Goal: Information Seeking & Learning: Learn about a topic

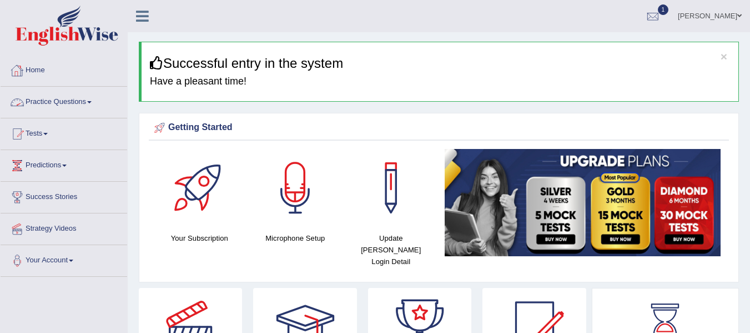
click at [75, 101] on link "Practice Questions" at bounding box center [64, 101] width 127 height 28
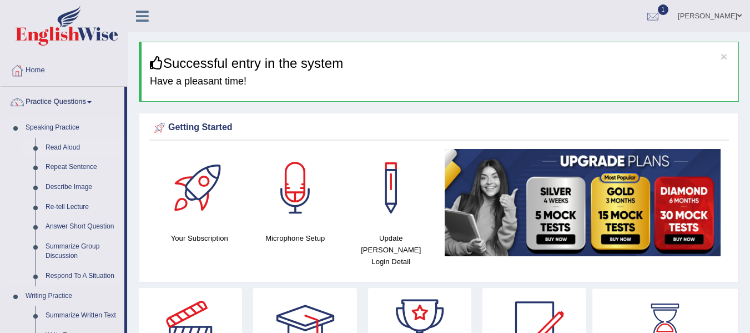
click at [61, 141] on link "Read Aloud" at bounding box center [83, 148] width 84 height 20
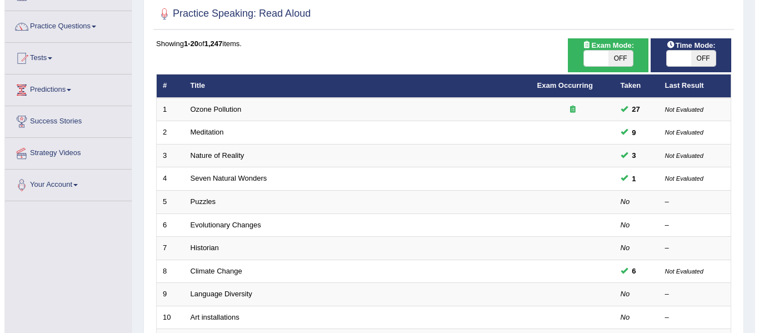
scroll to position [51, 0]
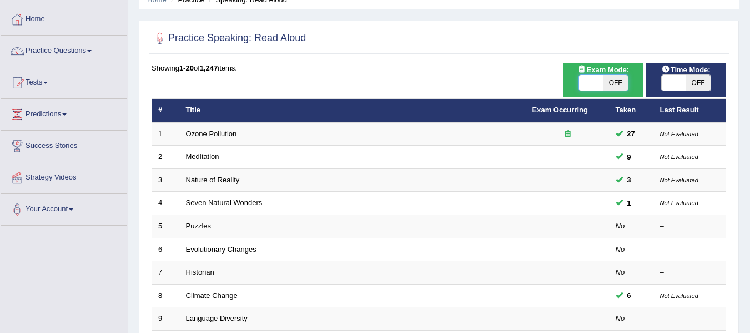
click at [586, 87] on span at bounding box center [591, 83] width 24 height 16
checkbox input "true"
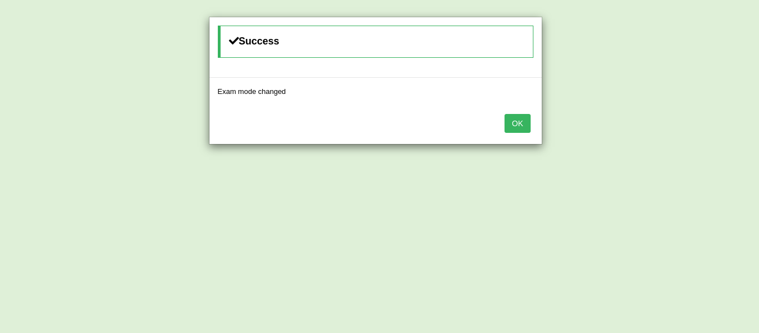
click at [522, 126] on button "OK" at bounding box center [517, 123] width 26 height 19
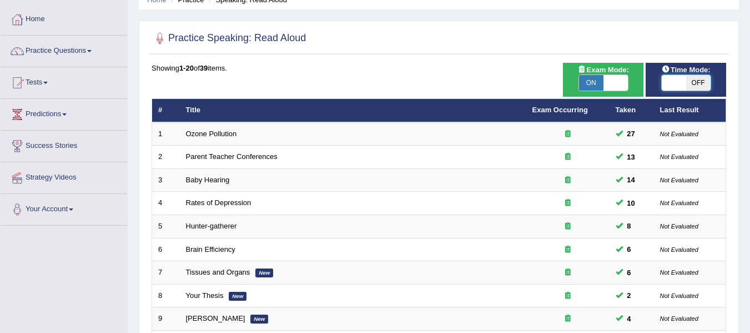
click at [667, 85] on span at bounding box center [674, 83] width 24 height 16
checkbox input "true"
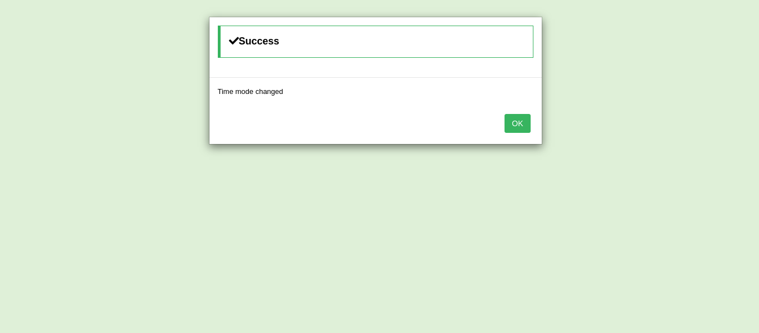
click at [517, 115] on button "OK" at bounding box center [517, 123] width 26 height 19
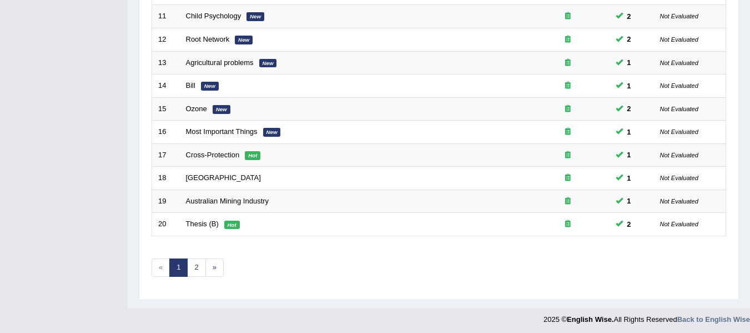
scroll to position [403, 0]
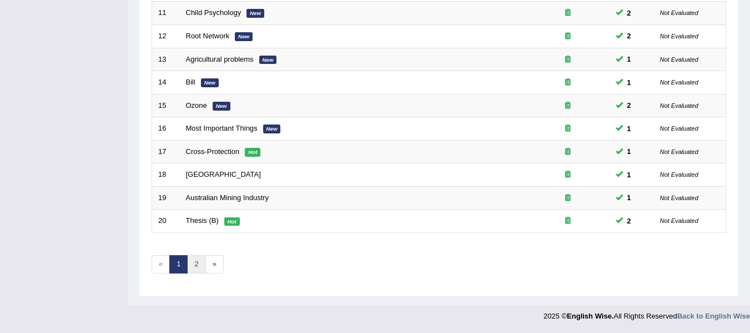
click at [203, 267] on link "2" at bounding box center [196, 264] width 18 height 18
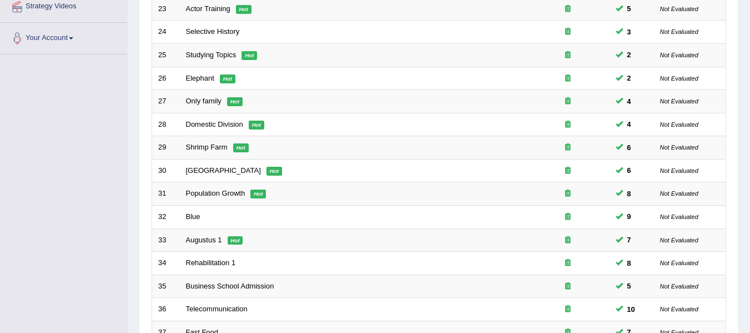
scroll to position [120, 0]
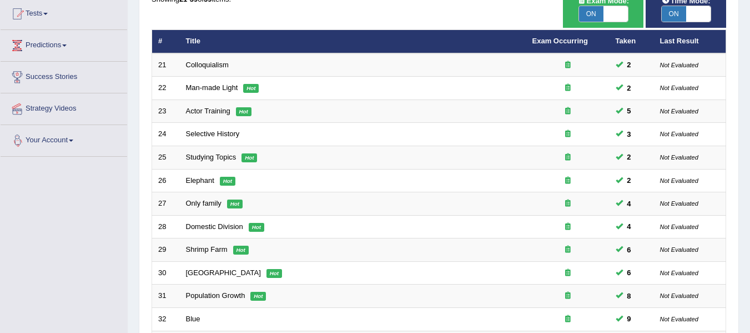
click at [79, 224] on div "Toggle navigation Home Practice Questions Speaking Practice Read Aloud Repeat S…" at bounding box center [375, 233] width 750 height 706
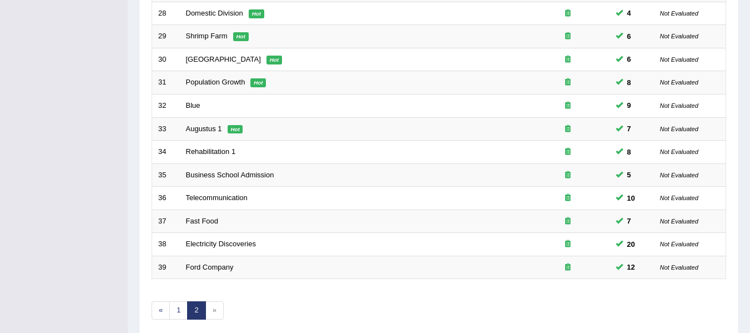
scroll to position [379, 0]
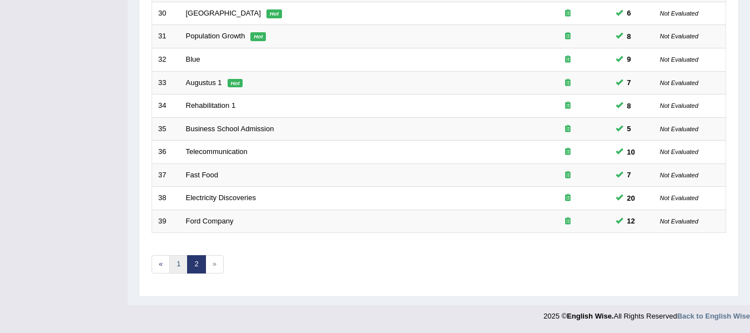
click at [180, 267] on link "1" at bounding box center [178, 264] width 18 height 18
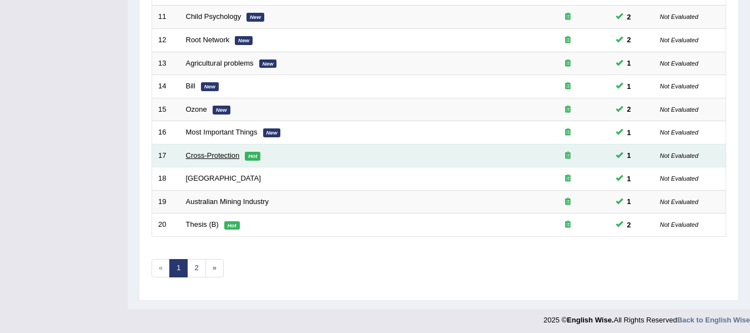
scroll to position [403, 0]
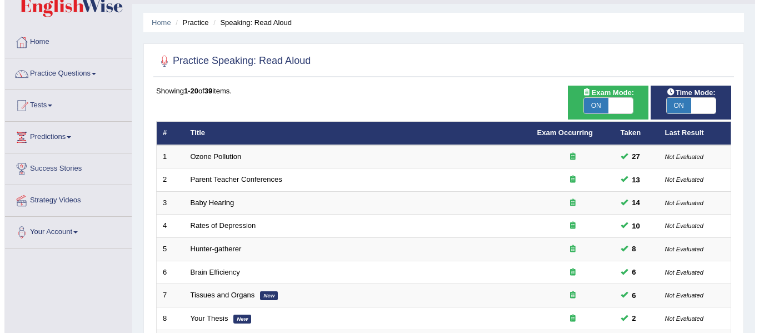
scroll to position [0, 0]
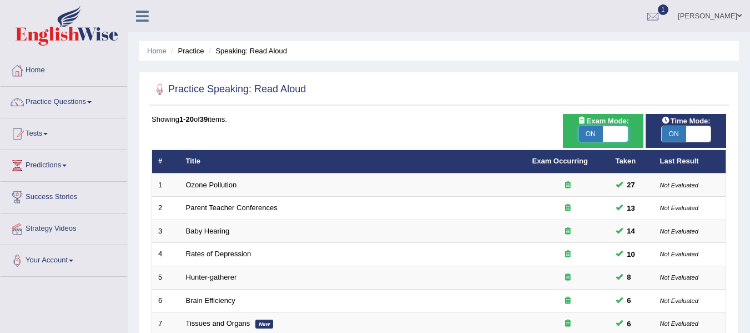
click at [623, 127] on span at bounding box center [615, 134] width 24 height 16
click at [617, 137] on span at bounding box center [616, 134] width 24 height 16
checkbox input "false"
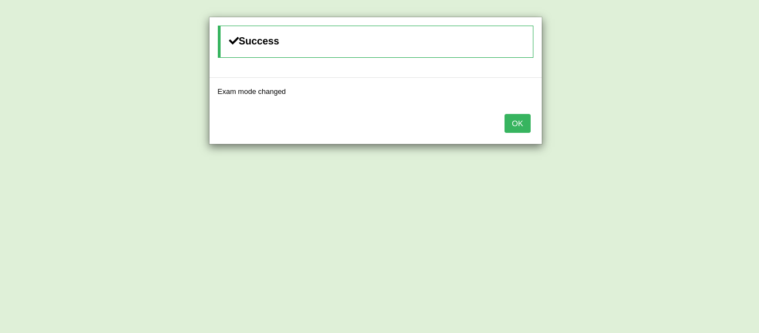
click at [617, 137] on div "Success Exam mode changed OK" at bounding box center [379, 166] width 759 height 333
click at [510, 115] on button "OK" at bounding box center [517, 123] width 26 height 19
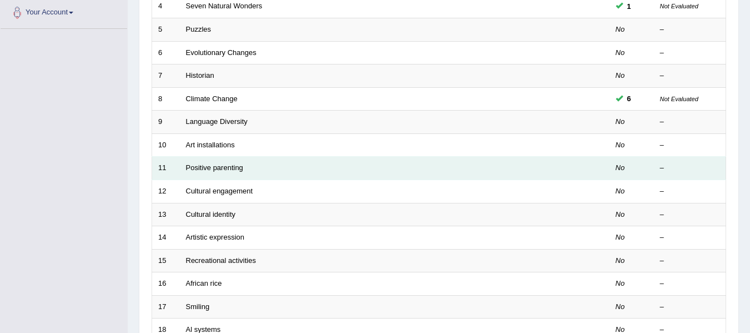
scroll to position [143, 0]
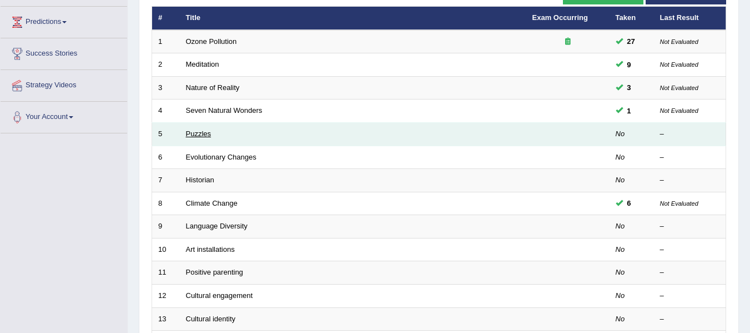
click at [204, 132] on link "Puzzles" at bounding box center [199, 133] width 26 height 8
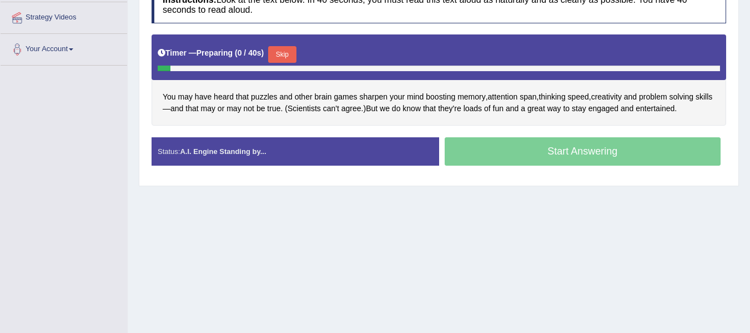
scroll to position [177, 0]
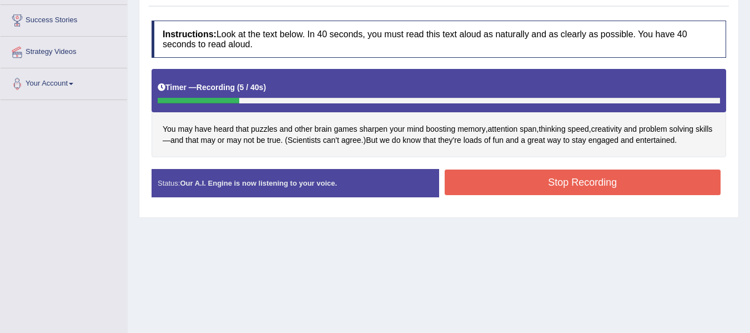
click at [487, 183] on button "Stop Recording" at bounding box center [583, 182] width 277 height 26
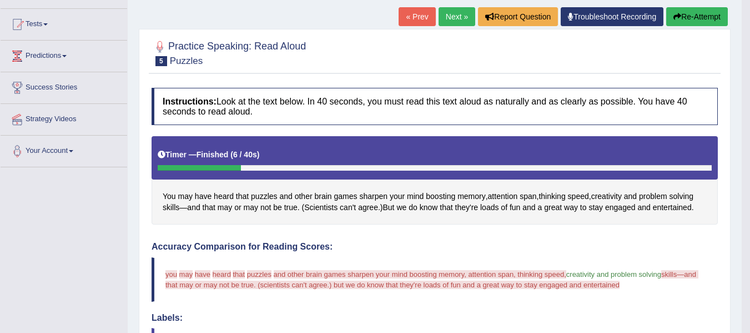
scroll to position [102, 0]
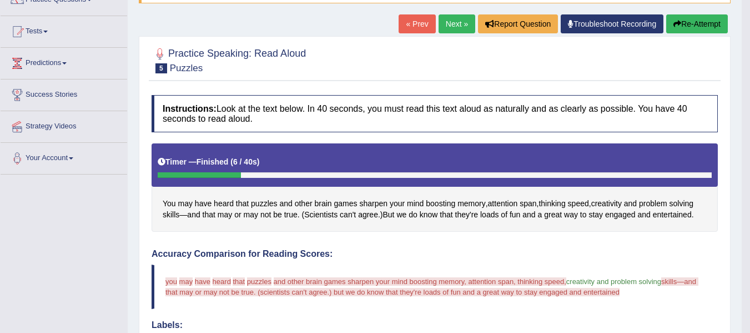
click at [686, 17] on button "Re-Attempt" at bounding box center [697, 23] width 62 height 19
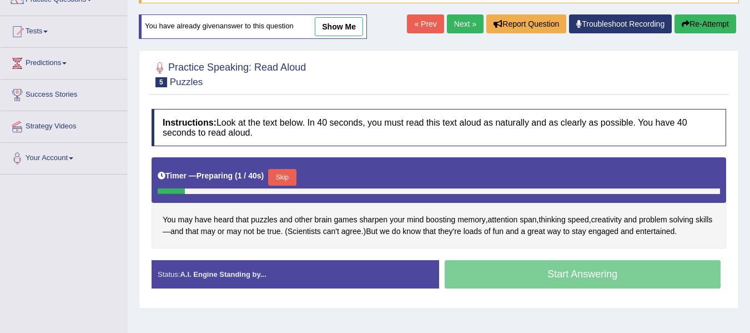
scroll to position [158, 0]
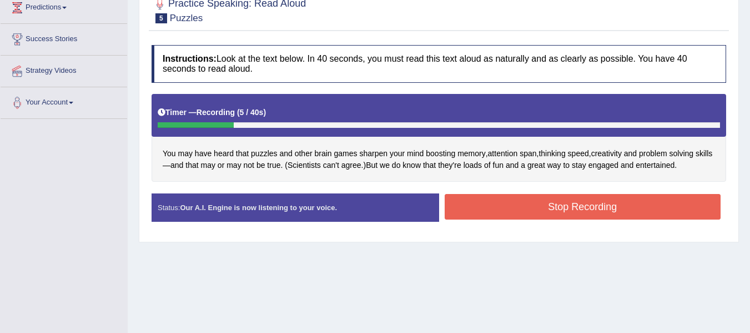
click at [522, 202] on button "Stop Recording" at bounding box center [583, 207] width 277 height 26
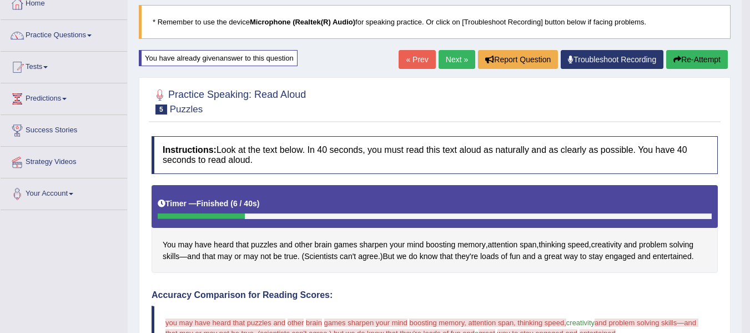
scroll to position [65, 0]
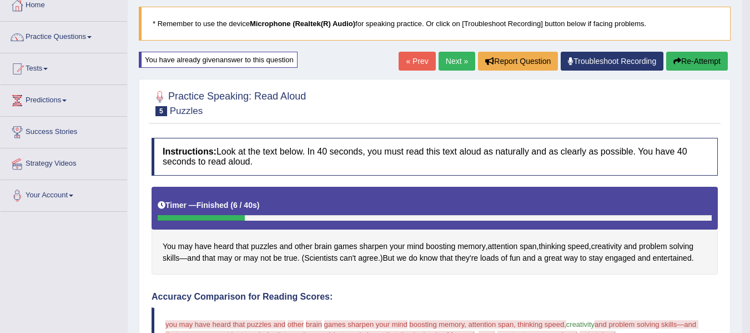
click at [683, 62] on button "Re-Attempt" at bounding box center [697, 61] width 62 height 19
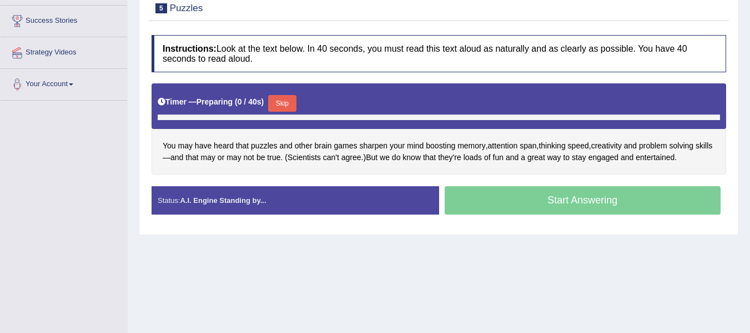
click at [293, 103] on button "Skip" at bounding box center [282, 103] width 28 height 17
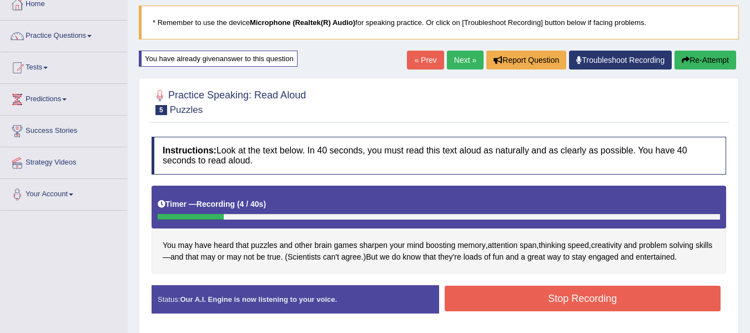
scroll to position [65, 0]
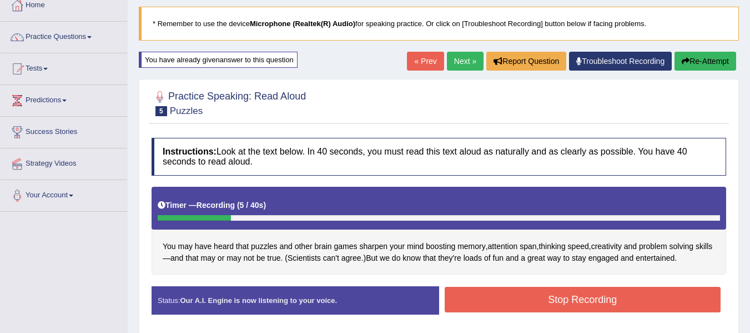
click at [693, 59] on button "Re-Attempt" at bounding box center [706, 61] width 62 height 19
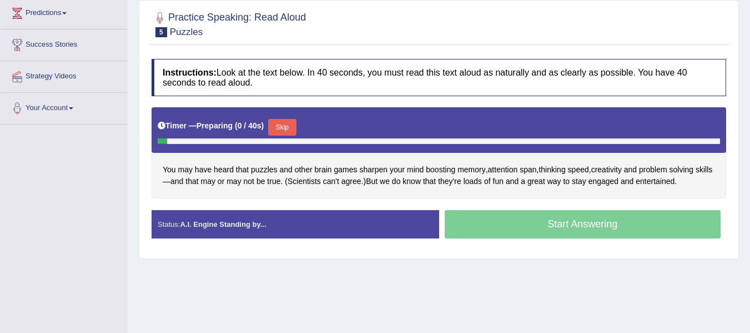
scroll to position [158, 0]
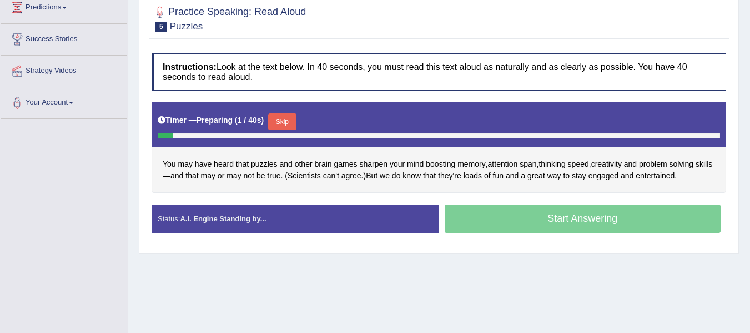
click at [292, 119] on button "Skip" at bounding box center [282, 121] width 28 height 17
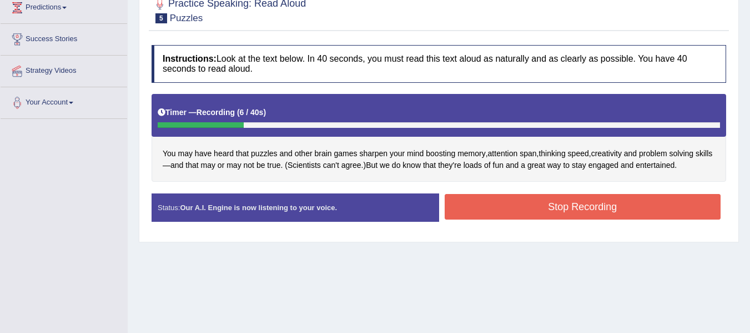
click at [480, 212] on button "Stop Recording" at bounding box center [583, 207] width 277 height 26
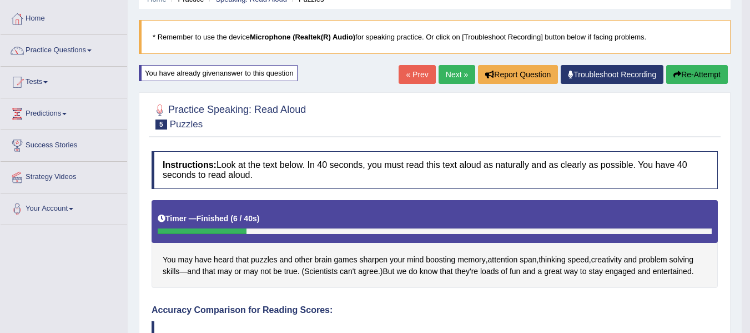
scroll to position [47, 0]
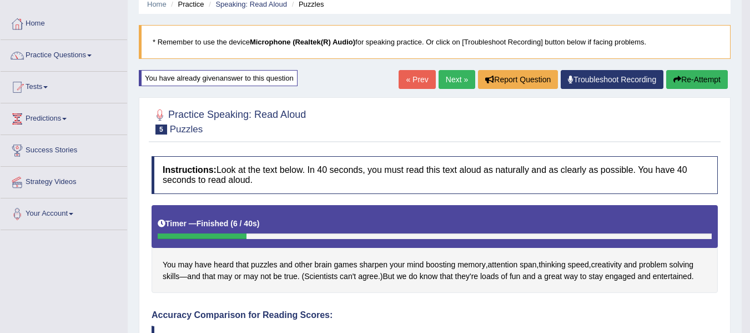
click at [696, 84] on button "Re-Attempt" at bounding box center [697, 79] width 62 height 19
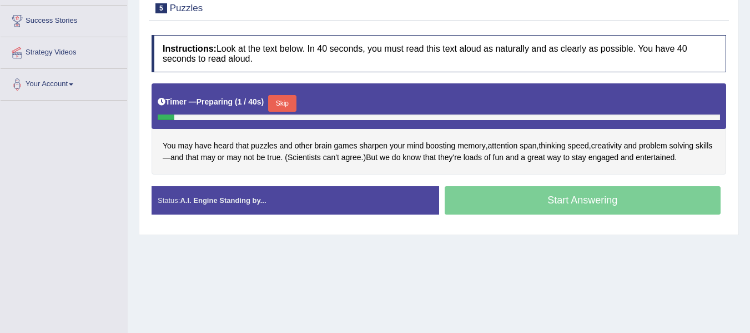
click at [287, 106] on button "Skip" at bounding box center [282, 103] width 28 height 17
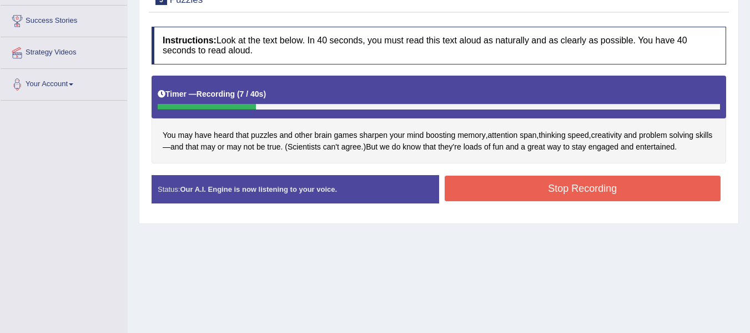
click at [466, 186] on button "Stop Recording" at bounding box center [583, 189] width 277 height 26
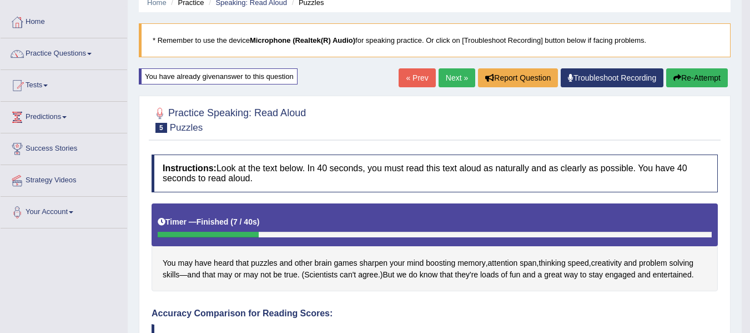
scroll to position [47, 0]
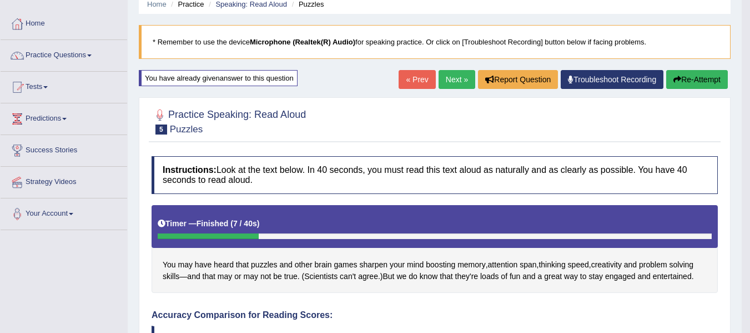
click at [691, 82] on button "Re-Attempt" at bounding box center [697, 79] width 62 height 19
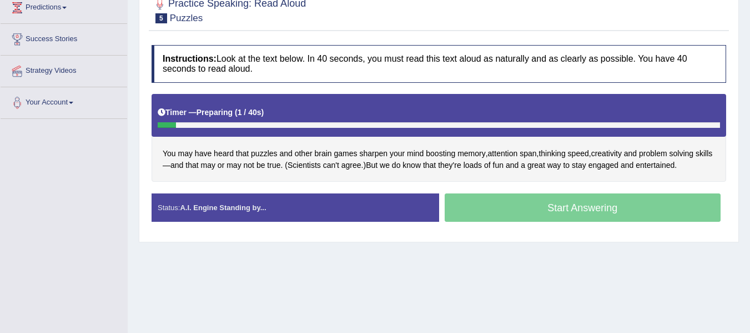
scroll to position [158, 0]
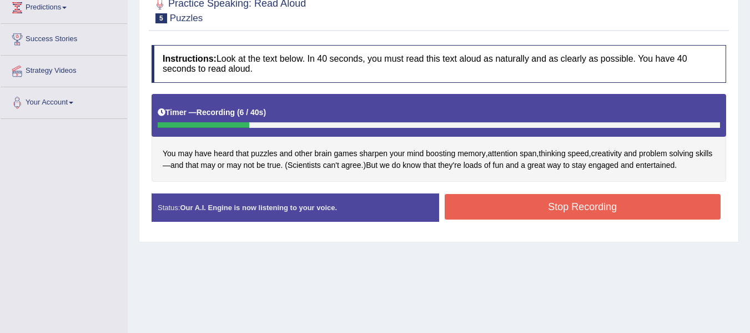
click at [536, 204] on button "Stop Recording" at bounding box center [583, 207] width 277 height 26
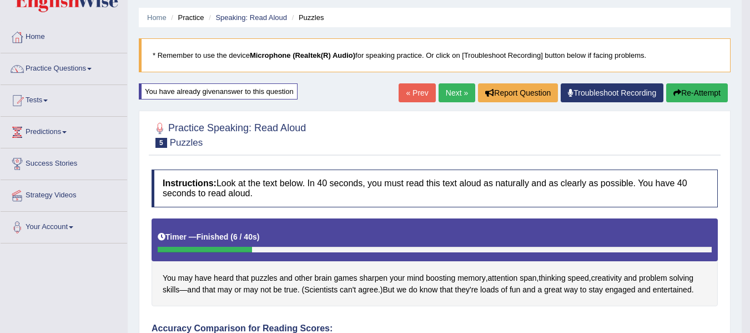
scroll to position [28, 0]
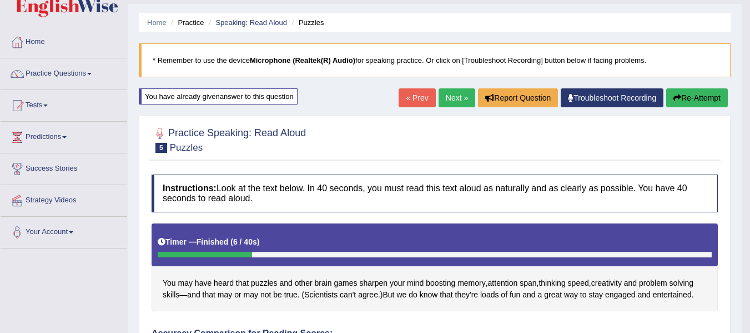
click at [685, 101] on button "Re-Attempt" at bounding box center [697, 97] width 62 height 19
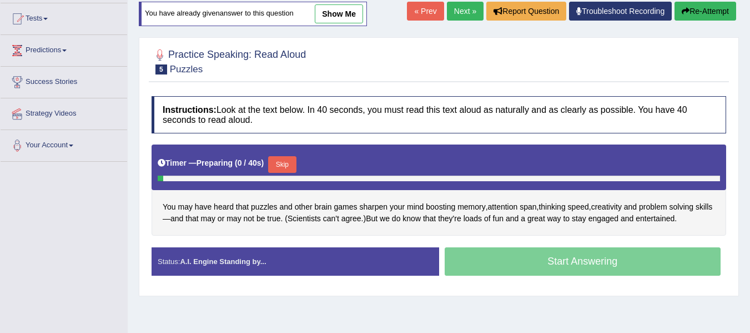
scroll to position [121, 0]
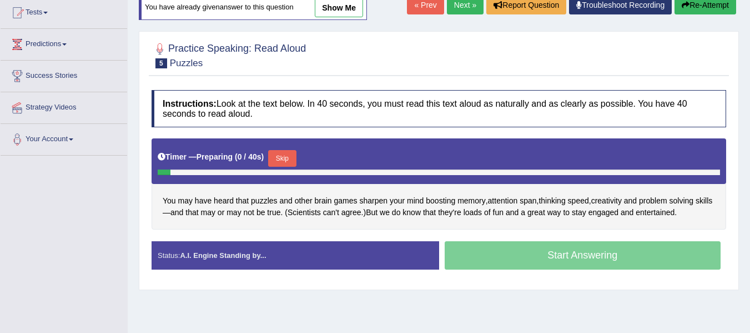
click at [289, 155] on button "Skip" at bounding box center [282, 158] width 28 height 17
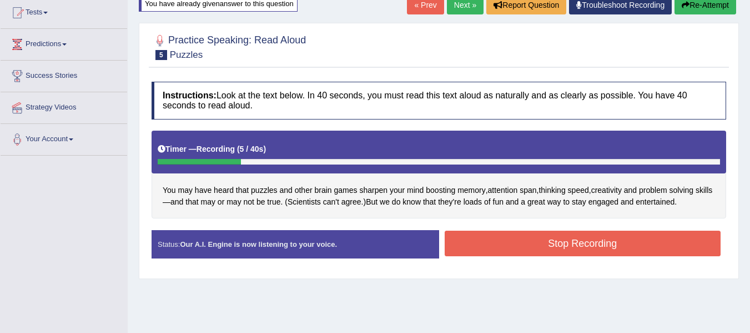
click at [465, 234] on button "Stop Recording" at bounding box center [583, 243] width 277 height 26
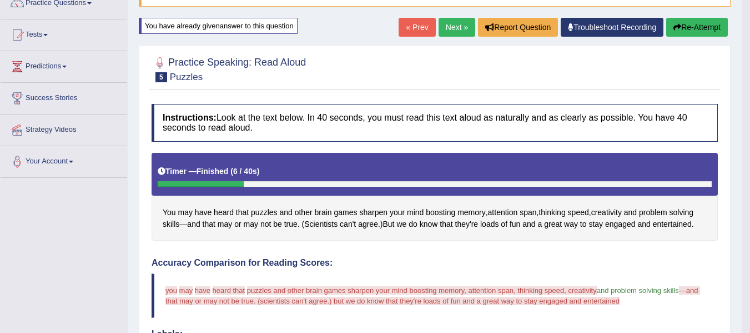
scroll to position [0, 0]
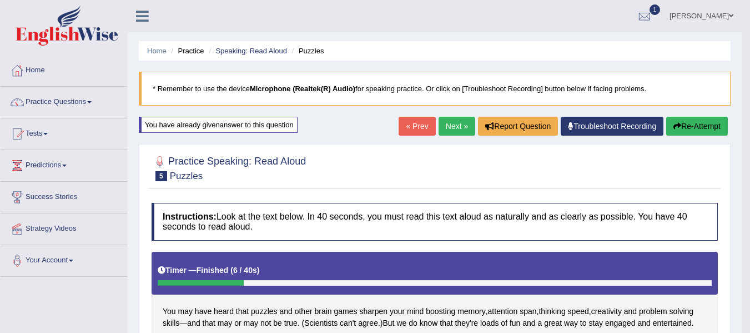
click at [450, 129] on link "Next »" at bounding box center [457, 126] width 37 height 19
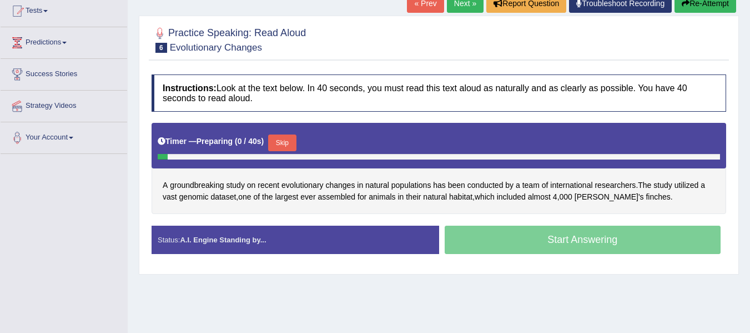
scroll to position [129, 0]
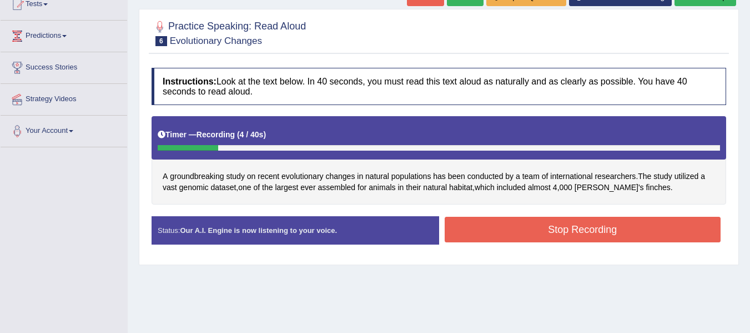
click at [481, 220] on button "Stop Recording" at bounding box center [583, 230] width 277 height 26
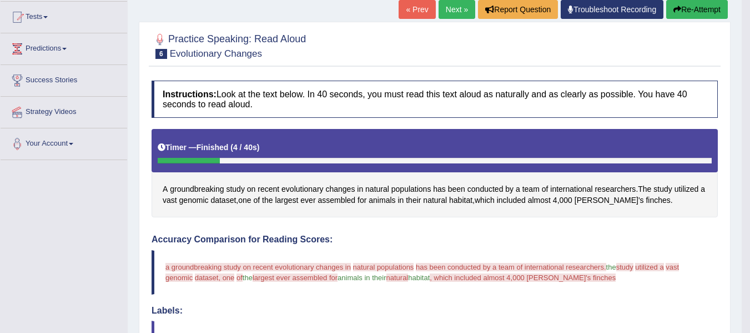
scroll to position [111, 0]
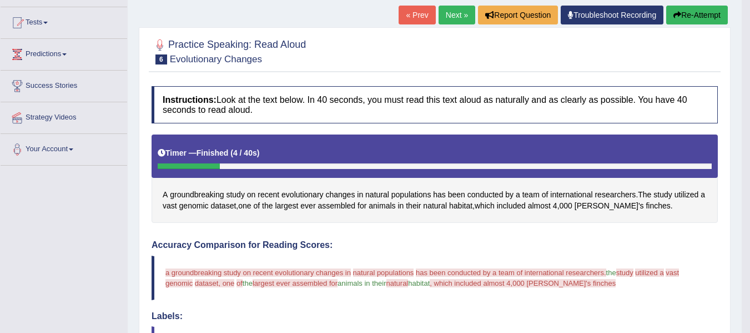
click at [683, 15] on button "Re-Attempt" at bounding box center [697, 15] width 62 height 19
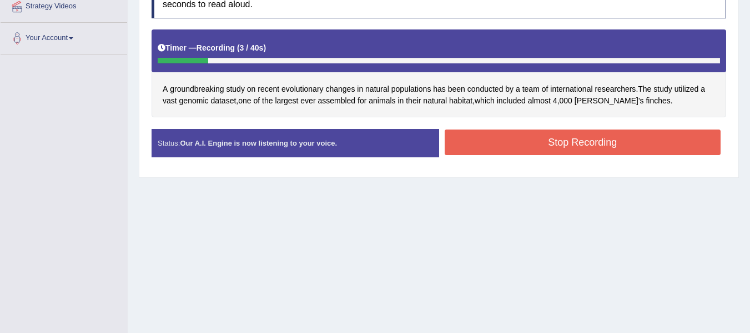
click at [479, 151] on button "Stop Recording" at bounding box center [583, 142] width 277 height 26
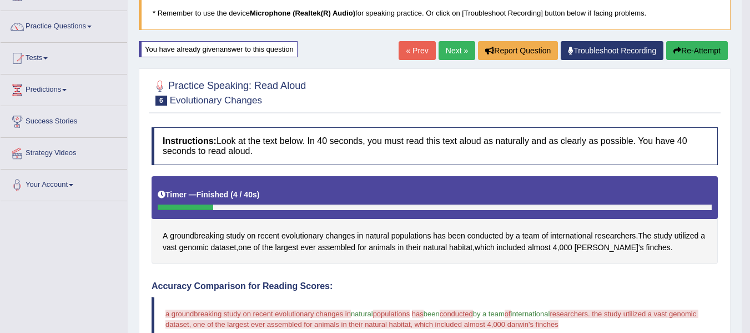
scroll to position [74, 0]
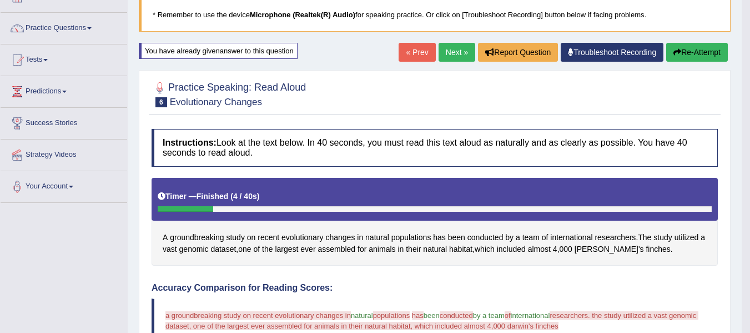
click at [683, 57] on button "Re-Attempt" at bounding box center [697, 52] width 62 height 19
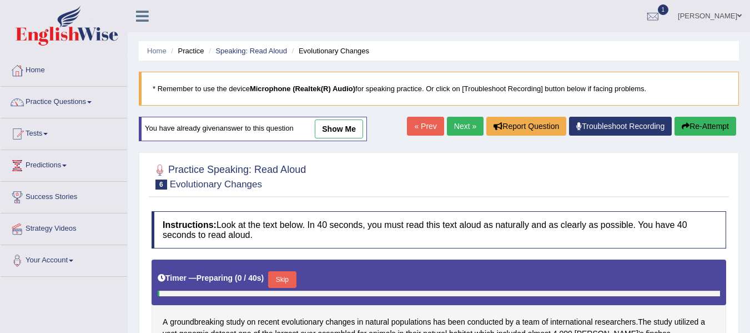
scroll to position [162, 0]
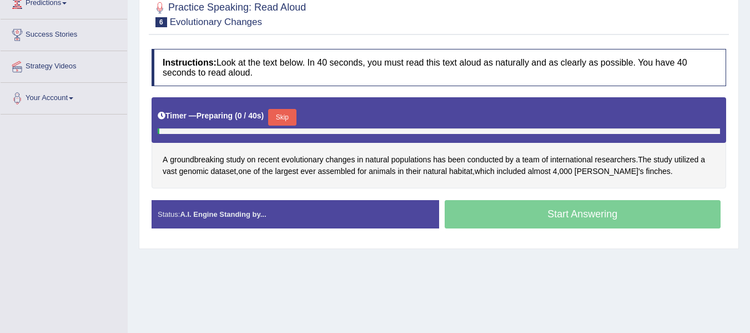
click at [289, 109] on button "Skip" at bounding box center [282, 117] width 28 height 17
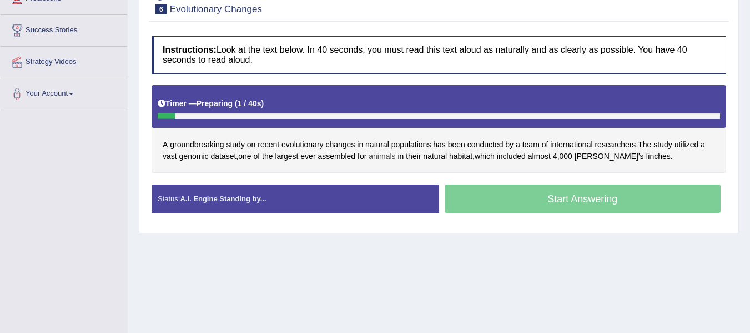
scroll to position [167, 0]
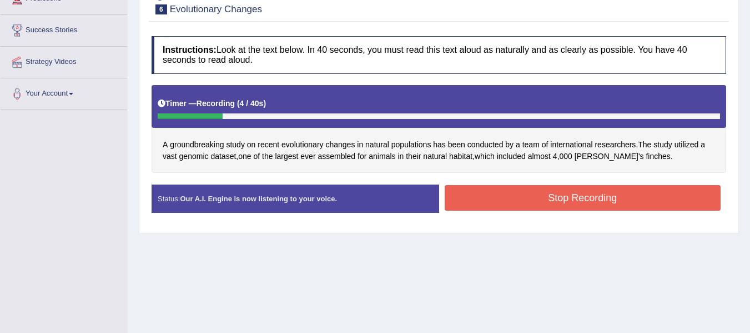
click at [512, 212] on div "Stop Recording" at bounding box center [583, 199] width 288 height 28
click at [510, 183] on div "Instructions: Look at the text below. In 40 seconds, you must read this text al…" at bounding box center [439, 129] width 580 height 197
click at [514, 193] on button "Stop Recording" at bounding box center [583, 198] width 277 height 26
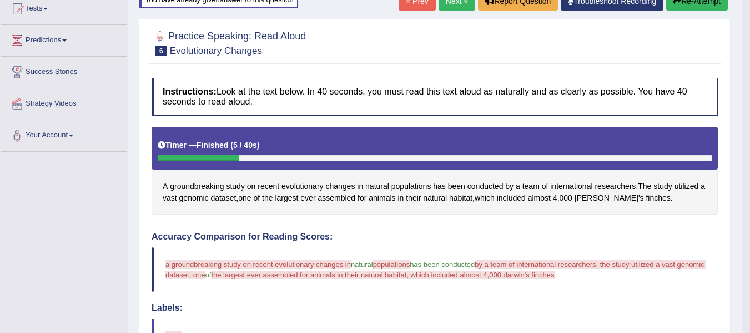
scroll to position [92, 0]
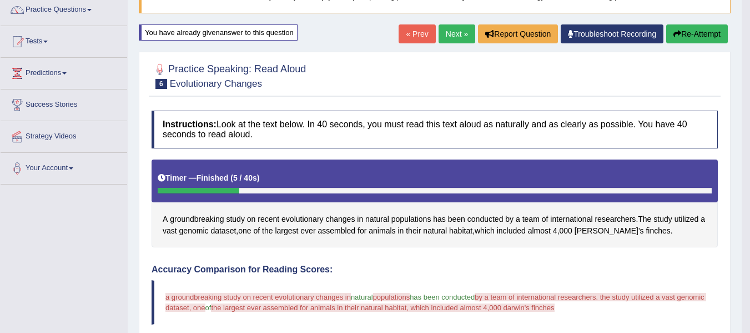
click at [679, 36] on button "Re-Attempt" at bounding box center [697, 33] width 62 height 19
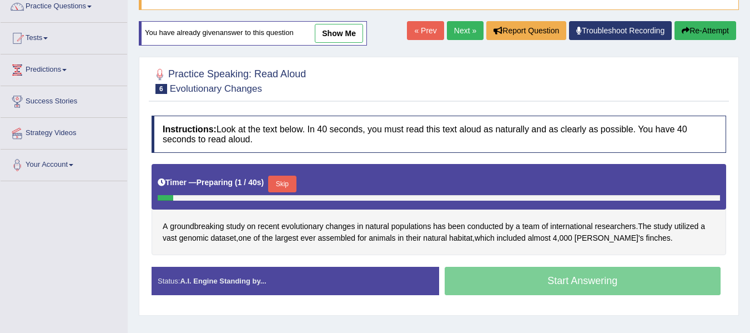
click at [285, 184] on button "Skip" at bounding box center [282, 184] width 28 height 17
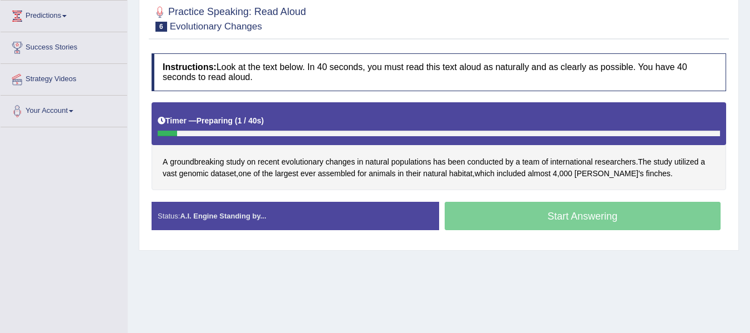
scroll to position [151, 0]
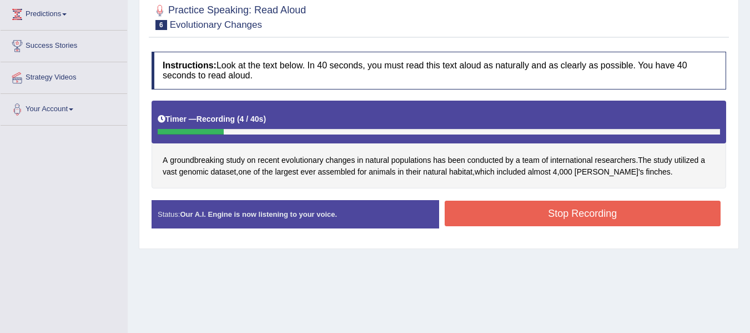
click at [530, 207] on button "Stop Recording" at bounding box center [583, 213] width 277 height 26
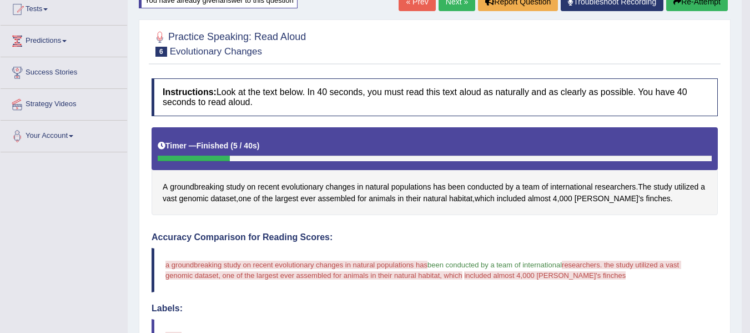
scroll to position [114, 0]
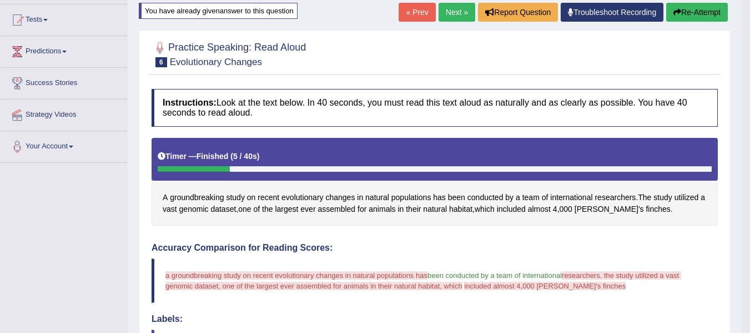
drag, startPoint x: 684, startPoint y: 18, endPoint x: 676, endPoint y: 18, distance: 8.3
click at [676, 18] on button "Re-Attempt" at bounding box center [697, 12] width 62 height 19
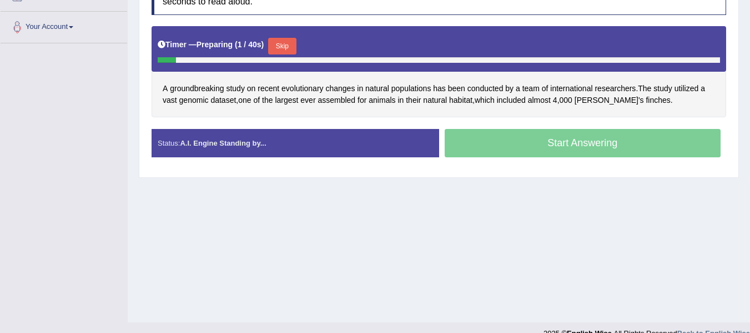
click at [281, 46] on button "Skip" at bounding box center [282, 46] width 28 height 17
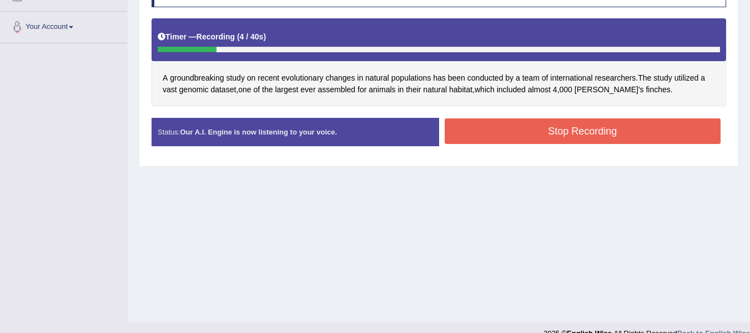
click at [514, 136] on button "Stop Recording" at bounding box center [583, 131] width 277 height 26
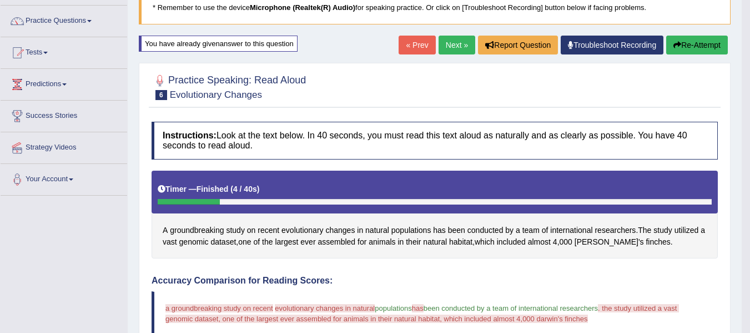
scroll to position [67, 0]
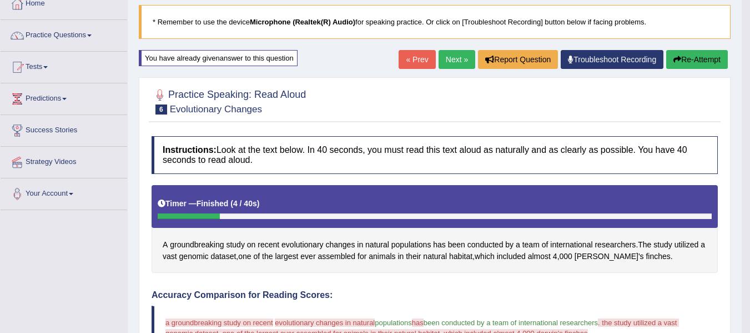
click at [457, 61] on link "Next »" at bounding box center [457, 59] width 37 height 19
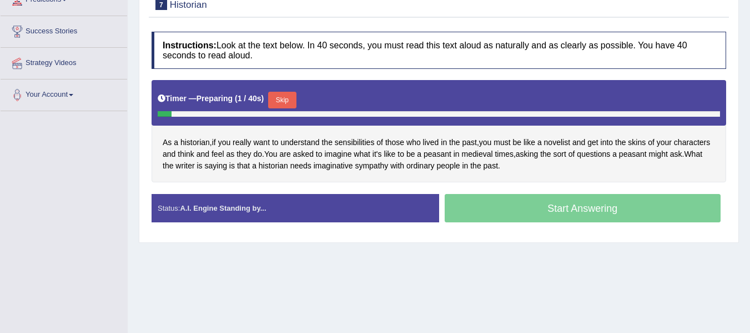
scroll to position [167, 0]
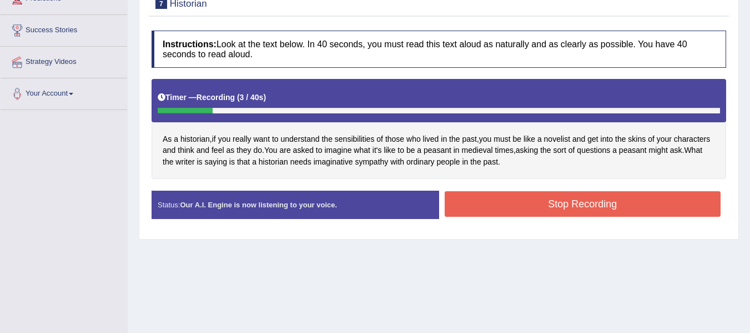
click at [478, 197] on button "Stop Recording" at bounding box center [583, 204] width 277 height 26
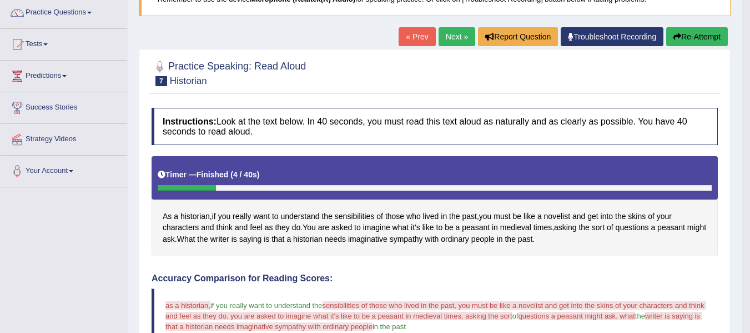
scroll to position [74, 0]
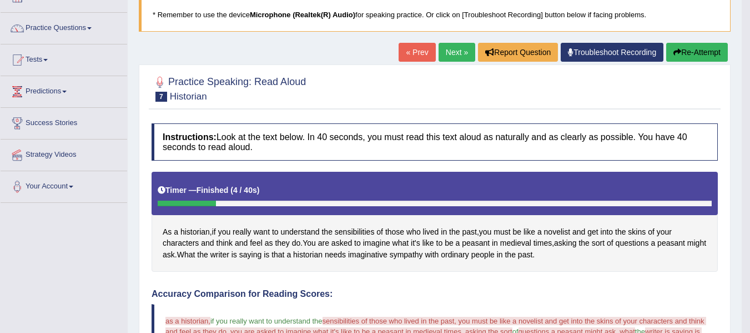
click at [693, 47] on button "Re-Attempt" at bounding box center [697, 52] width 62 height 19
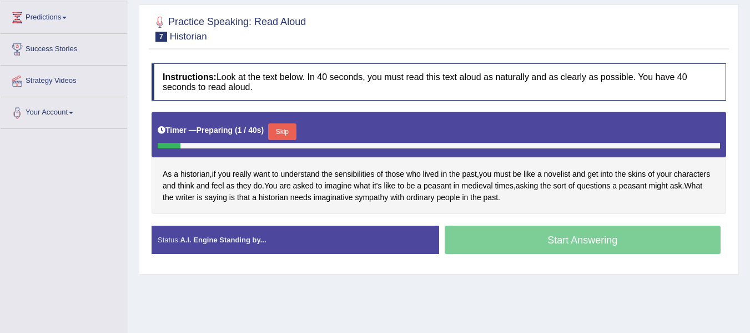
scroll to position [148, 0]
click at [287, 131] on button "Skip" at bounding box center [282, 131] width 28 height 17
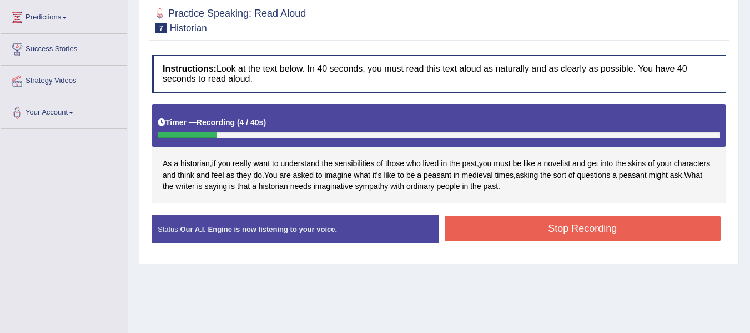
click at [533, 228] on button "Stop Recording" at bounding box center [583, 228] width 277 height 26
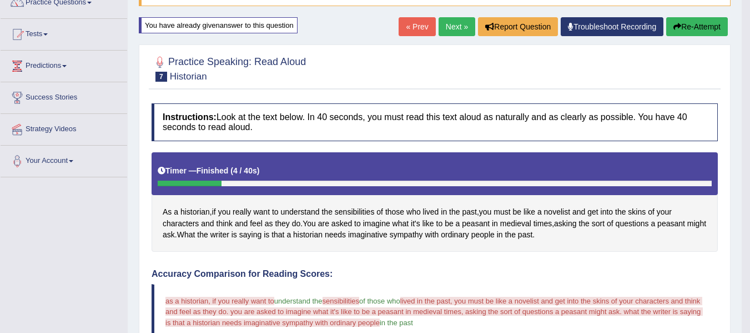
scroll to position [74, 0]
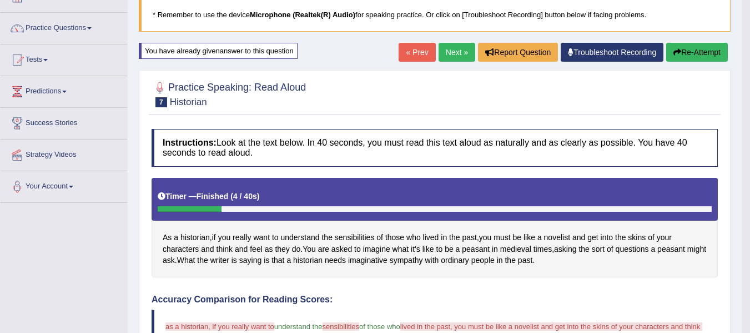
click at [693, 63] on div "« Prev Next » Report Question Troubleshoot Recording Re-Attempt" at bounding box center [565, 54] width 332 height 22
click at [695, 45] on button "Re-Attempt" at bounding box center [697, 52] width 62 height 19
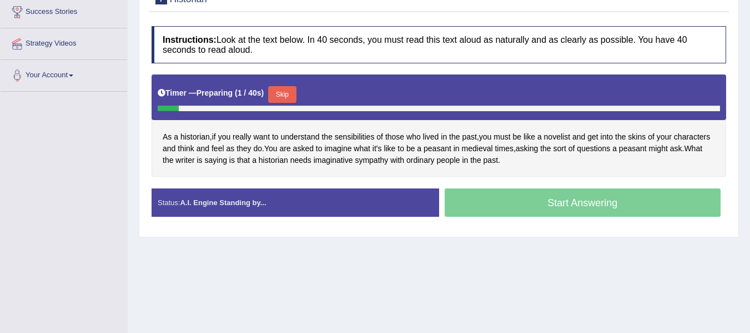
click at [284, 97] on button "Skip" at bounding box center [282, 94] width 28 height 17
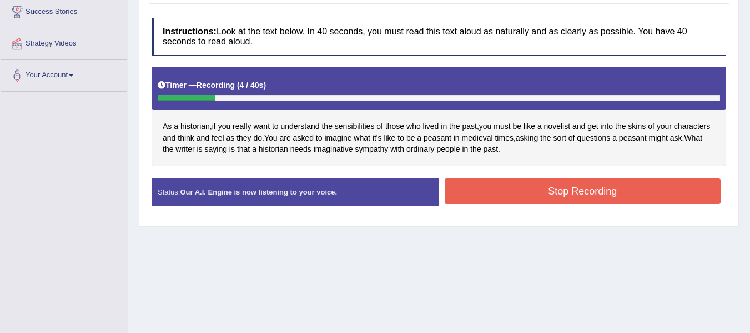
click at [534, 190] on button "Stop Recording" at bounding box center [583, 191] width 277 height 26
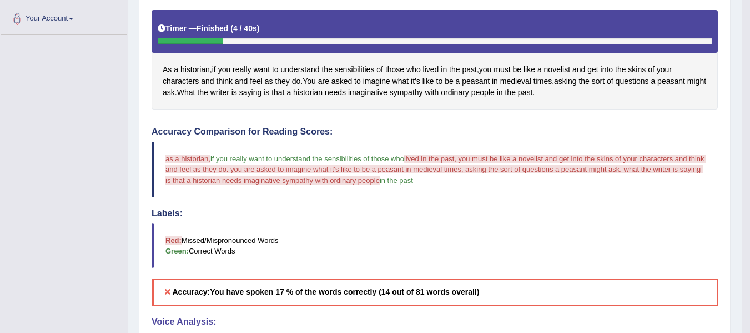
scroll to position [240, 0]
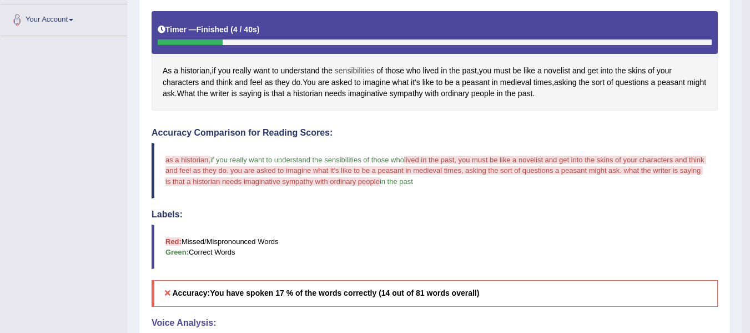
click at [358, 72] on span "sensibilities" at bounding box center [355, 71] width 40 height 12
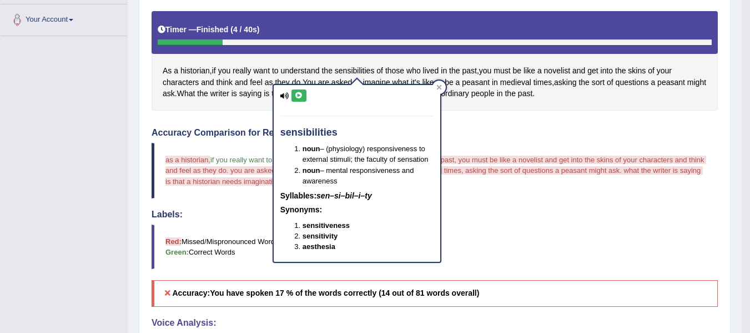
click at [297, 94] on icon at bounding box center [299, 95] width 8 height 7
click at [297, 95] on icon at bounding box center [299, 95] width 8 height 7
drag, startPoint x: 319, startPoint y: 199, endPoint x: 382, endPoint y: 199, distance: 62.8
click at [382, 199] on h5 "Syllables: sen–si–bil–i–ty" at bounding box center [356, 196] width 153 height 8
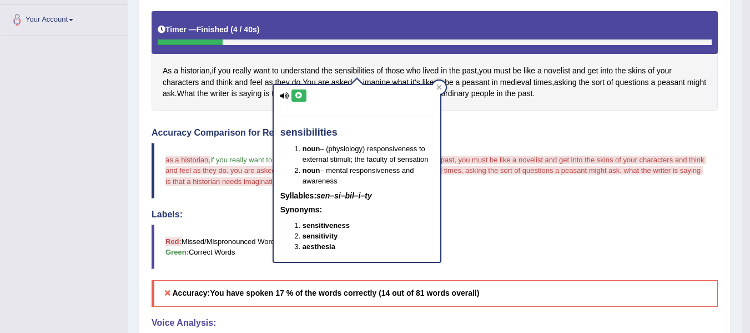
drag, startPoint x: 318, startPoint y: 195, endPoint x: 385, endPoint y: 204, distance: 67.7
click at [385, 204] on div "sensibilities noun – (physiology) responsiveness to external stimuli; the facul…" at bounding box center [357, 173] width 167 height 177
drag, startPoint x: 284, startPoint y: 131, endPoint x: 338, endPoint y: 127, distance: 54.0
click at [338, 127] on h4 "sensibilities" at bounding box center [356, 132] width 153 height 11
click at [534, 257] on blockquote "Red: Missed/Mispronounced Words Green: Correct Words" at bounding box center [435, 246] width 566 height 44
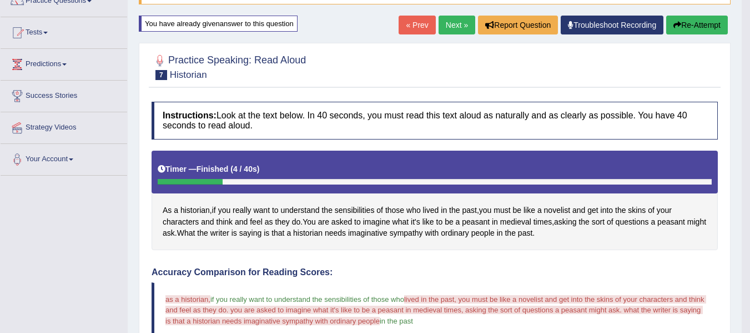
scroll to position [92, 0]
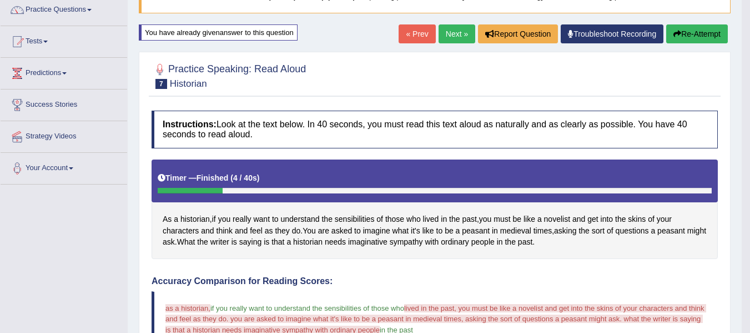
click at [669, 37] on button "Re-Attempt" at bounding box center [697, 33] width 62 height 19
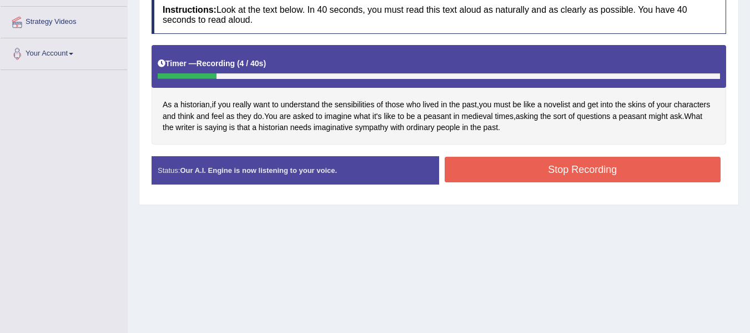
click at [493, 179] on button "Stop Recording" at bounding box center [583, 170] width 277 height 26
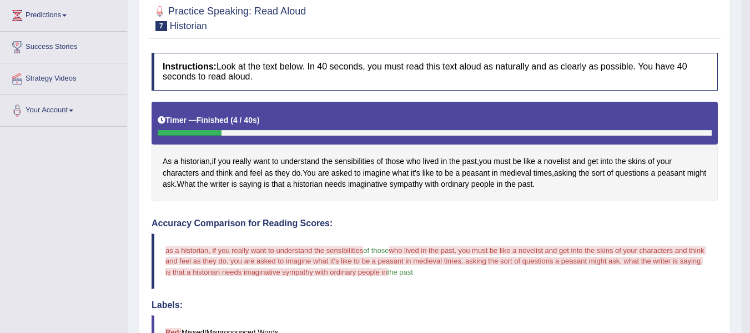
scroll to position [114, 0]
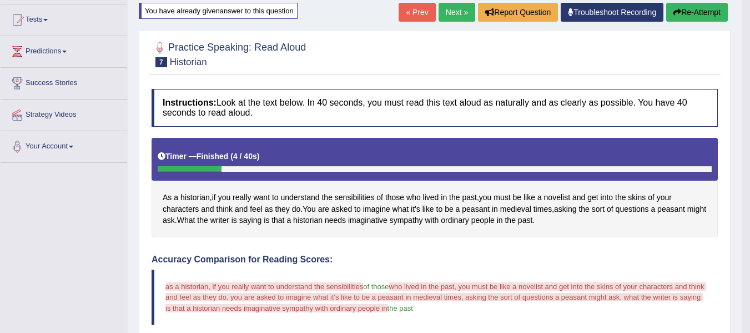
click at [694, 7] on button "Re-Attempt" at bounding box center [697, 12] width 62 height 19
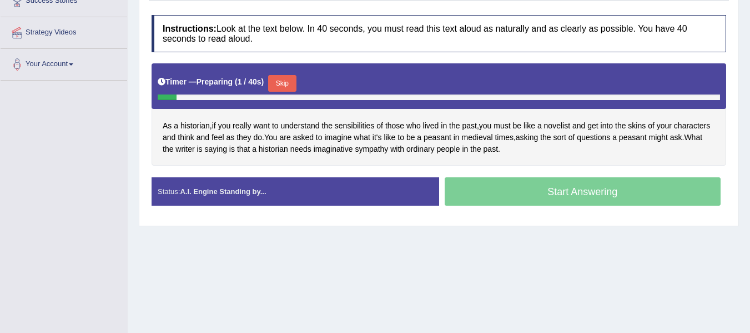
click at [285, 82] on button "Skip" at bounding box center [282, 83] width 28 height 17
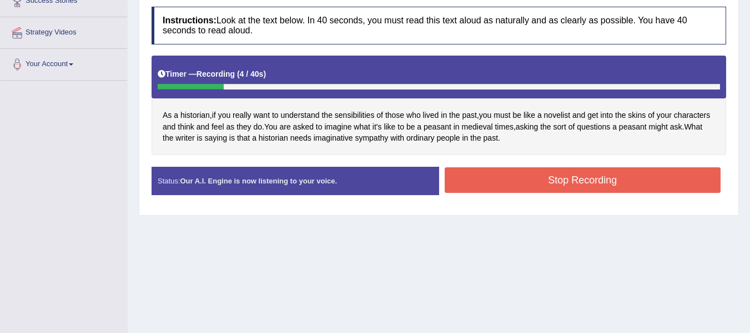
click at [492, 171] on button "Stop Recording" at bounding box center [583, 180] width 277 height 26
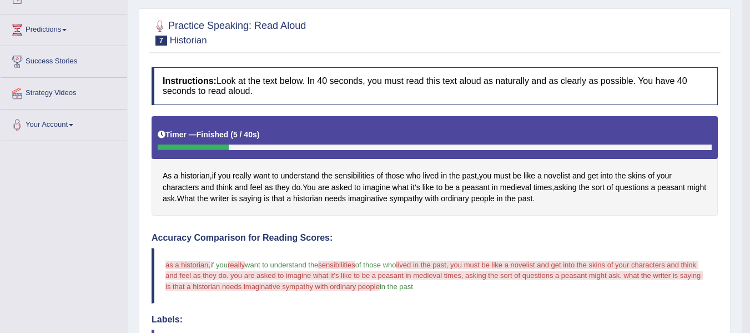
scroll to position [122, 0]
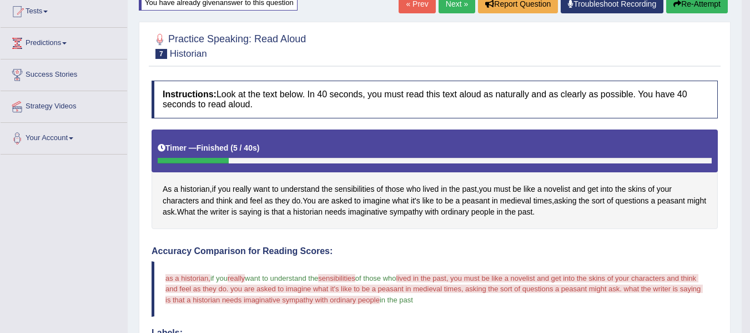
click at [684, 3] on button "Re-Attempt" at bounding box center [697, 3] width 62 height 19
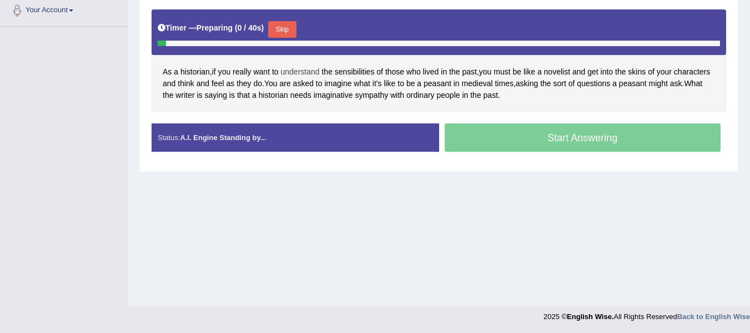
scroll to position [250, 0]
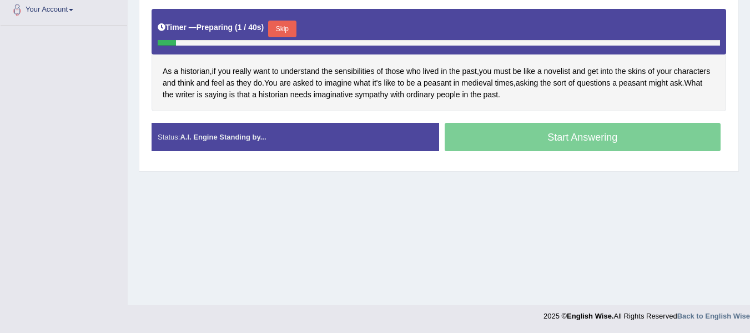
click at [282, 24] on button "Skip" at bounding box center [282, 29] width 28 height 17
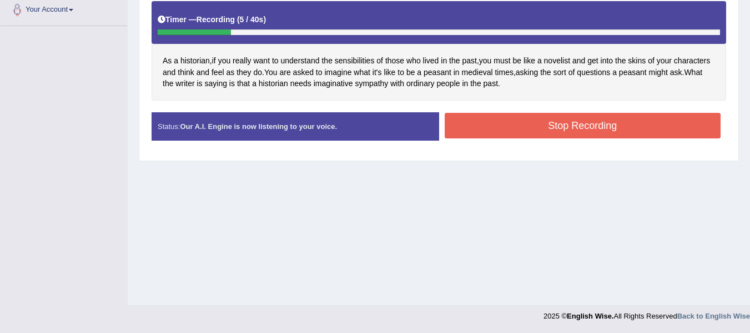
click at [527, 130] on button "Stop Recording" at bounding box center [583, 126] width 277 height 26
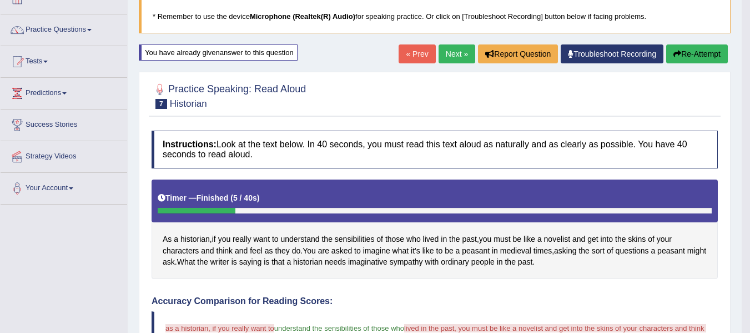
scroll to position [66, 0]
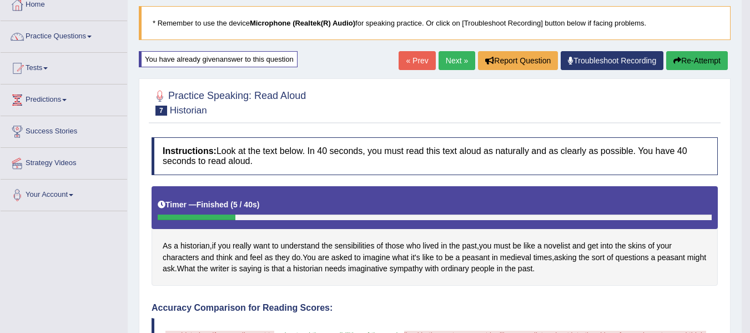
click at [681, 56] on button "Re-Attempt" at bounding box center [697, 60] width 62 height 19
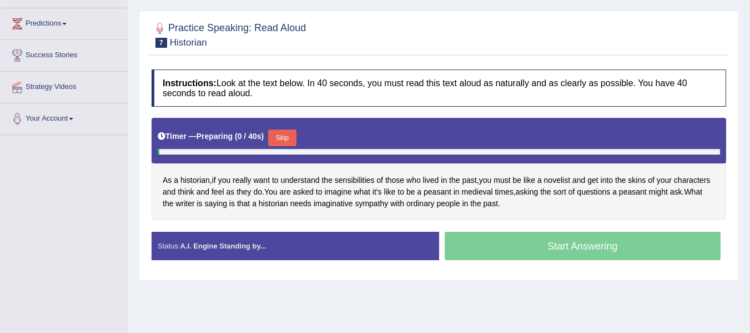
scroll to position [142, 0]
click at [285, 139] on button "Skip" at bounding box center [282, 137] width 28 height 17
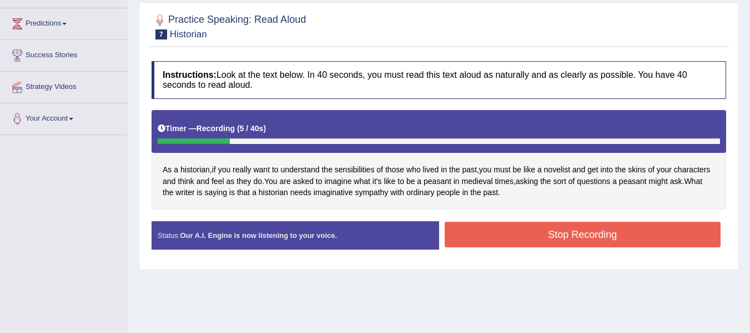
click at [515, 222] on button "Stop Recording" at bounding box center [583, 235] width 277 height 26
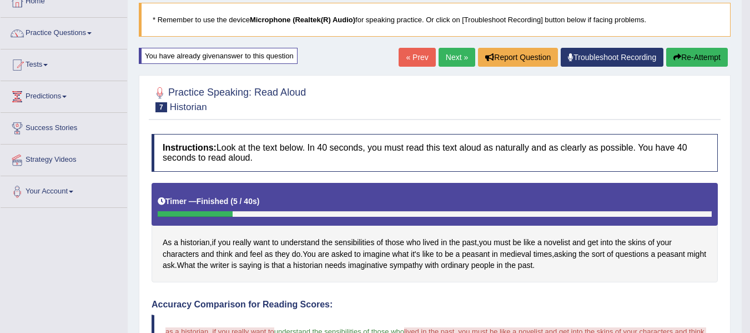
scroll to position [68, 0]
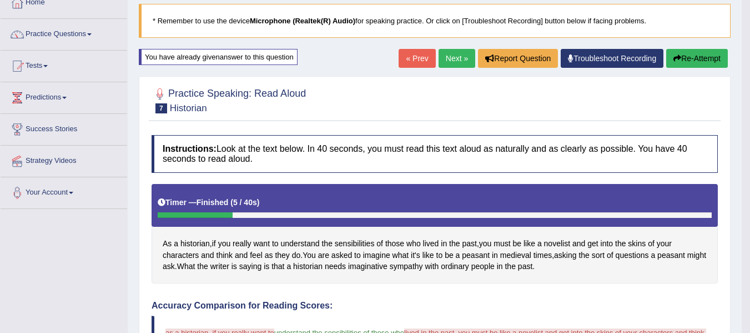
click at [415, 54] on link "« Prev" at bounding box center [417, 58] width 37 height 19
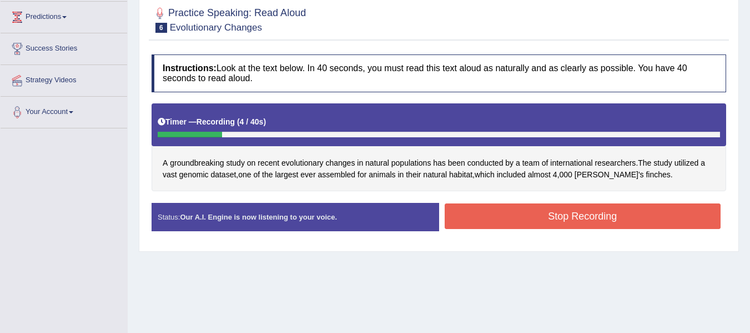
click at [512, 213] on button "Stop Recording" at bounding box center [583, 216] width 277 height 26
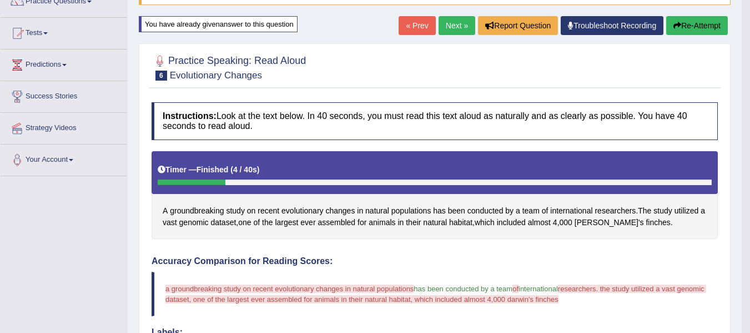
scroll to position [93, 0]
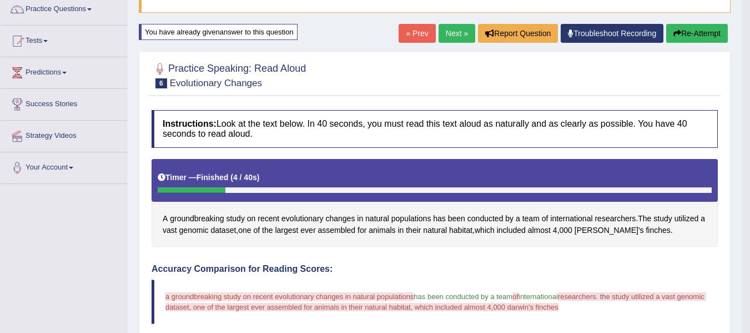
click at [703, 30] on button "Re-Attempt" at bounding box center [697, 33] width 62 height 19
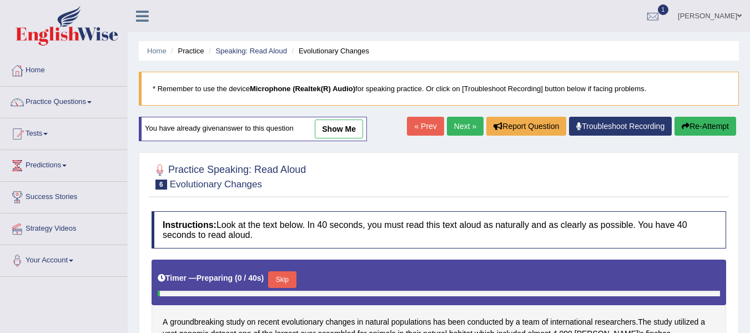
click at [289, 205] on div "Instructions: Look at the text below. In 40 seconds, you must read this text al…" at bounding box center [439, 304] width 580 height 199
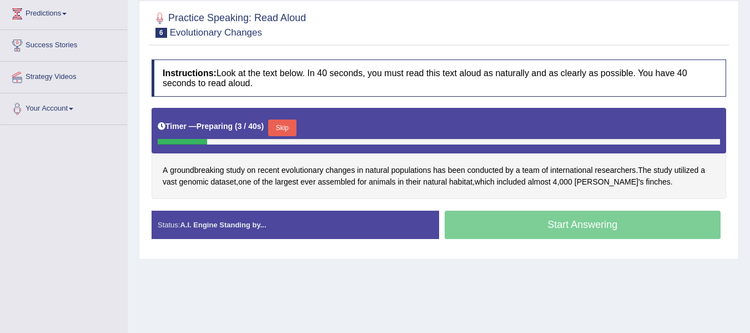
click at [289, 128] on button "Skip" at bounding box center [282, 127] width 28 height 17
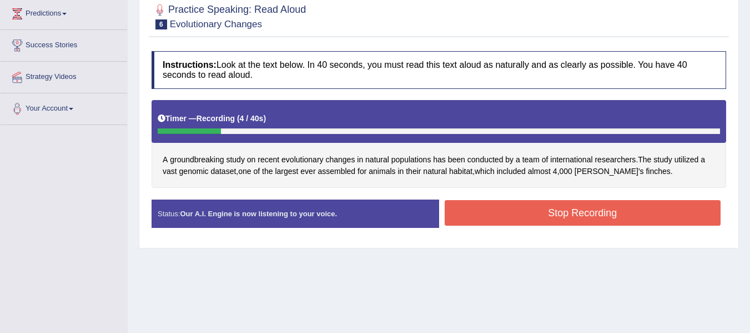
click at [625, 212] on button "Stop Recording" at bounding box center [583, 213] width 277 height 26
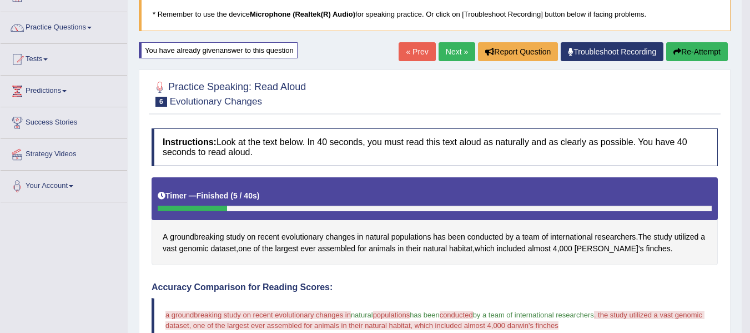
scroll to position [59, 0]
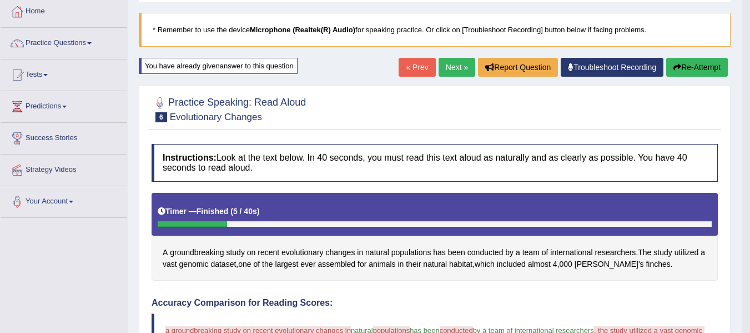
click at [450, 66] on link "Next »" at bounding box center [457, 67] width 37 height 19
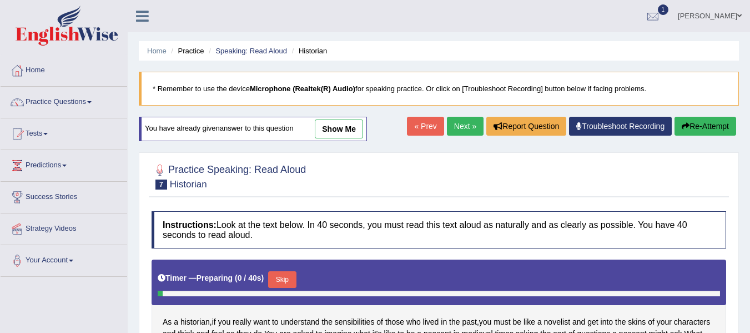
click at [428, 128] on link "« Prev" at bounding box center [425, 126] width 37 height 19
click at [412, 132] on link "« Prev" at bounding box center [425, 126] width 37 height 19
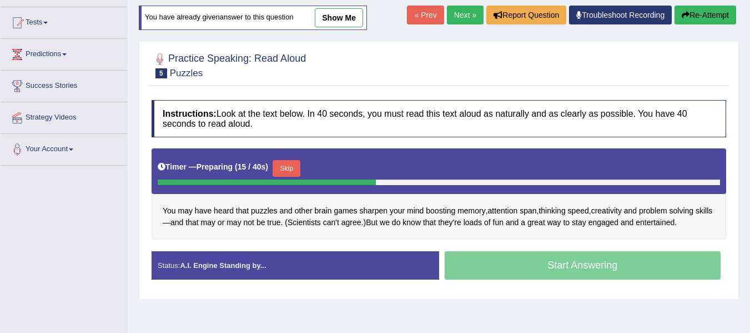
click at [285, 169] on button "Skip" at bounding box center [287, 168] width 28 height 17
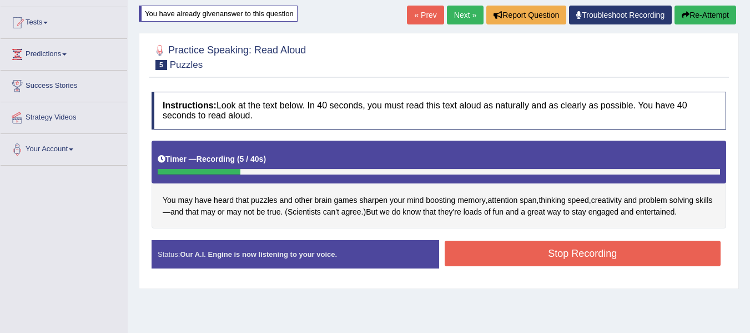
click at [510, 250] on button "Stop Recording" at bounding box center [583, 253] width 277 height 26
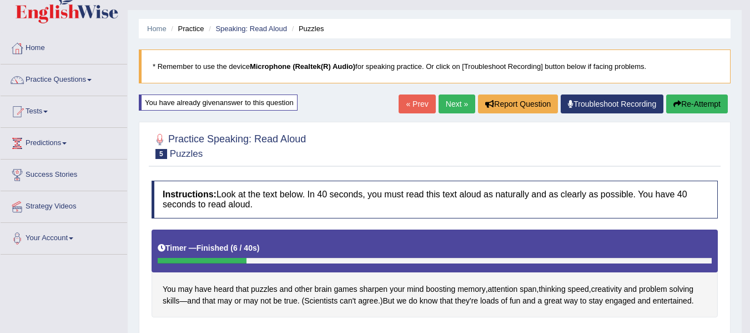
scroll to position [18, 0]
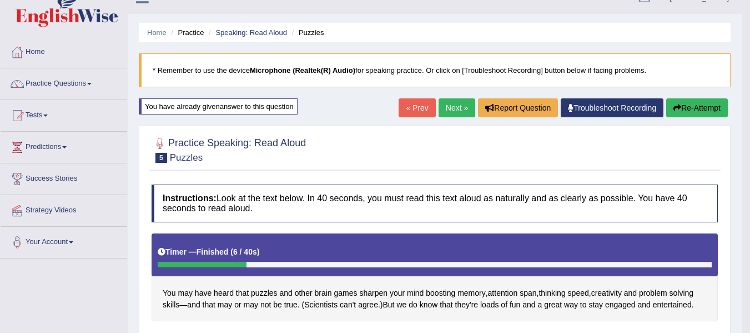
click at [678, 111] on icon "button" at bounding box center [678, 108] width 8 height 8
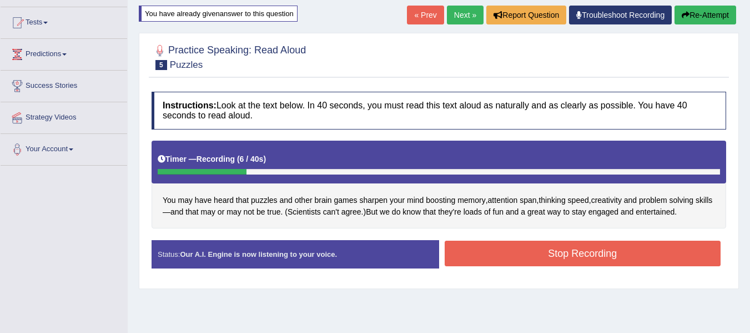
click at [593, 249] on button "Stop Recording" at bounding box center [583, 253] width 277 height 26
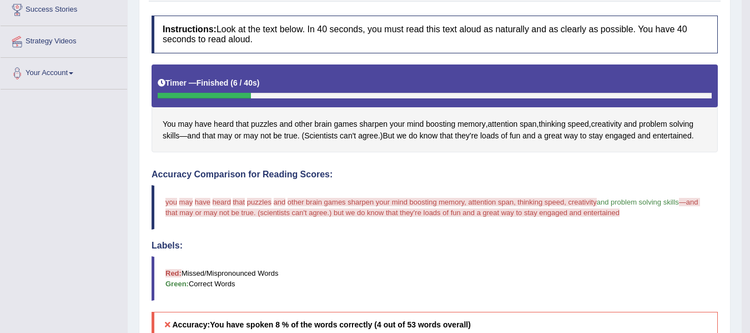
scroll to position [111, 0]
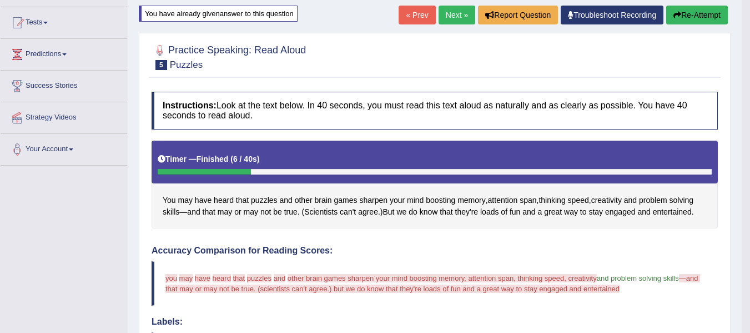
click at [668, 13] on button "Re-Attempt" at bounding box center [697, 15] width 62 height 19
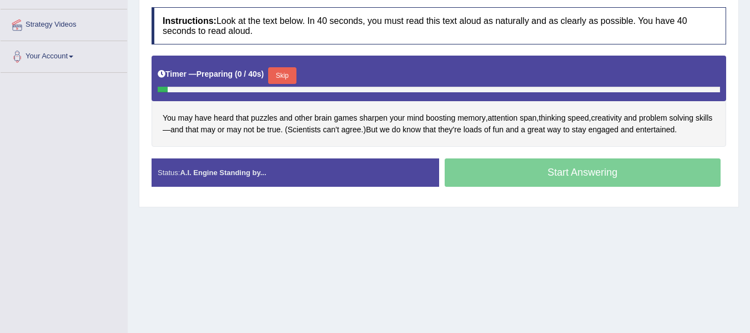
click at [289, 72] on button "Skip" at bounding box center [282, 75] width 28 height 17
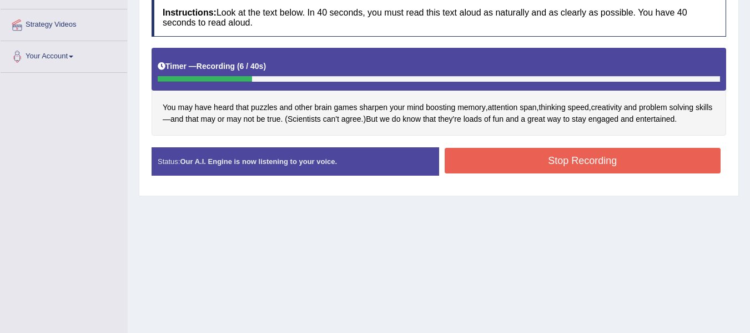
click at [468, 169] on button "Stop Recording" at bounding box center [583, 161] width 277 height 26
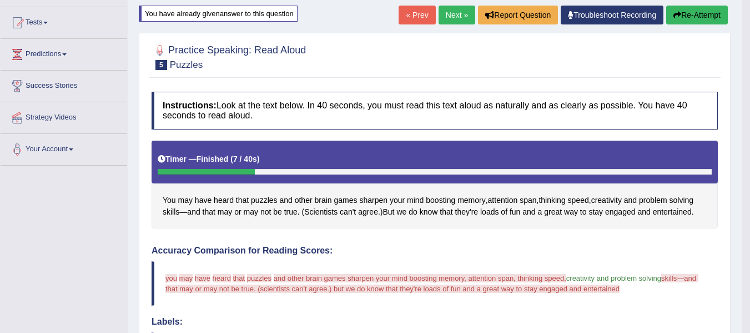
scroll to position [56, 0]
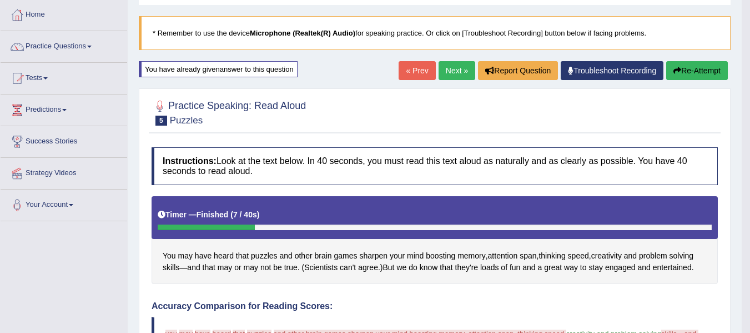
click at [706, 70] on button "Re-Attempt" at bounding box center [697, 70] width 62 height 19
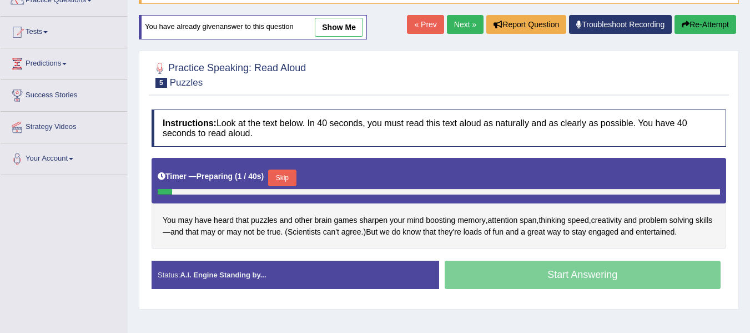
scroll to position [129, 0]
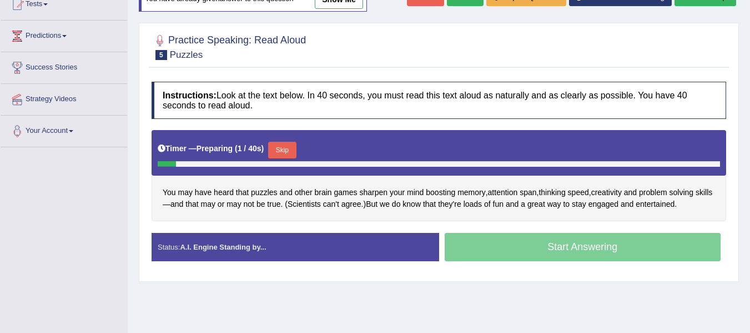
click at [285, 150] on button "Skip" at bounding box center [282, 150] width 28 height 17
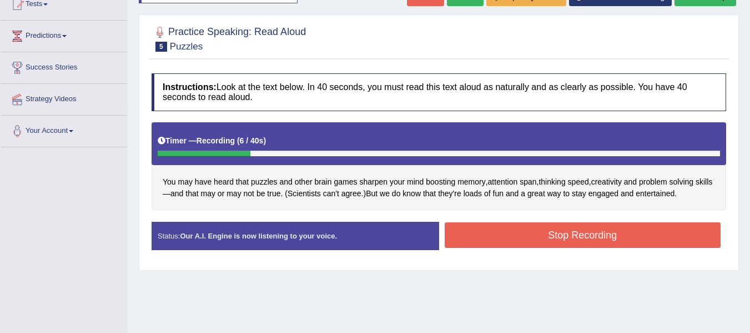
drag, startPoint x: 458, startPoint y: 253, endPoint x: 462, endPoint y: 243, distance: 10.7
click at [458, 252] on div "Status: Our A.I. Engine is now listening to your voice. Start Answering Stop Re…" at bounding box center [439, 241] width 575 height 39
click at [462, 243] on button "Stop Recording" at bounding box center [583, 235] width 277 height 26
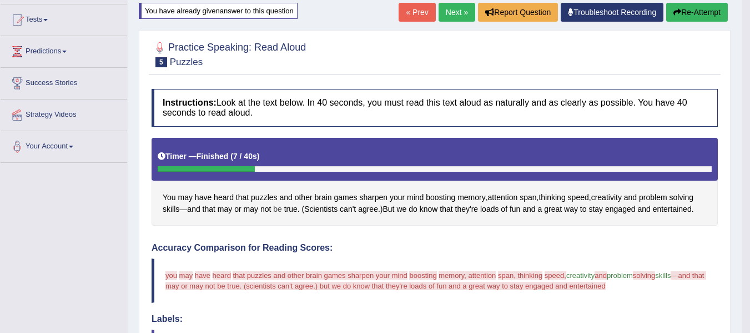
scroll to position [111, 0]
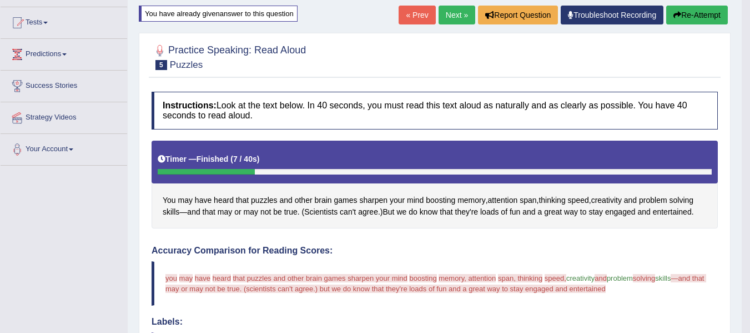
click at [694, 13] on button "Re-Attempt" at bounding box center [697, 15] width 62 height 19
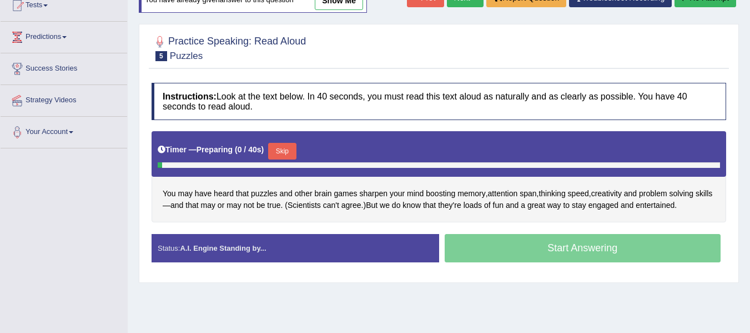
scroll to position [185, 0]
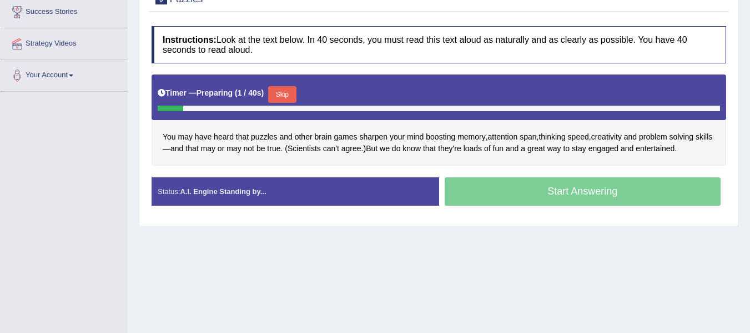
click at [289, 90] on button "Skip" at bounding box center [282, 94] width 28 height 17
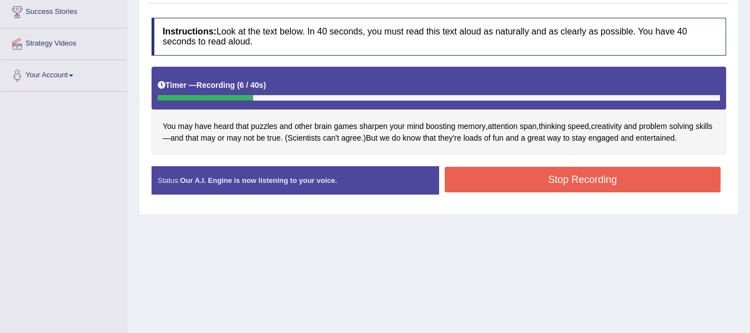
click at [519, 178] on button "Stop Recording" at bounding box center [583, 180] width 277 height 26
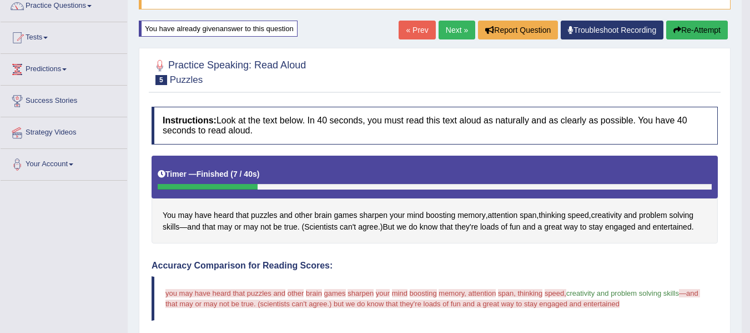
scroll to position [93, 0]
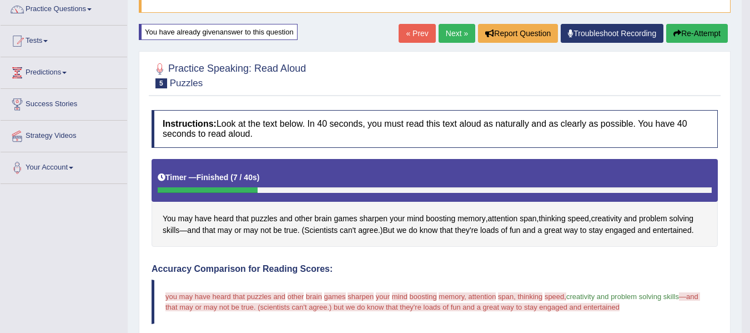
click at [679, 39] on button "Re-Attempt" at bounding box center [697, 33] width 62 height 19
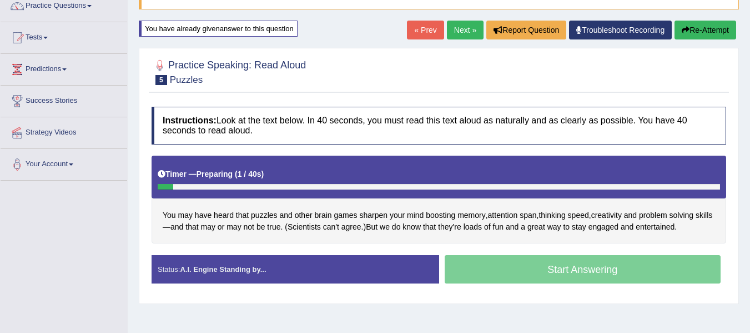
scroll to position [93, 0]
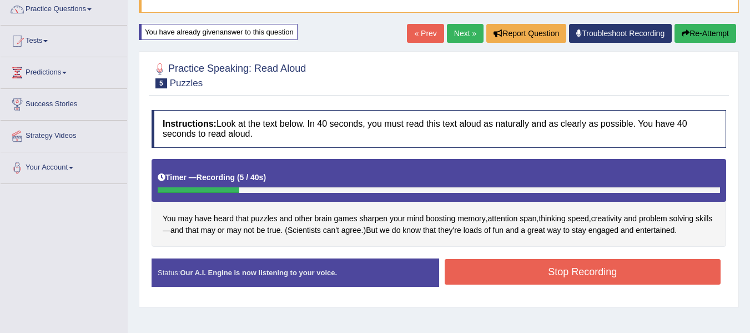
click at [555, 270] on button "Stop Recording" at bounding box center [583, 272] width 277 height 26
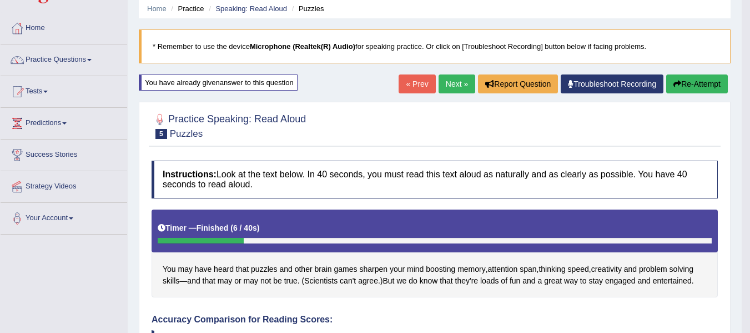
scroll to position [37, 0]
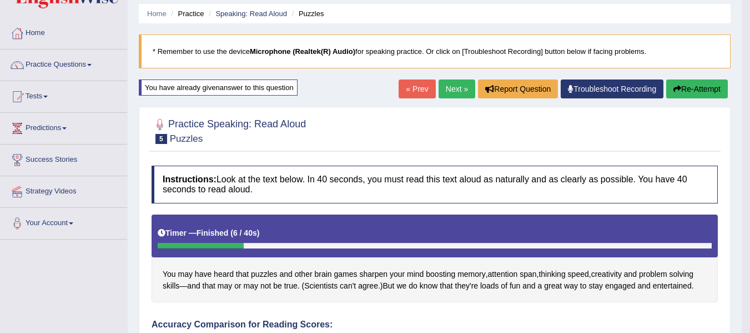
click at [689, 80] on button "Re-Attempt" at bounding box center [697, 88] width 62 height 19
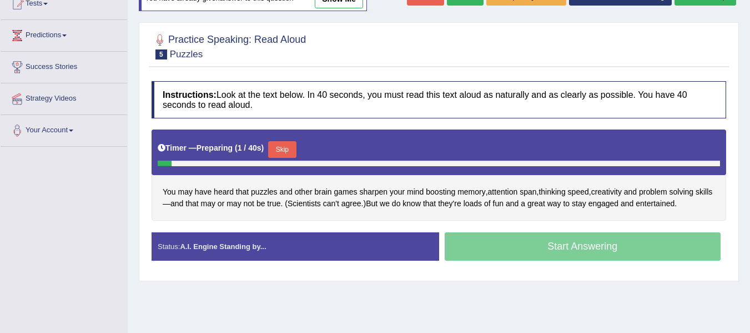
click at [288, 154] on button "Skip" at bounding box center [282, 149] width 28 height 17
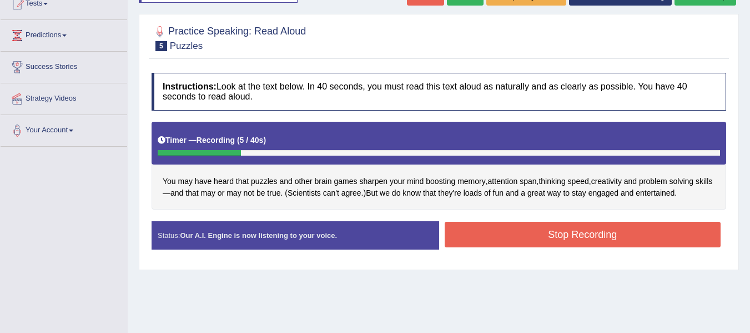
click at [553, 231] on button "Stop Recording" at bounding box center [583, 235] width 277 height 26
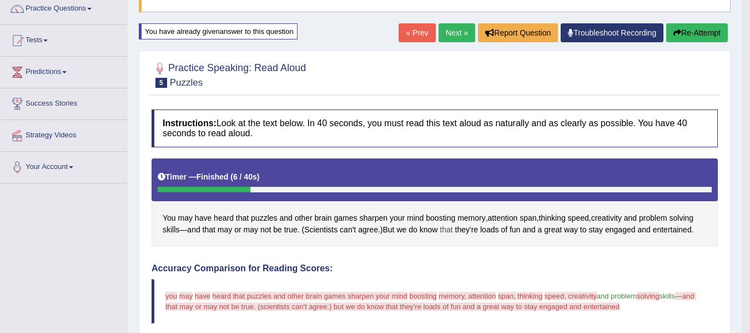
scroll to position [90, 0]
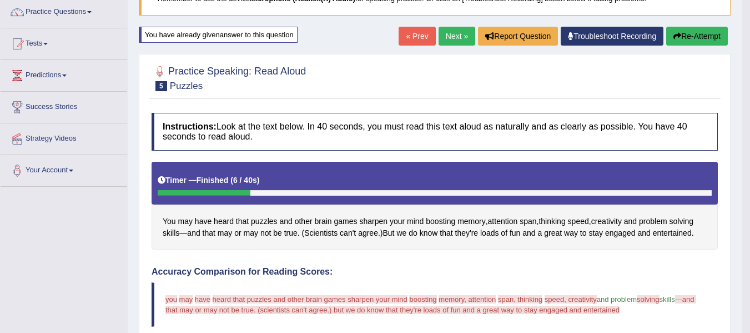
click at [439, 40] on link "Next »" at bounding box center [457, 36] width 37 height 19
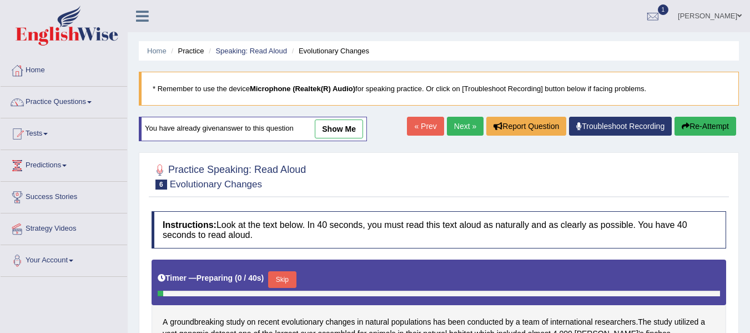
click at [464, 120] on link "Next »" at bounding box center [465, 126] width 37 height 19
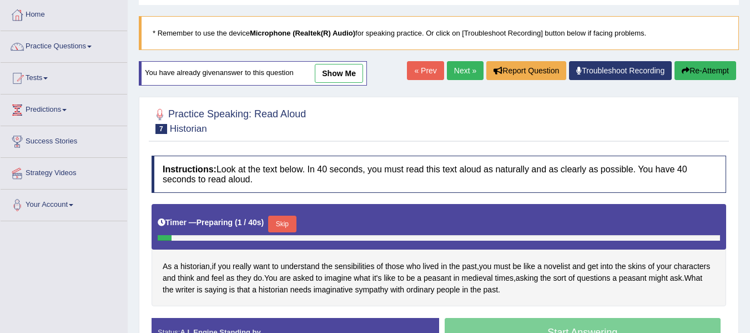
click at [463, 75] on link "Next »" at bounding box center [465, 70] width 37 height 19
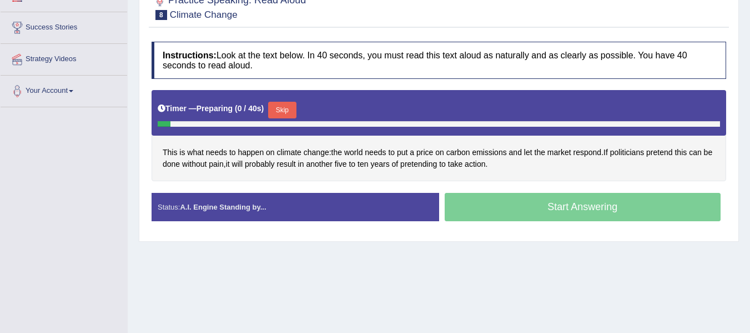
scroll to position [185, 0]
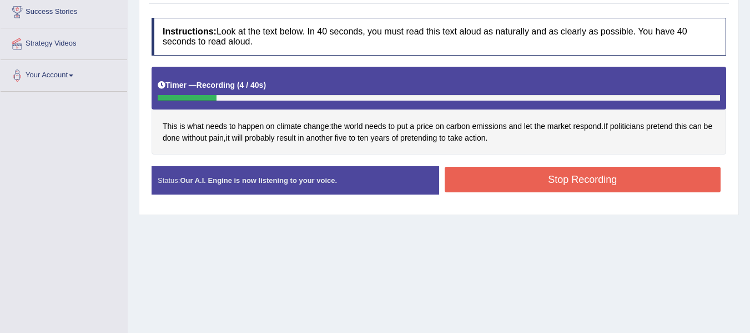
click at [539, 173] on button "Stop Recording" at bounding box center [583, 180] width 277 height 26
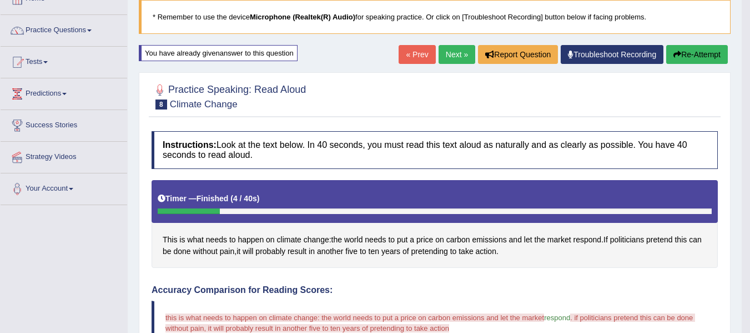
scroll to position [71, 0]
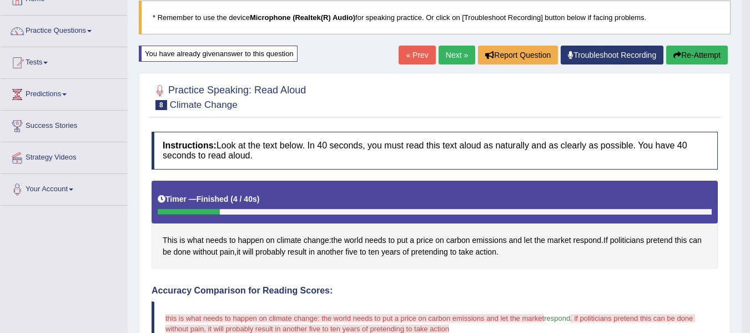
click at [684, 49] on button "Re-Attempt" at bounding box center [697, 55] width 62 height 19
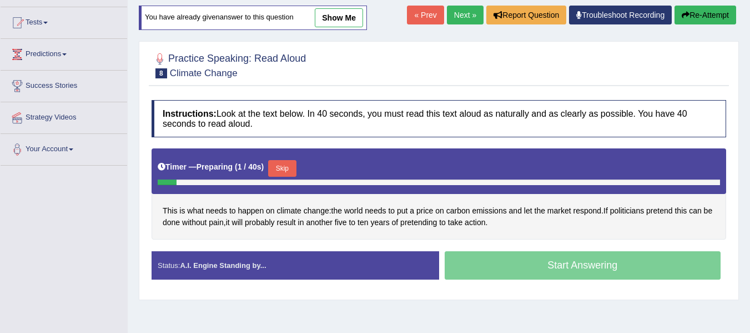
click at [288, 168] on button "Skip" at bounding box center [282, 168] width 28 height 17
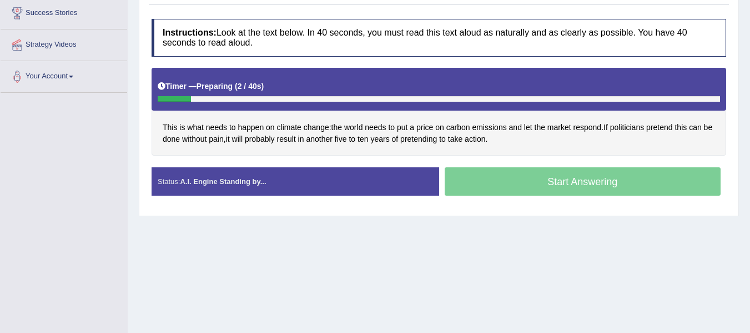
scroll to position [185, 0]
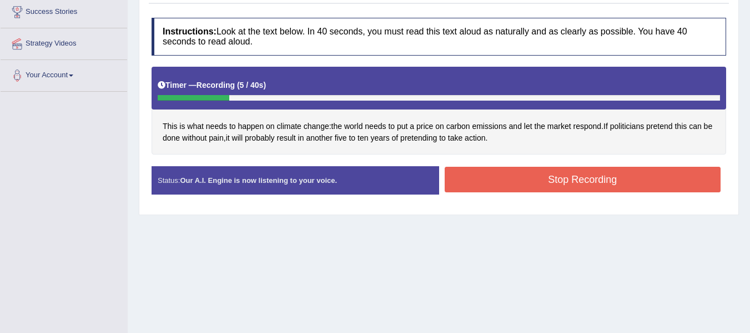
click at [543, 185] on button "Stop Recording" at bounding box center [583, 180] width 277 height 26
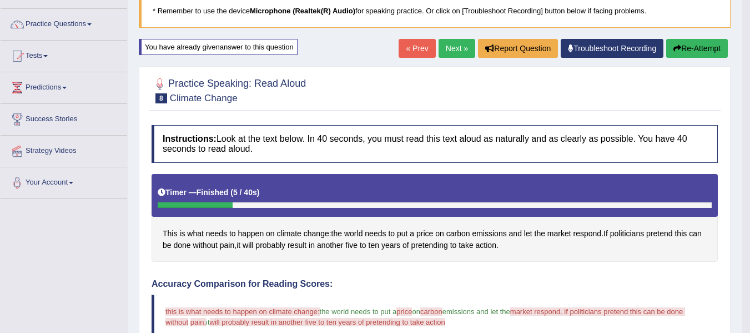
scroll to position [74, 0]
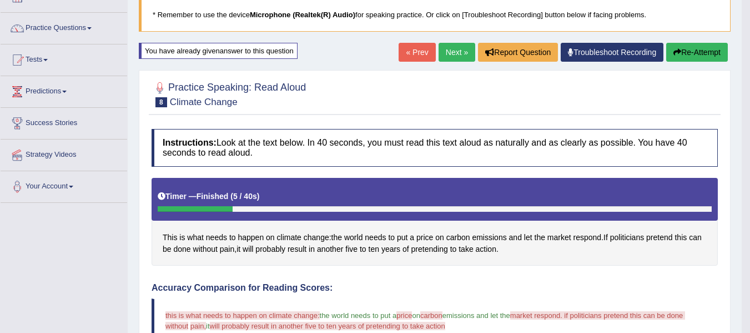
click at [698, 54] on button "Re-Attempt" at bounding box center [697, 52] width 62 height 19
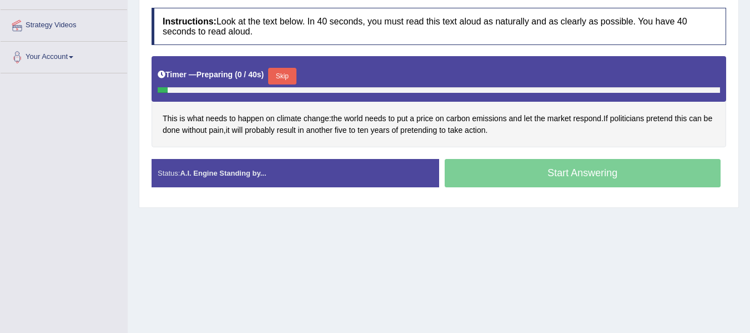
click at [296, 76] on button "Skip" at bounding box center [282, 76] width 28 height 17
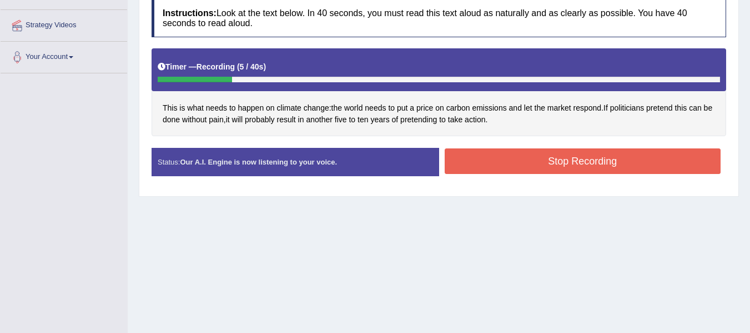
click at [524, 153] on button "Stop Recording" at bounding box center [583, 161] width 277 height 26
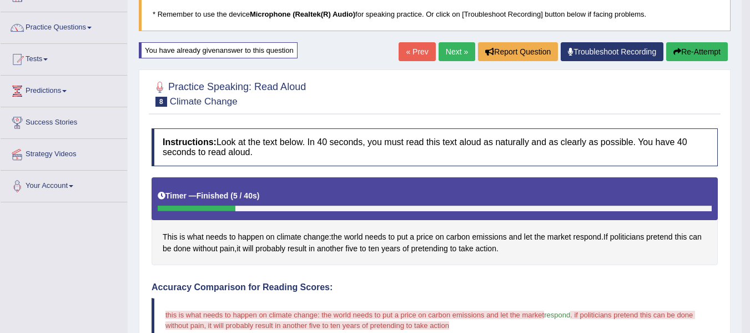
scroll to position [74, 0]
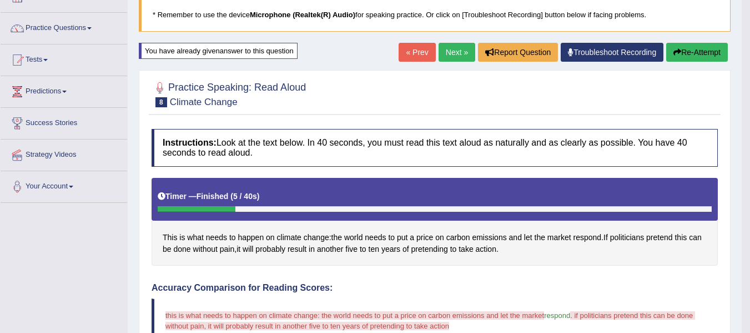
click at [709, 60] on button "Re-Attempt" at bounding box center [697, 52] width 62 height 19
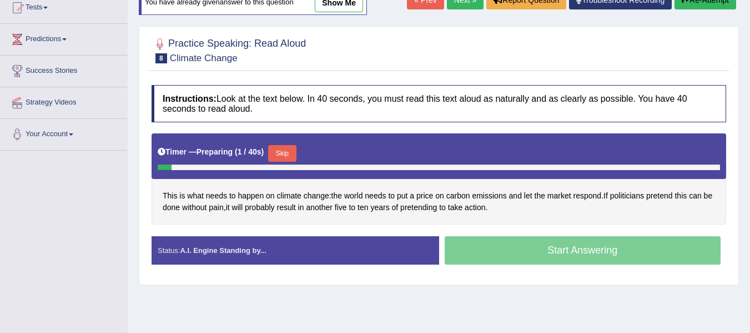
scroll to position [129, 0]
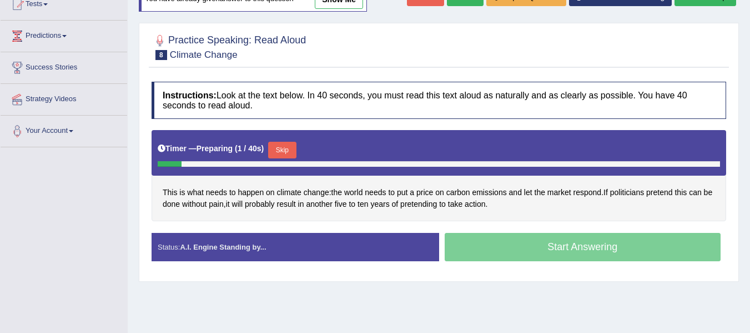
click at [285, 146] on button "Skip" at bounding box center [282, 150] width 28 height 17
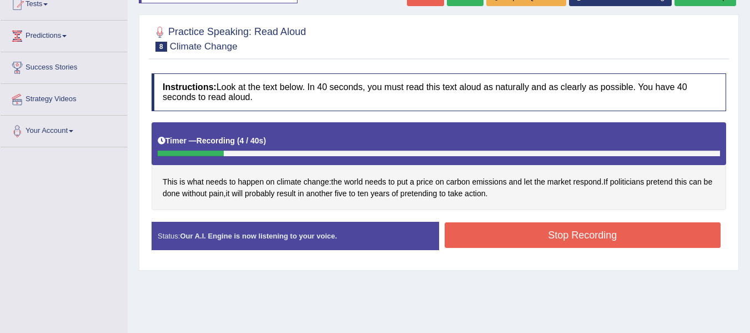
click at [535, 241] on button "Stop Recording" at bounding box center [583, 235] width 277 height 26
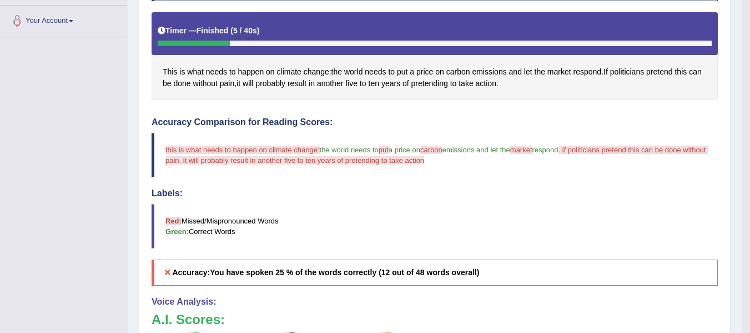
scroll to position [240, 0]
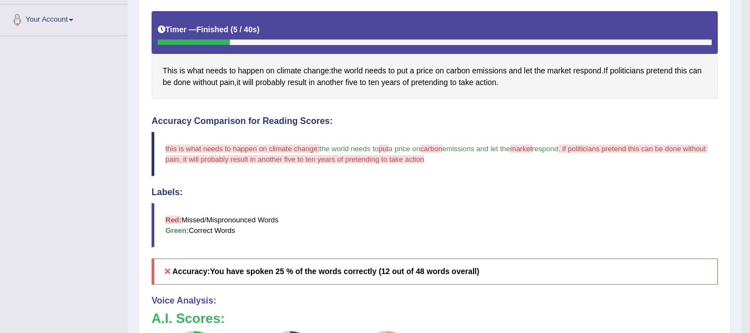
click at [396, 244] on blockquote "Red: Missed/Mispronounced Words Green: Correct Words" at bounding box center [435, 225] width 566 height 44
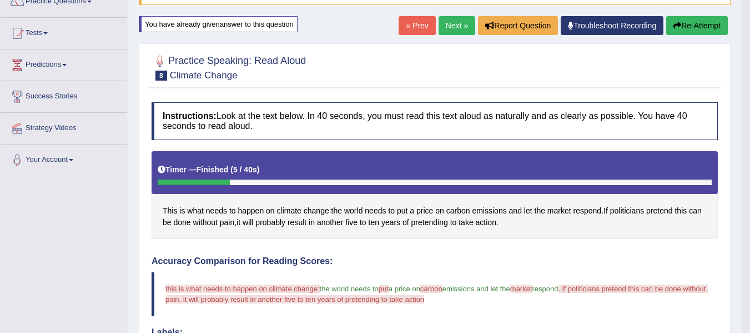
scroll to position [74, 0]
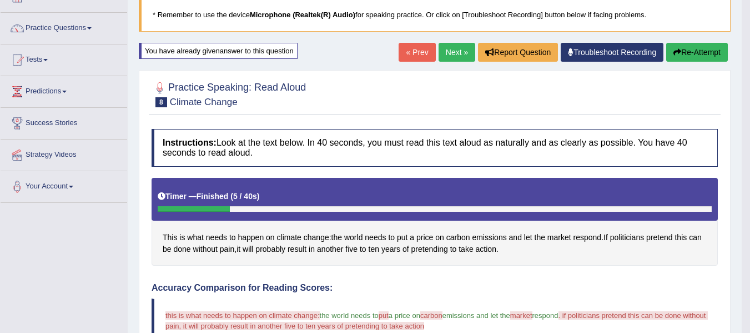
click at [690, 47] on button "Re-Attempt" at bounding box center [697, 52] width 62 height 19
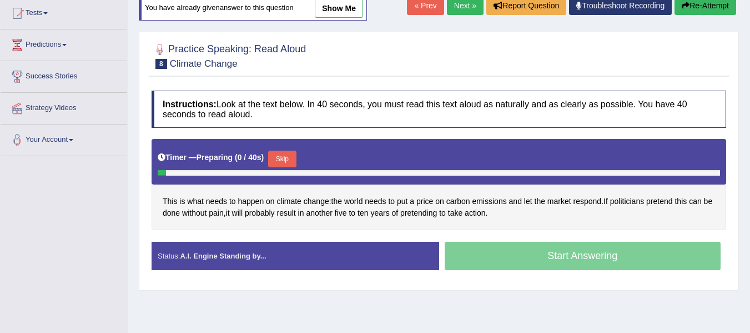
scroll to position [148, 0]
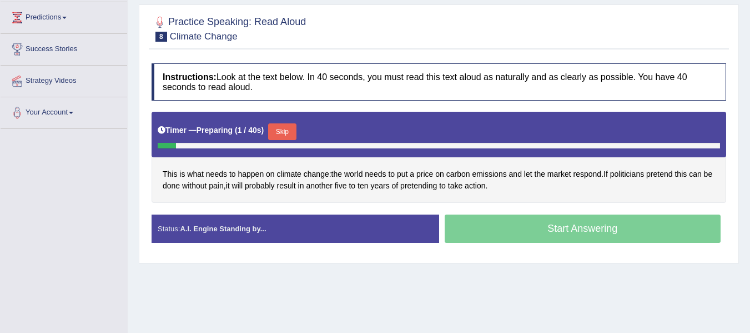
click at [283, 127] on button "Skip" at bounding box center [282, 131] width 28 height 17
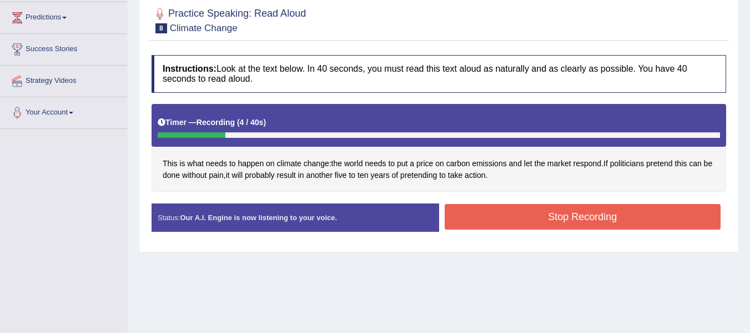
click at [482, 217] on button "Stop Recording" at bounding box center [583, 217] width 277 height 26
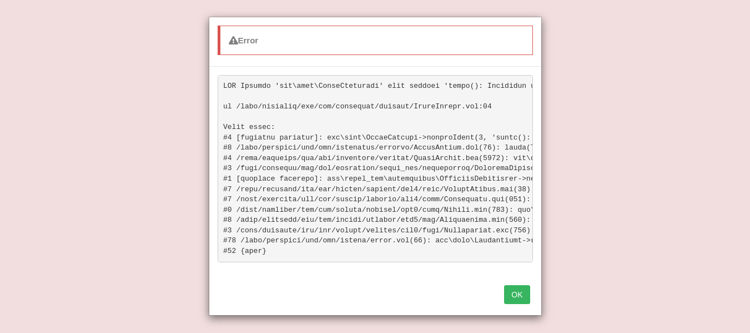
click at [519, 294] on button "OK" at bounding box center [517, 294] width 26 height 19
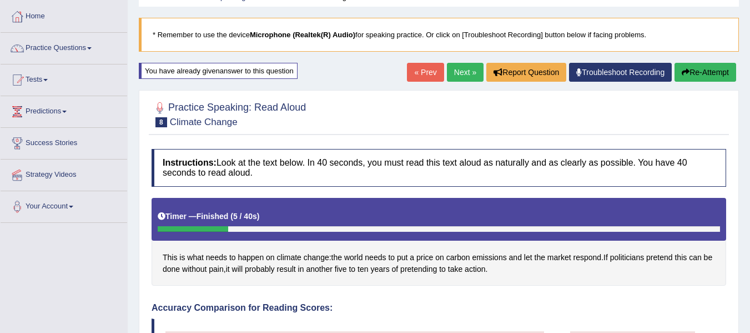
scroll to position [37, 0]
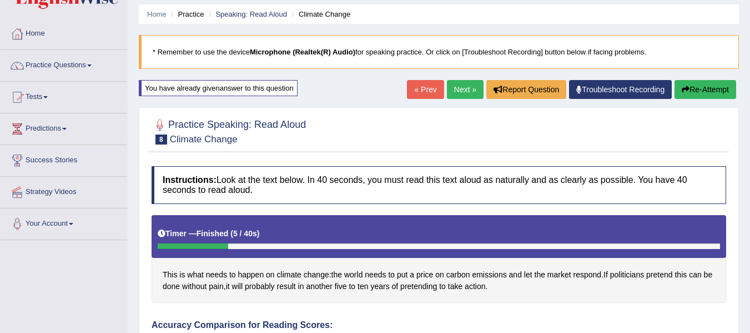
click at [684, 83] on button "Re-Attempt" at bounding box center [706, 89] width 62 height 19
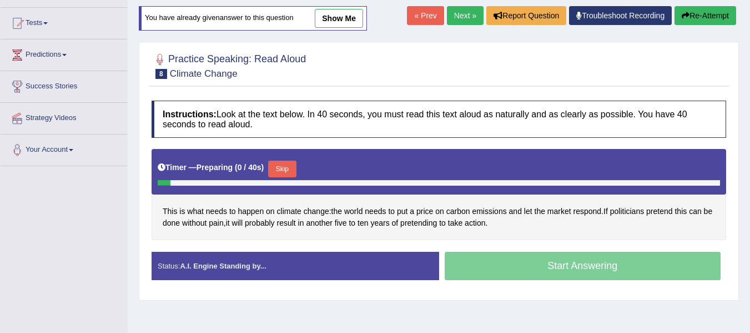
click at [293, 163] on button "Skip" at bounding box center [282, 169] width 28 height 17
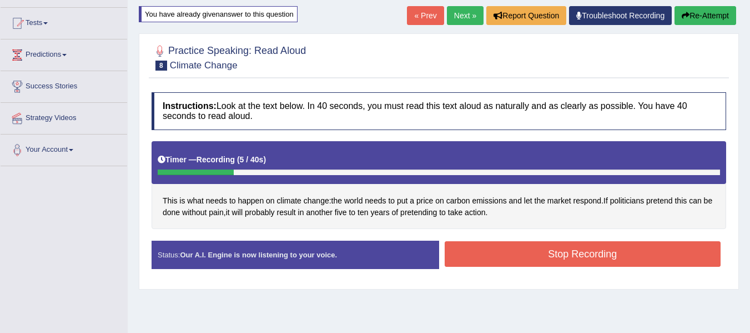
click at [663, 251] on button "Stop Recording" at bounding box center [583, 254] width 277 height 26
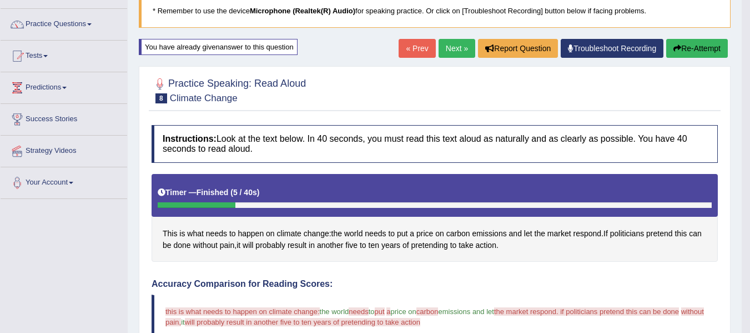
scroll to position [74, 0]
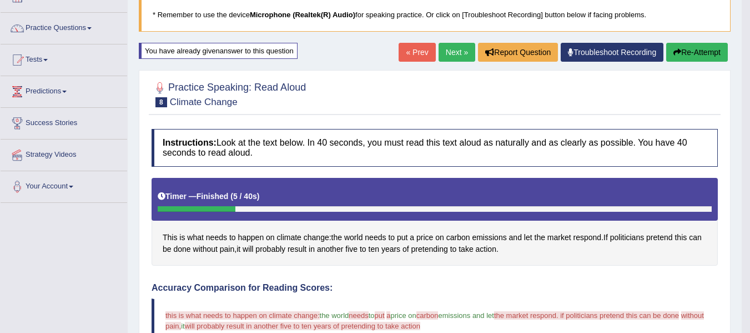
click at [447, 44] on link "Next »" at bounding box center [457, 52] width 37 height 19
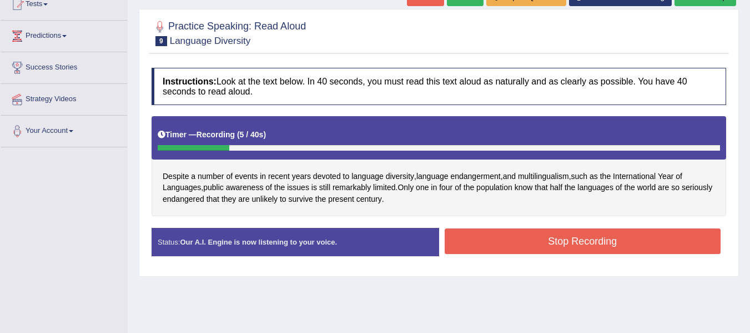
click at [474, 234] on button "Stop Recording" at bounding box center [583, 241] width 277 height 26
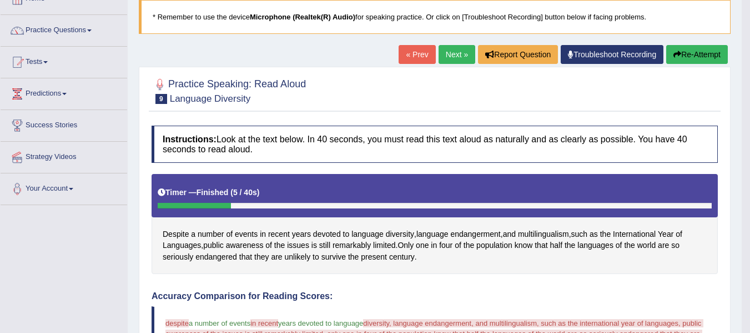
scroll to position [56, 0]
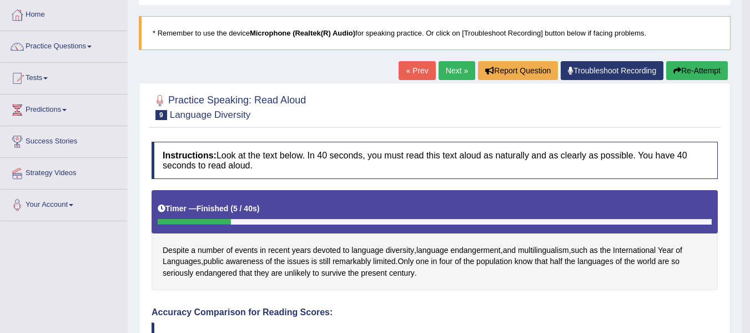
click at [676, 67] on icon "button" at bounding box center [678, 71] width 8 height 8
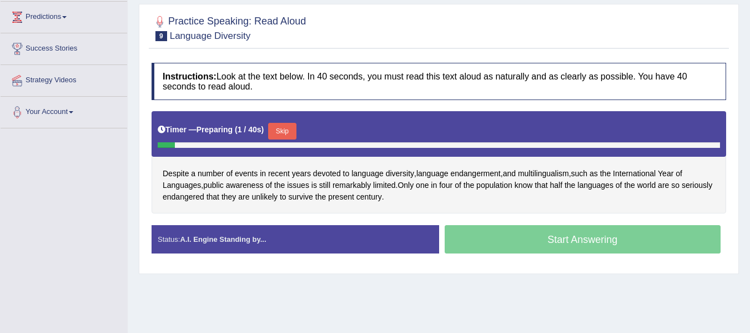
click at [289, 133] on button "Skip" at bounding box center [282, 131] width 28 height 17
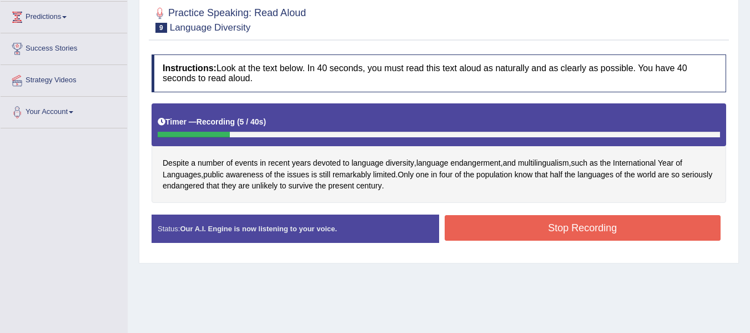
click at [488, 225] on button "Stop Recording" at bounding box center [583, 228] width 277 height 26
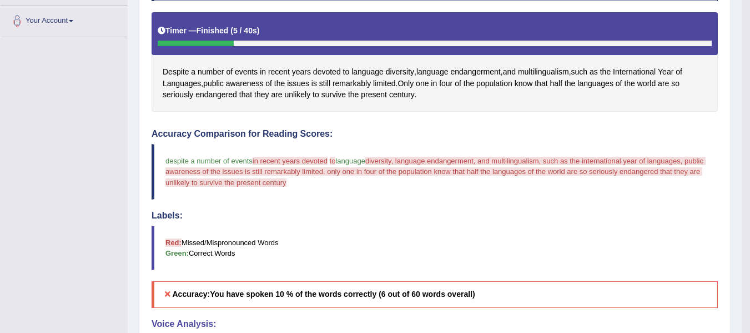
scroll to position [93, 0]
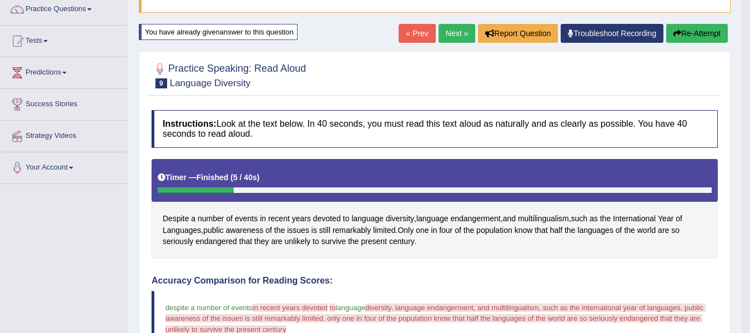
click at [706, 27] on button "Re-Attempt" at bounding box center [697, 33] width 62 height 19
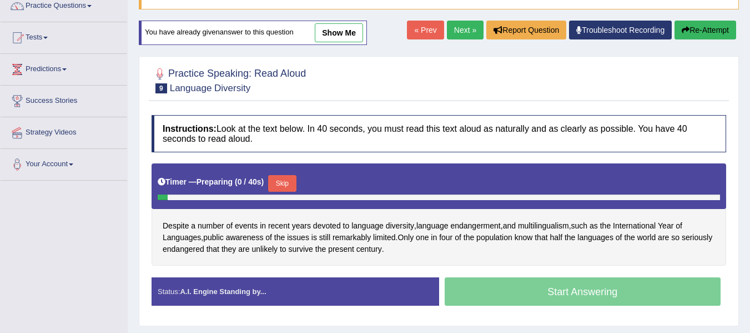
click at [285, 179] on button "Skip" at bounding box center [282, 183] width 28 height 17
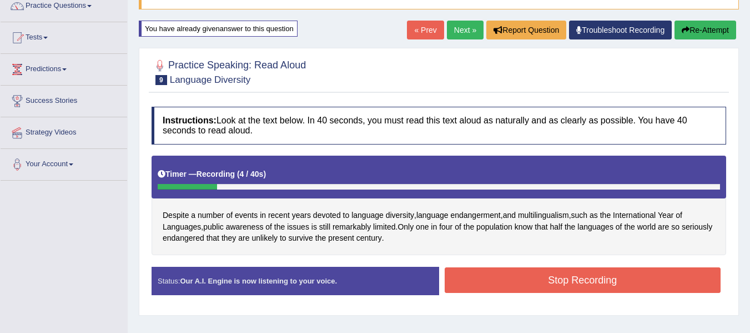
click at [469, 288] on button "Stop Recording" at bounding box center [583, 280] width 277 height 26
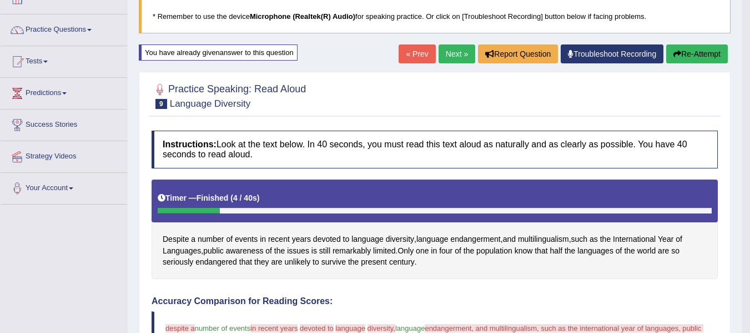
scroll to position [59, 0]
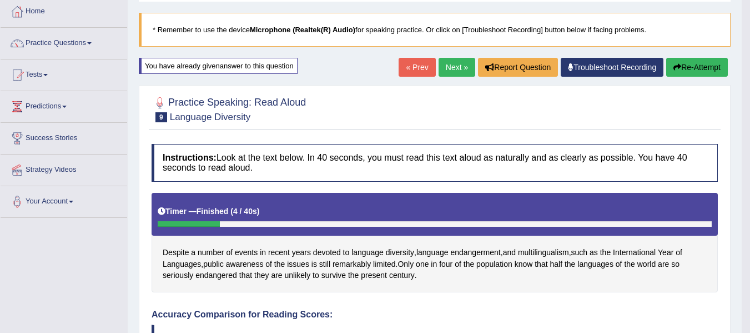
click at [681, 64] on button "Re-Attempt" at bounding box center [697, 67] width 62 height 19
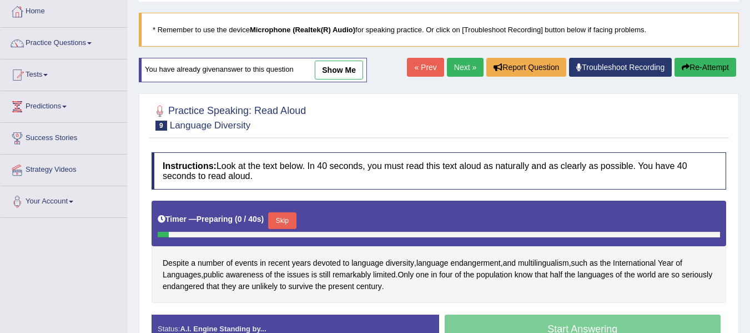
click at [289, 218] on button "Skip" at bounding box center [282, 220] width 28 height 17
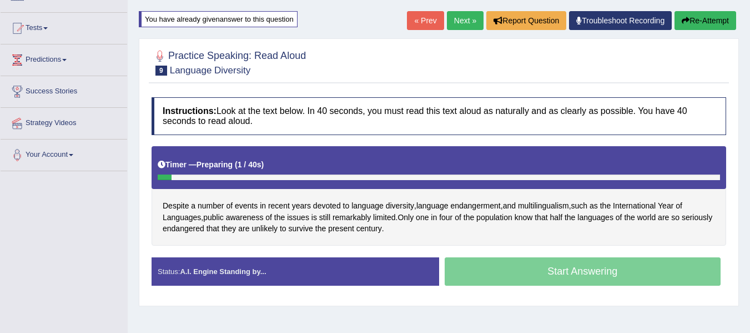
scroll to position [114, 0]
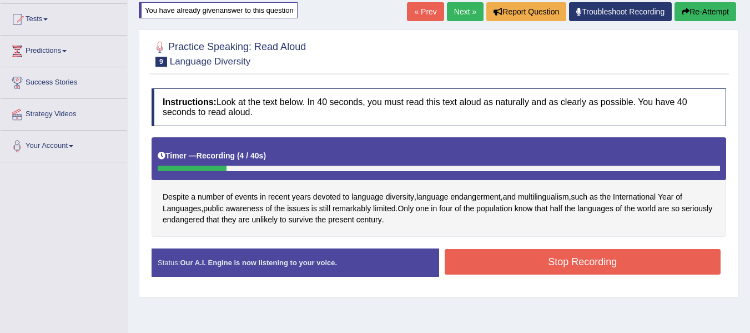
click at [526, 268] on button "Stop Recording" at bounding box center [583, 262] width 277 height 26
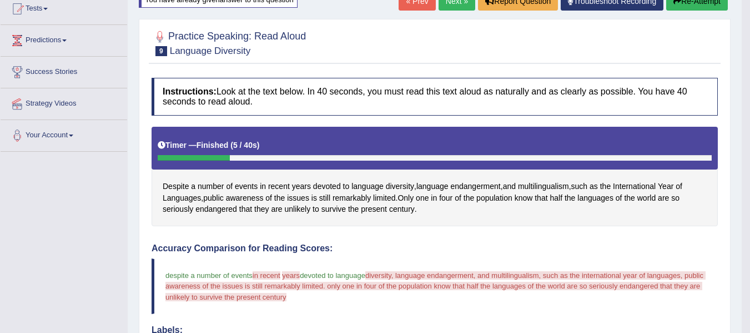
scroll to position [96, 0]
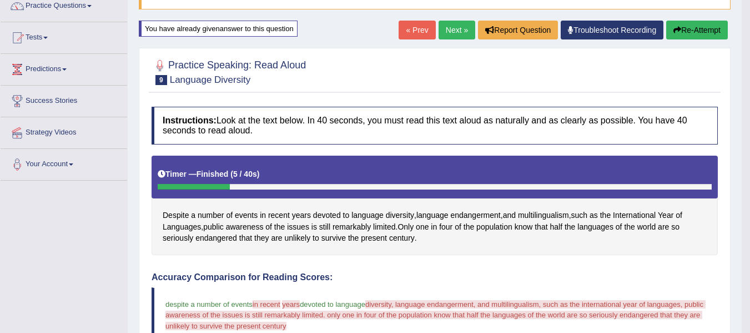
click at [453, 34] on link "Next »" at bounding box center [457, 30] width 37 height 19
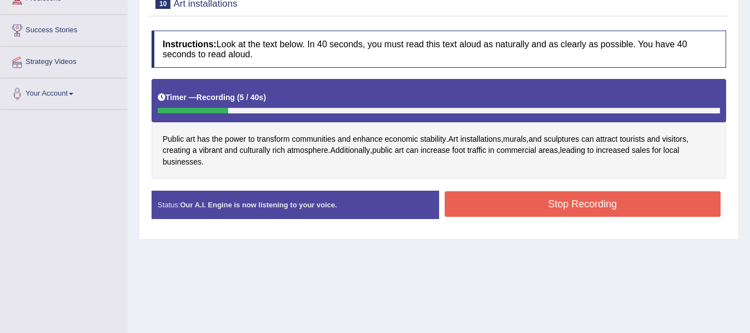
click at [479, 202] on button "Stop Recording" at bounding box center [583, 204] width 277 height 26
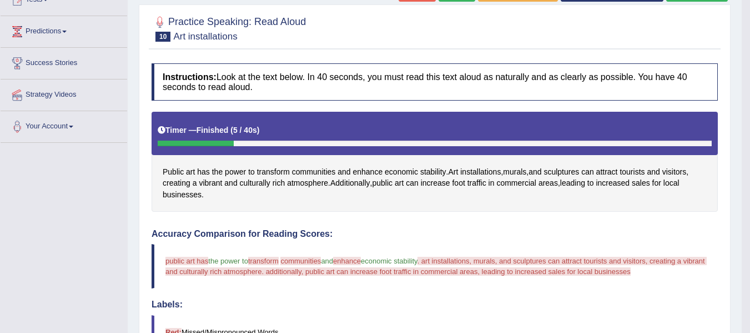
scroll to position [74, 0]
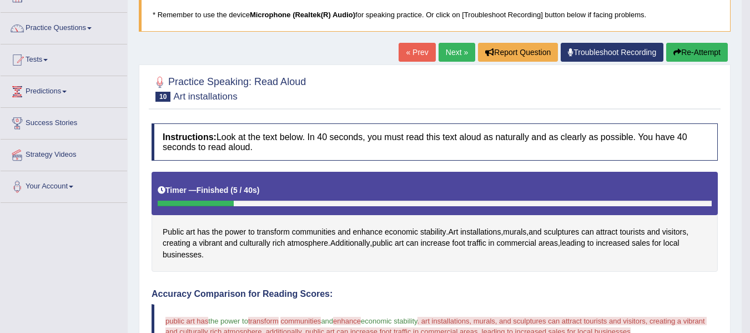
click at [683, 48] on button "Re-Attempt" at bounding box center [697, 52] width 62 height 19
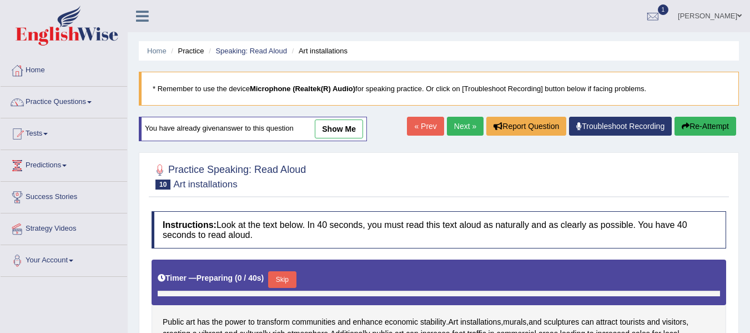
scroll to position [197, 0]
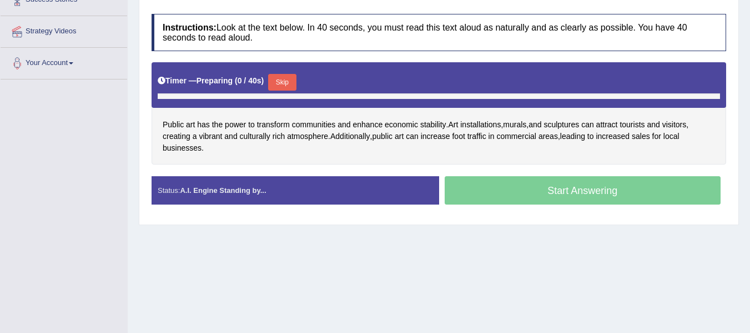
click at [284, 74] on button "Skip" at bounding box center [282, 82] width 28 height 17
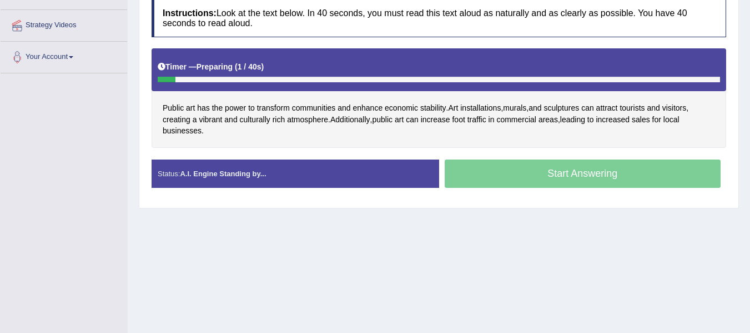
scroll to position [0, 0]
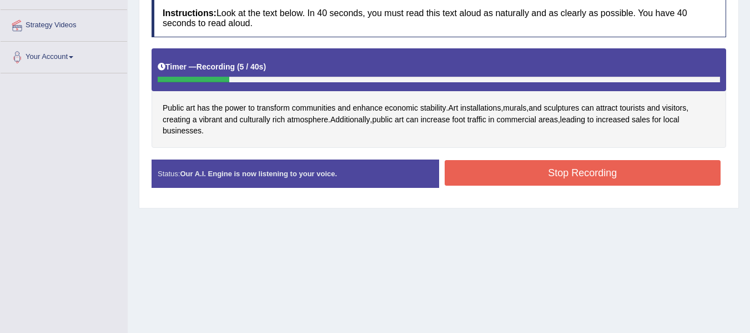
click at [462, 173] on button "Stop Recording" at bounding box center [583, 173] width 277 height 26
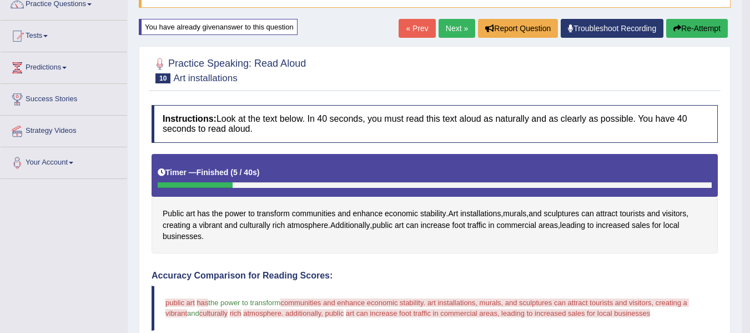
scroll to position [92, 0]
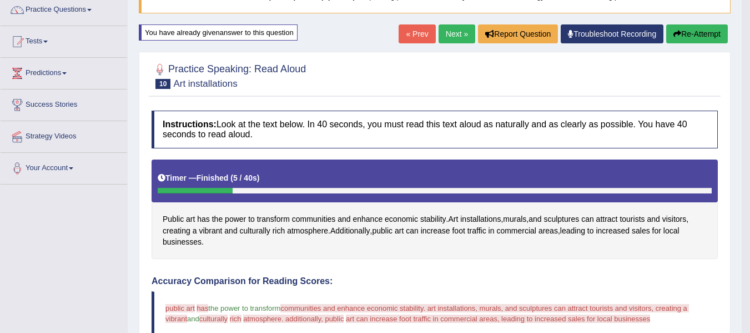
click at [689, 37] on button "Re-Attempt" at bounding box center [697, 33] width 62 height 19
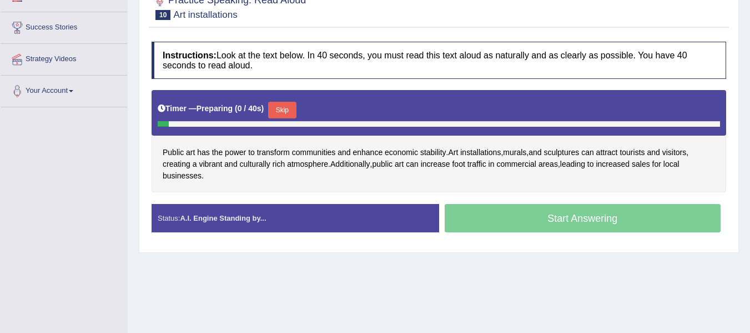
click at [285, 114] on button "Skip" at bounding box center [282, 110] width 28 height 17
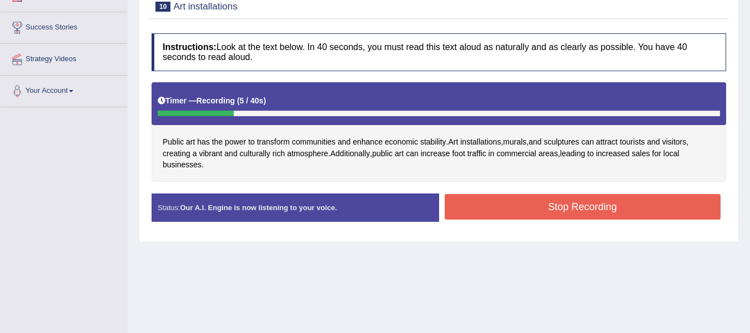
click at [480, 208] on button "Stop Recording" at bounding box center [583, 207] width 277 height 26
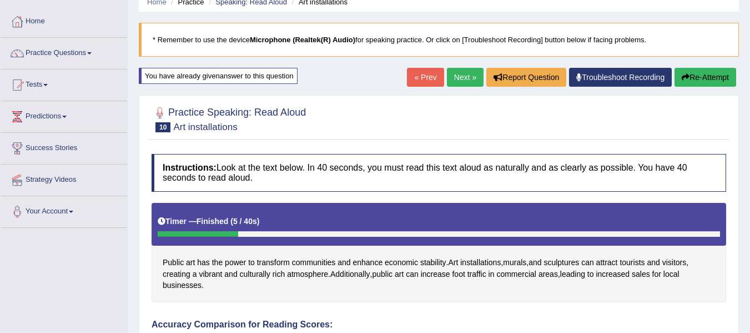
scroll to position [40, 0]
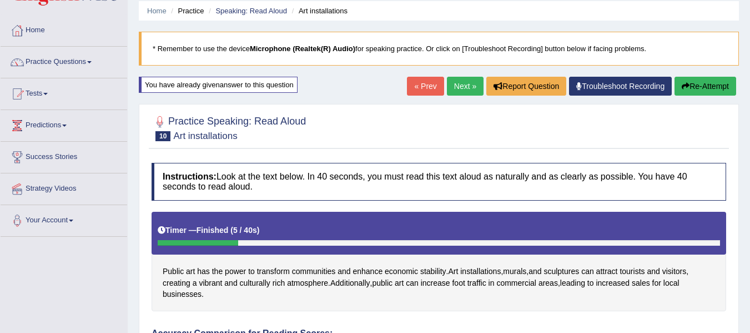
click at [683, 84] on icon "button" at bounding box center [686, 86] width 8 height 8
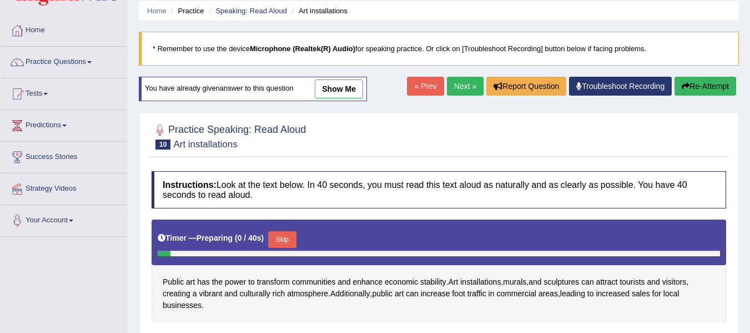
click at [287, 230] on div "Timer — Preparing ( 0 / 40s ) Skip" at bounding box center [439, 239] width 563 height 22
click at [285, 235] on button "Skip" at bounding box center [282, 239] width 28 height 17
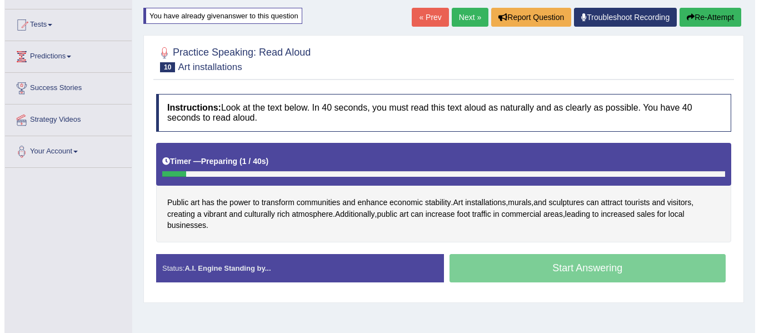
scroll to position [114, 0]
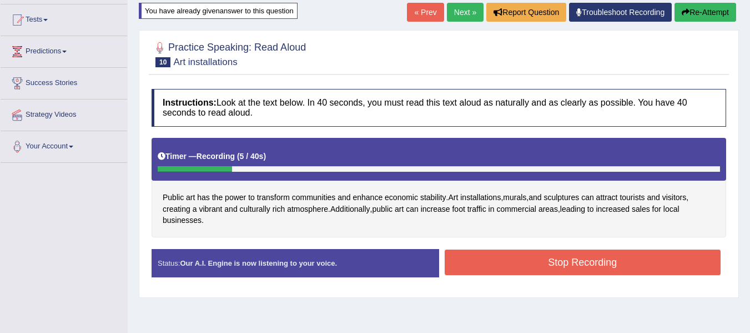
click at [617, 256] on button "Stop Recording" at bounding box center [583, 262] width 277 height 26
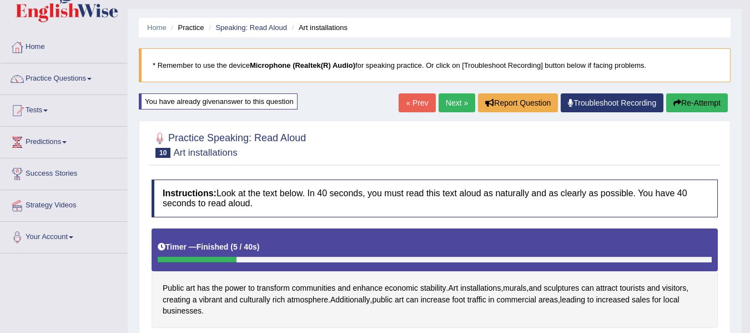
scroll to position [22, 0]
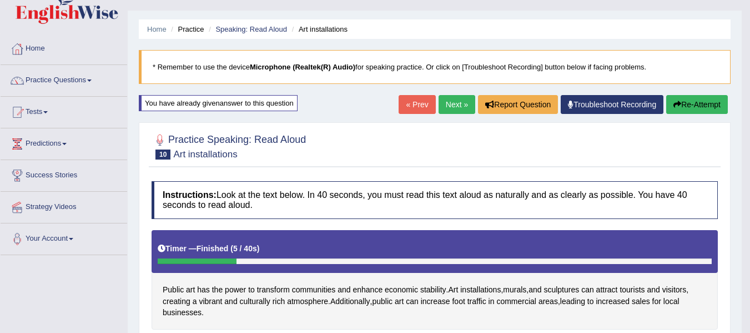
click at [697, 98] on button "Re-Attempt" at bounding box center [697, 104] width 62 height 19
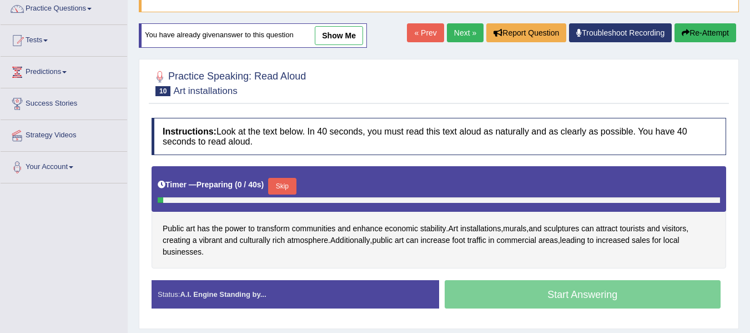
scroll to position [96, 0]
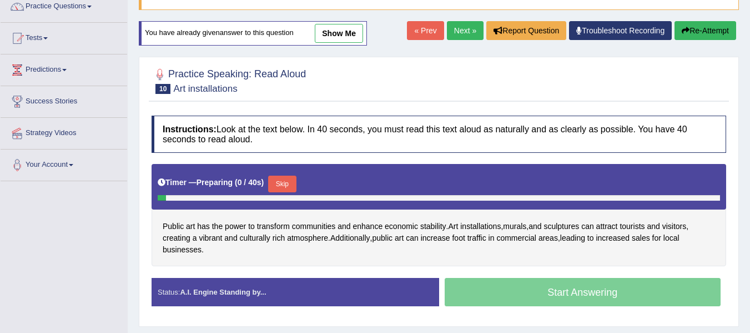
click at [289, 181] on button "Skip" at bounding box center [282, 184] width 28 height 17
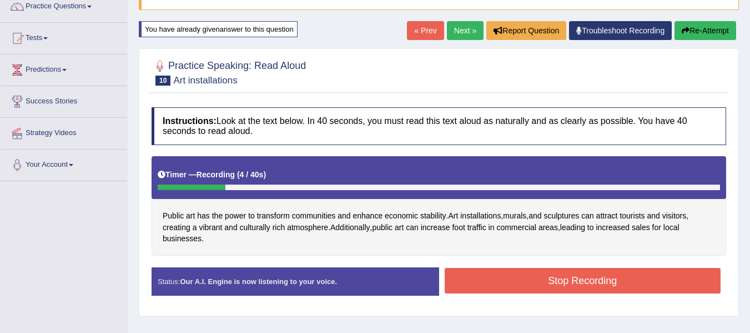
click at [480, 275] on button "Stop Recording" at bounding box center [583, 281] width 277 height 26
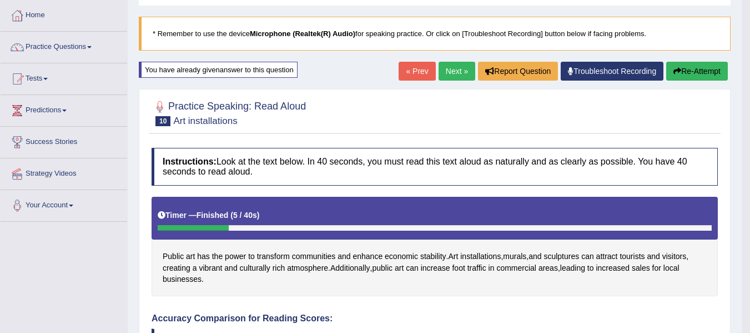
scroll to position [40, 0]
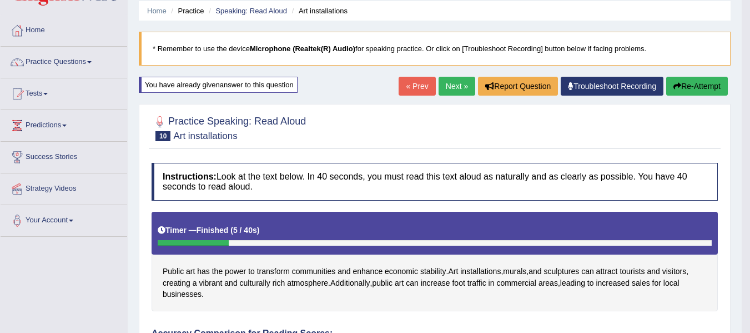
click at [678, 82] on icon "button" at bounding box center [678, 86] width 8 height 8
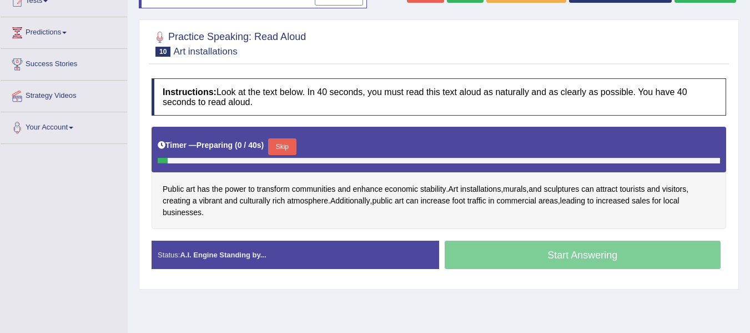
click at [296, 150] on button "Skip" at bounding box center [282, 146] width 28 height 17
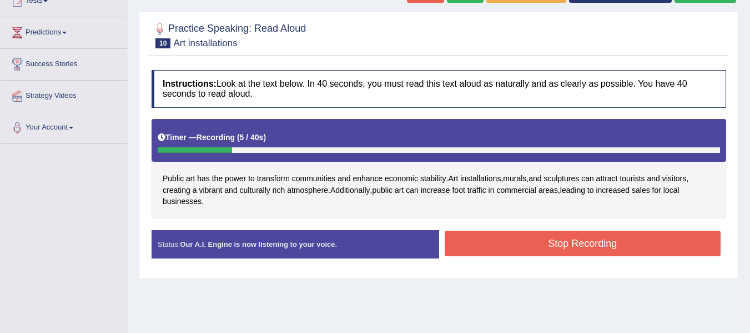
click at [527, 230] on button "Stop Recording" at bounding box center [583, 243] width 277 height 26
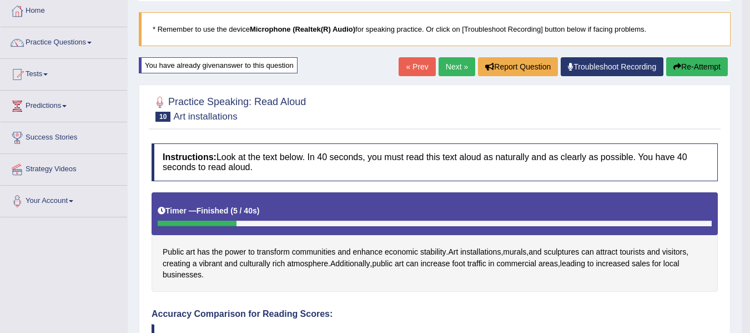
scroll to position [58, 0]
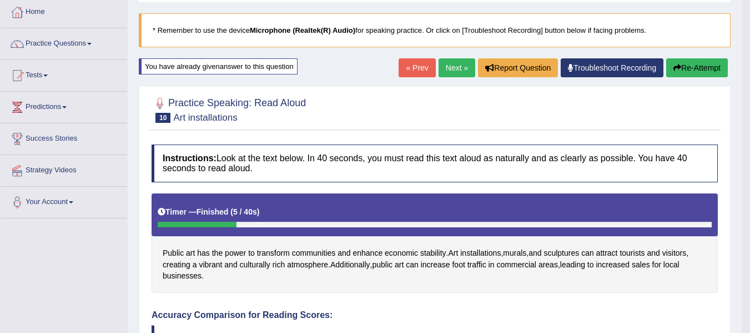
click at [678, 74] on button "Re-Attempt" at bounding box center [697, 67] width 62 height 19
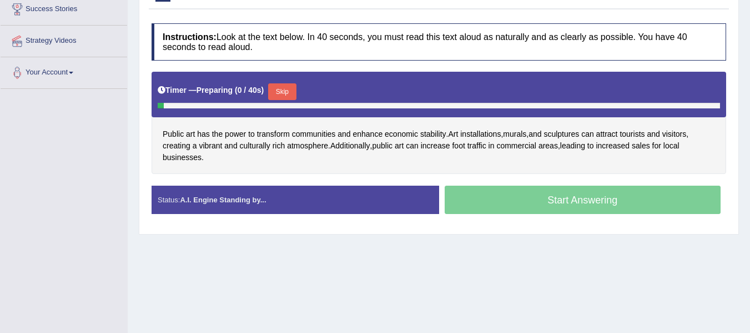
scroll to position [188, 0]
click at [284, 92] on button "Skip" at bounding box center [282, 91] width 28 height 17
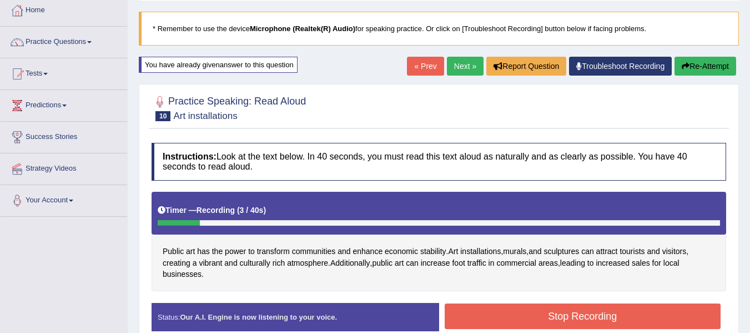
scroll to position [58, 0]
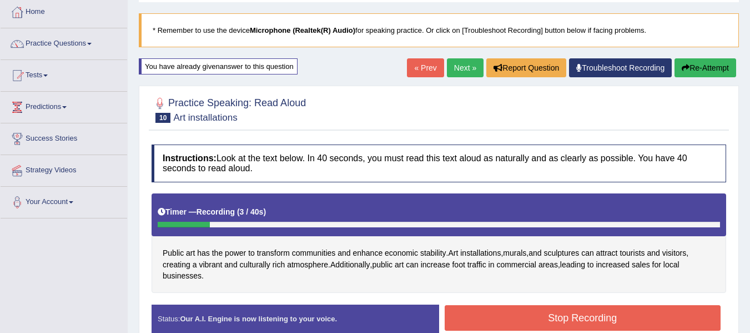
click at [687, 71] on icon "button" at bounding box center [686, 68] width 8 height 8
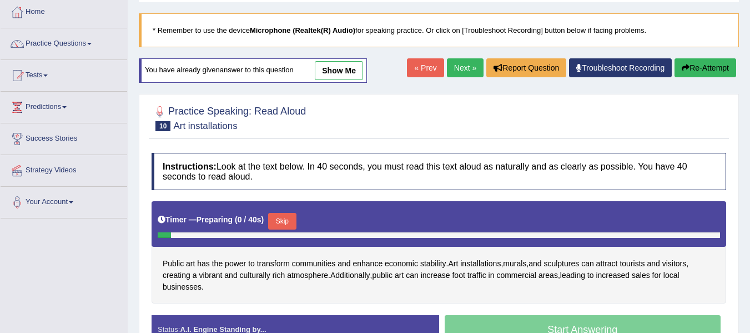
click at [278, 222] on button "Skip" at bounding box center [282, 221] width 28 height 17
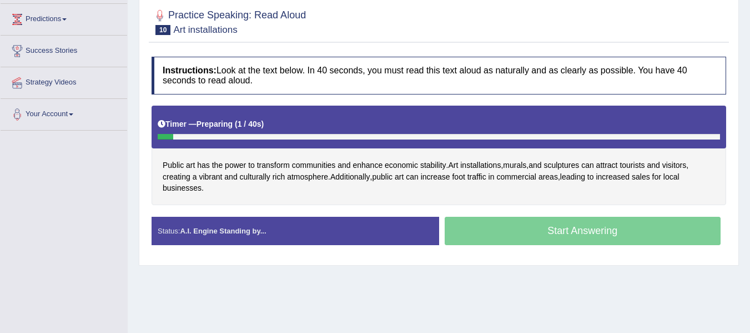
scroll to position [151, 0]
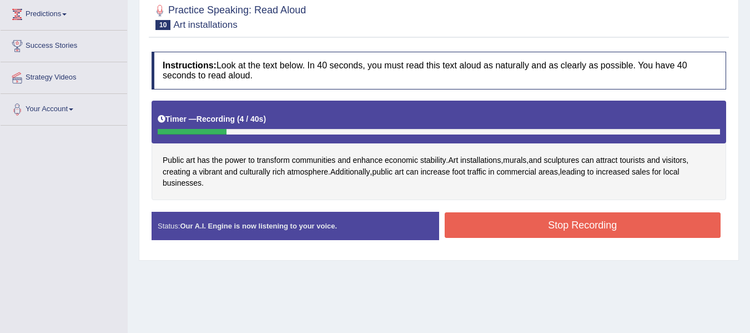
click at [537, 224] on button "Stop Recording" at bounding box center [583, 225] width 277 height 26
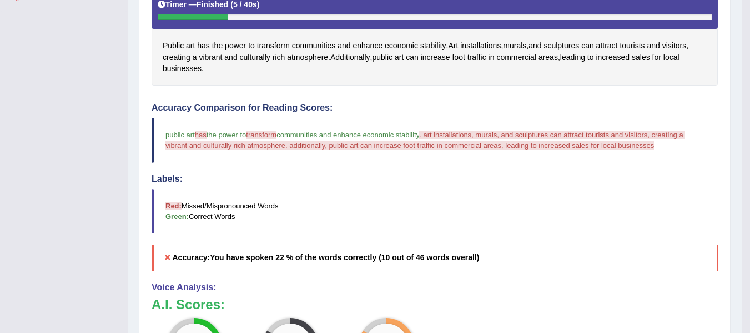
scroll to position [262, 0]
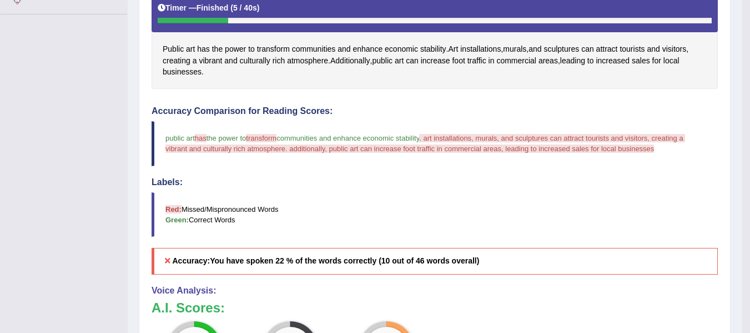
click at [102, 238] on div "Toggle navigation Home Practice Questions Speaking Practice Read Aloud Repeat S…" at bounding box center [371, 128] width 742 height 780
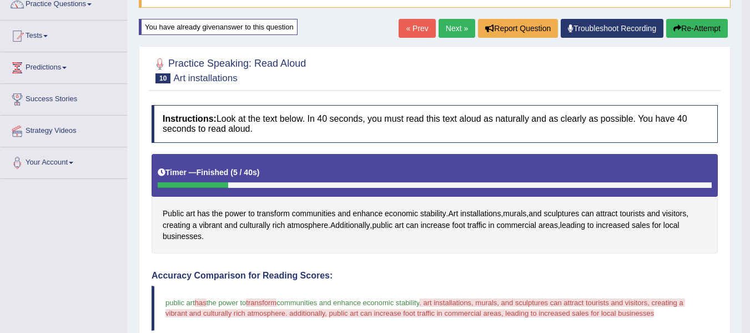
scroll to position [77, 0]
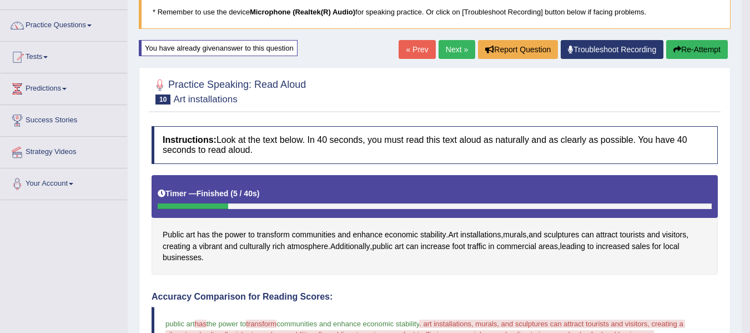
click at [695, 51] on button "Re-Attempt" at bounding box center [697, 49] width 62 height 19
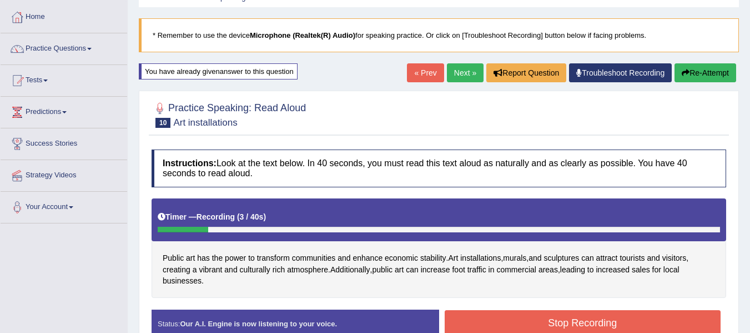
scroll to position [3, 0]
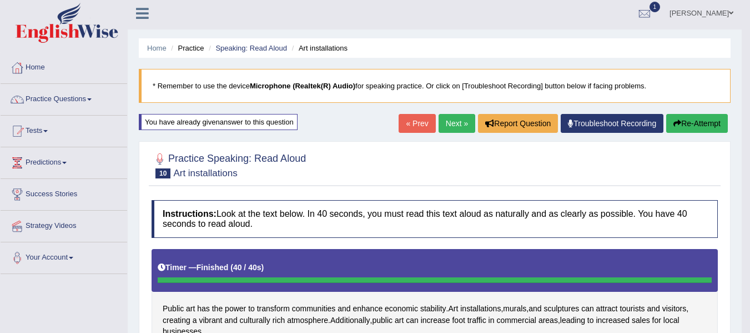
click at [455, 121] on link "Next »" at bounding box center [457, 123] width 37 height 19
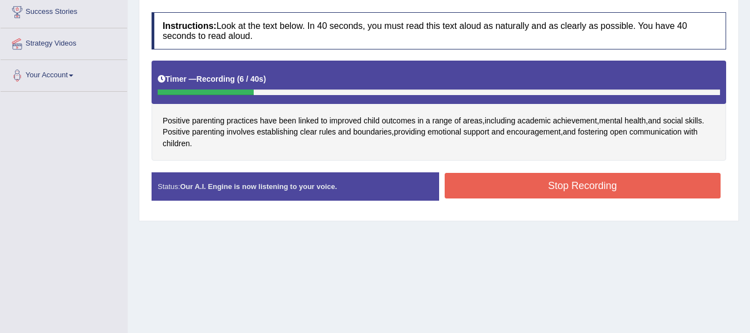
click at [458, 174] on button "Stop Recording" at bounding box center [583, 186] width 277 height 26
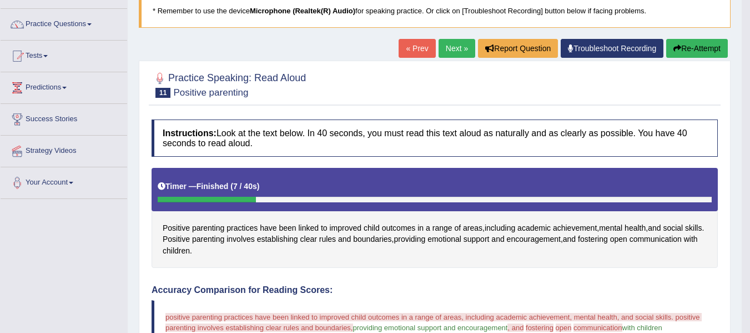
scroll to position [74, 0]
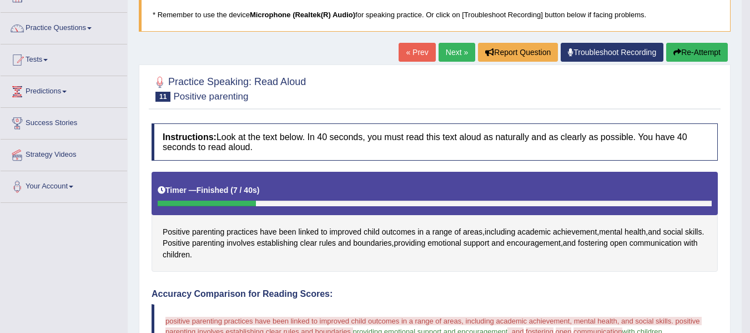
click at [695, 49] on button "Re-Attempt" at bounding box center [697, 52] width 62 height 19
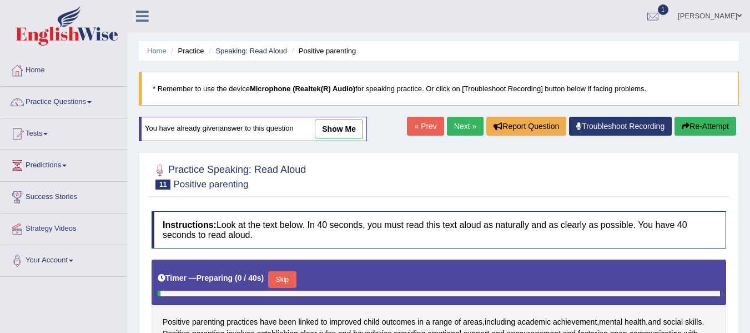
scroll to position [167, 0]
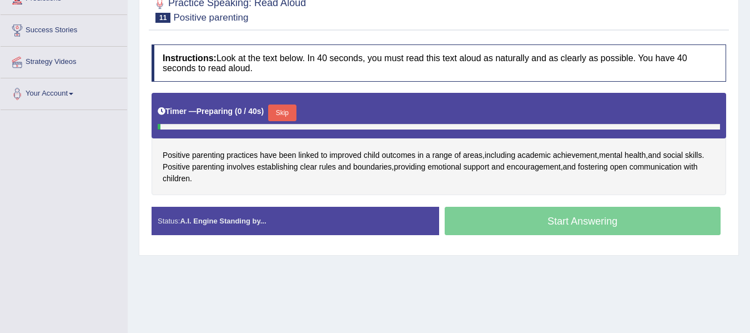
click at [292, 113] on button "Skip" at bounding box center [282, 112] width 28 height 17
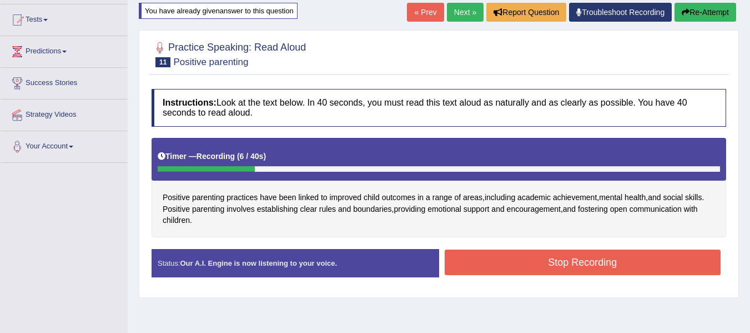
scroll to position [92, 0]
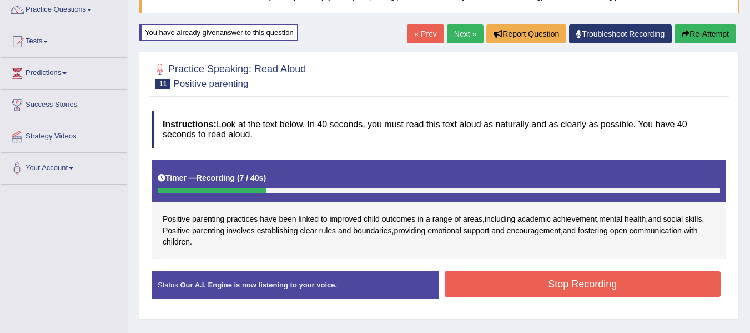
click at [696, 39] on button "Re-Attempt" at bounding box center [706, 33] width 62 height 19
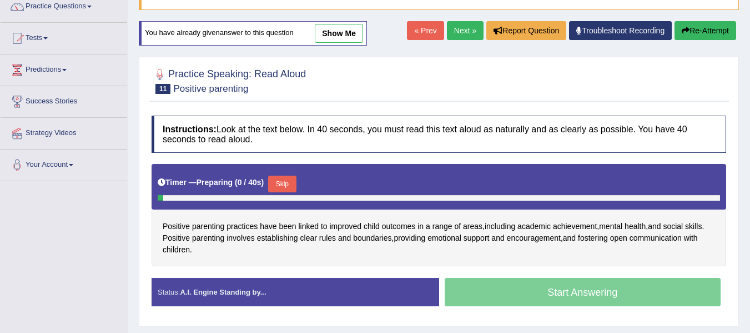
click at [296, 187] on button "Skip" at bounding box center [282, 184] width 28 height 17
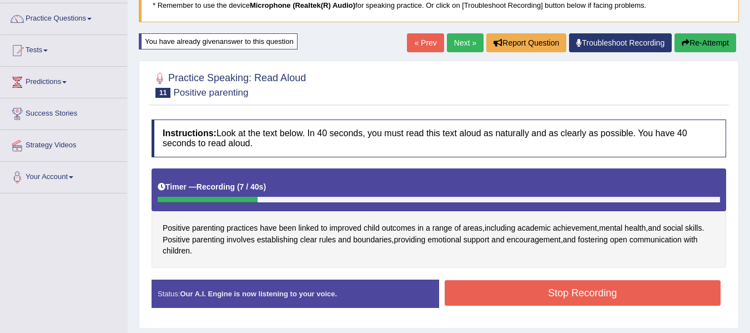
scroll to position [77, 0]
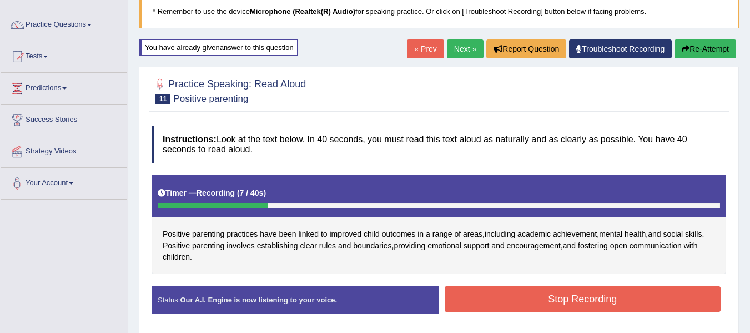
click at [677, 46] on button "Re-Attempt" at bounding box center [706, 48] width 62 height 19
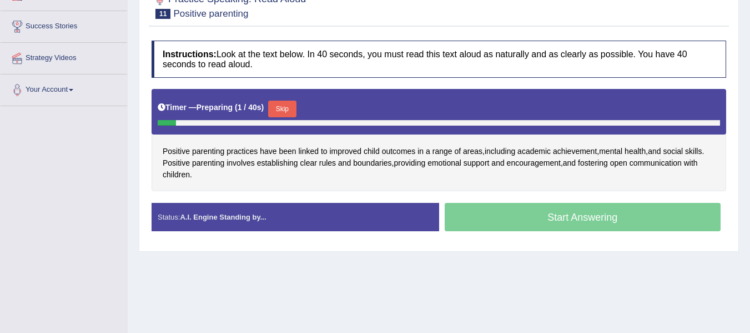
scroll to position [188, 0]
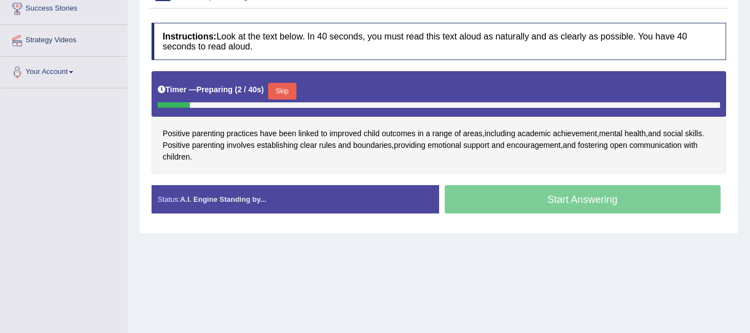
click at [283, 89] on button "Skip" at bounding box center [282, 91] width 28 height 17
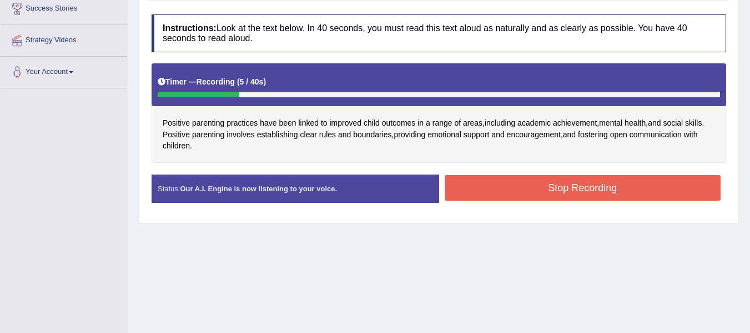
click at [602, 189] on button "Stop Recording" at bounding box center [583, 188] width 277 height 26
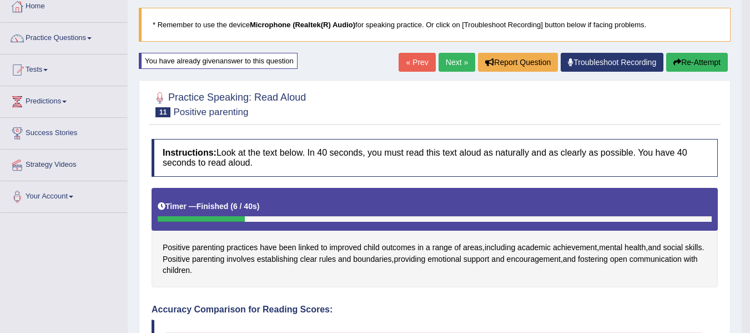
scroll to position [59, 0]
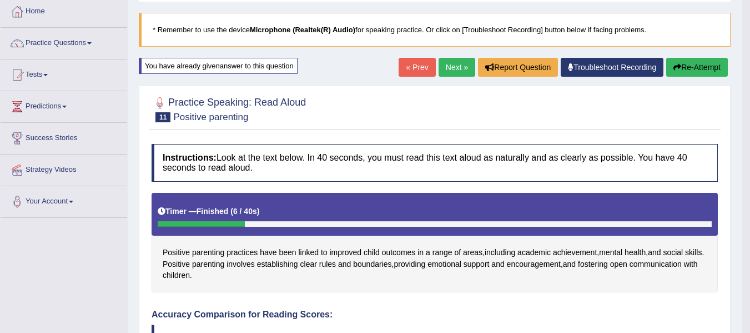
click at [696, 72] on button "Re-Attempt" at bounding box center [697, 67] width 62 height 19
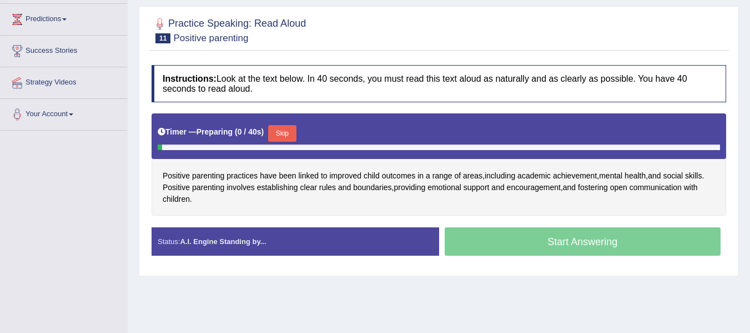
scroll to position [152, 0]
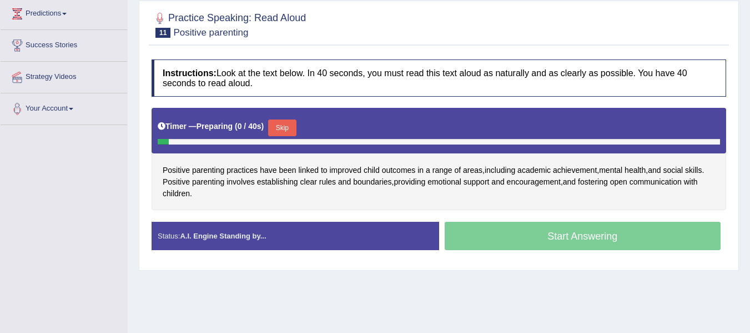
click at [295, 123] on button "Skip" at bounding box center [282, 127] width 28 height 17
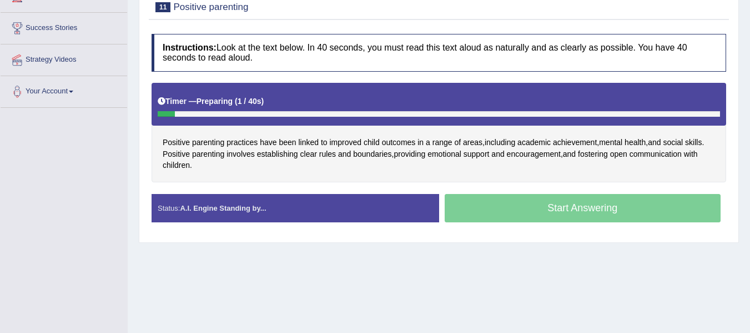
scroll to position [188, 0]
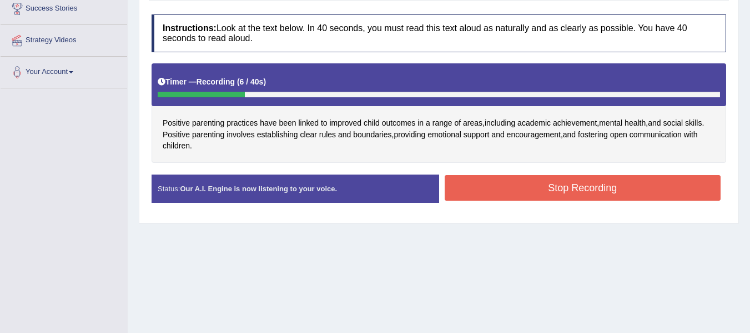
click at [622, 185] on button "Stop Recording" at bounding box center [583, 188] width 277 height 26
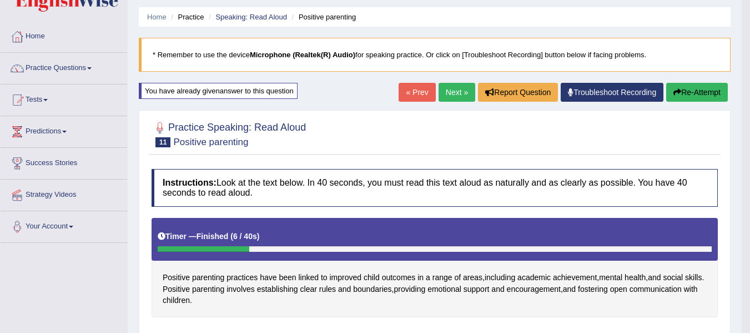
scroll to position [0, 0]
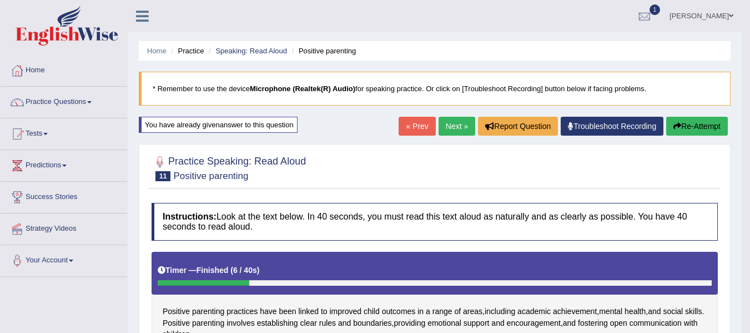
click at [459, 119] on link "Next »" at bounding box center [457, 126] width 37 height 19
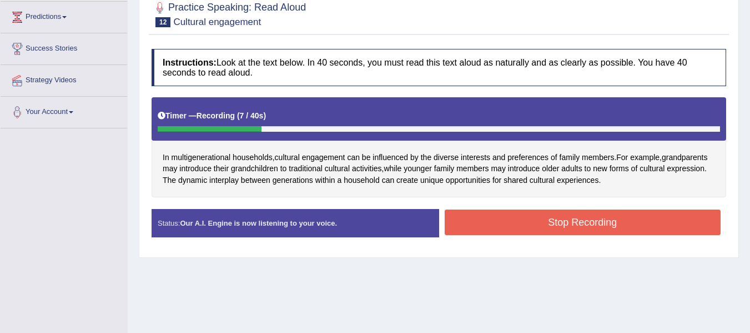
click at [463, 223] on button "Stop Recording" at bounding box center [583, 222] width 277 height 26
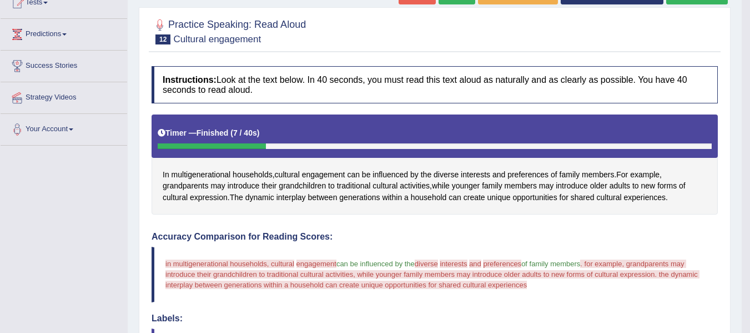
scroll to position [129, 0]
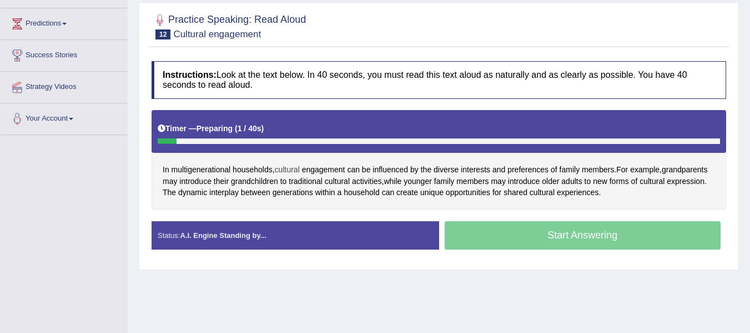
drag, startPoint x: 0, startPoint y: 0, endPoint x: 292, endPoint y: 172, distance: 339.1
click at [296, 137] on div "Timer — Preparing ( 1 / 40s )" at bounding box center [439, 128] width 563 height 19
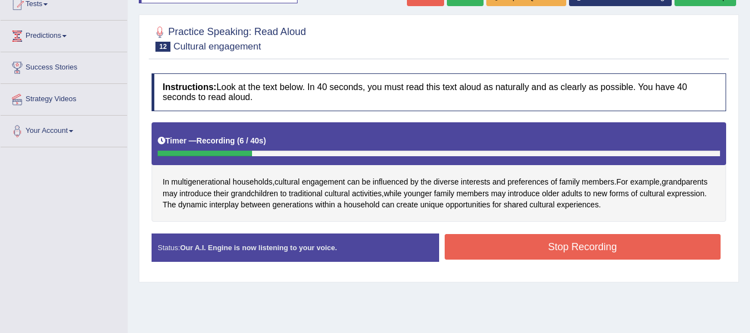
click at [559, 251] on button "Stop Recording" at bounding box center [583, 247] width 277 height 26
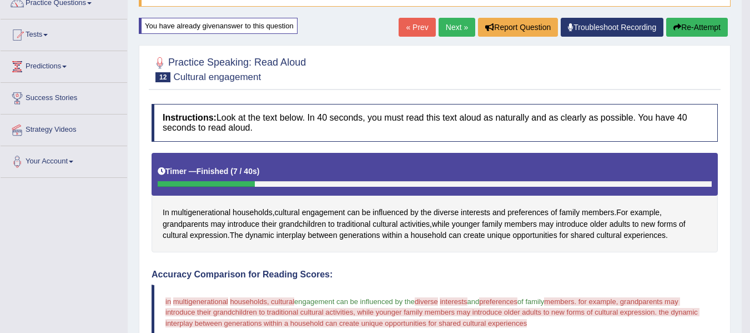
scroll to position [92, 0]
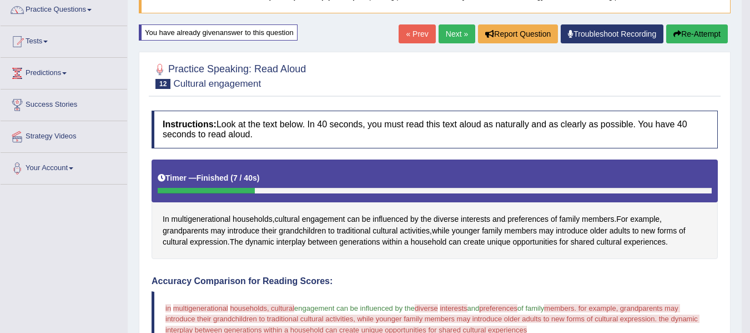
click at [684, 40] on button "Re-Attempt" at bounding box center [697, 33] width 62 height 19
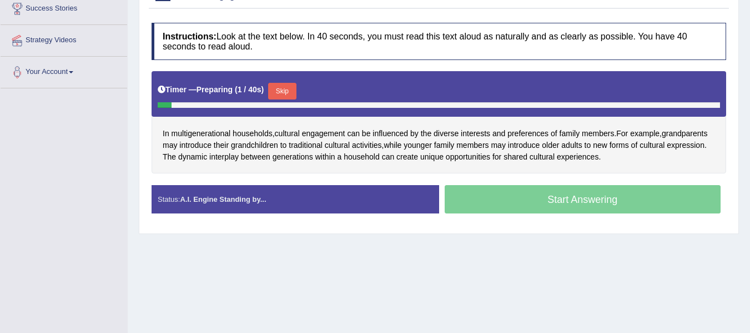
click at [288, 92] on button "Skip" at bounding box center [282, 91] width 28 height 17
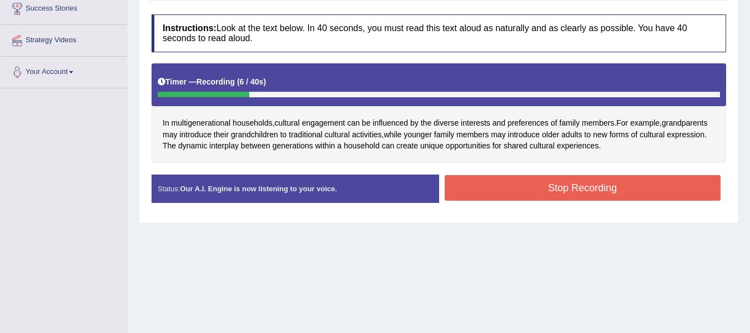
click at [559, 187] on button "Stop Recording" at bounding box center [583, 188] width 277 height 26
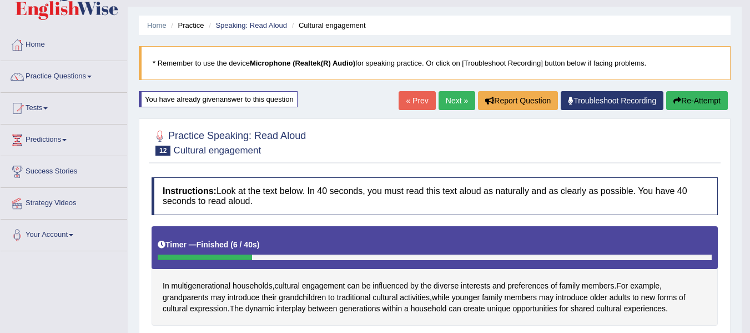
scroll to position [22, 0]
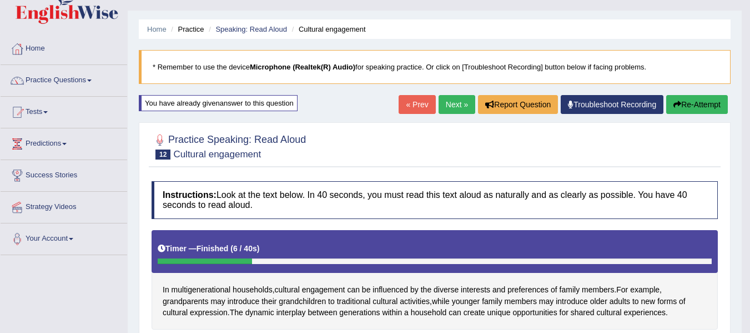
click at [463, 104] on link "Next »" at bounding box center [457, 104] width 37 height 19
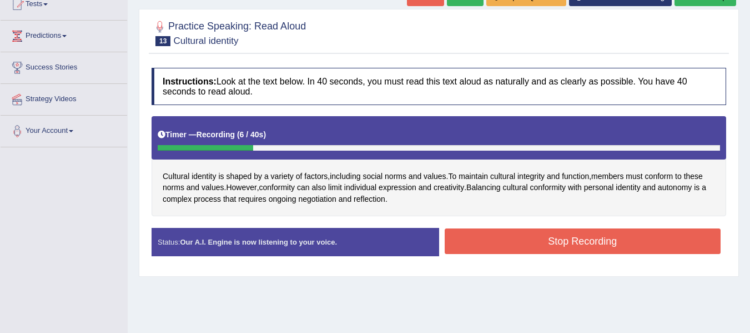
click at [479, 246] on button "Stop Recording" at bounding box center [583, 241] width 277 height 26
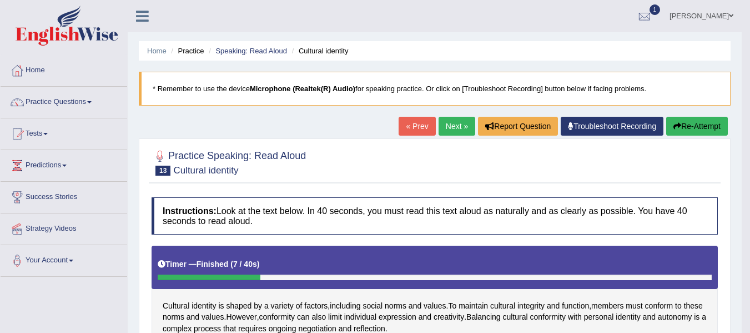
click at [676, 123] on icon "button" at bounding box center [678, 126] width 8 height 8
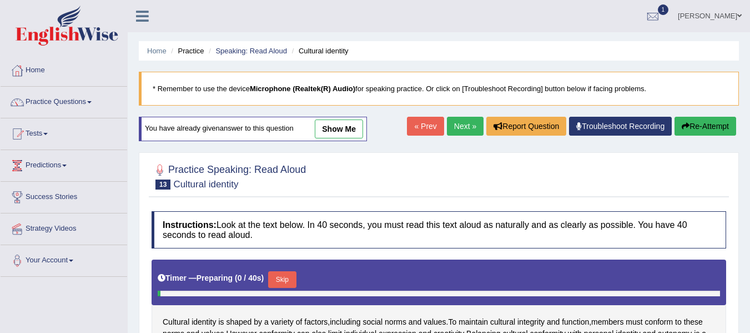
click at [284, 211] on h4 "Instructions: Look at the text below. In 40 seconds, you must read this text al…" at bounding box center [439, 229] width 575 height 37
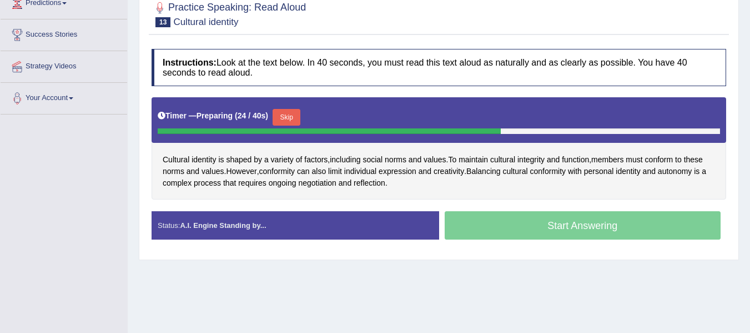
scroll to position [167, 0]
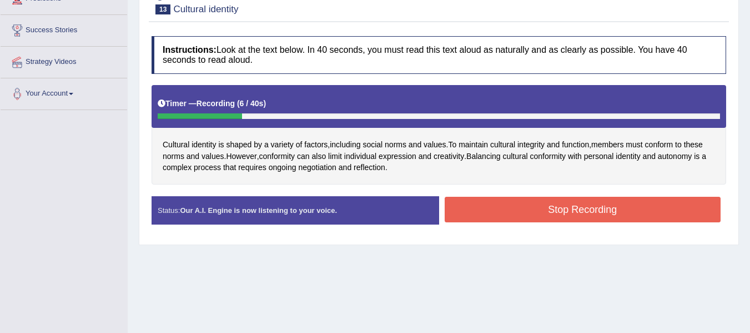
click at [480, 208] on button "Stop Recording" at bounding box center [583, 210] width 277 height 26
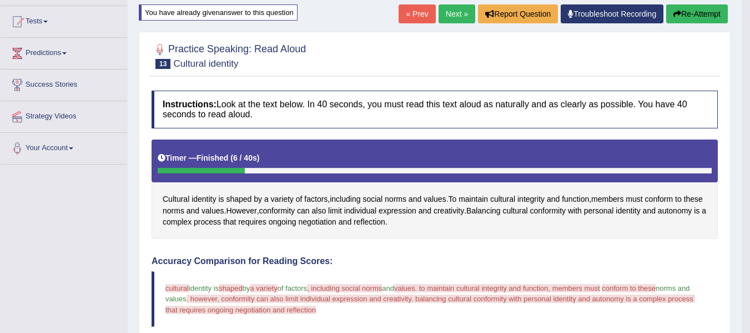
scroll to position [93, 0]
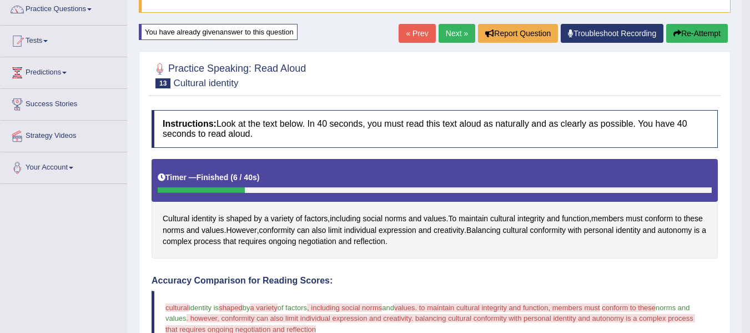
click at [682, 40] on button "Re-Attempt" at bounding box center [697, 33] width 62 height 19
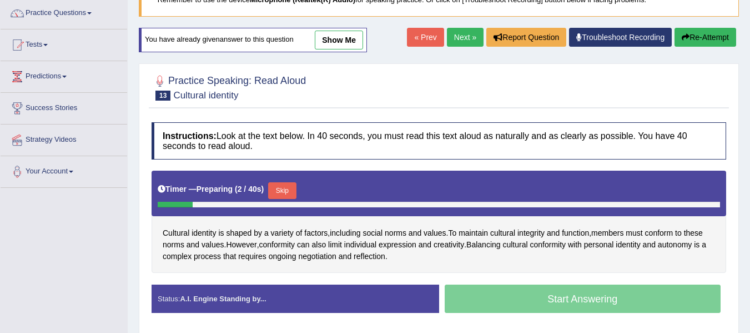
scroll to position [93, 0]
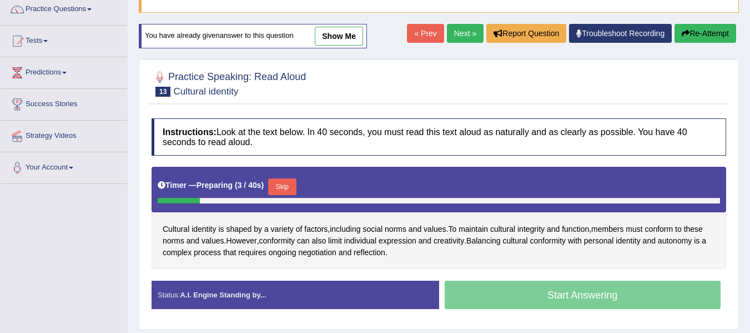
click at [297, 178] on div "Timer — Preparing ( 3 / 40s ) Skip" at bounding box center [439, 187] width 563 height 22
click at [292, 187] on button "Skip" at bounding box center [282, 186] width 28 height 17
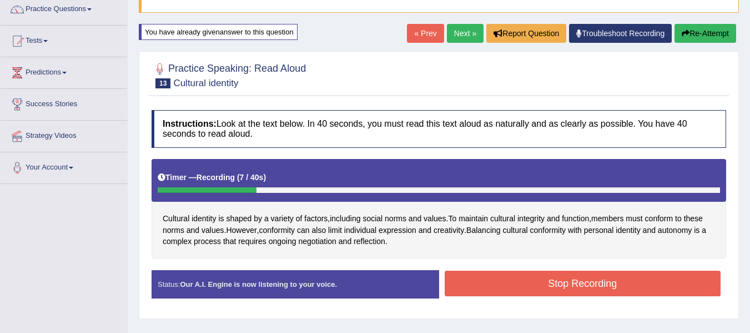
click at [513, 275] on button "Stop Recording" at bounding box center [583, 283] width 277 height 26
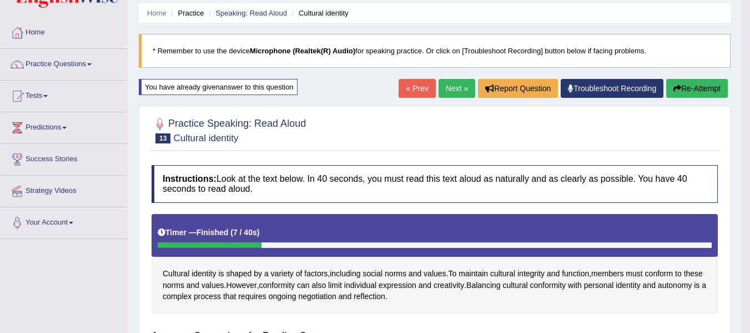
scroll to position [0, 0]
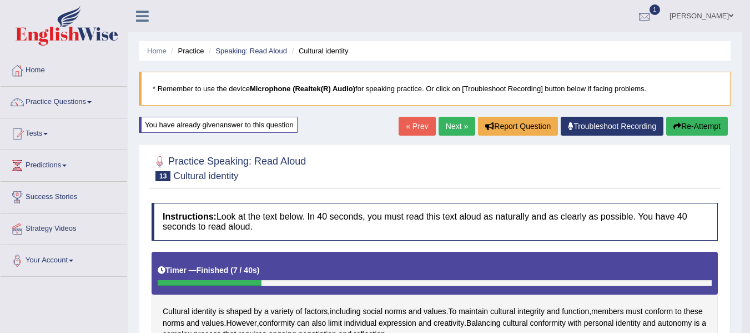
click at [653, 21] on div at bounding box center [644, 16] width 17 height 17
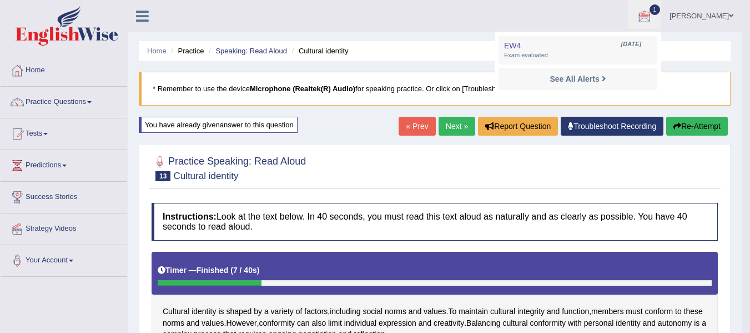
click at [575, 15] on ul "Natalie Nguyen Toggle navigation Username: natalie_parramatta Access Type: Onli…" at bounding box center [527, 16] width 430 height 32
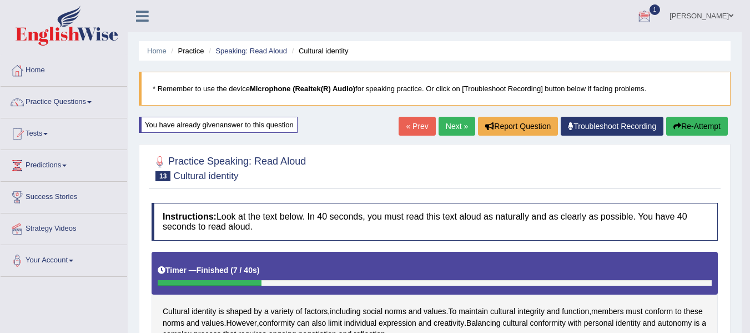
click at [453, 124] on link "Next »" at bounding box center [457, 126] width 37 height 19
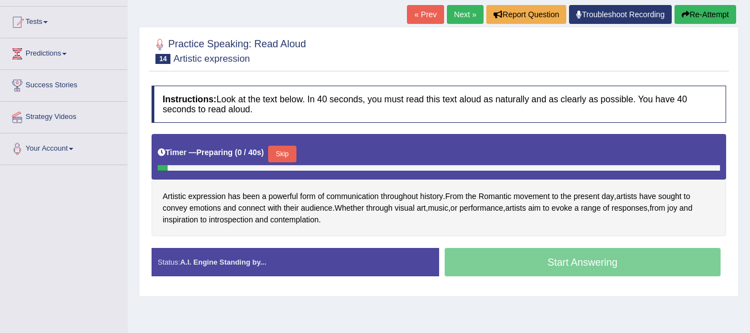
scroll to position [129, 0]
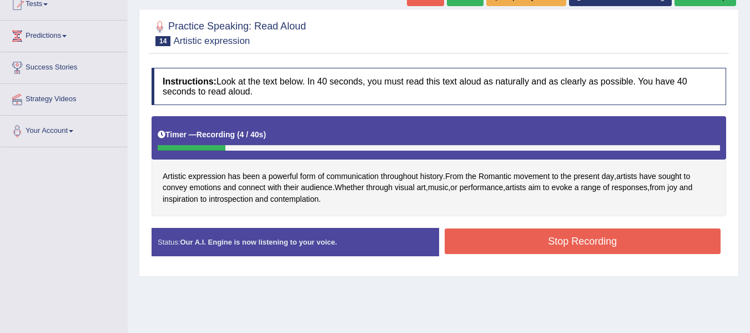
click at [469, 237] on button "Stop Recording" at bounding box center [583, 241] width 277 height 26
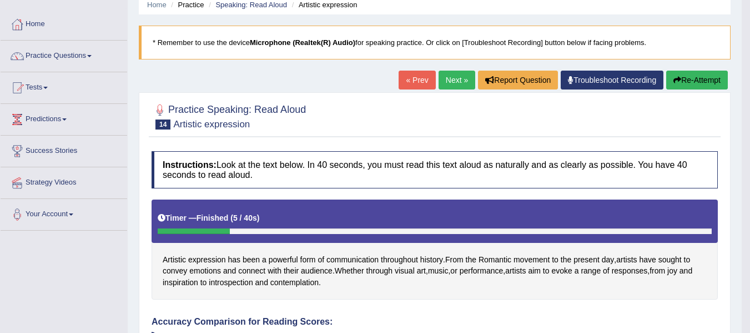
scroll to position [37, 0]
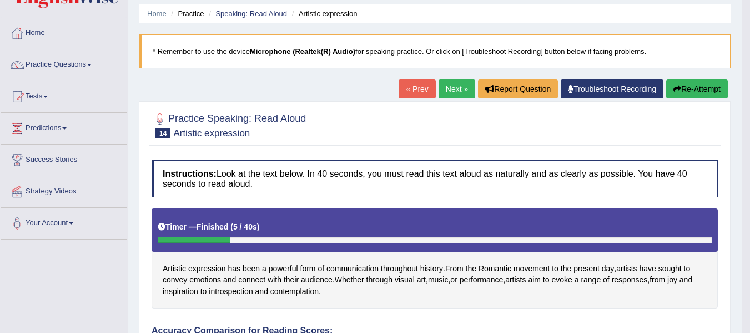
click at [683, 82] on button "Re-Attempt" at bounding box center [697, 88] width 62 height 19
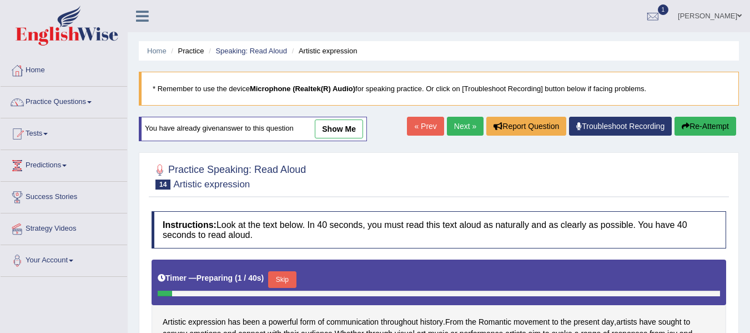
click at [292, 271] on button "Skip" at bounding box center [282, 279] width 28 height 17
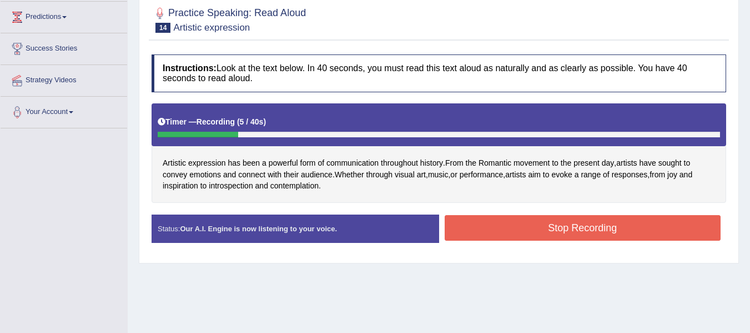
click at [482, 229] on button "Stop Recording" at bounding box center [583, 228] width 277 height 26
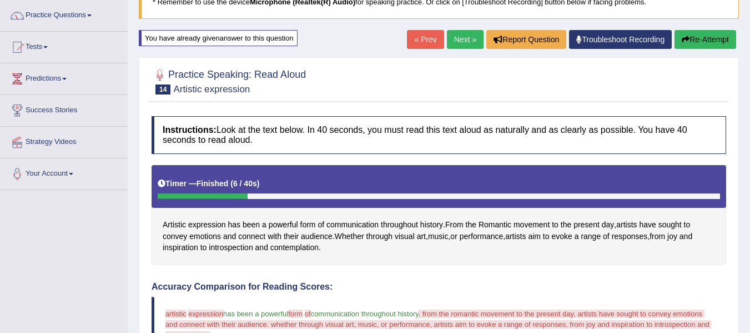
scroll to position [56, 0]
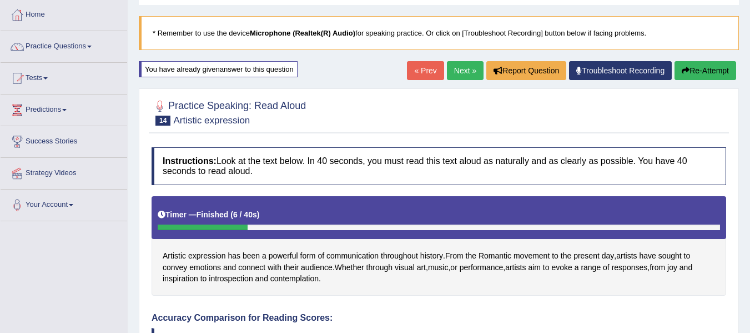
click at [688, 72] on button "Re-Attempt" at bounding box center [706, 70] width 62 height 19
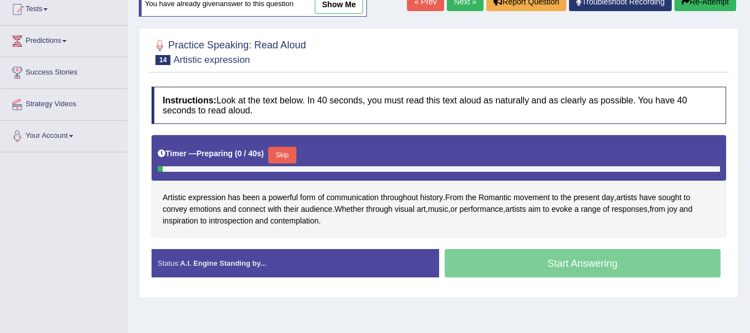
scroll to position [148, 0]
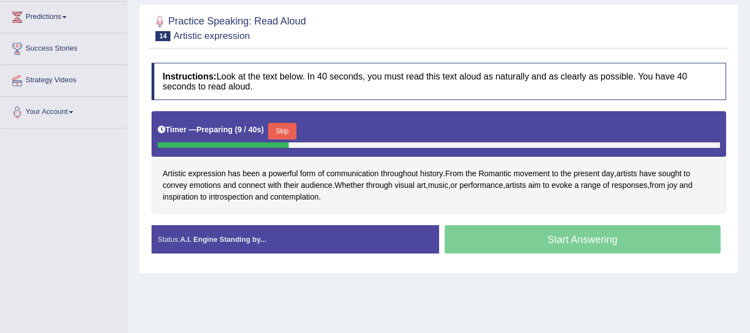
click at [283, 138] on button "Skip" at bounding box center [282, 131] width 28 height 17
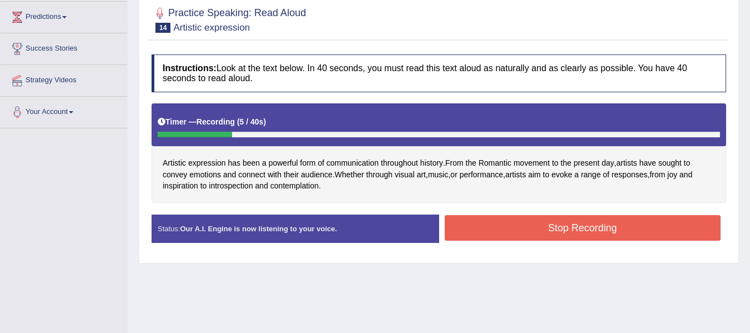
click at [470, 222] on button "Stop Recording" at bounding box center [583, 228] width 277 height 26
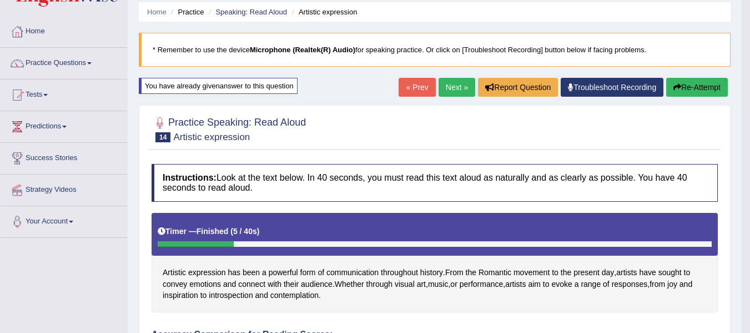
scroll to position [37, 0]
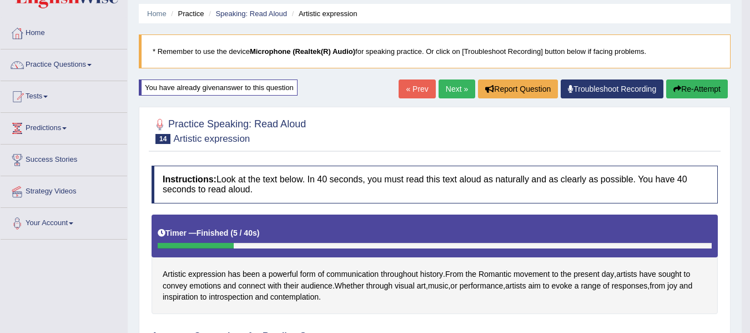
click at [708, 86] on button "Re-Attempt" at bounding box center [697, 88] width 62 height 19
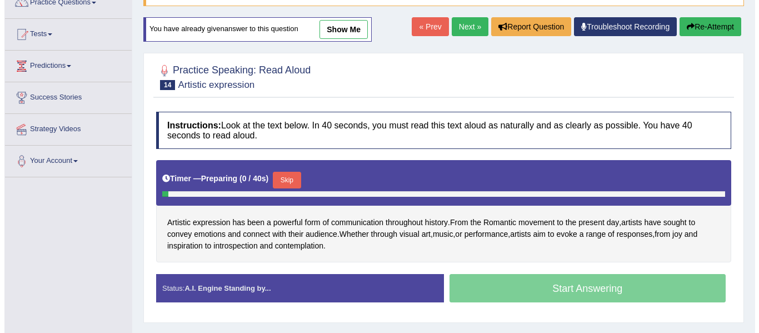
scroll to position [130, 0]
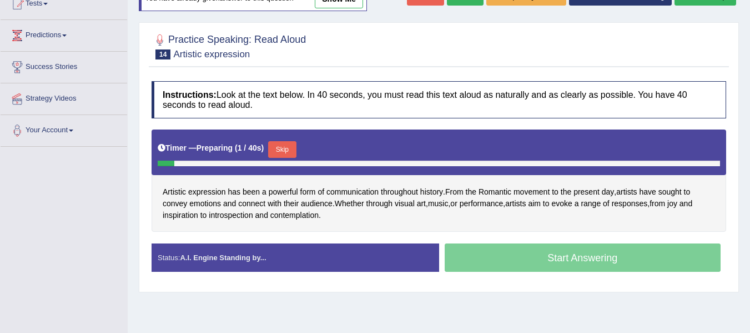
click at [287, 145] on button "Skip" at bounding box center [282, 149] width 28 height 17
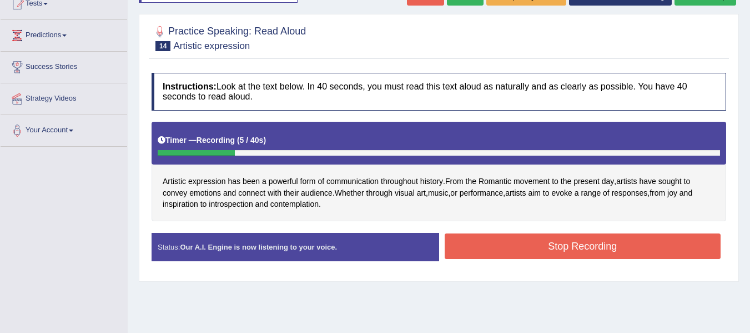
click at [459, 244] on button "Stop Recording" at bounding box center [583, 246] width 277 height 26
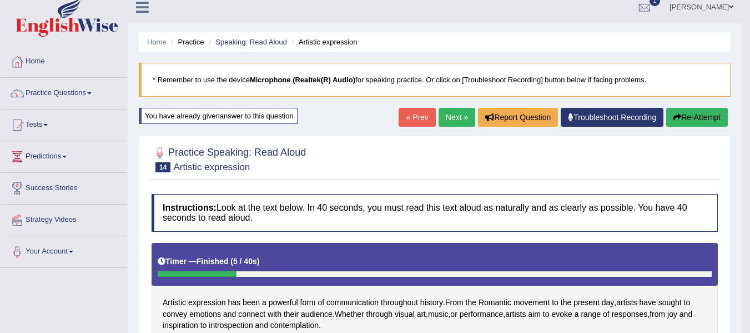
scroll to position [0, 0]
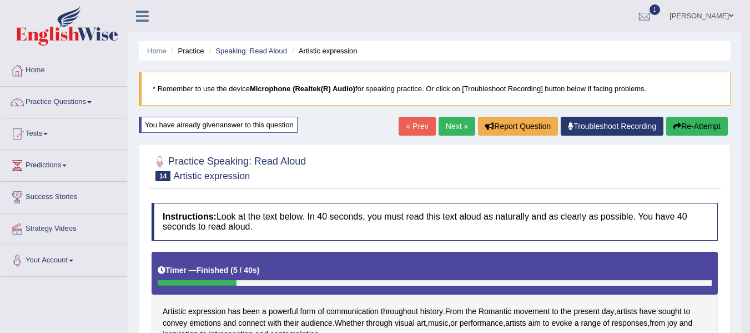
click at [686, 123] on button "Re-Attempt" at bounding box center [697, 126] width 62 height 19
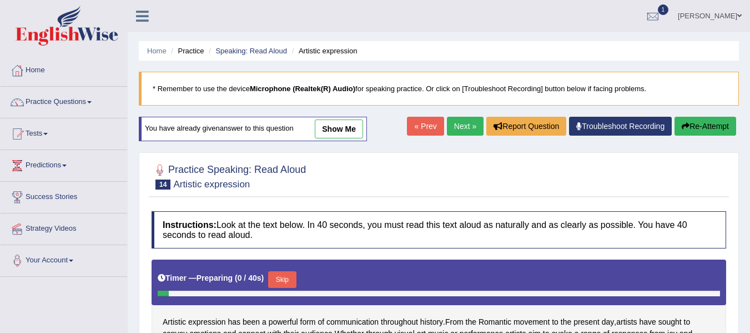
click at [280, 275] on button "Skip" at bounding box center [282, 279] width 28 height 17
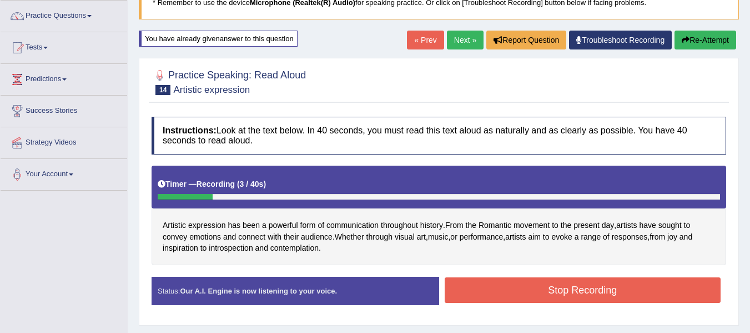
scroll to position [93, 0]
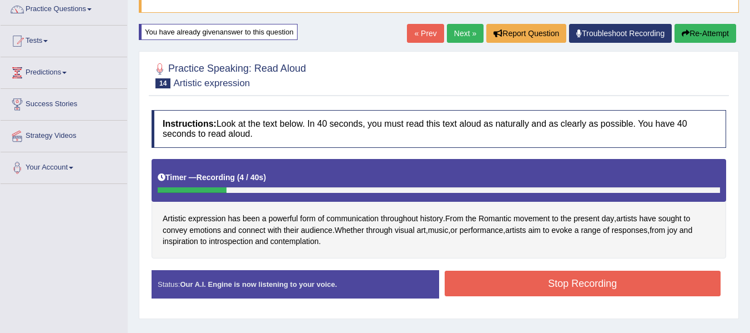
click at [497, 282] on button "Stop Recording" at bounding box center [583, 283] width 277 height 26
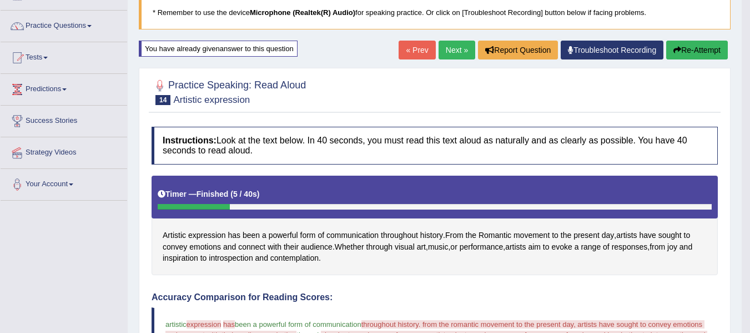
scroll to position [74, 0]
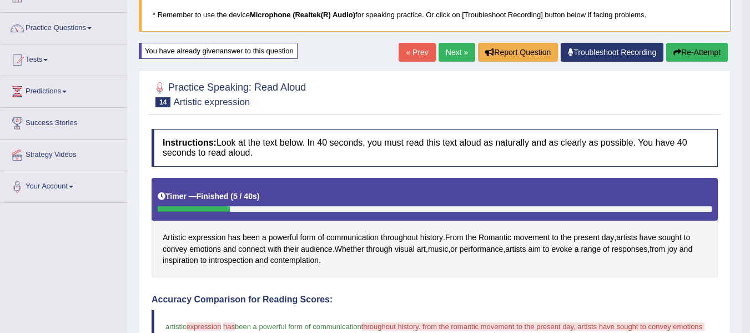
click at [689, 49] on button "Re-Attempt" at bounding box center [697, 52] width 62 height 19
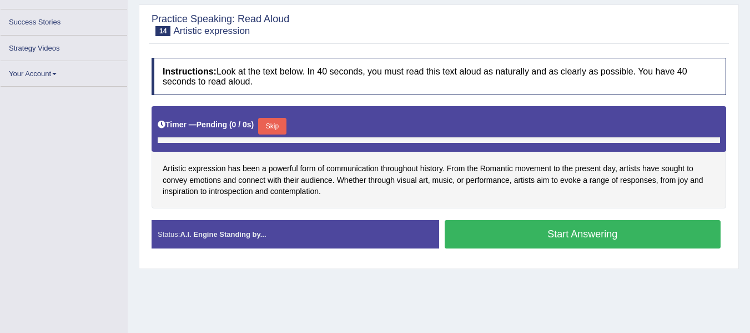
click at [269, 132] on div "Timer — Pending ( 0 / 0s ) Skip" at bounding box center [439, 129] width 575 height 46
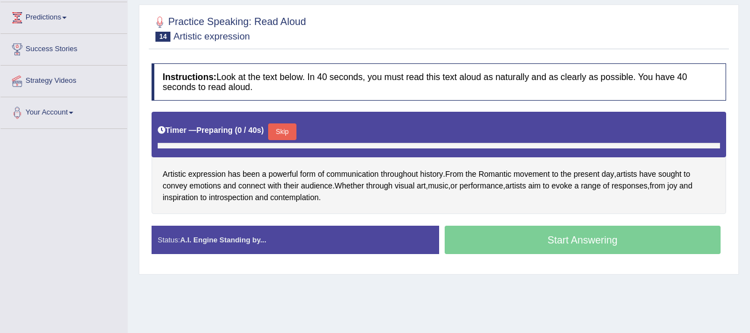
scroll to position [168, 0]
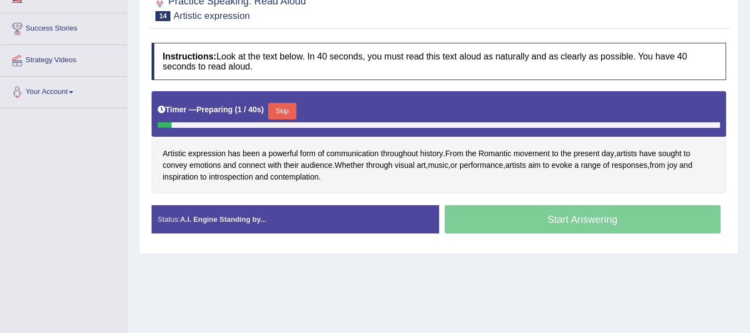
click at [282, 112] on button "Skip" at bounding box center [282, 111] width 28 height 17
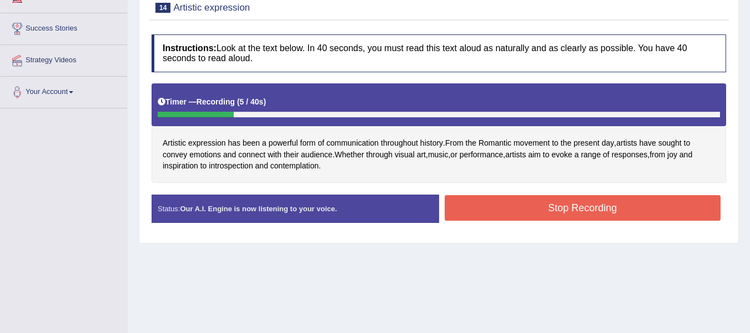
click at [505, 213] on button "Stop Recording" at bounding box center [583, 208] width 277 height 26
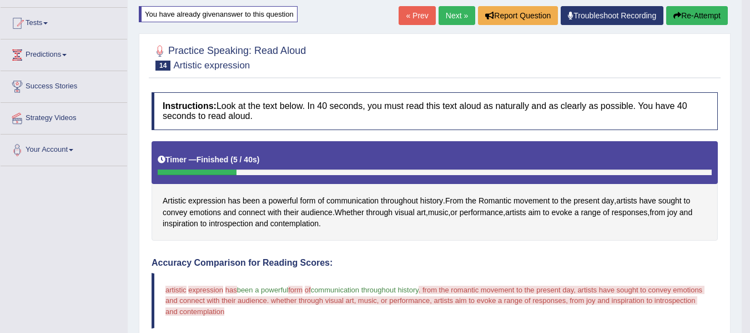
scroll to position [57, 0]
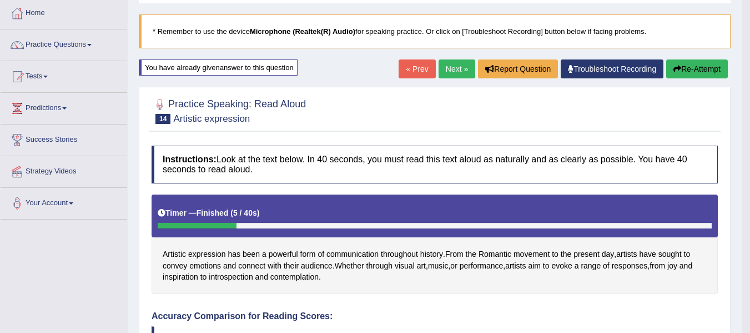
click at [690, 61] on button "Re-Attempt" at bounding box center [697, 68] width 62 height 19
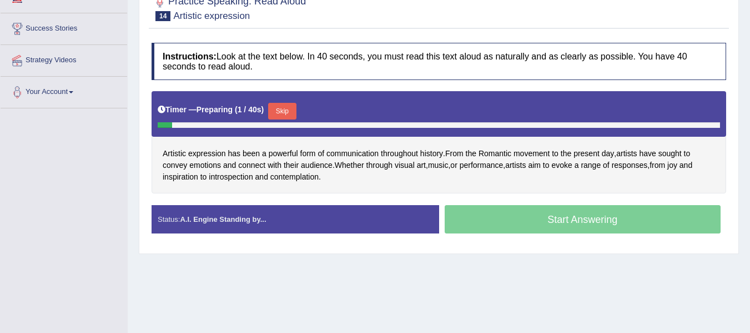
click at [289, 105] on button "Skip" at bounding box center [282, 111] width 28 height 17
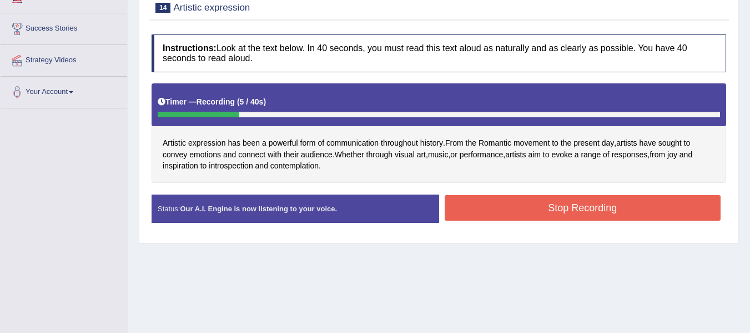
click at [489, 198] on button "Stop Recording" at bounding box center [583, 208] width 277 height 26
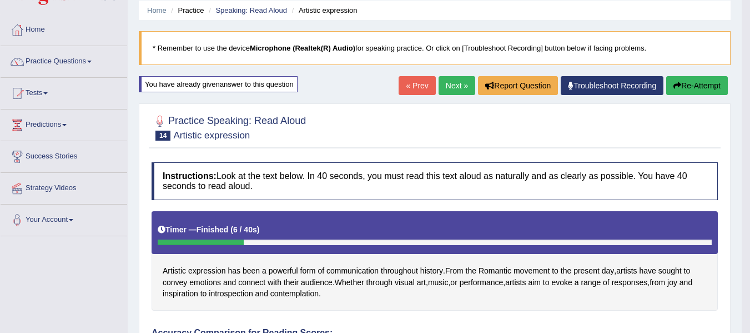
scroll to position [39, 0]
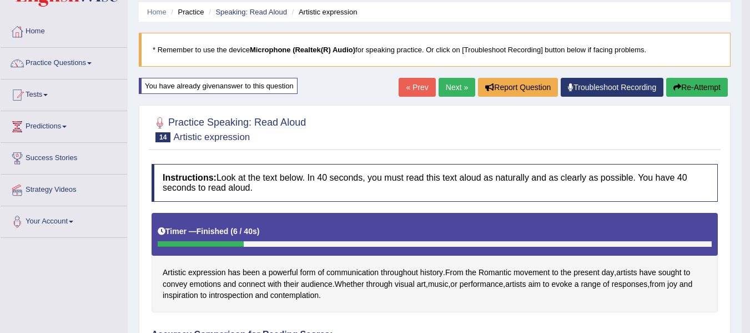
click at [690, 79] on button "Re-Attempt" at bounding box center [697, 87] width 62 height 19
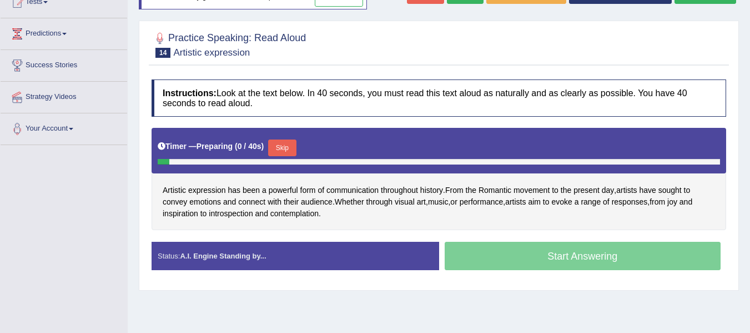
click at [293, 146] on button "Skip" at bounding box center [282, 147] width 28 height 17
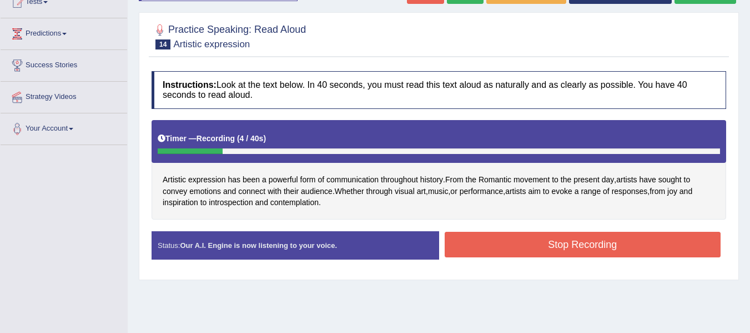
click at [484, 250] on button "Stop Recording" at bounding box center [583, 245] width 277 height 26
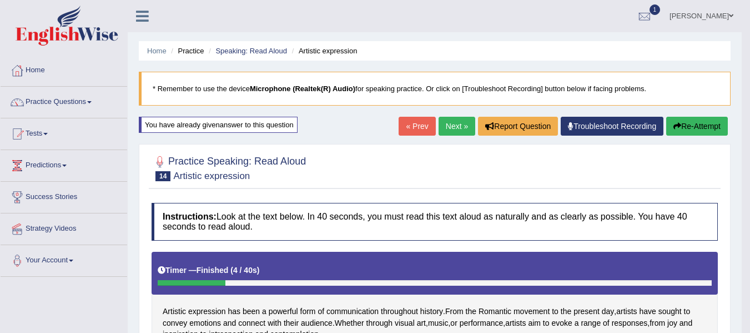
click at [443, 120] on link "Next »" at bounding box center [457, 126] width 37 height 19
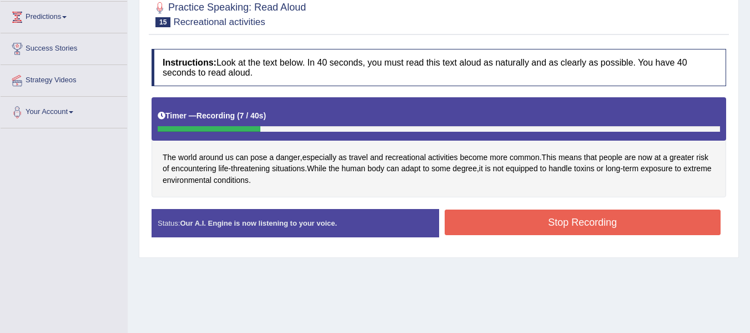
click at [522, 214] on button "Stop Recording" at bounding box center [583, 222] width 277 height 26
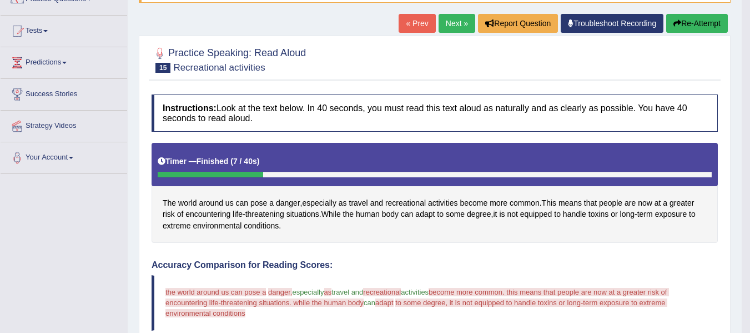
scroll to position [93, 0]
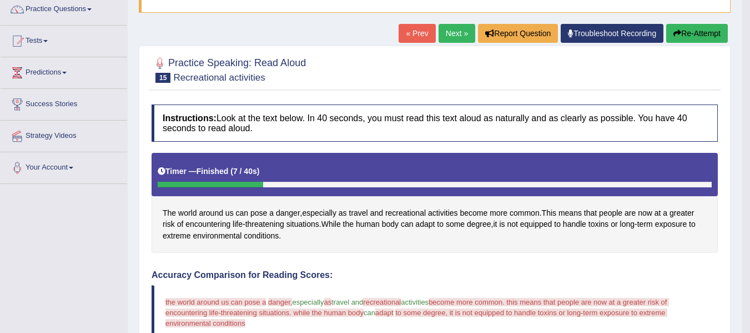
click at [678, 40] on button "Re-Attempt" at bounding box center [697, 33] width 62 height 19
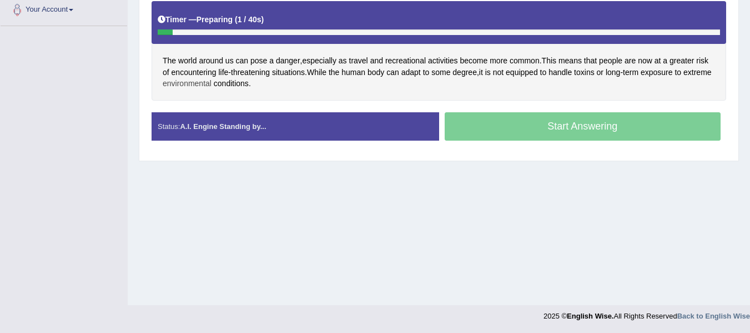
scroll to position [250, 0]
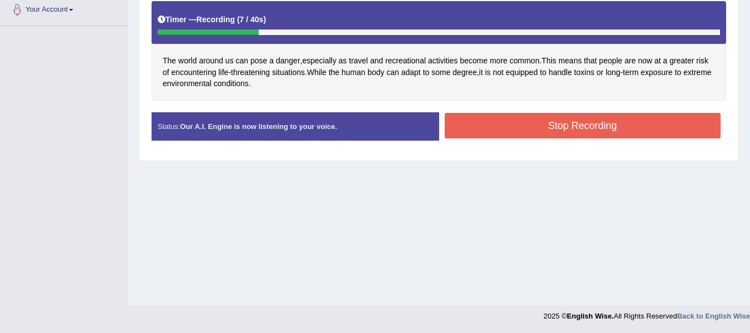
click at [545, 128] on button "Stop Recording" at bounding box center [583, 126] width 277 height 26
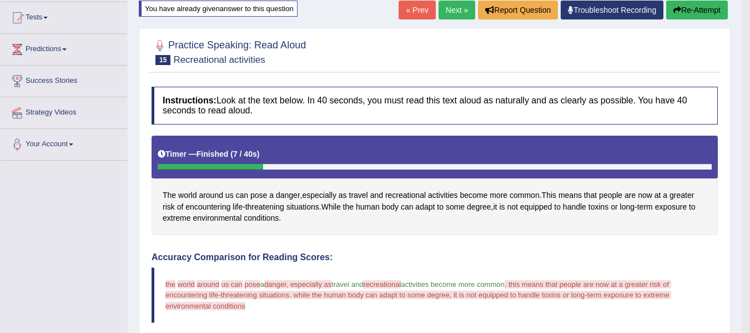
scroll to position [102, 0]
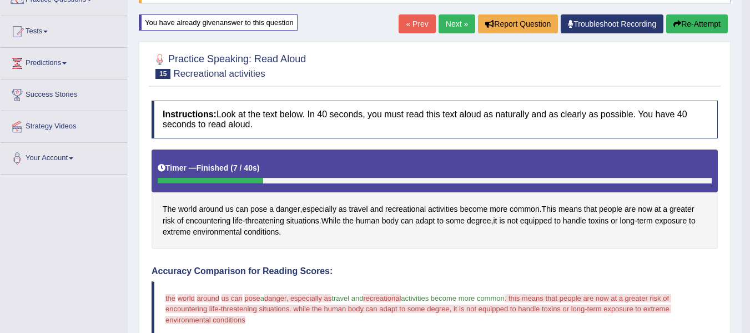
click at [680, 16] on button "Re-Attempt" at bounding box center [697, 23] width 62 height 19
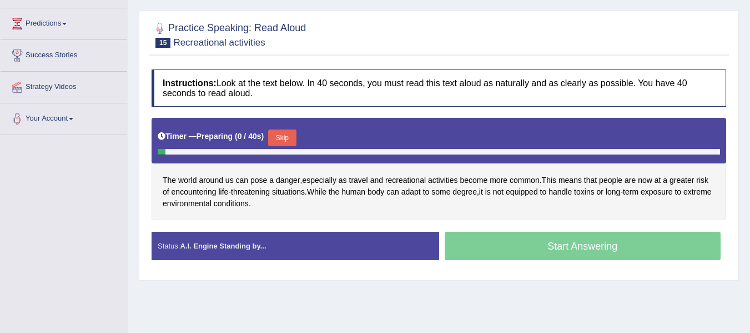
scroll to position [182, 0]
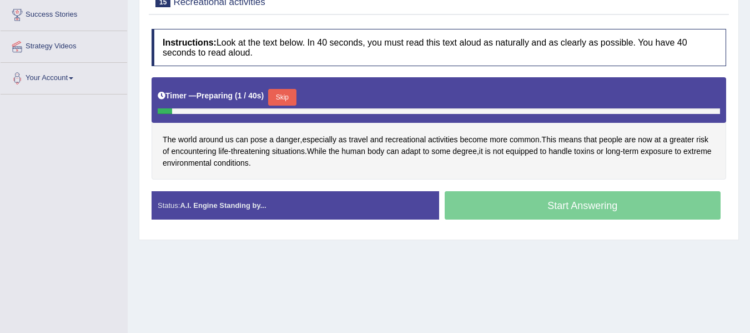
click at [295, 95] on button "Skip" at bounding box center [282, 97] width 28 height 17
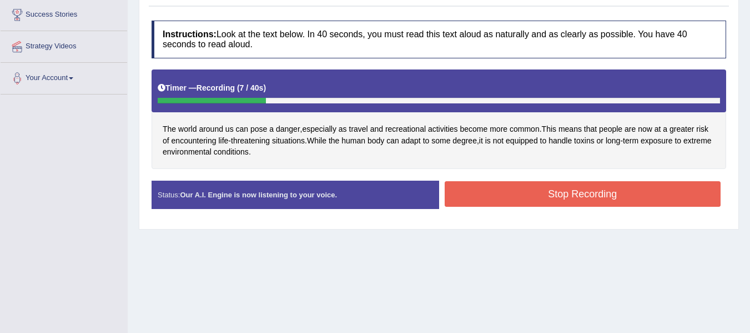
click at [534, 190] on button "Stop Recording" at bounding box center [583, 194] width 277 height 26
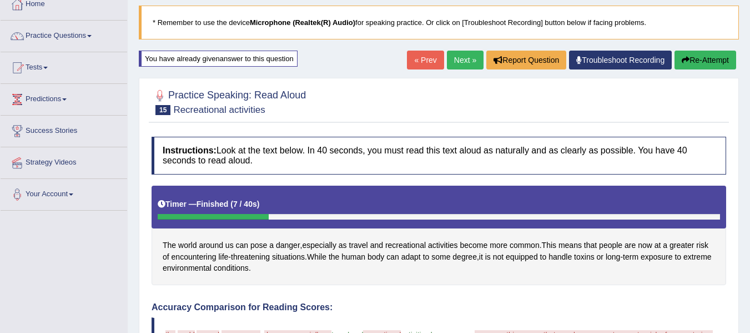
scroll to position [53, 0]
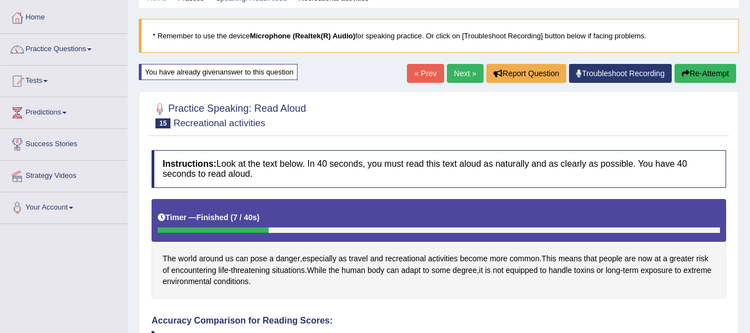
click at [707, 75] on button "Re-Attempt" at bounding box center [706, 73] width 62 height 19
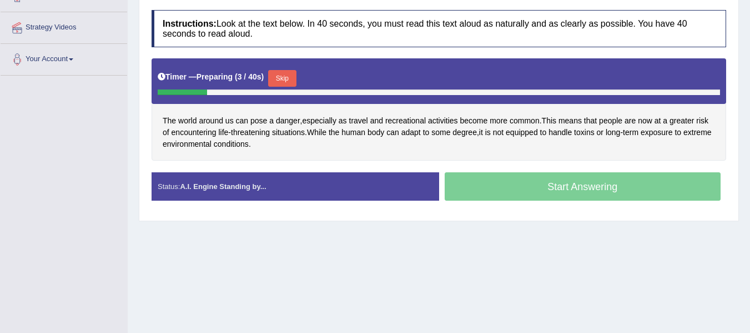
click at [296, 74] on button "Skip" at bounding box center [282, 78] width 28 height 17
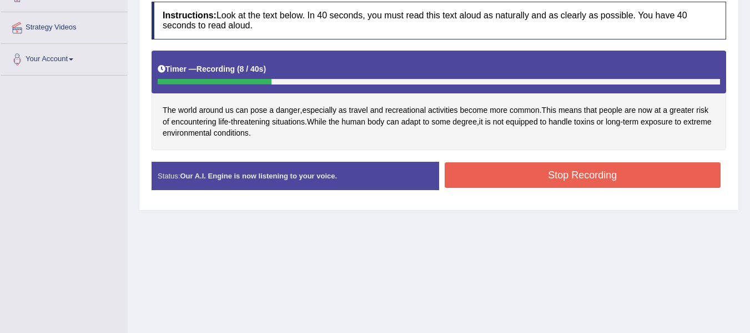
click at [571, 174] on button "Stop Recording" at bounding box center [583, 175] width 277 height 26
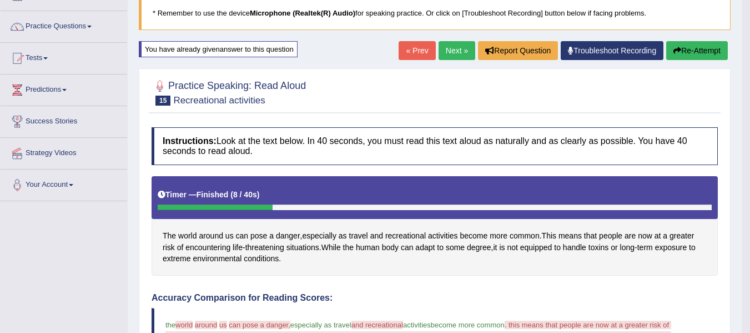
scroll to position [71, 0]
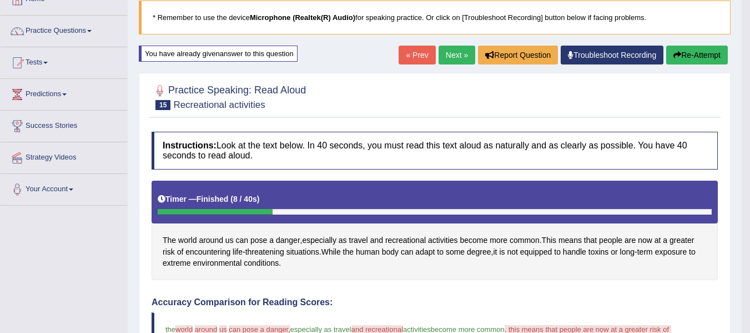
click at [682, 52] on button "Re-Attempt" at bounding box center [697, 55] width 62 height 19
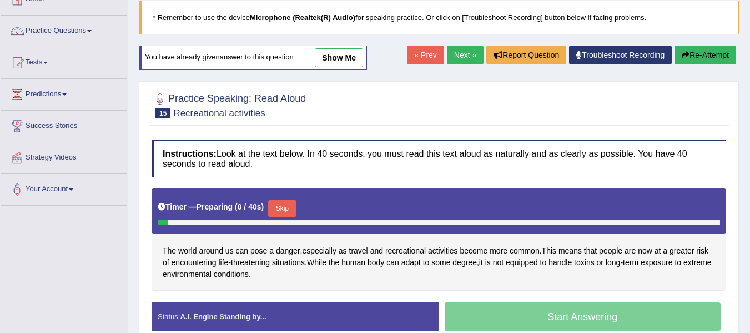
click at [292, 203] on button "Skip" at bounding box center [282, 208] width 28 height 17
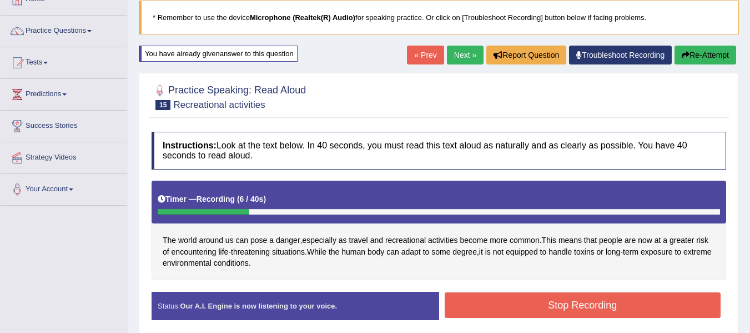
click at [515, 304] on button "Stop Recording" at bounding box center [583, 305] width 277 height 26
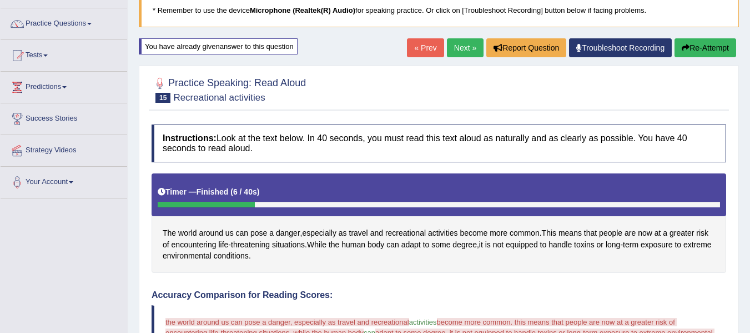
scroll to position [71, 0]
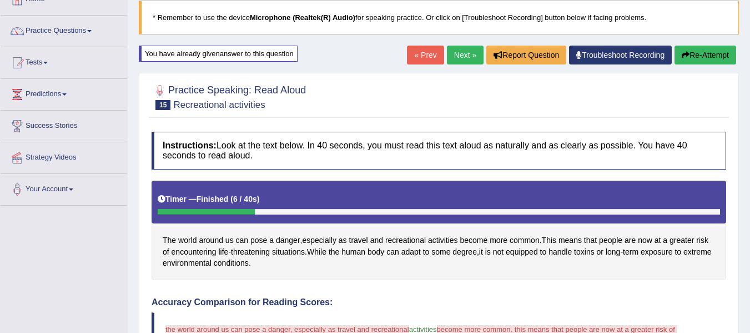
click at [699, 56] on button "Re-Attempt" at bounding box center [706, 55] width 62 height 19
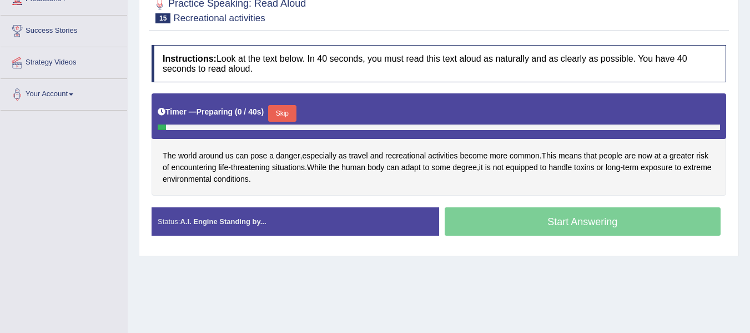
click at [275, 122] on button "Skip" at bounding box center [282, 113] width 28 height 17
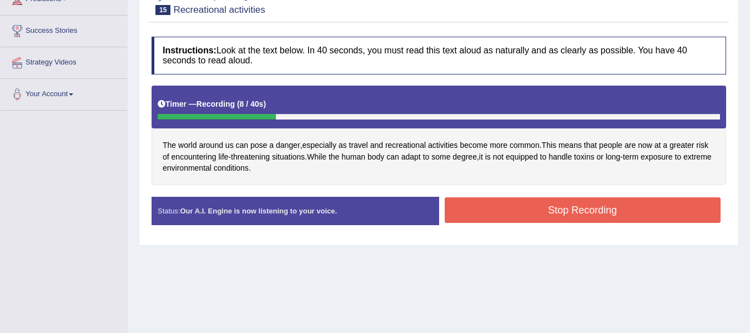
click at [477, 213] on button "Stop Recording" at bounding box center [583, 210] width 277 height 26
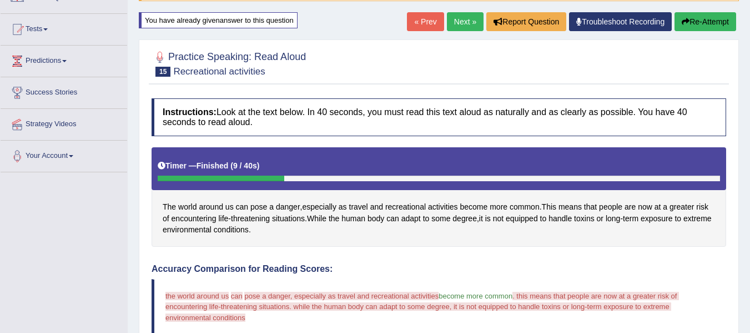
scroll to position [73, 0]
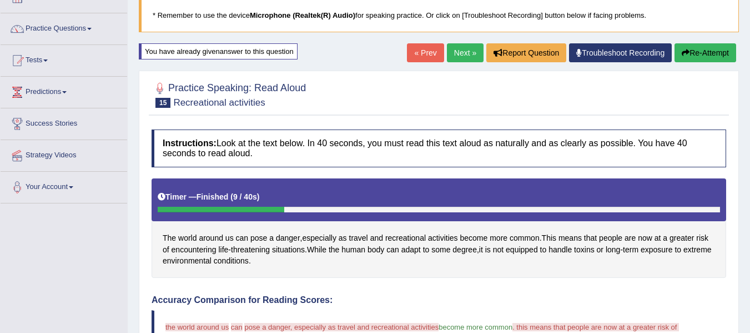
click at [723, 55] on button "Re-Attempt" at bounding box center [706, 52] width 62 height 19
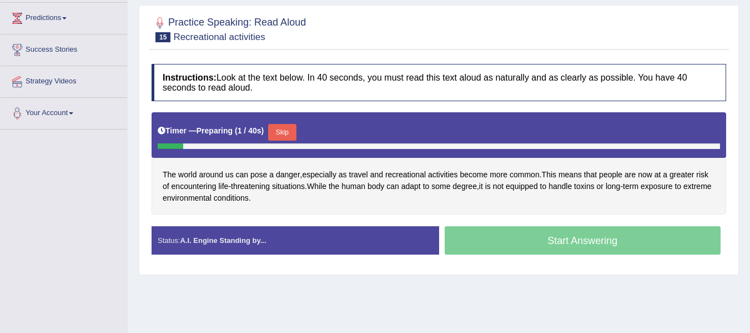
click at [288, 127] on button "Skip" at bounding box center [282, 132] width 28 height 17
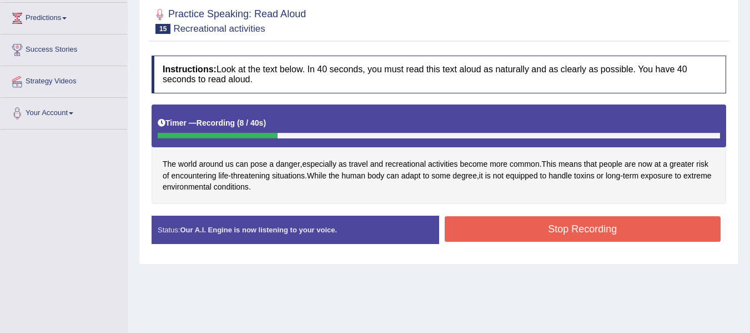
click at [510, 228] on button "Stop Recording" at bounding box center [583, 229] width 277 height 26
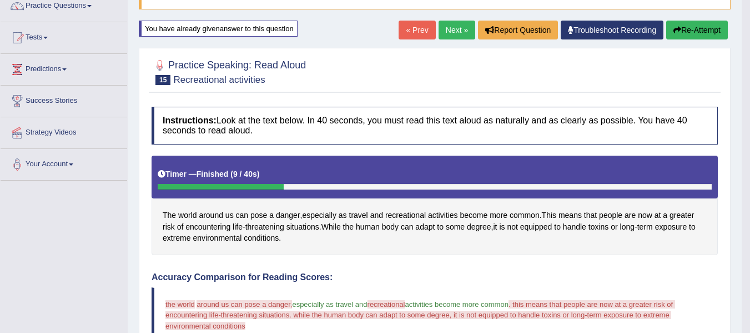
scroll to position [92, 0]
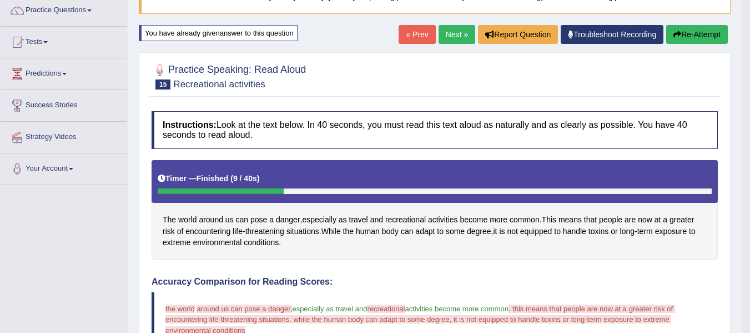
click at [708, 38] on button "Re-Attempt" at bounding box center [697, 34] width 62 height 19
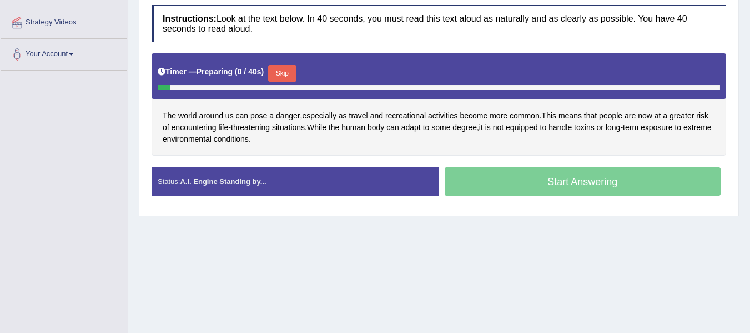
click at [286, 72] on button "Skip" at bounding box center [282, 73] width 28 height 17
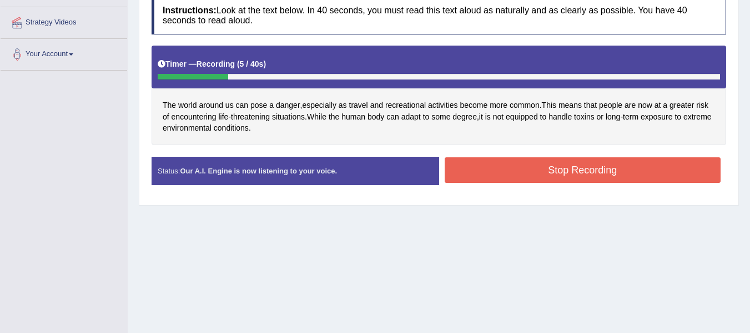
click at [524, 170] on button "Stop Recording" at bounding box center [583, 170] width 277 height 26
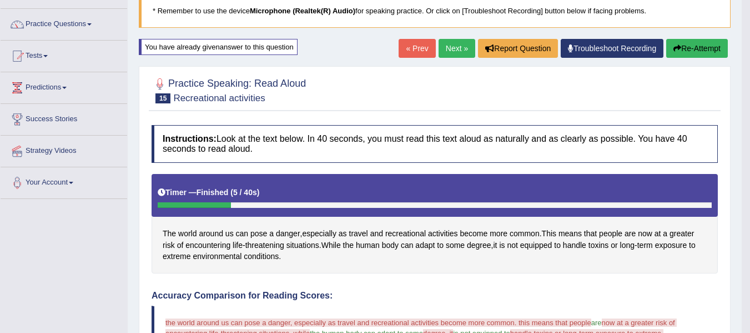
scroll to position [77, 0]
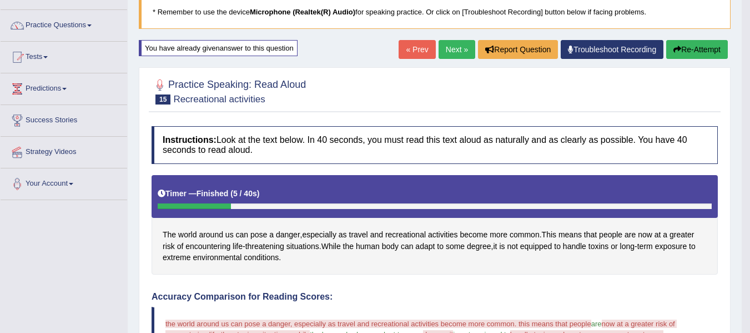
click at [689, 42] on button "Re-Attempt" at bounding box center [697, 49] width 62 height 19
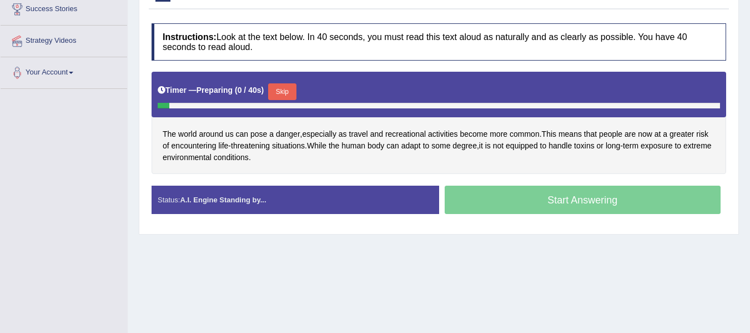
click at [296, 87] on button "Skip" at bounding box center [282, 91] width 28 height 17
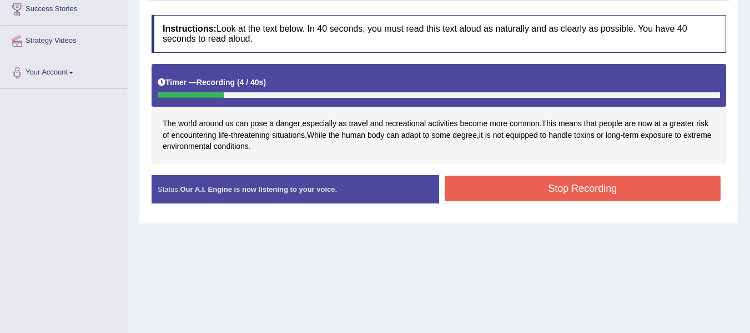
click at [509, 187] on button "Stop Recording" at bounding box center [583, 189] width 277 height 26
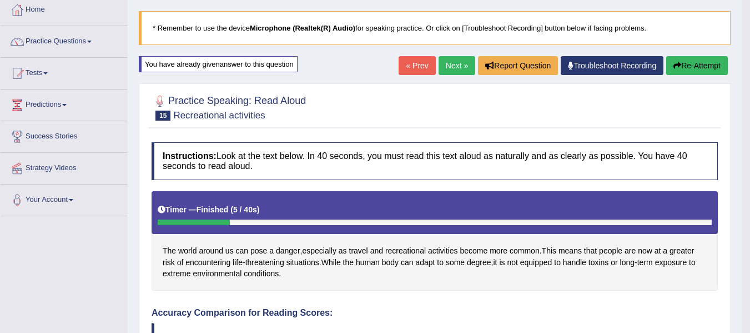
scroll to position [58, 0]
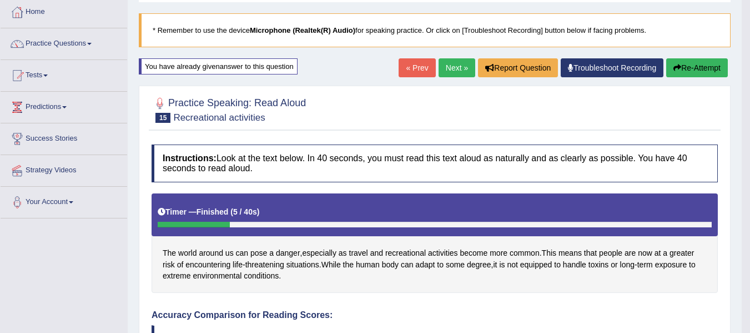
click at [698, 59] on button "Re-Attempt" at bounding box center [697, 67] width 62 height 19
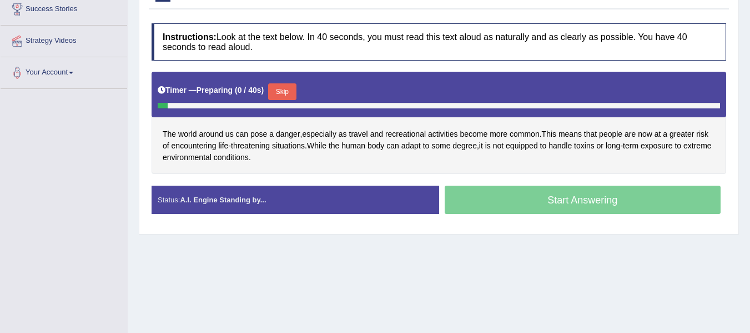
click at [293, 89] on button "Skip" at bounding box center [282, 91] width 28 height 17
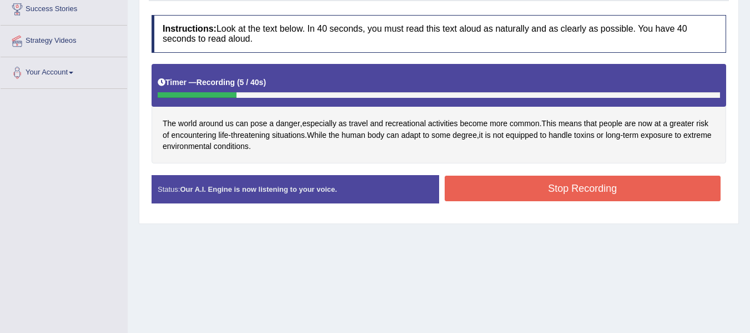
click at [490, 182] on button "Stop Recording" at bounding box center [583, 189] width 277 height 26
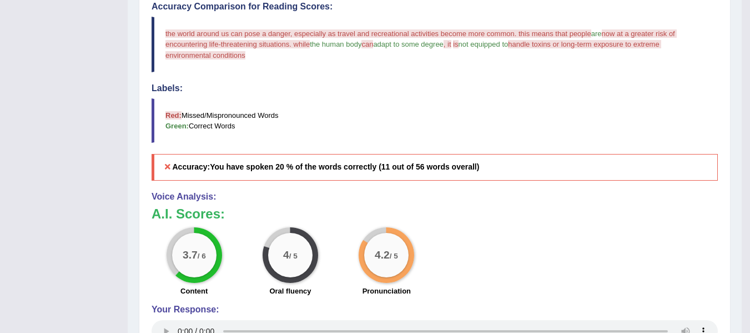
scroll to position [410, 0]
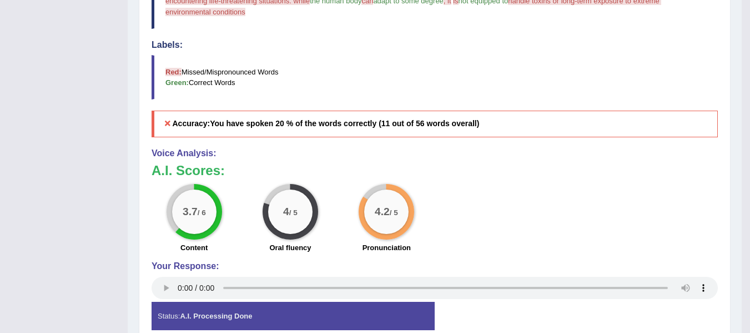
click at [478, 247] on div "3.7 / 6 Content 4 / 5 Oral fluency 4.2 / 5 Pronunciation" at bounding box center [435, 220] width 578 height 72
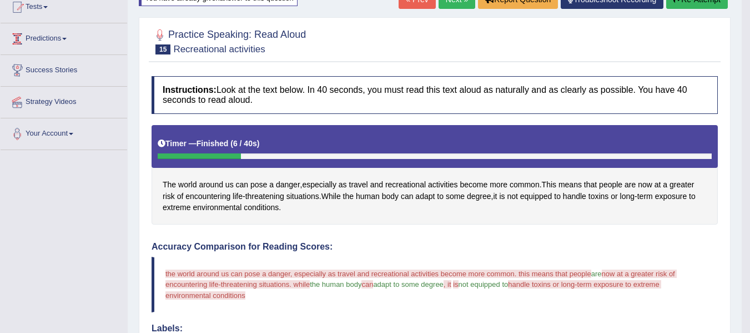
scroll to position [58, 0]
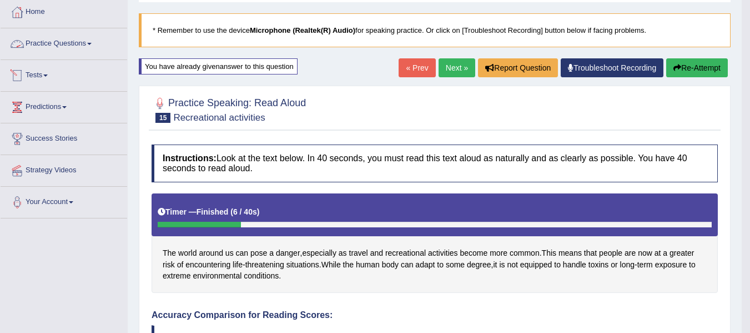
click at [91, 45] on link "Practice Questions" at bounding box center [64, 42] width 127 height 28
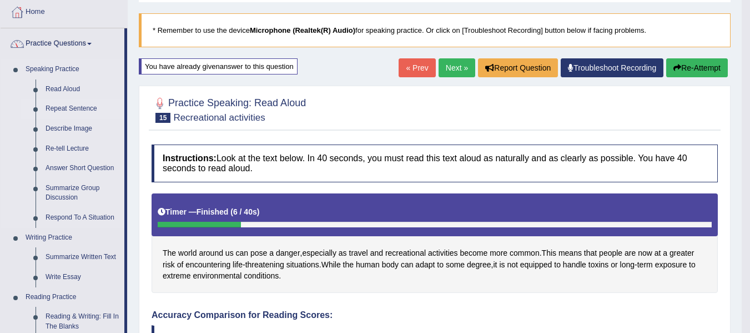
click at [69, 104] on link "Repeat Sentence" at bounding box center [83, 109] width 84 height 20
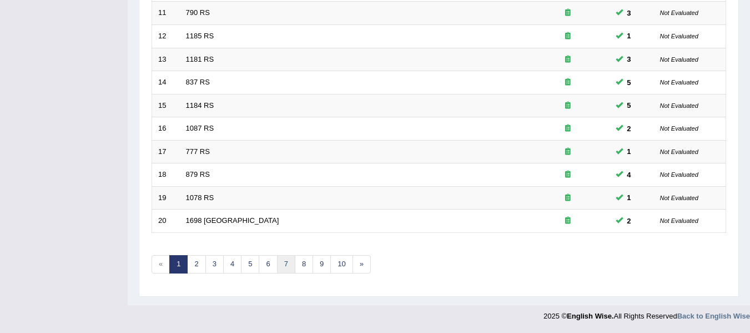
click at [282, 269] on link "7" at bounding box center [286, 264] width 18 height 18
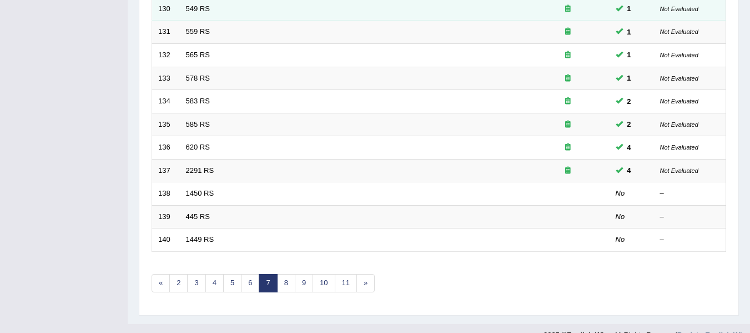
scroll to position [389, 0]
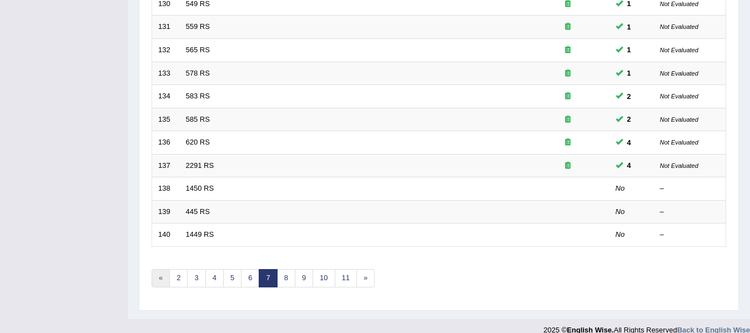
click at [164, 277] on link "«" at bounding box center [161, 278] width 18 height 18
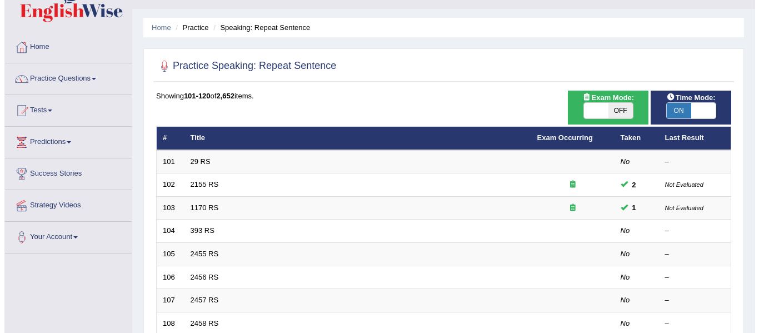
scroll to position [18, 0]
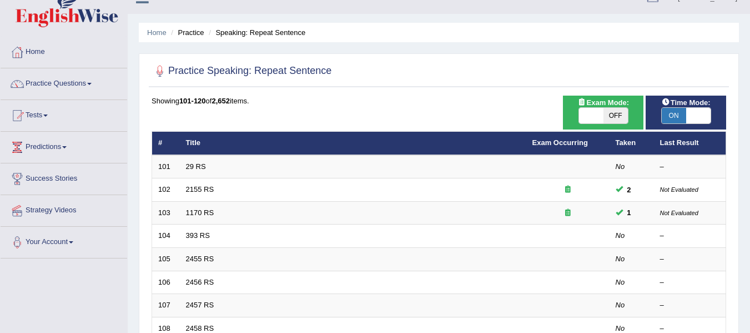
click at [587, 113] on span at bounding box center [591, 116] width 24 height 16
checkbox input "true"
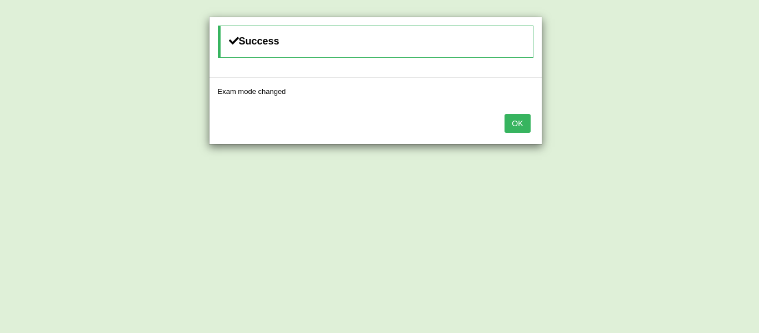
click at [521, 123] on button "OK" at bounding box center [517, 123] width 26 height 19
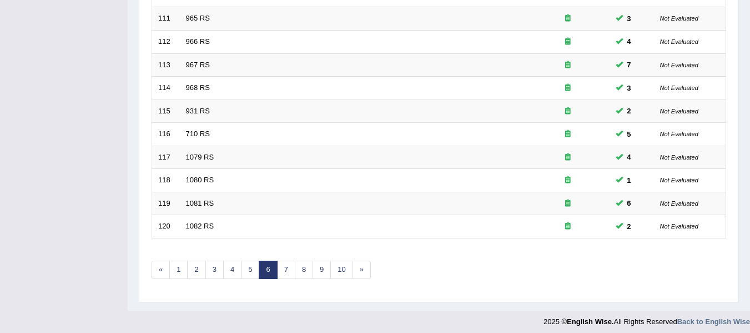
scroll to position [403, 0]
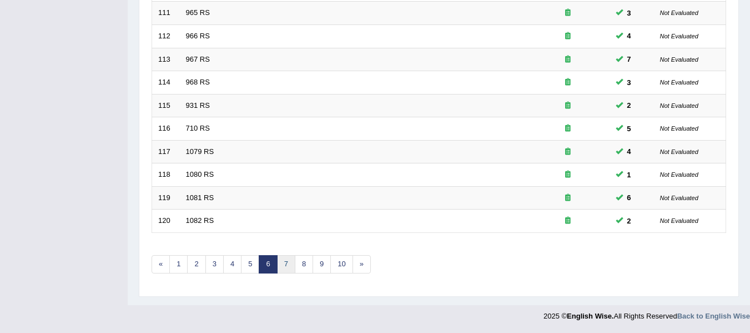
click at [289, 263] on link "7" at bounding box center [286, 264] width 18 height 18
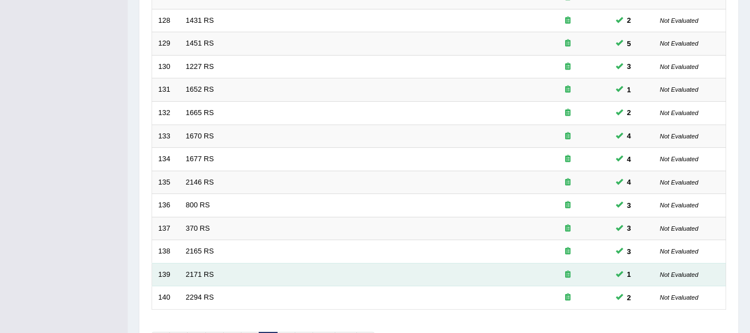
scroll to position [403, 0]
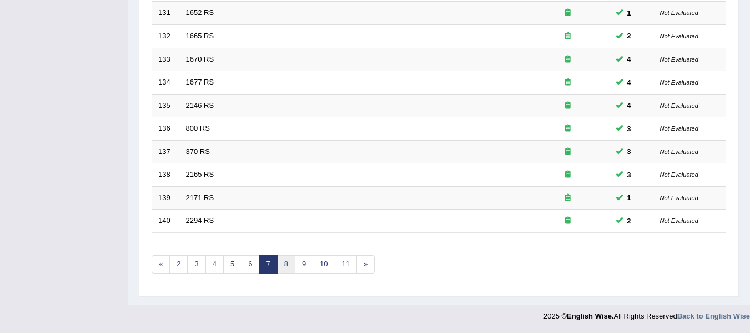
click at [284, 260] on link "8" at bounding box center [286, 264] width 18 height 18
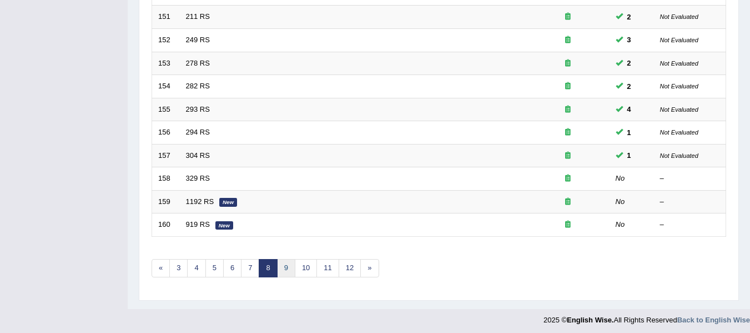
scroll to position [403, 0]
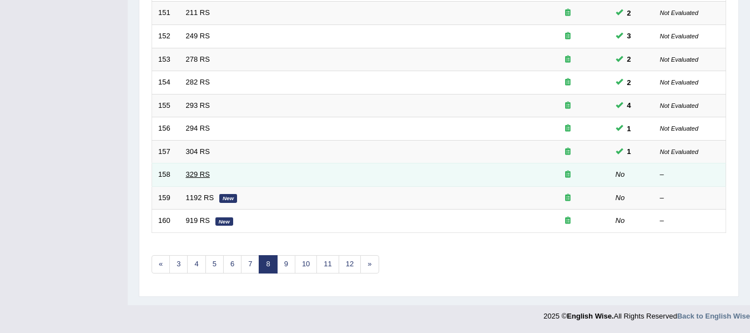
click at [204, 176] on link "329 RS" at bounding box center [198, 174] width 24 height 8
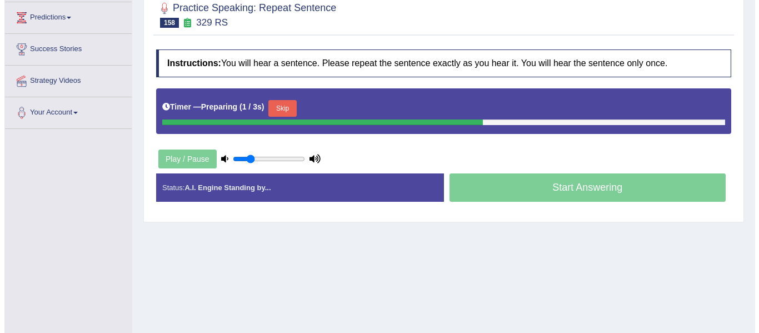
scroll to position [148, 0]
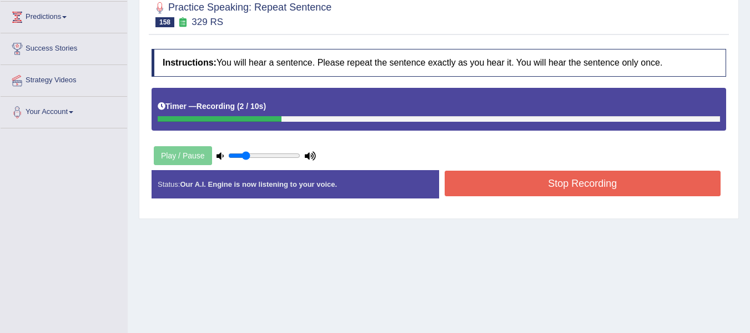
click at [449, 179] on button "Stop Recording" at bounding box center [583, 184] width 277 height 26
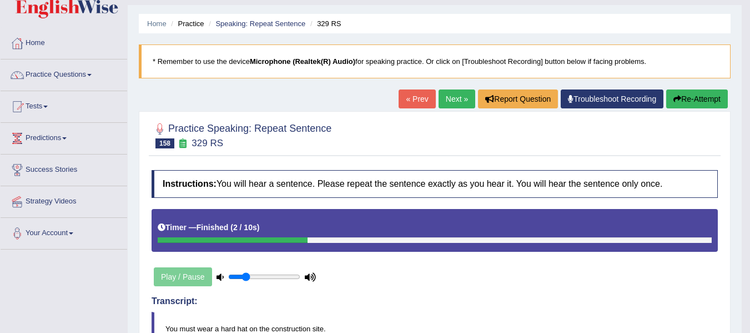
scroll to position [18, 0]
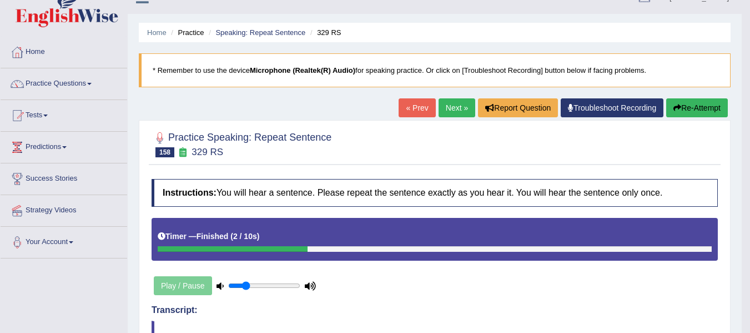
click at [688, 102] on button "Re-Attempt" at bounding box center [697, 107] width 62 height 19
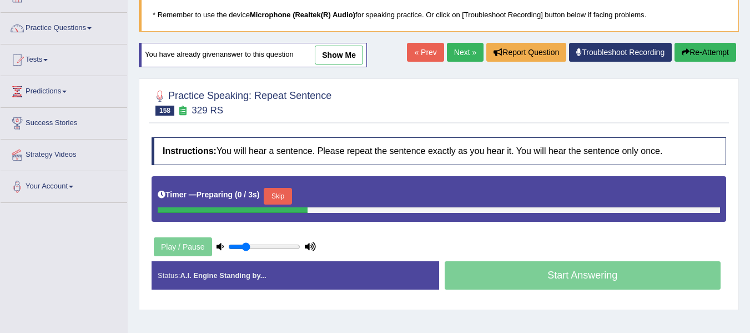
click at [289, 203] on button "Skip" at bounding box center [278, 196] width 28 height 17
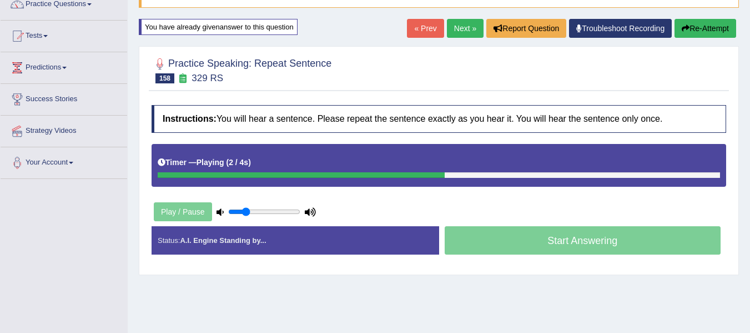
scroll to position [129, 0]
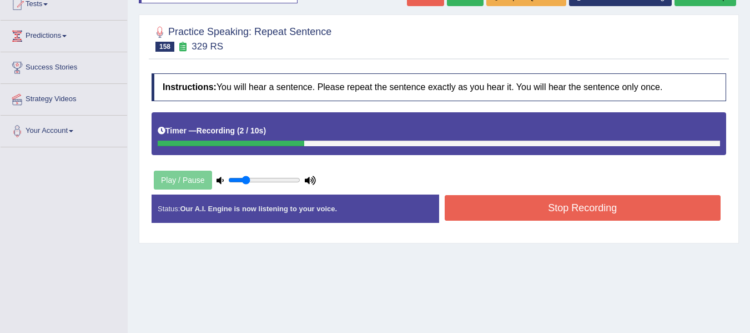
click at [463, 213] on button "Stop Recording" at bounding box center [583, 208] width 277 height 26
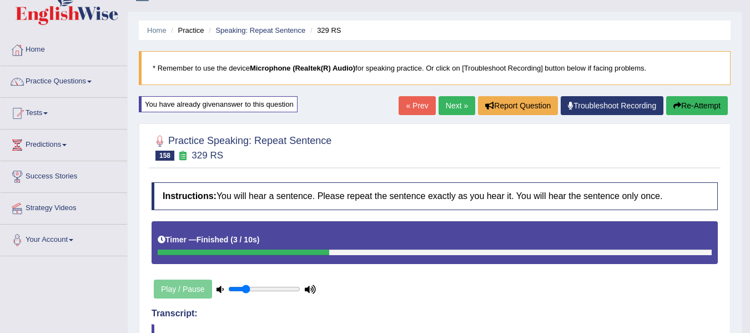
scroll to position [18, 0]
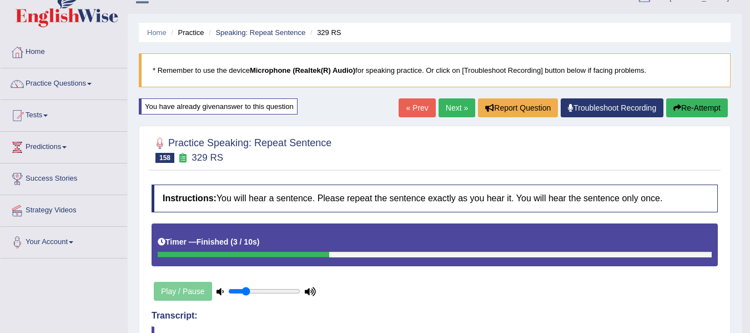
click at [459, 102] on link "Next »" at bounding box center [457, 107] width 37 height 19
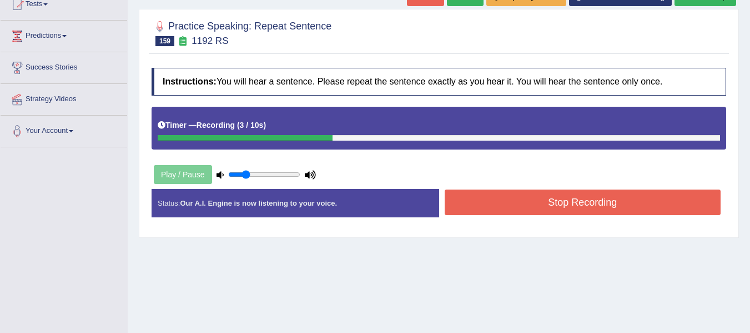
click at [459, 194] on button "Stop Recording" at bounding box center [583, 202] width 277 height 26
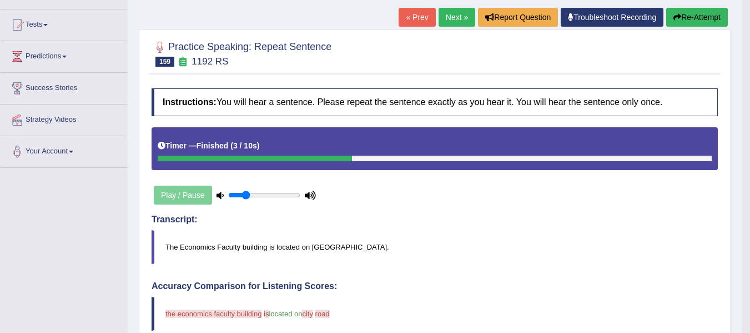
scroll to position [93, 0]
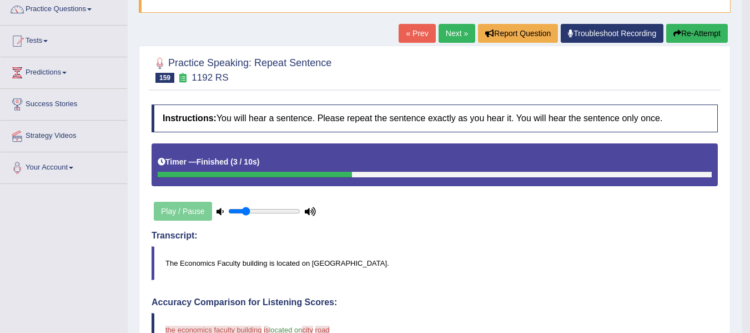
click at [716, 33] on button "Re-Attempt" at bounding box center [697, 33] width 62 height 19
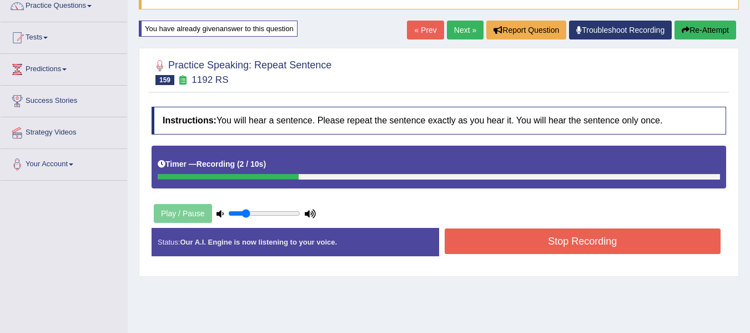
click at [485, 224] on div "Instructions: You will hear a sentence. Please repeat the sentence exactly as y…" at bounding box center [439, 185] width 580 height 169
click at [483, 234] on button "Stop Recording" at bounding box center [583, 241] width 277 height 26
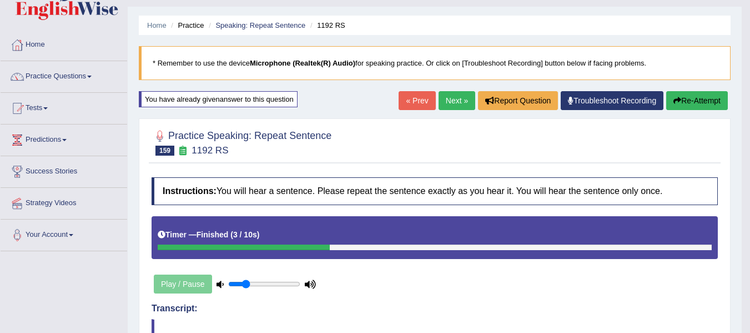
scroll to position [22, 0]
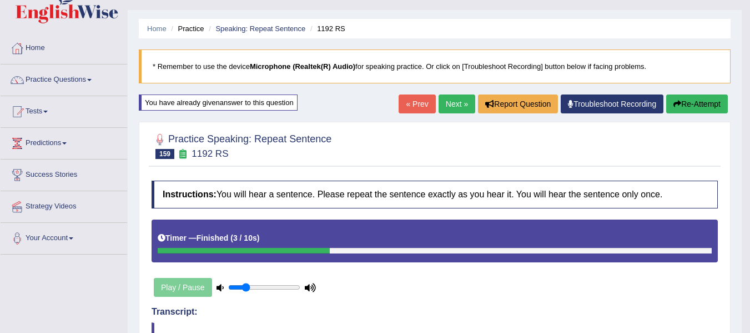
click at [674, 102] on icon "button" at bounding box center [678, 104] width 8 height 8
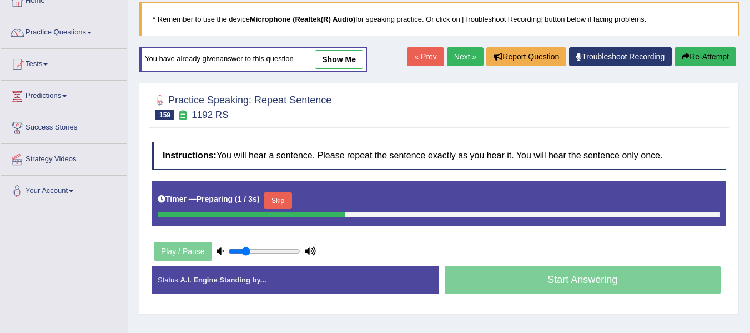
scroll to position [78, 0]
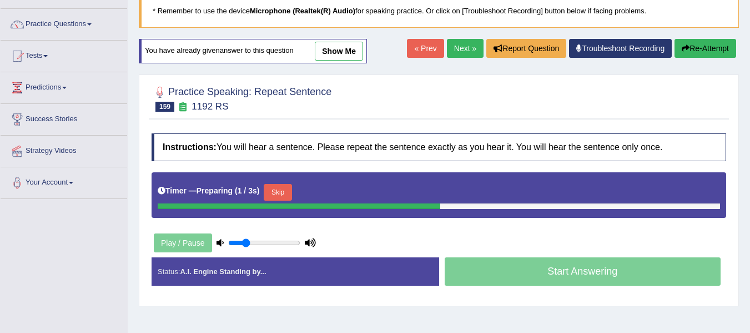
click at [285, 193] on button "Skip" at bounding box center [278, 192] width 28 height 17
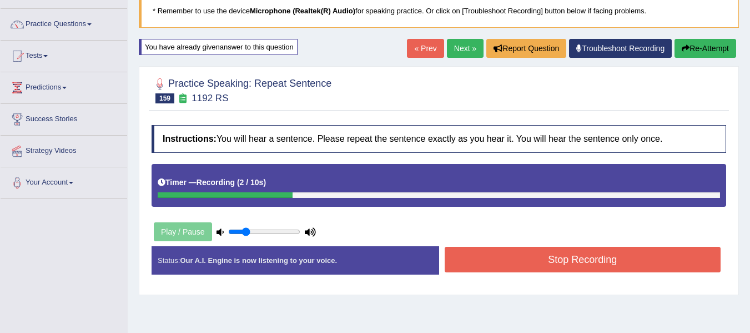
click at [541, 262] on button "Stop Recording" at bounding box center [583, 260] width 277 height 26
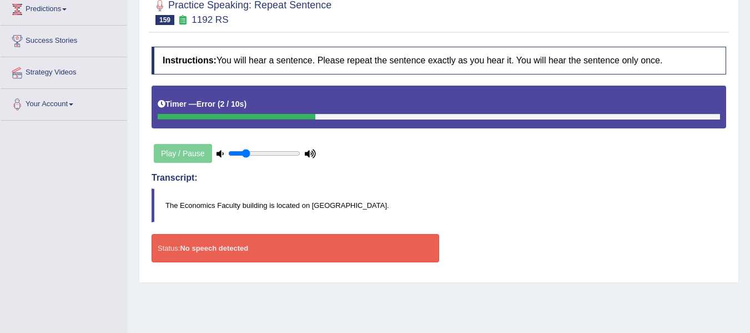
scroll to position [96, 0]
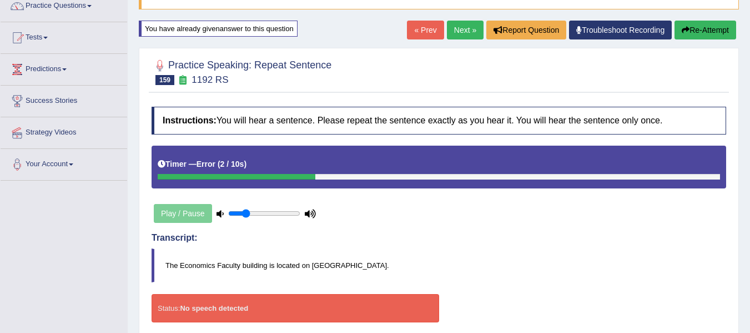
click at [703, 32] on button "Re-Attempt" at bounding box center [706, 30] width 62 height 19
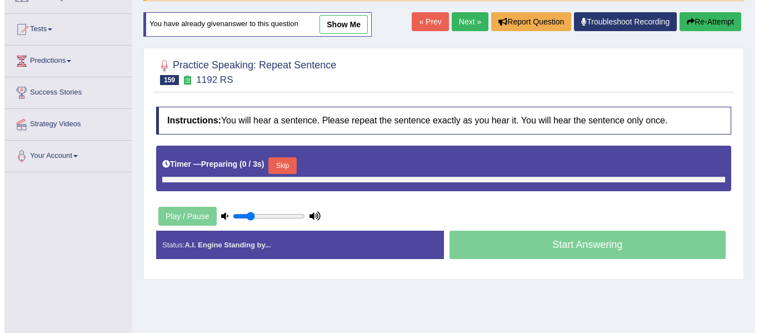
scroll to position [96, 0]
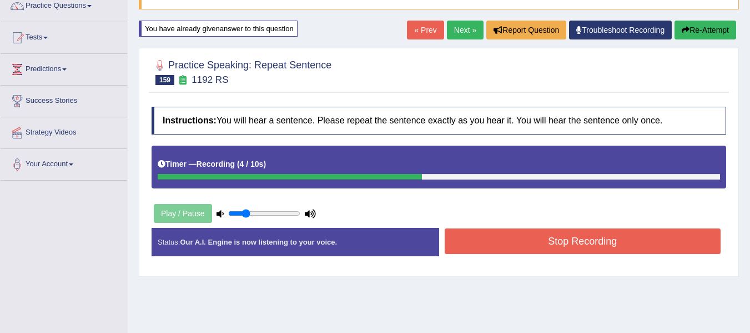
click at [552, 228] on button "Stop Recording" at bounding box center [583, 241] width 277 height 26
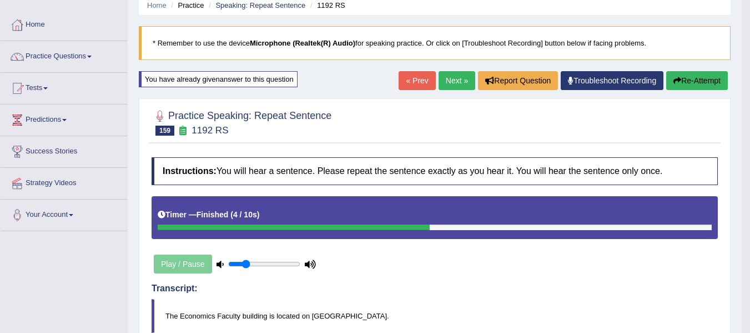
scroll to position [41, 0]
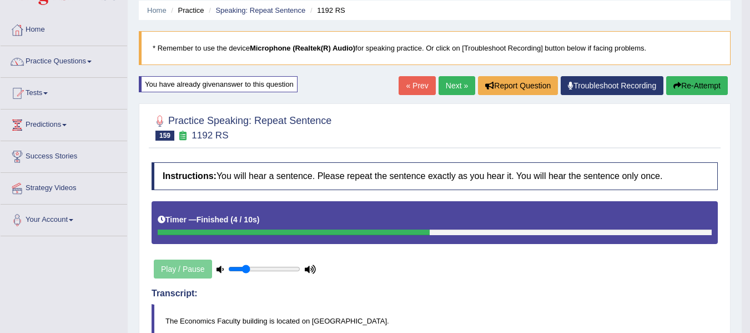
click at [458, 81] on link "Next »" at bounding box center [457, 85] width 37 height 19
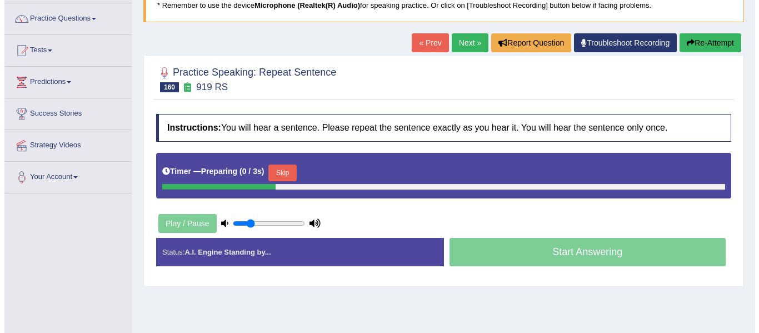
scroll to position [111, 0]
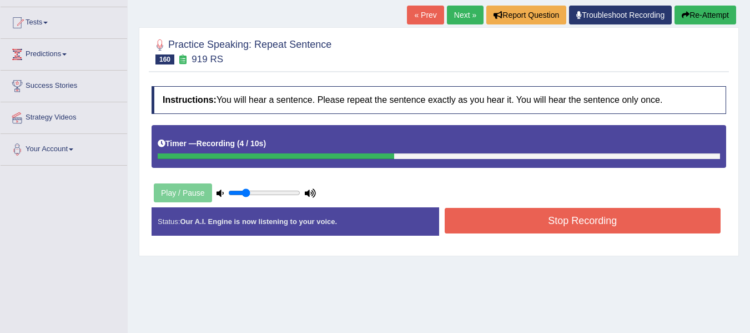
click at [493, 218] on button "Stop Recording" at bounding box center [583, 221] width 277 height 26
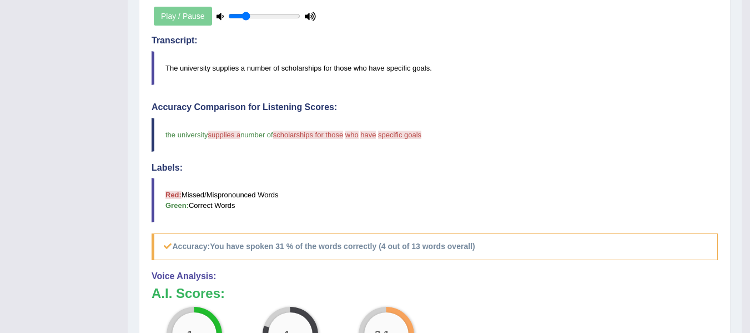
scroll to position [315, 0]
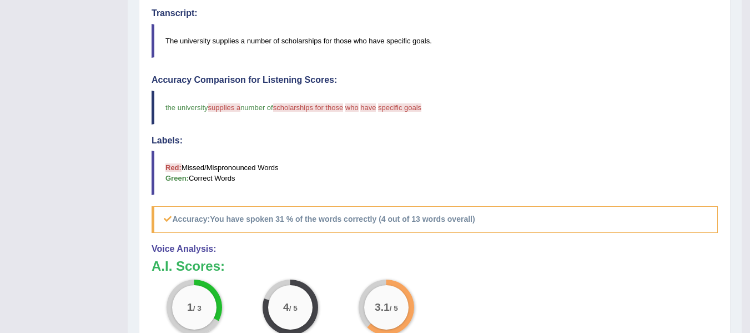
click at [126, 244] on div "Toggle navigation Home Practice Questions Speaking Practice Read Aloud Repeat S…" at bounding box center [371, 80] width 742 height 791
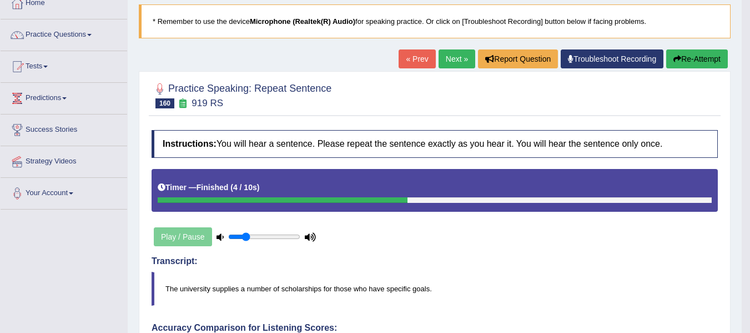
scroll to position [56, 0]
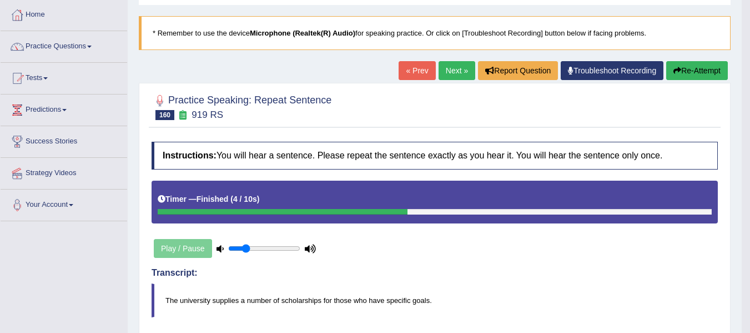
click at [668, 71] on button "Re-Attempt" at bounding box center [697, 70] width 62 height 19
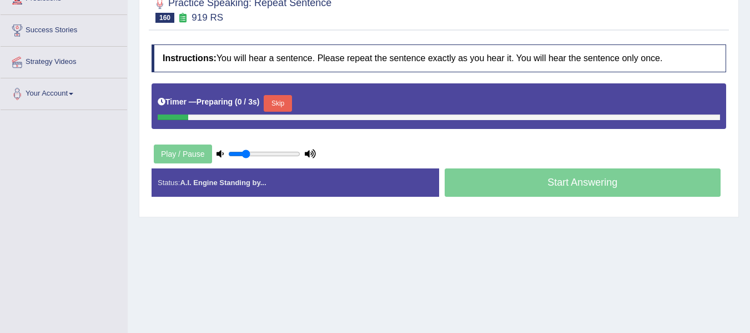
scroll to position [167, 0]
click at [282, 101] on button "Skip" at bounding box center [278, 103] width 28 height 17
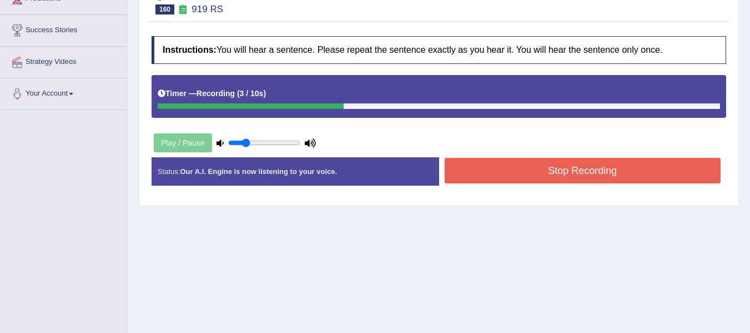
click at [523, 165] on button "Stop Recording" at bounding box center [583, 171] width 277 height 26
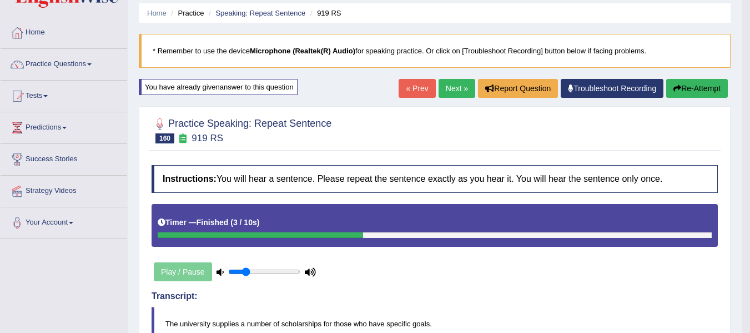
scroll to position [37, 0]
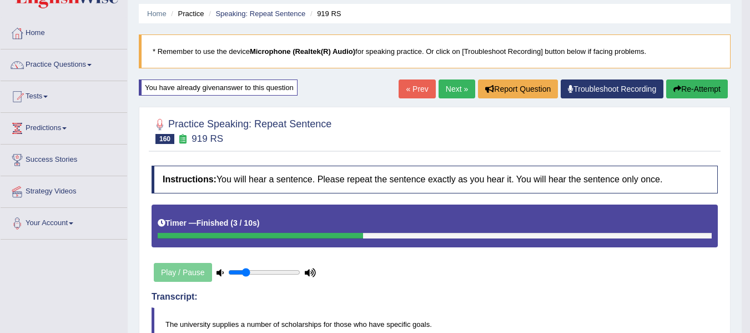
click at [674, 91] on icon "button" at bounding box center [678, 89] width 8 height 8
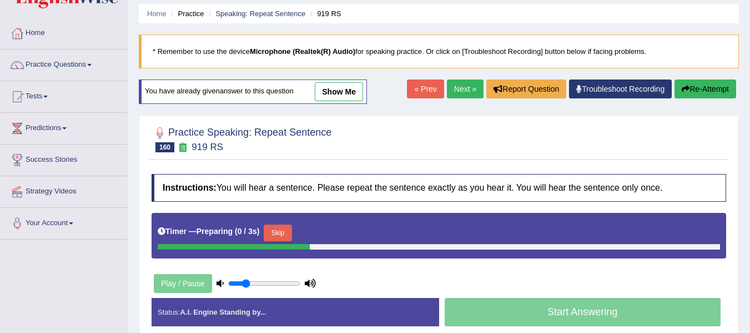
click at [287, 234] on button "Skip" at bounding box center [278, 232] width 28 height 17
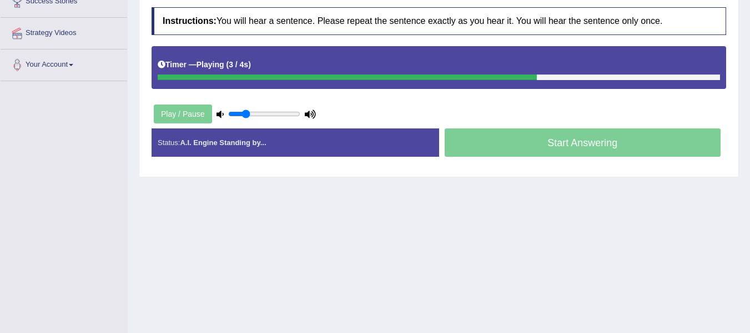
scroll to position [204, 0]
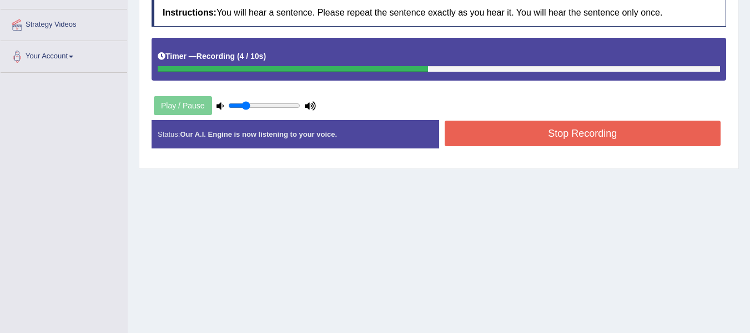
click at [477, 134] on button "Stop Recording" at bounding box center [583, 134] width 277 height 26
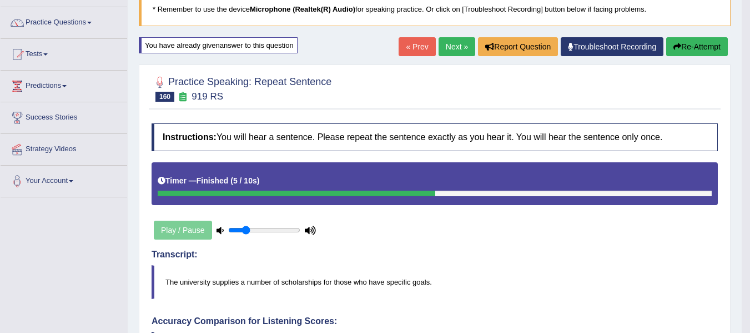
scroll to position [74, 0]
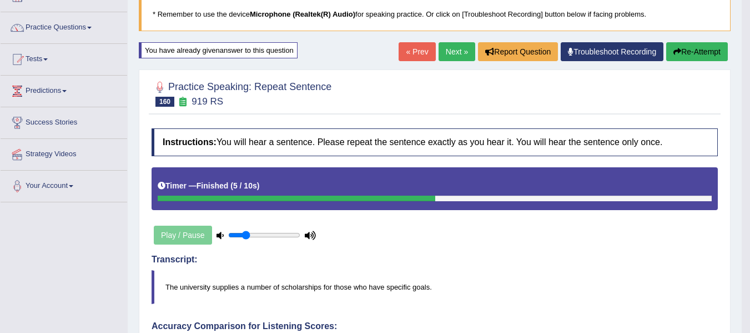
click at [439, 49] on link "Next »" at bounding box center [457, 51] width 37 height 19
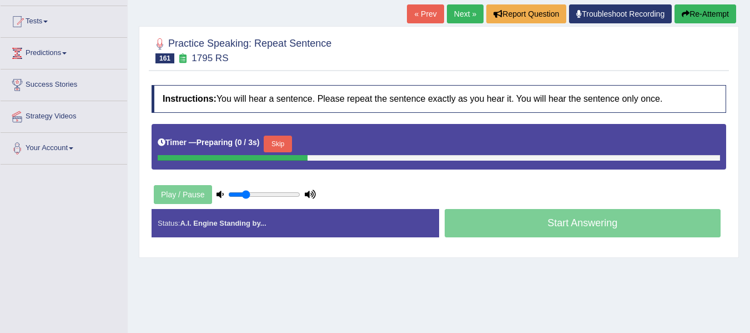
scroll to position [129, 0]
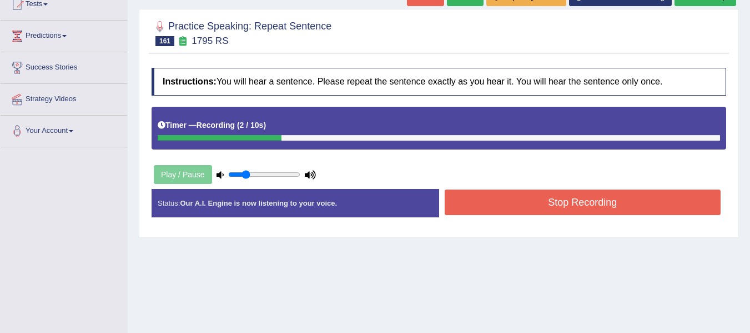
click at [460, 185] on div "Instructions: You will hear a sentence. Please repeat the sentence exactly as y…" at bounding box center [439, 146] width 580 height 169
click at [468, 195] on button "Stop Recording" at bounding box center [583, 202] width 277 height 26
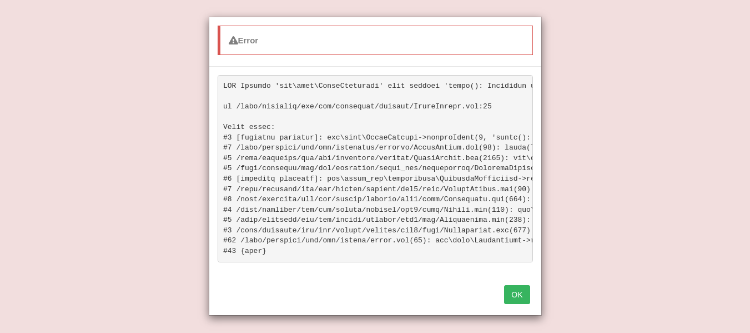
click at [524, 302] on button "OK" at bounding box center [517, 294] width 26 height 19
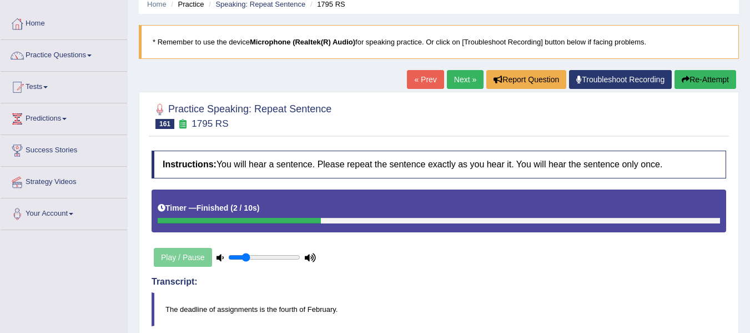
scroll to position [37, 0]
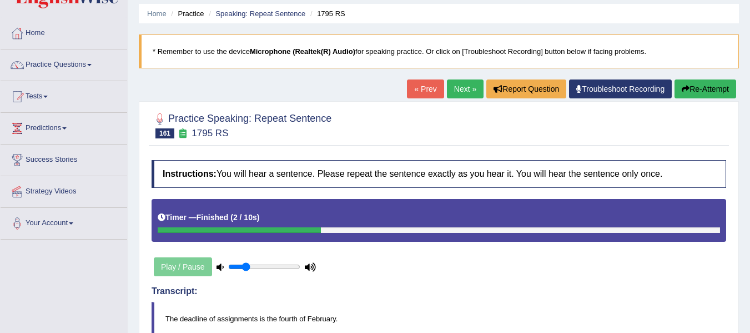
click at [701, 92] on button "Re-Attempt" at bounding box center [706, 88] width 62 height 19
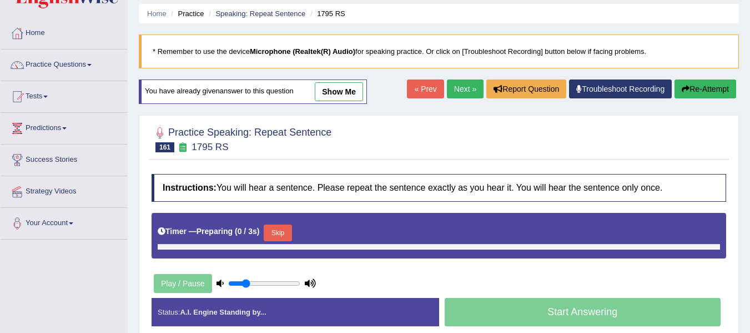
scroll to position [37, 0]
click at [290, 223] on div "Timer — Preparing ( 0 / 3s ) Skip" at bounding box center [439, 233] width 563 height 22
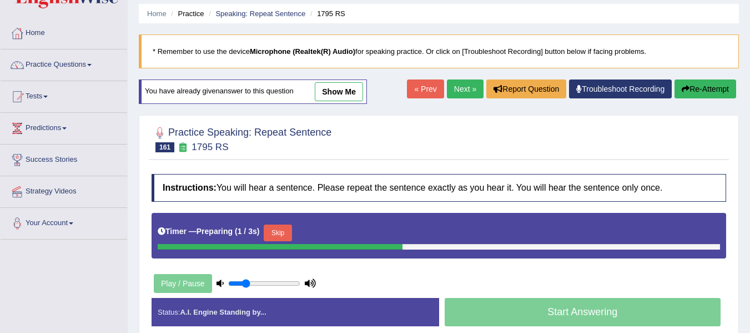
click at [292, 226] on button "Skip" at bounding box center [278, 232] width 28 height 17
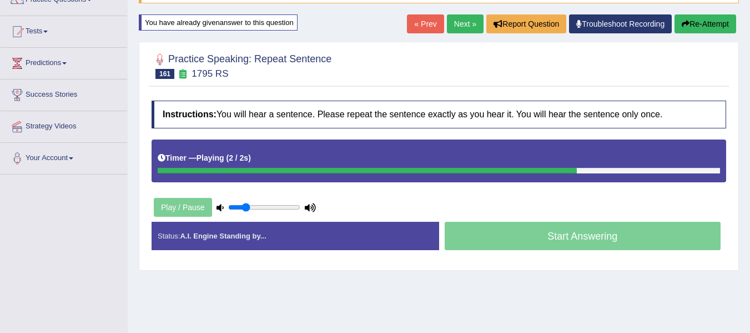
scroll to position [111, 0]
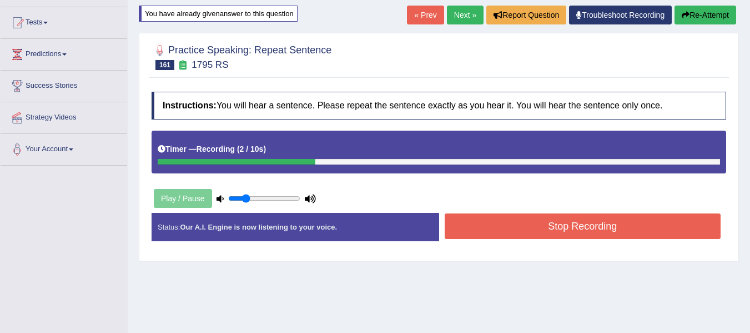
click at [475, 233] on button "Stop Recording" at bounding box center [583, 226] width 277 height 26
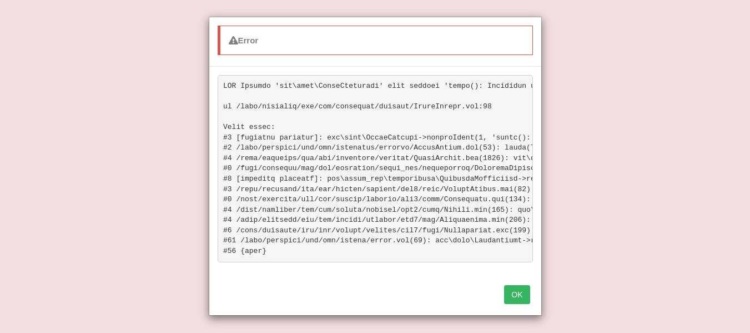
scroll to position [130, 0]
click at [517, 304] on button "OK" at bounding box center [517, 294] width 26 height 19
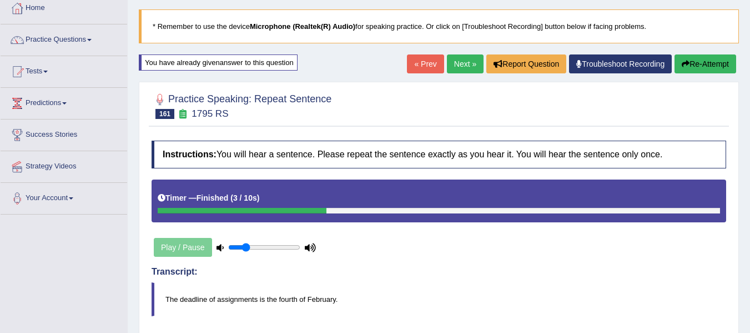
scroll to position [56, 0]
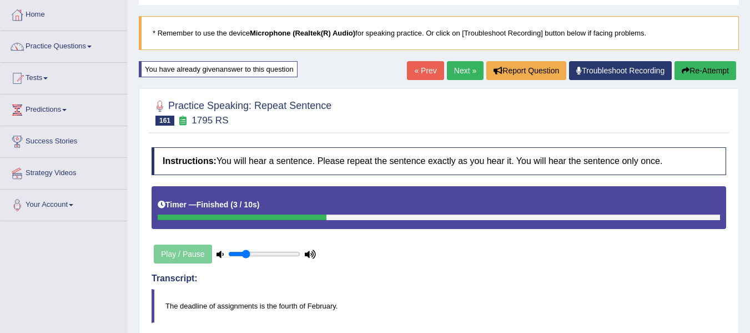
click at [696, 72] on button "Re-Attempt" at bounding box center [706, 70] width 62 height 19
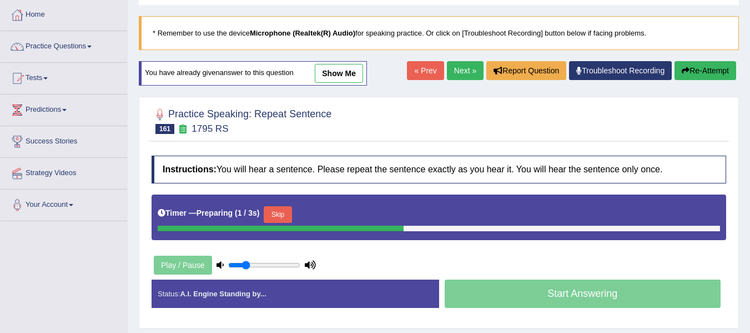
click at [288, 207] on button "Skip" at bounding box center [278, 214] width 28 height 17
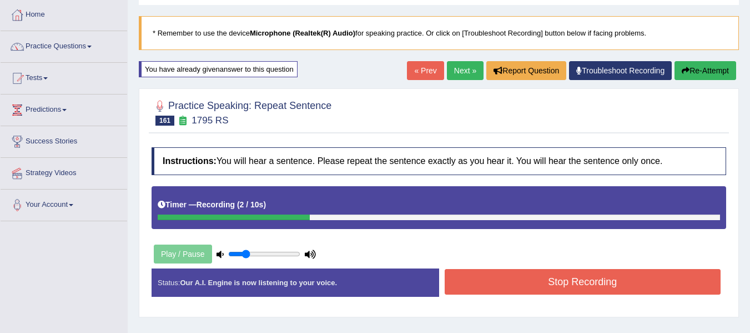
click at [474, 277] on button "Stop Recording" at bounding box center [583, 282] width 277 height 26
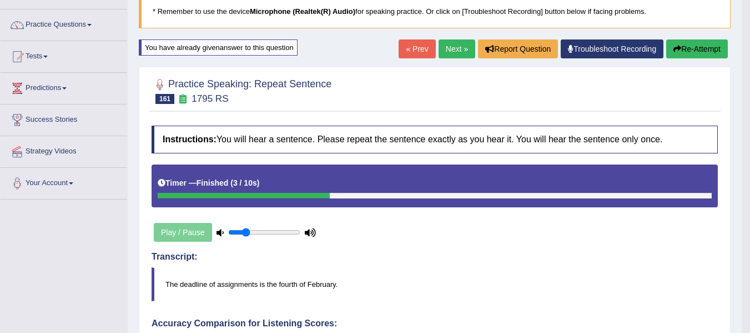
scroll to position [74, 0]
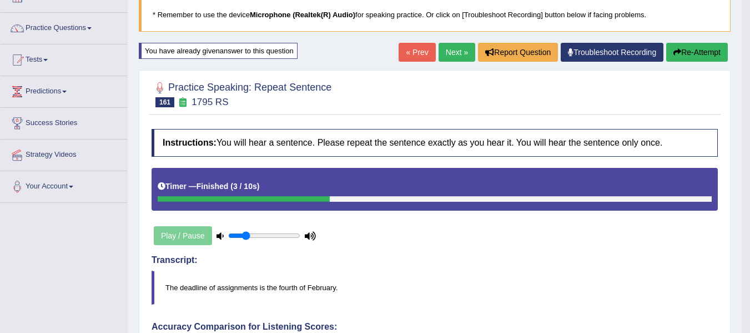
click at [698, 52] on button "Re-Attempt" at bounding box center [697, 52] width 62 height 19
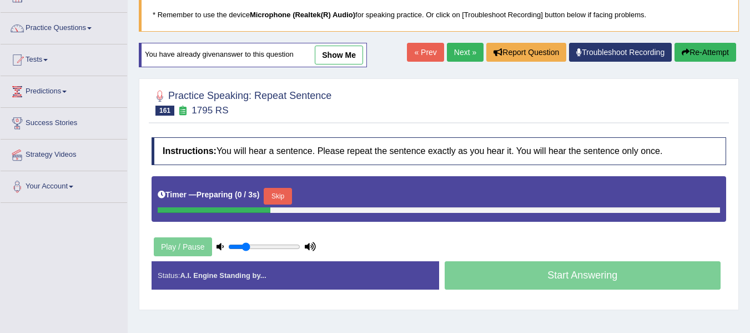
click at [274, 193] on button "Skip" at bounding box center [278, 196] width 28 height 17
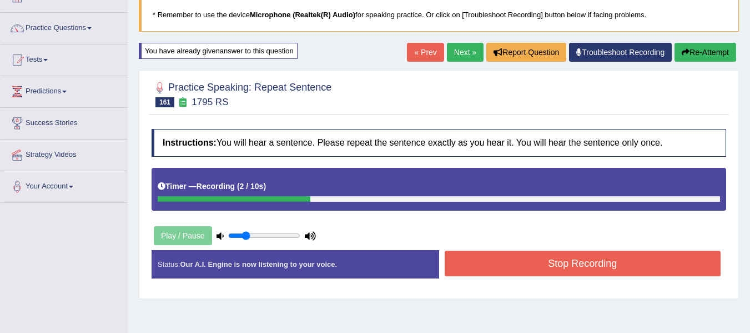
click at [525, 258] on button "Stop Recording" at bounding box center [583, 263] width 277 height 26
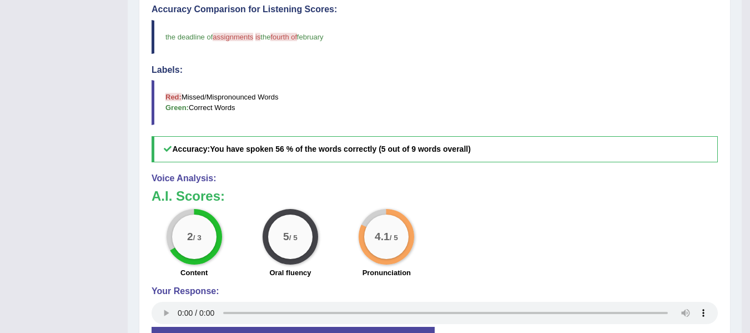
scroll to position [470, 0]
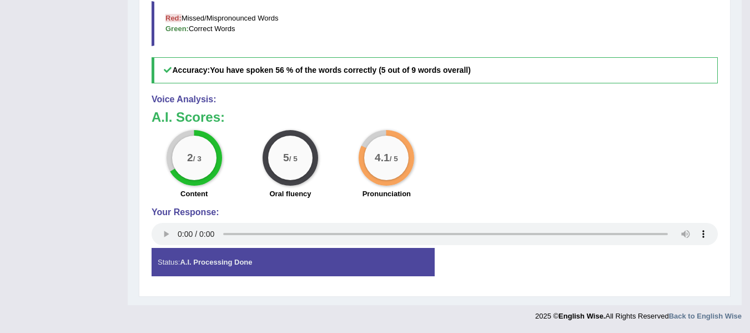
click at [482, 272] on div "Status: A.I. Processing Done Start Answering Stop Recording" at bounding box center [435, 267] width 566 height 39
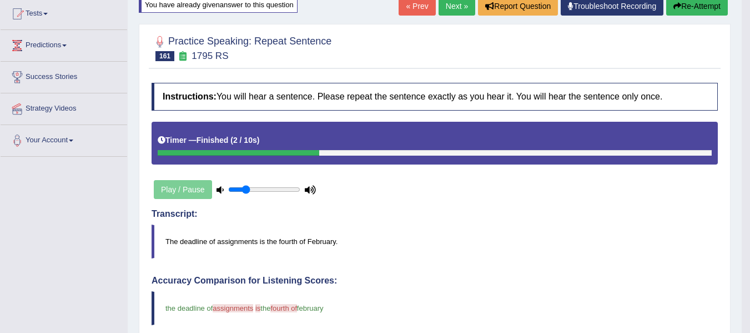
scroll to position [99, 0]
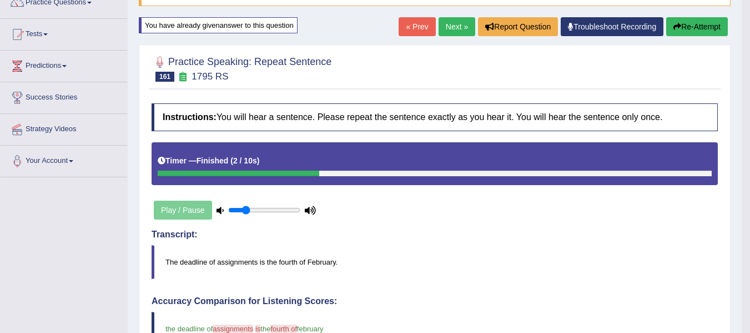
click at [683, 23] on button "Re-Attempt" at bounding box center [697, 26] width 62 height 19
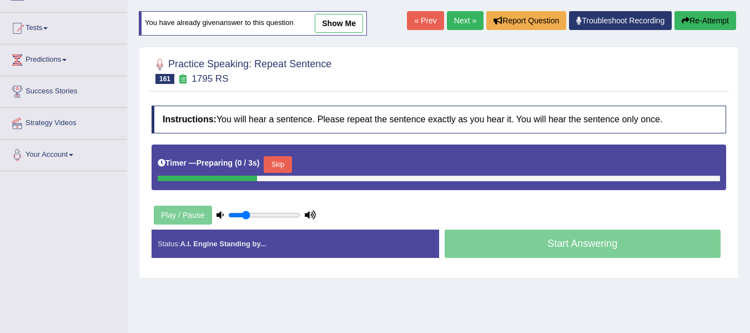
scroll to position [99, 0]
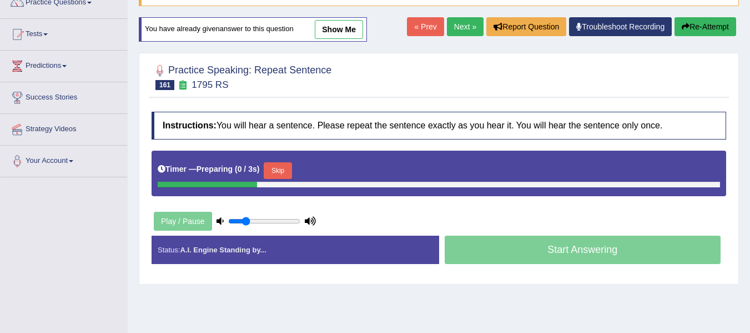
click at [282, 162] on button "Skip" at bounding box center [278, 170] width 28 height 17
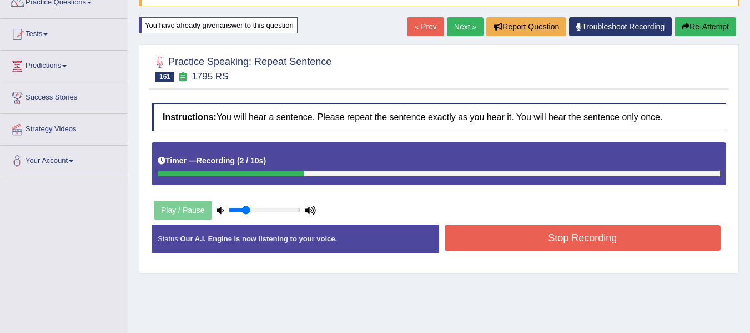
click at [533, 248] on button "Stop Recording" at bounding box center [583, 238] width 277 height 26
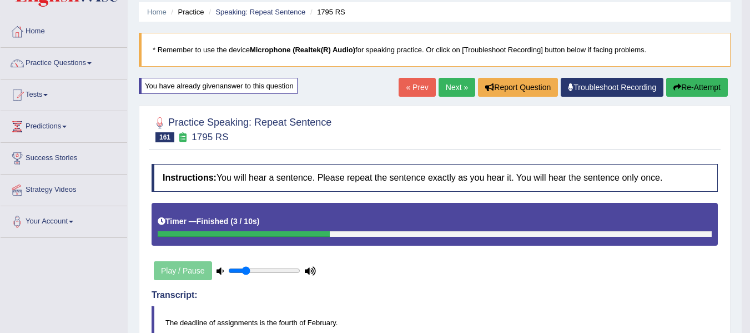
scroll to position [26, 0]
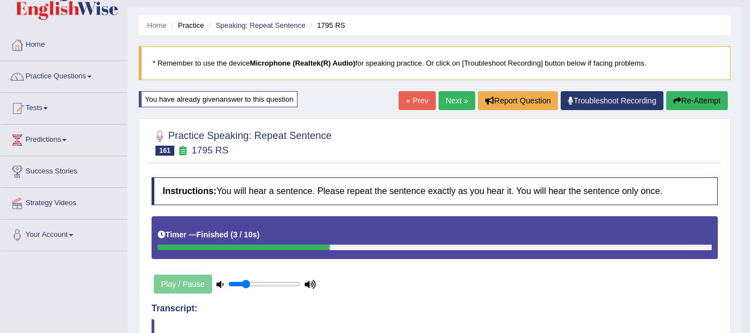
click at [698, 101] on button "Re-Attempt" at bounding box center [697, 100] width 62 height 19
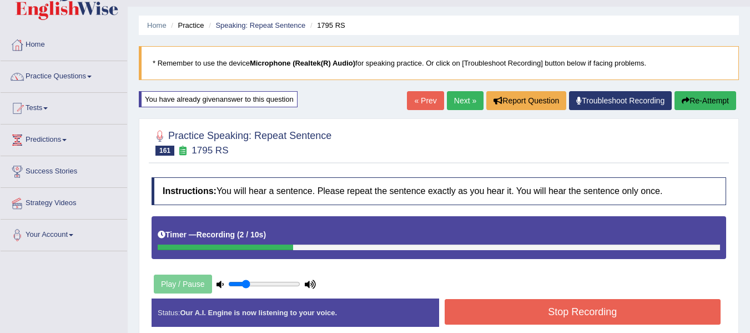
click at [572, 318] on button "Stop Recording" at bounding box center [583, 312] width 277 height 26
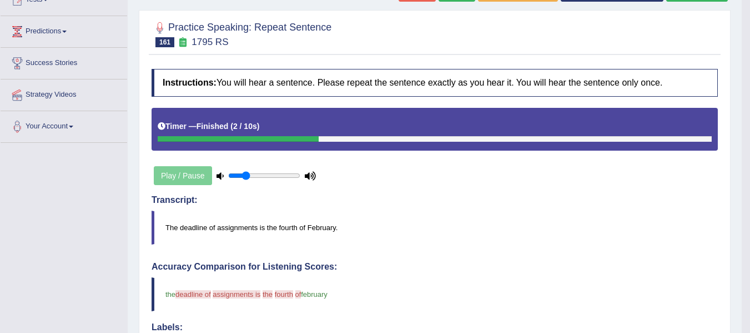
scroll to position [44, 0]
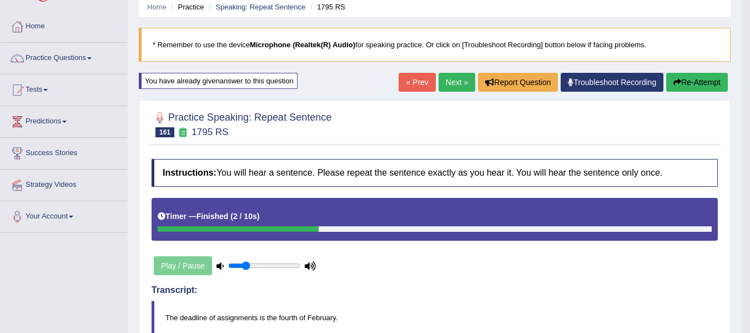
click at [694, 78] on button "Re-Attempt" at bounding box center [697, 82] width 62 height 19
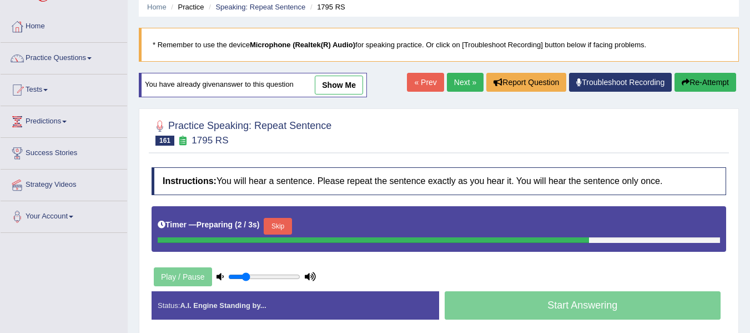
click at [275, 226] on button "Skip" at bounding box center [278, 226] width 28 height 17
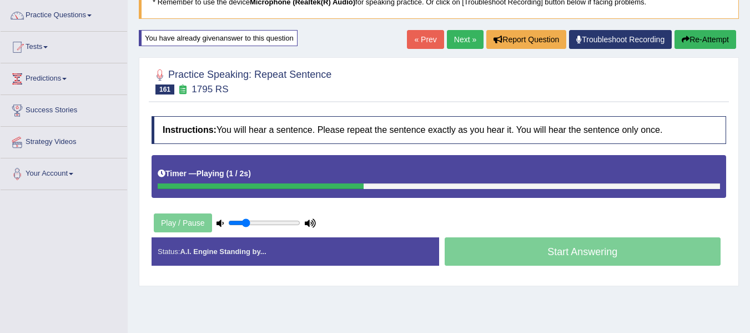
scroll to position [99, 0]
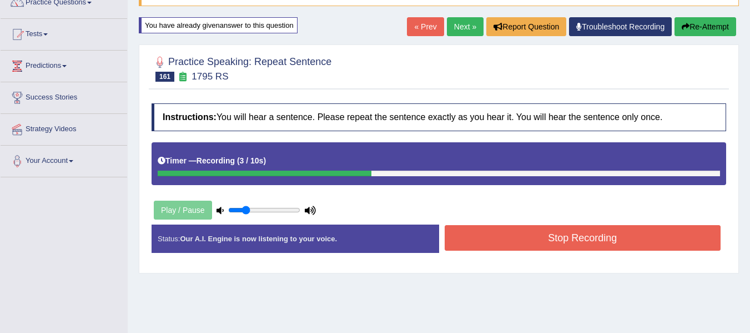
click at [487, 232] on button "Stop Recording" at bounding box center [583, 238] width 277 height 26
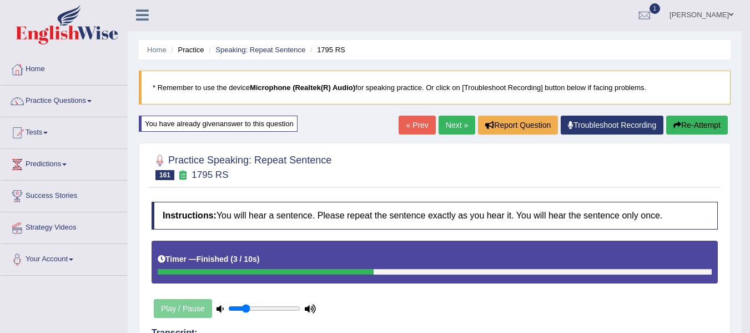
scroll to position [0, 0]
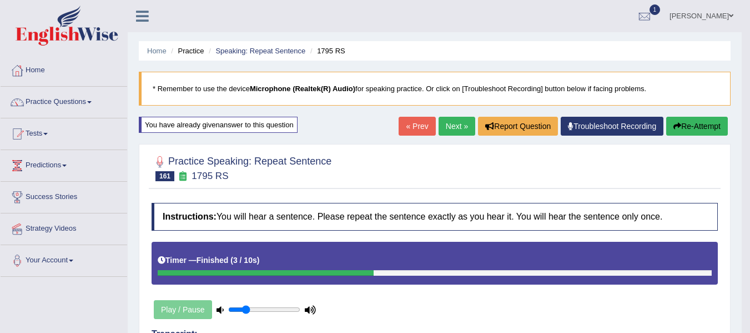
click at [459, 121] on link "Next »" at bounding box center [457, 126] width 37 height 19
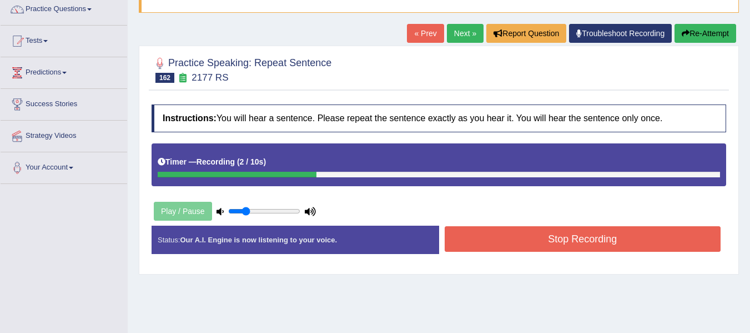
click at [507, 237] on button "Stop Recording" at bounding box center [583, 239] width 277 height 26
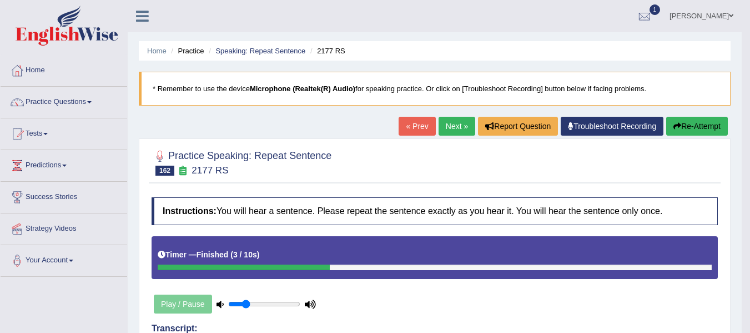
click at [696, 129] on button "Re-Attempt" at bounding box center [697, 126] width 62 height 19
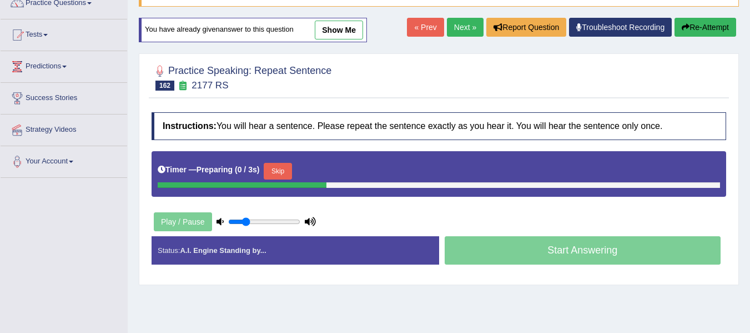
scroll to position [111, 0]
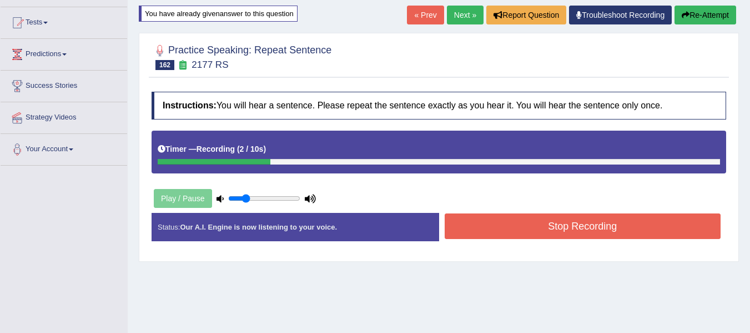
click at [485, 229] on button "Stop Recording" at bounding box center [583, 226] width 277 height 26
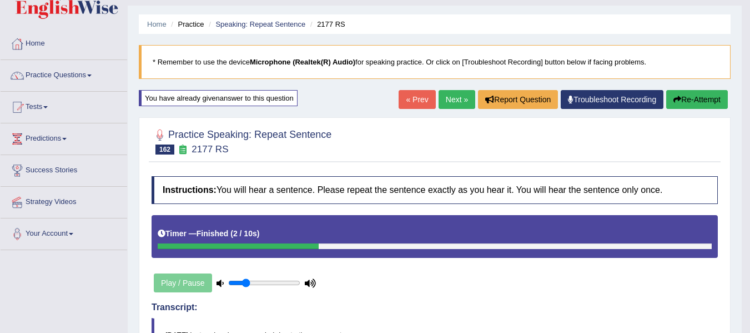
scroll to position [18, 0]
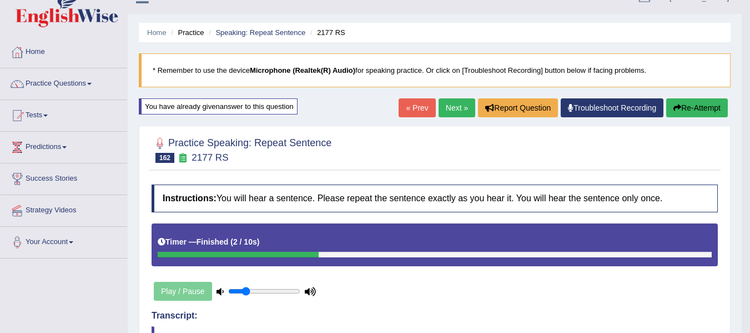
click at [708, 107] on button "Re-Attempt" at bounding box center [697, 107] width 62 height 19
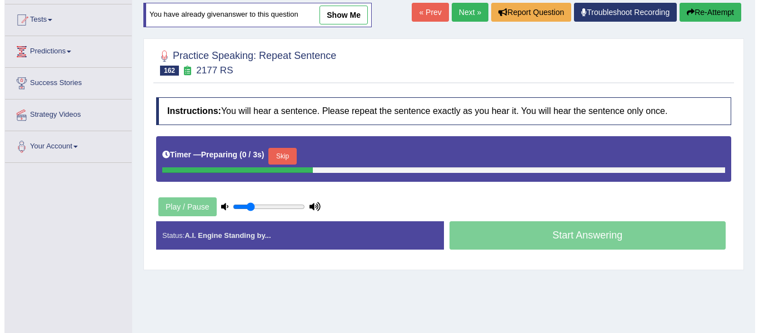
scroll to position [129, 0]
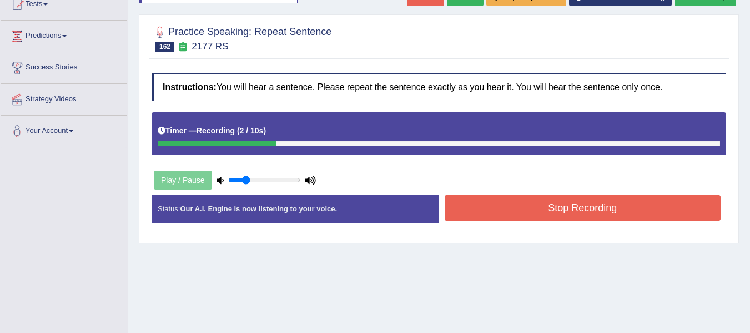
click at [508, 204] on button "Stop Recording" at bounding box center [583, 208] width 277 height 26
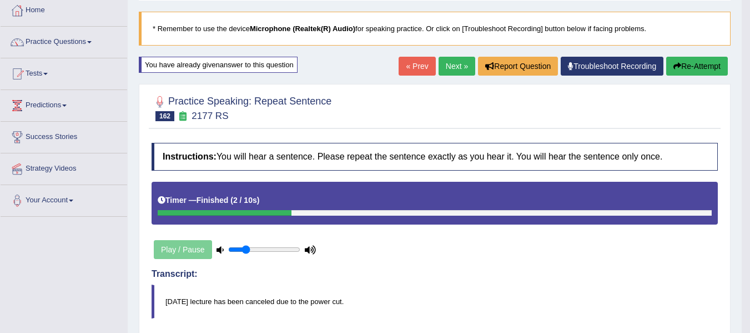
scroll to position [56, 0]
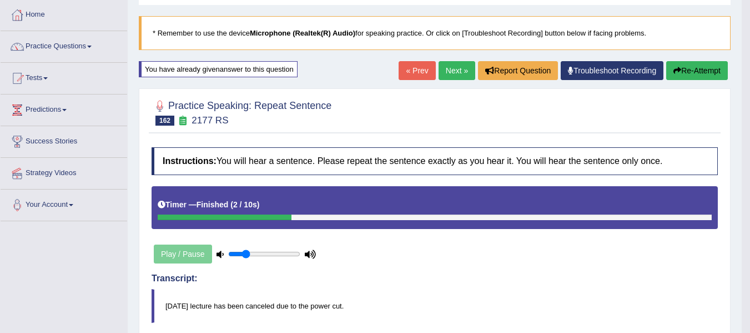
click at [711, 66] on button "Re-Attempt" at bounding box center [697, 70] width 62 height 19
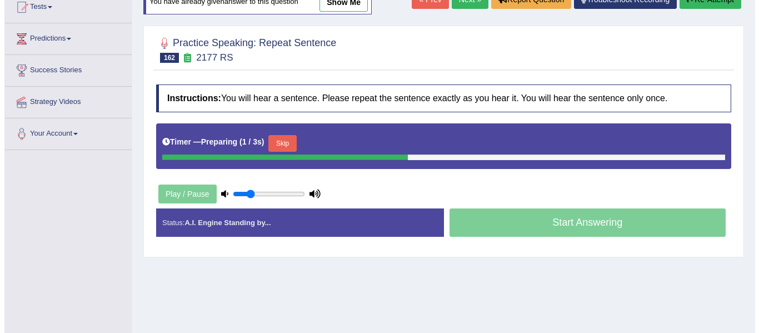
scroll to position [129, 0]
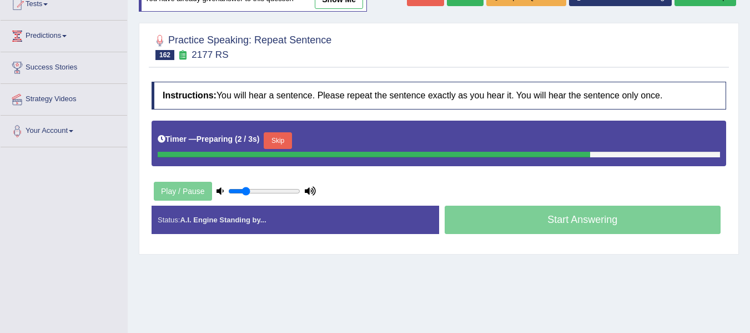
click at [285, 140] on button "Skip" at bounding box center [278, 140] width 28 height 17
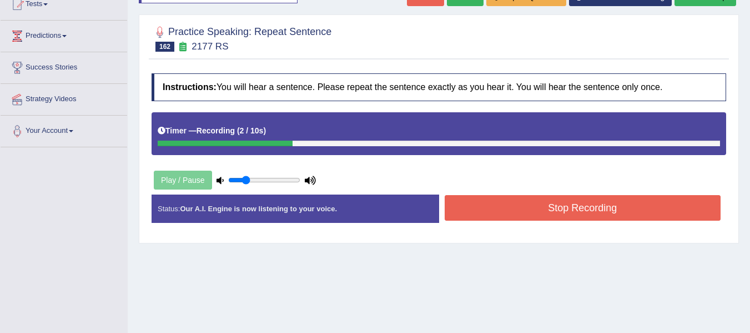
click at [519, 197] on button "Stop Recording" at bounding box center [583, 208] width 277 height 26
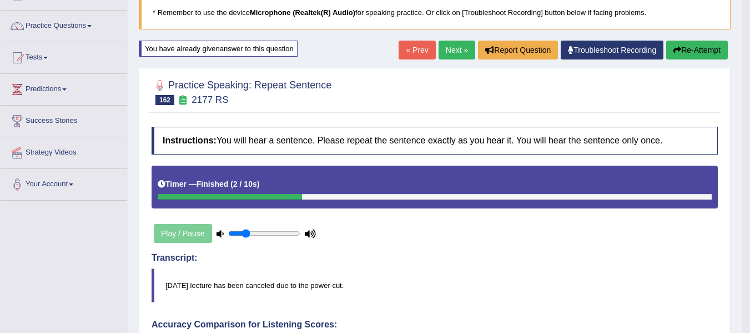
scroll to position [74, 0]
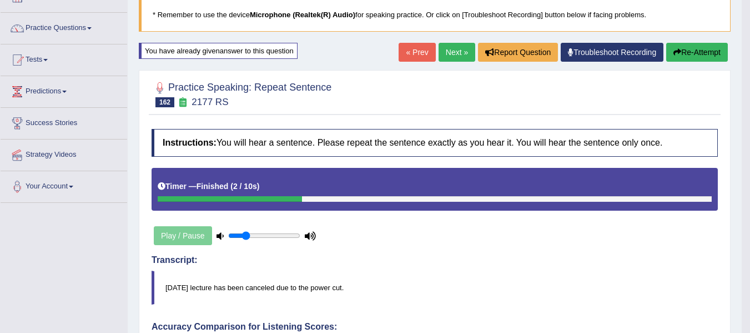
click at [690, 57] on button "Re-Attempt" at bounding box center [697, 52] width 62 height 19
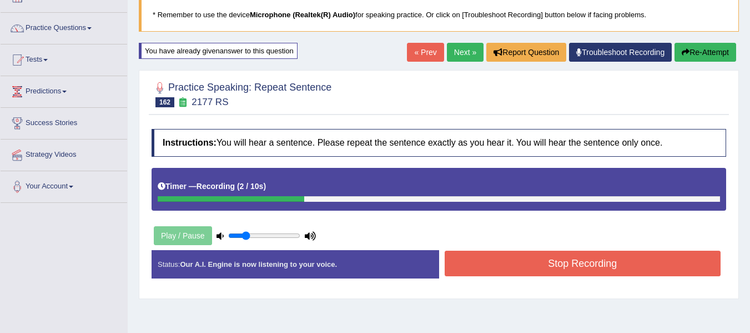
click at [505, 263] on button "Stop Recording" at bounding box center [583, 263] width 277 height 26
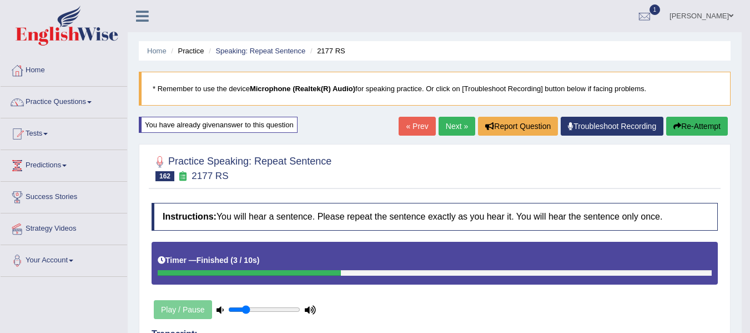
click at [714, 126] on button "Re-Attempt" at bounding box center [697, 126] width 62 height 19
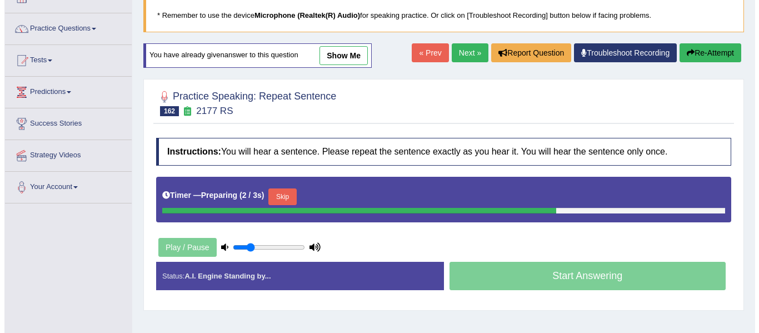
scroll to position [74, 0]
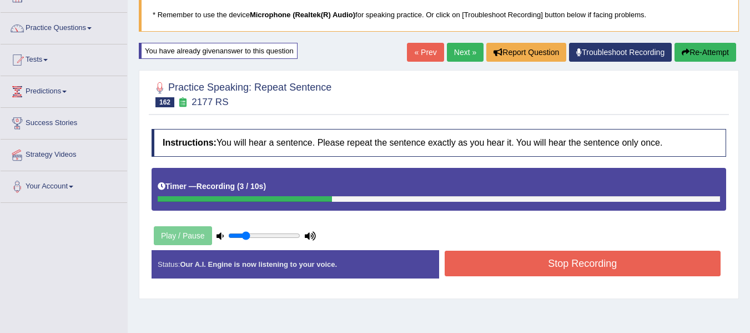
click at [531, 263] on button "Stop Recording" at bounding box center [583, 263] width 277 height 26
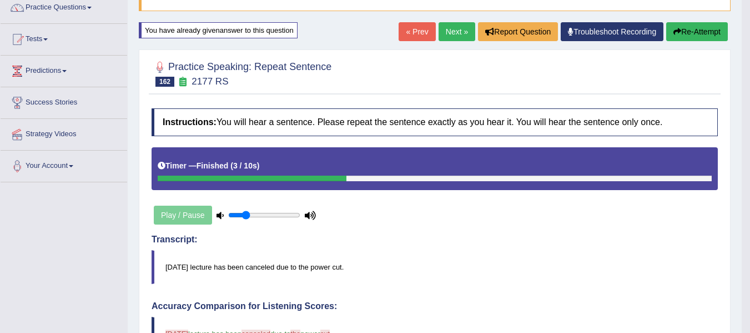
scroll to position [93, 0]
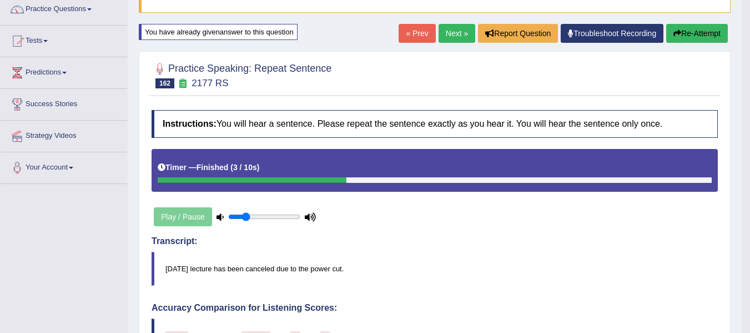
click at [447, 39] on link "Next »" at bounding box center [457, 33] width 37 height 19
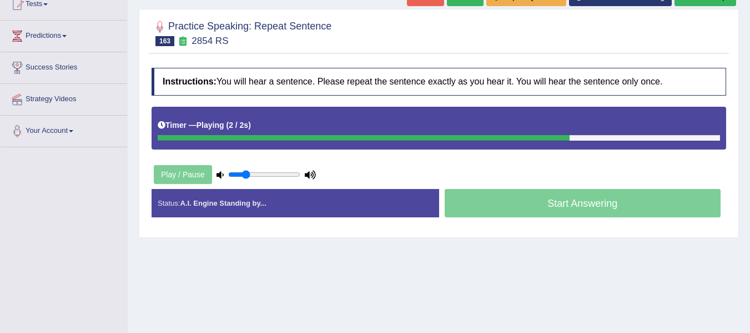
scroll to position [148, 0]
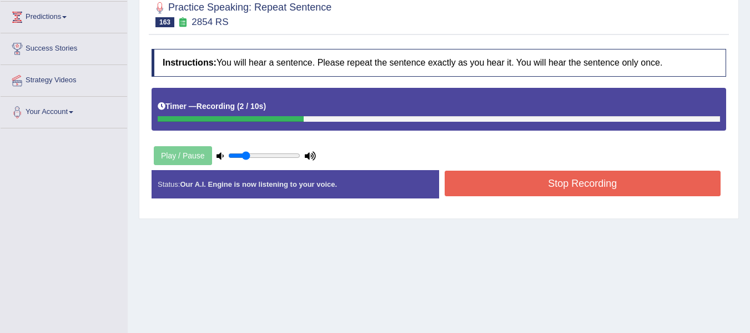
click at [524, 180] on button "Stop Recording" at bounding box center [583, 184] width 277 height 26
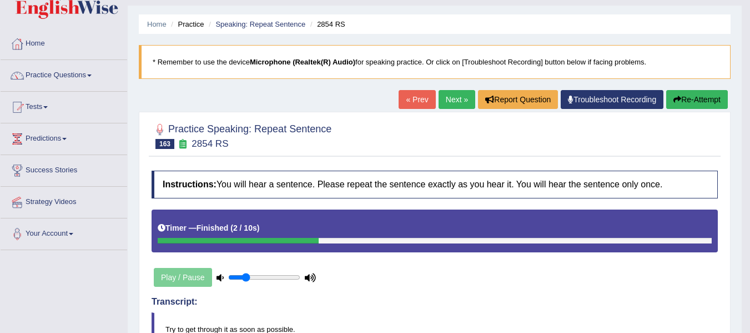
scroll to position [0, 0]
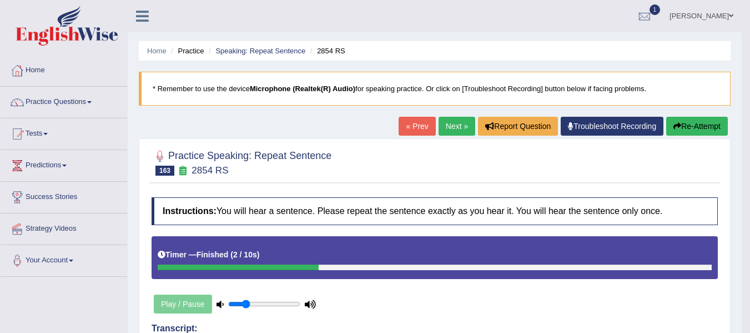
click at [718, 122] on button "Re-Attempt" at bounding box center [697, 126] width 62 height 19
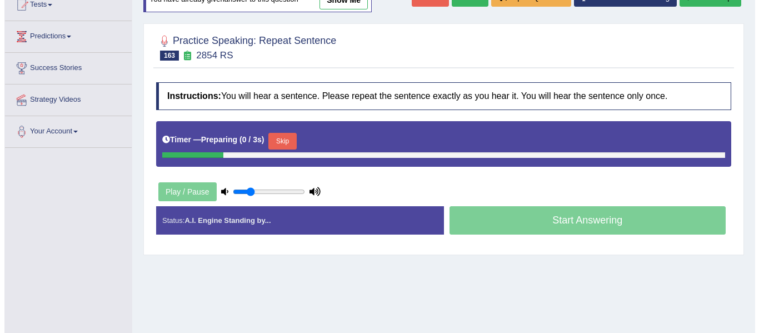
scroll to position [129, 0]
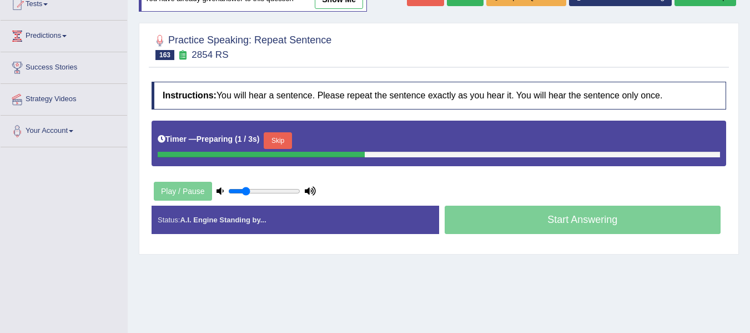
click at [280, 138] on button "Skip" at bounding box center [278, 140] width 28 height 17
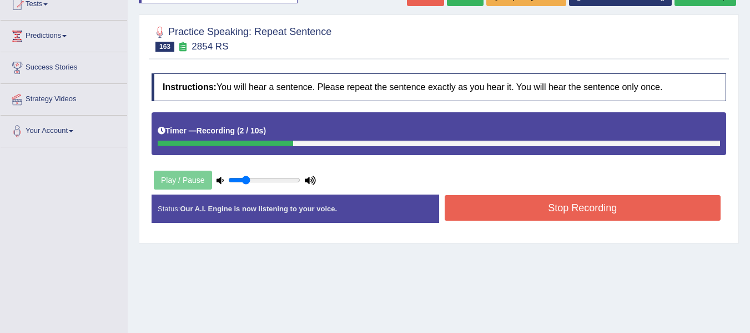
click at [467, 204] on button "Stop Recording" at bounding box center [583, 208] width 277 height 26
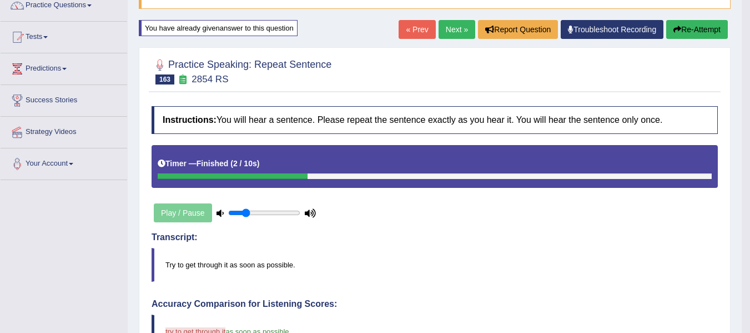
scroll to position [93, 0]
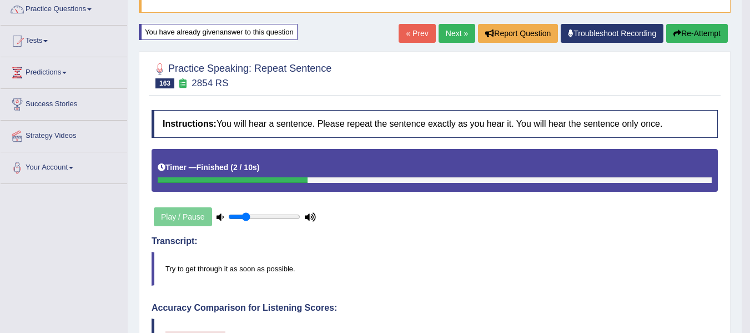
click at [711, 31] on button "Re-Attempt" at bounding box center [697, 33] width 62 height 19
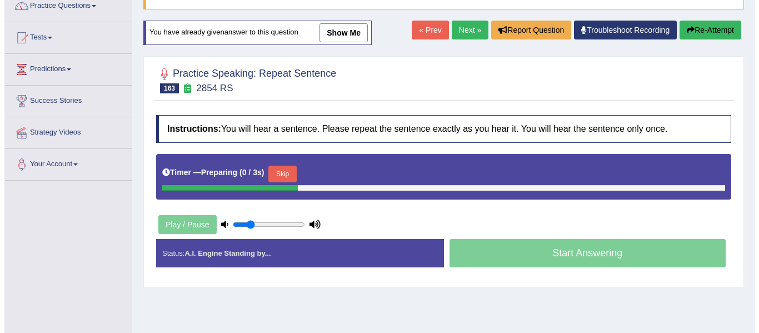
scroll to position [96, 0]
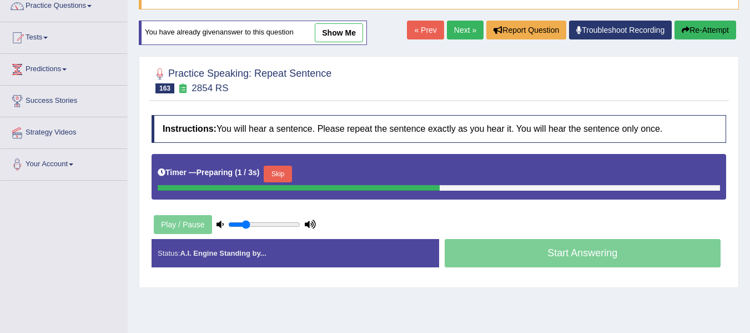
click at [292, 169] on button "Skip" at bounding box center [278, 174] width 28 height 17
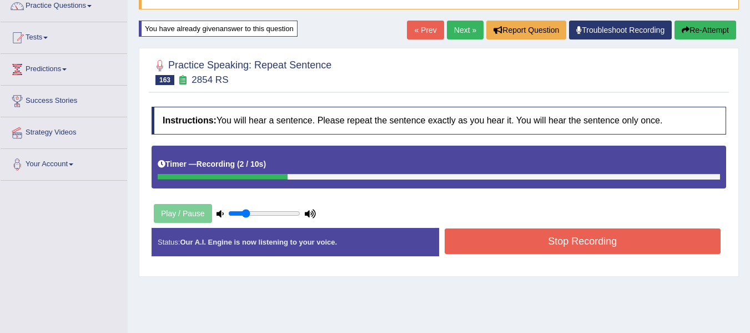
click at [538, 245] on button "Stop Recording" at bounding box center [583, 241] width 277 height 26
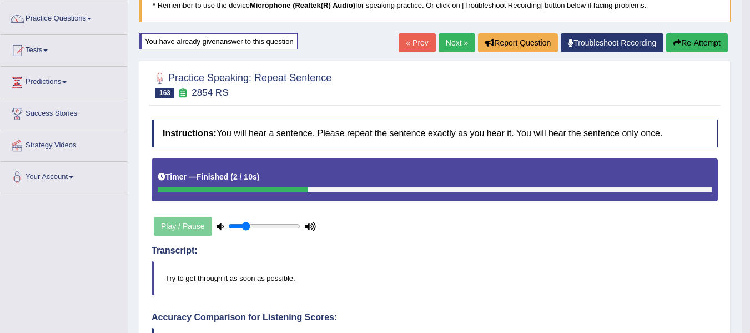
scroll to position [41, 0]
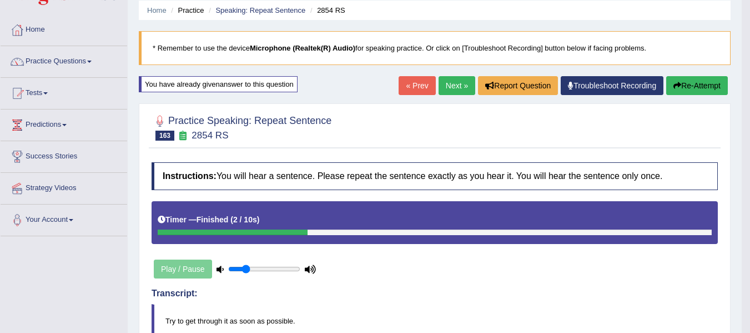
click at [682, 88] on button "Re-Attempt" at bounding box center [697, 85] width 62 height 19
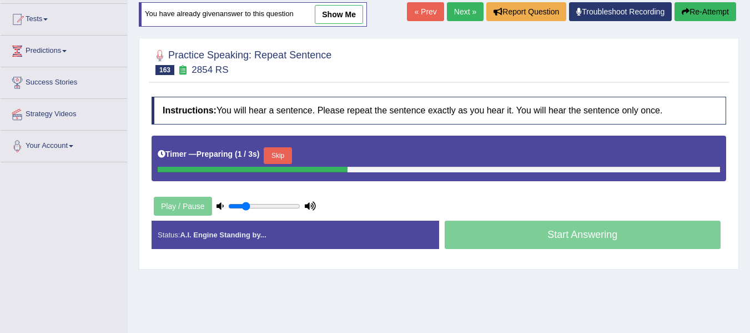
click at [282, 161] on button "Skip" at bounding box center [278, 155] width 28 height 17
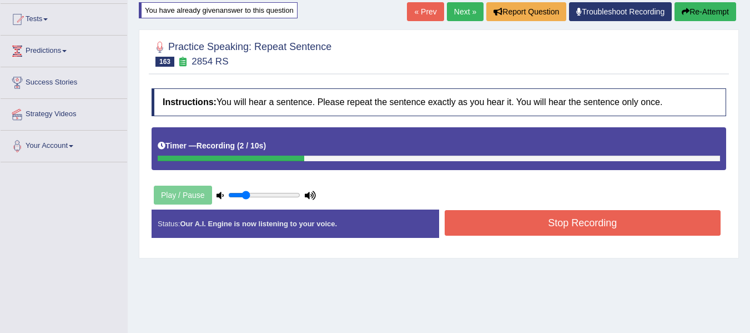
click at [465, 221] on button "Stop Recording" at bounding box center [583, 223] width 277 height 26
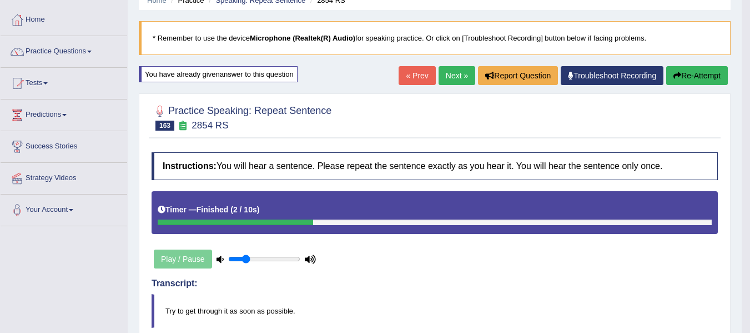
scroll to position [41, 0]
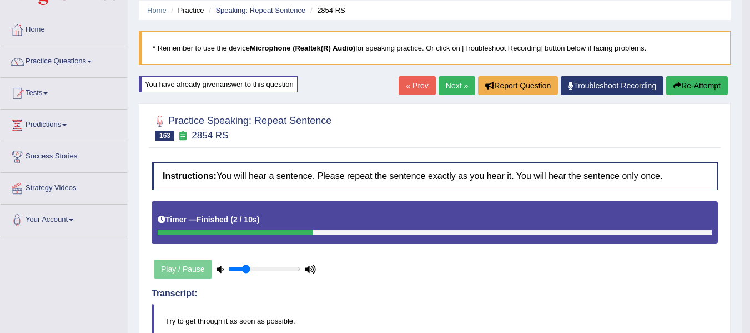
click at [711, 83] on button "Re-Attempt" at bounding box center [697, 85] width 62 height 19
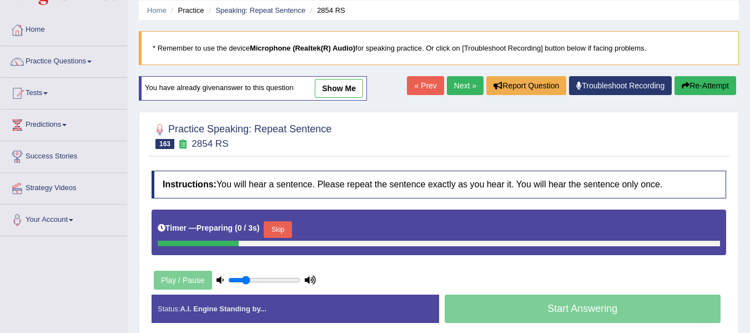
scroll to position [41, 0]
click at [286, 234] on button "Skip" at bounding box center [278, 229] width 28 height 17
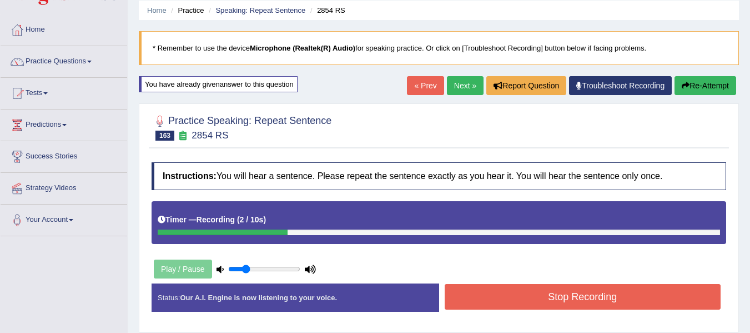
click at [493, 297] on button "Stop Recording" at bounding box center [583, 297] width 277 height 26
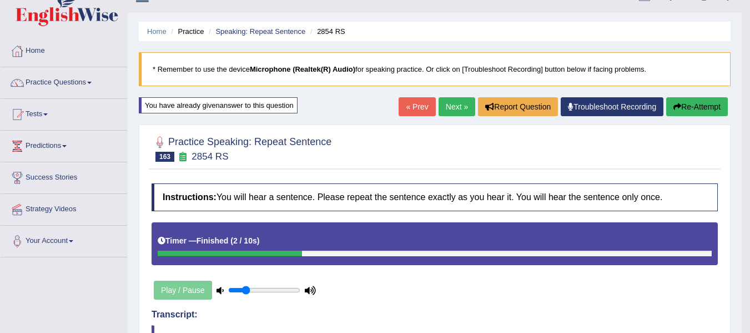
scroll to position [0, 0]
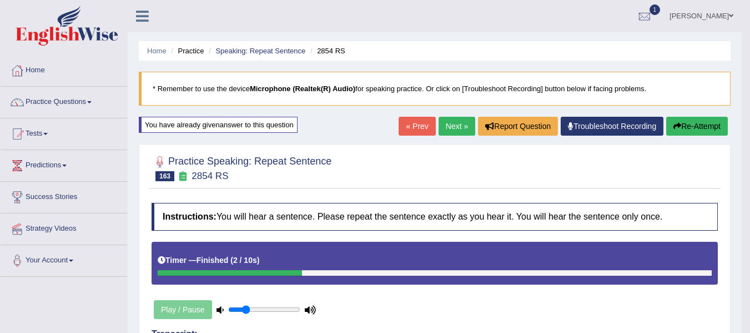
click at [453, 126] on link "Next »" at bounding box center [457, 126] width 37 height 19
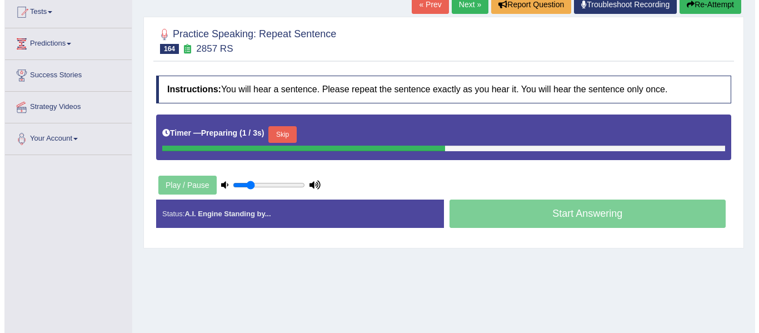
scroll to position [129, 0]
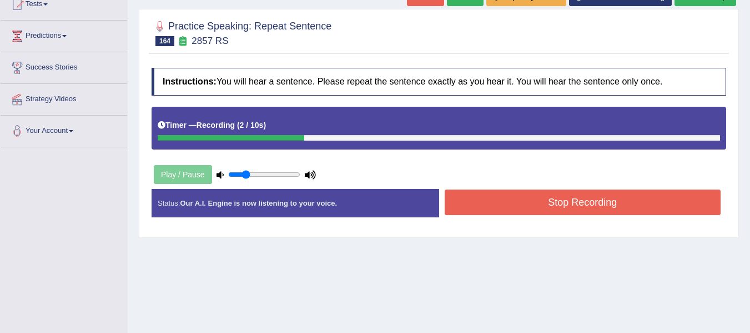
click at [574, 205] on button "Stop Recording" at bounding box center [583, 202] width 277 height 26
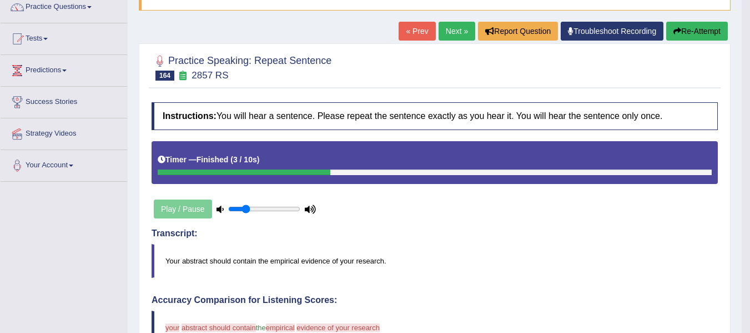
scroll to position [74, 0]
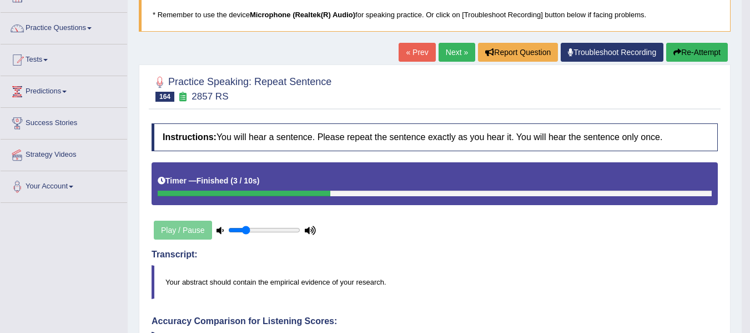
click at [686, 46] on button "Re-Attempt" at bounding box center [697, 52] width 62 height 19
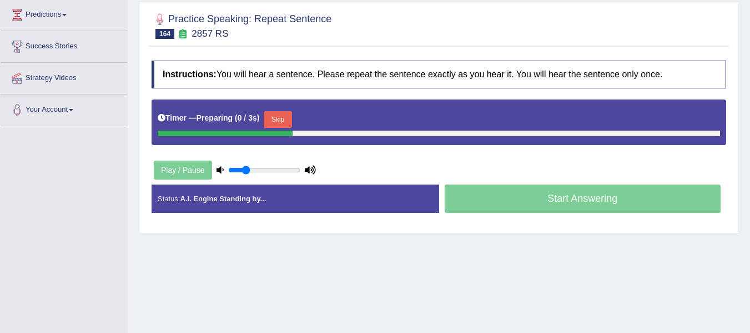
scroll to position [185, 0]
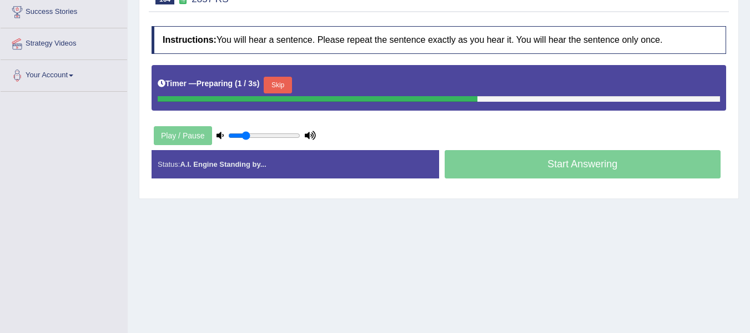
click at [284, 83] on button "Skip" at bounding box center [278, 85] width 28 height 17
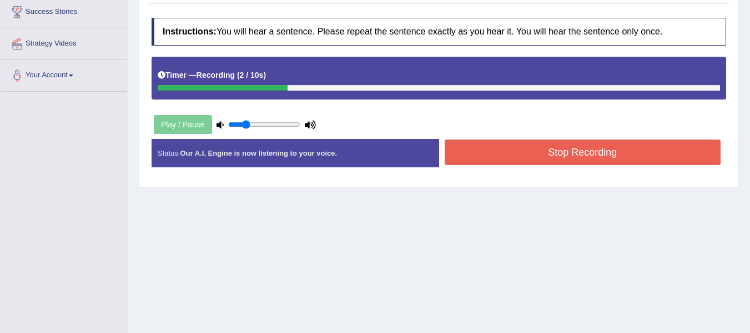
click at [598, 153] on button "Stop Recording" at bounding box center [583, 152] width 277 height 26
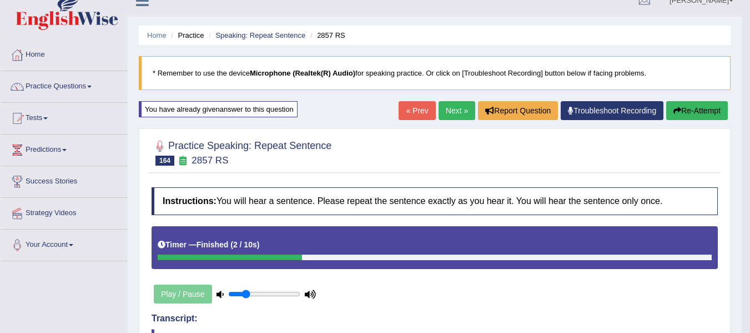
scroll to position [0, 0]
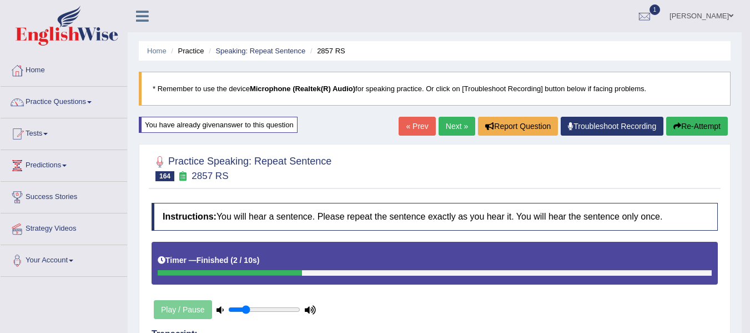
click at [685, 121] on button "Re-Attempt" at bounding box center [697, 126] width 62 height 19
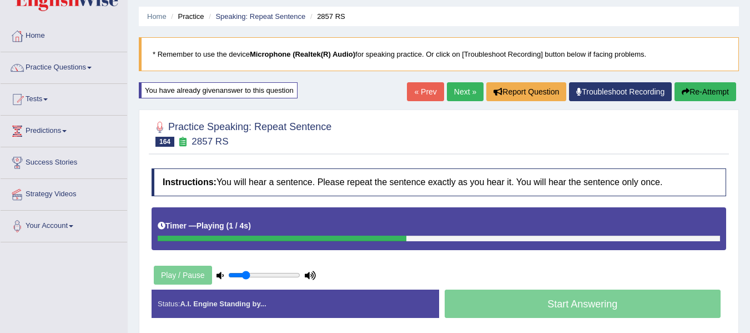
scroll to position [37, 0]
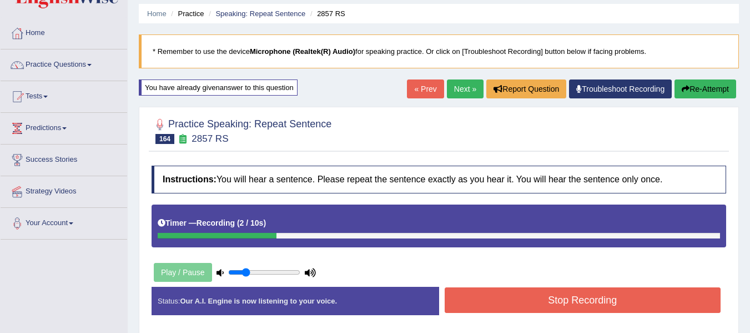
click at [537, 298] on button "Stop Recording" at bounding box center [583, 300] width 277 height 26
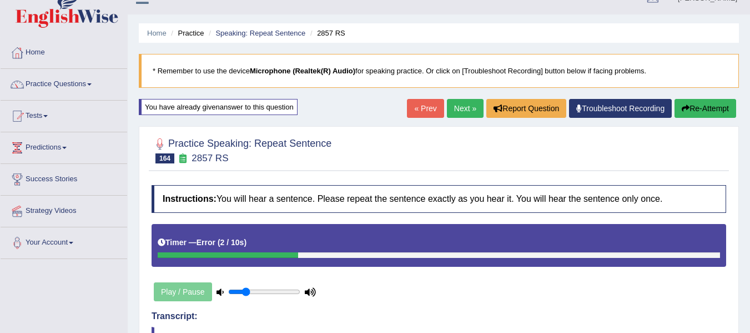
scroll to position [10, 0]
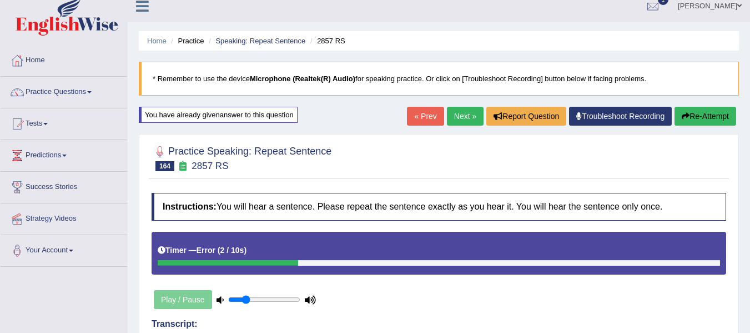
click at [709, 112] on button "Re-Attempt" at bounding box center [706, 116] width 62 height 19
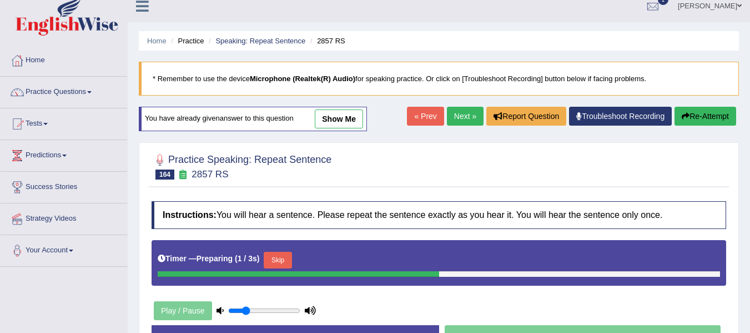
scroll to position [66, 0]
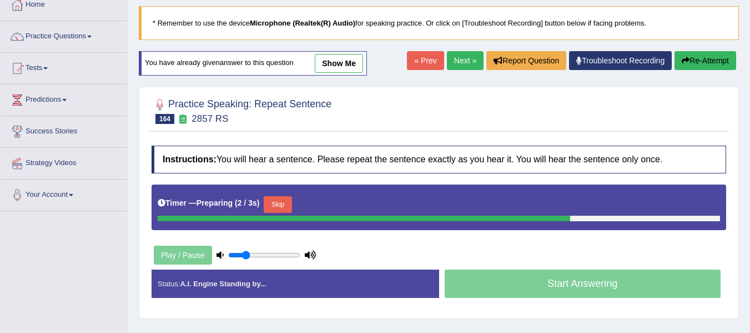
click at [292, 204] on button "Skip" at bounding box center [278, 204] width 28 height 17
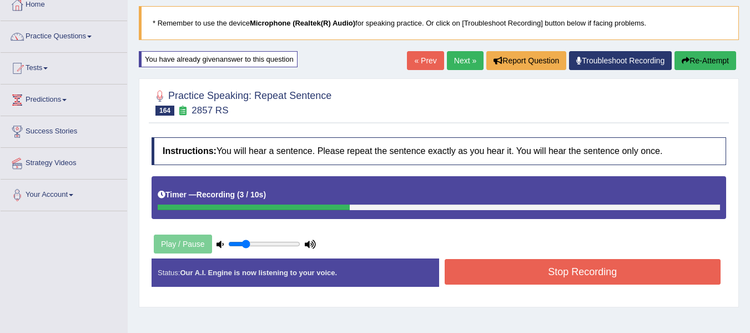
click at [489, 281] on button "Stop Recording" at bounding box center [583, 272] width 277 height 26
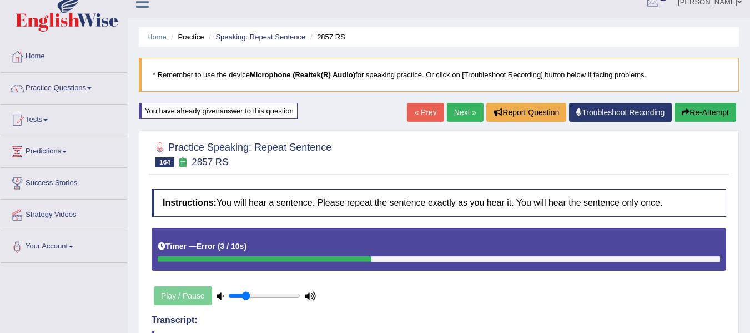
scroll to position [0, 0]
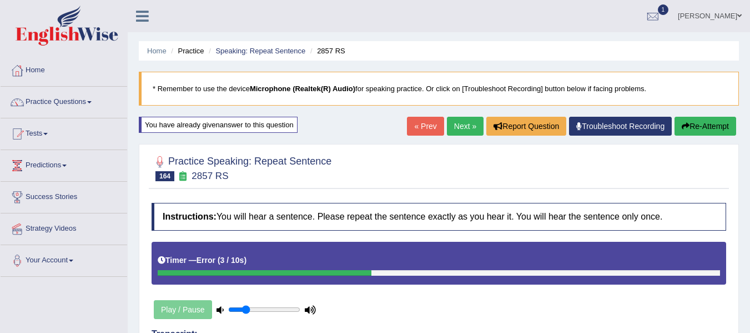
click at [710, 118] on button "Re-Attempt" at bounding box center [706, 126] width 62 height 19
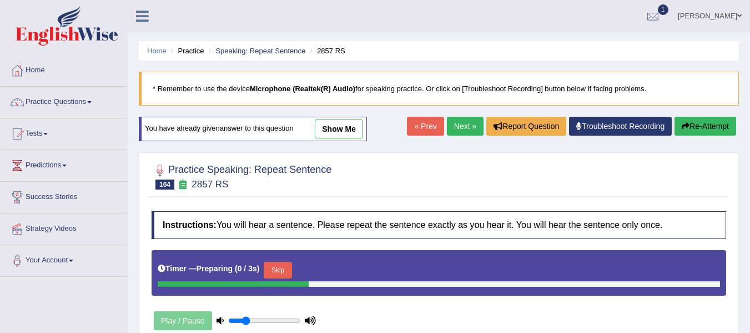
click at [284, 269] on button "Skip" at bounding box center [278, 270] width 28 height 17
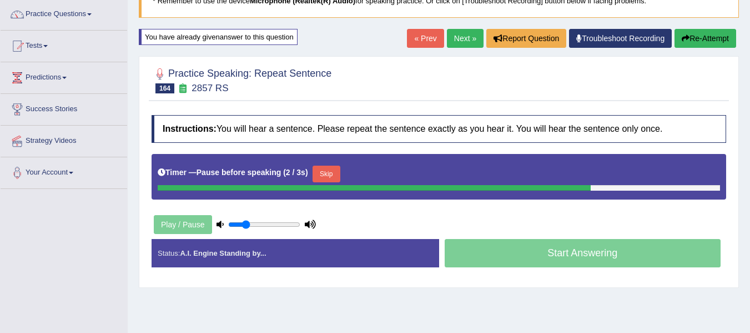
scroll to position [93, 0]
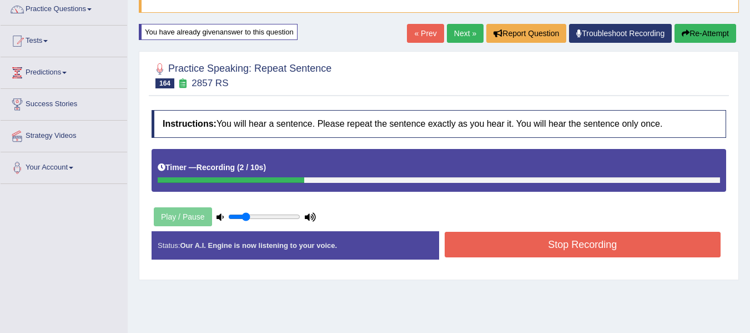
click at [474, 250] on button "Stop Recording" at bounding box center [583, 245] width 277 height 26
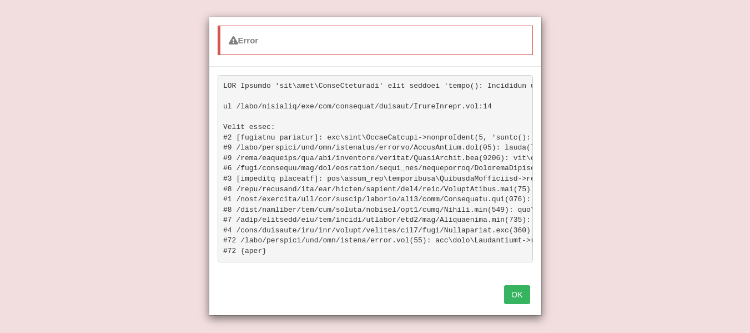
scroll to position [278, 0]
click at [516, 300] on button "OK" at bounding box center [517, 294] width 26 height 19
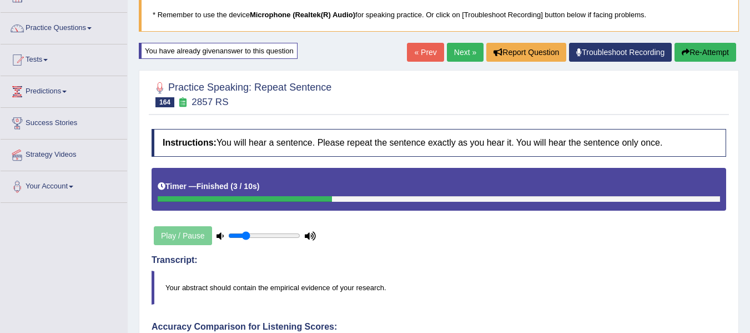
scroll to position [37, 0]
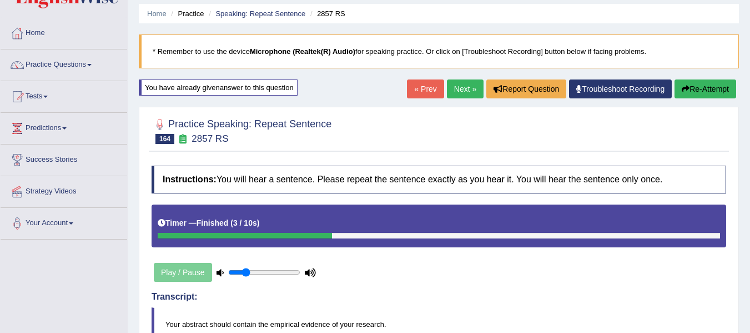
click at [461, 87] on link "Next »" at bounding box center [465, 88] width 37 height 19
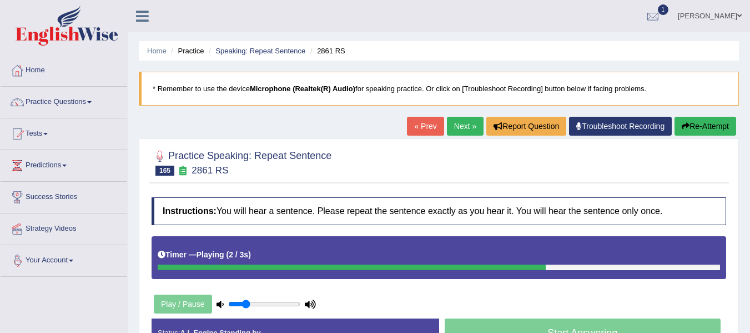
click at [108, 313] on div "Toggle navigation Home Practice Questions Speaking Practice Read Aloud Repeat S…" at bounding box center [375, 289] width 750 height 578
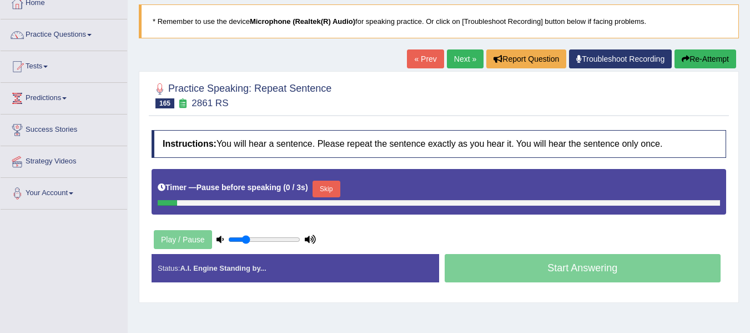
scroll to position [74, 0]
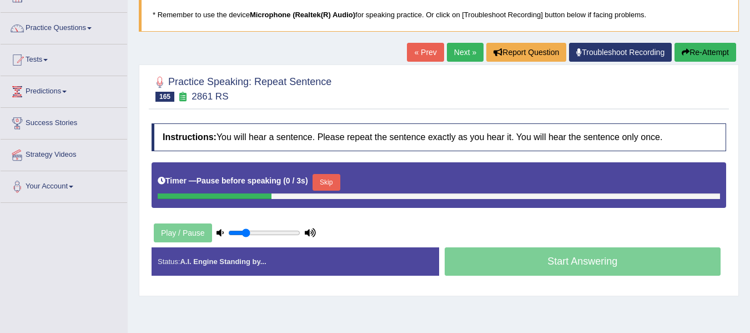
click at [554, 294] on div "Practice Speaking: Repeat Sentence 165 2861 RS Instructions: You will hear a se…" at bounding box center [439, 180] width 600 height 232
click at [701, 49] on button "Re-Attempt" at bounding box center [706, 52] width 62 height 19
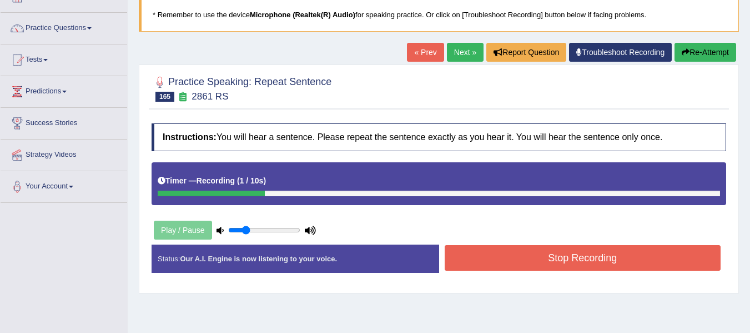
click at [533, 267] on button "Stop Recording" at bounding box center [583, 258] width 277 height 26
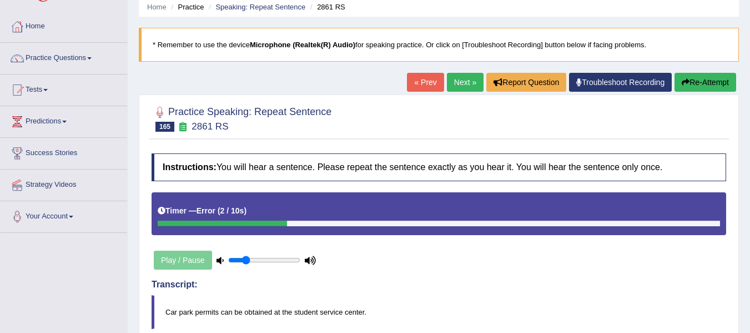
scroll to position [37, 0]
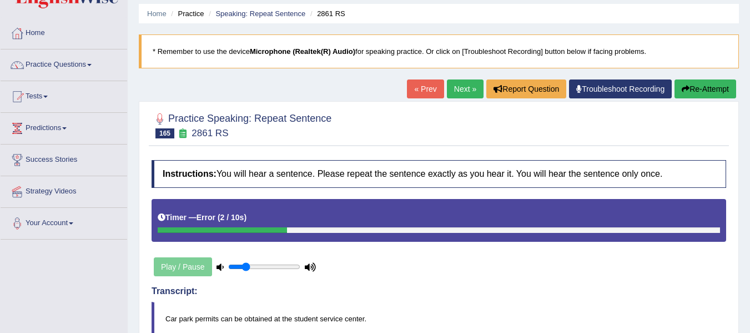
click at [719, 89] on button "Re-Attempt" at bounding box center [706, 88] width 62 height 19
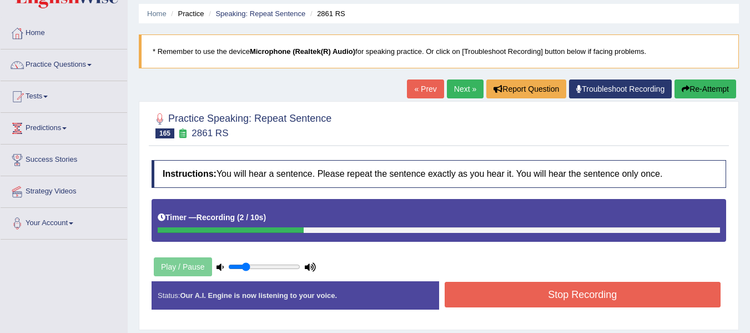
click at [477, 288] on button "Stop Recording" at bounding box center [583, 295] width 277 height 26
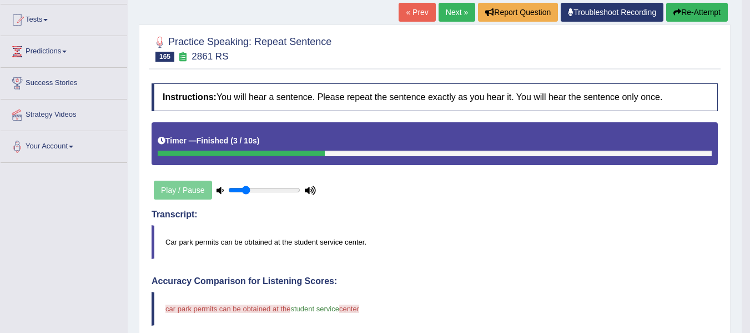
scroll to position [111, 0]
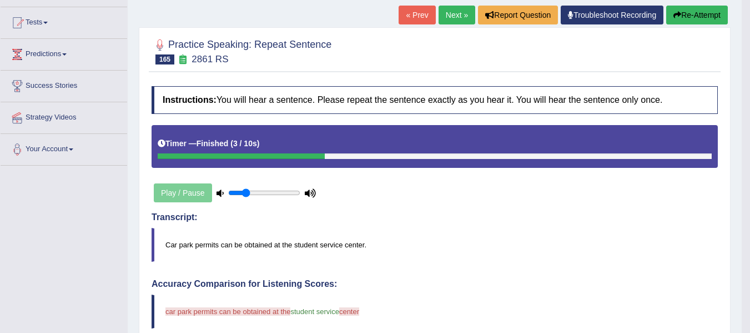
click at [680, 13] on button "Re-Attempt" at bounding box center [697, 15] width 62 height 19
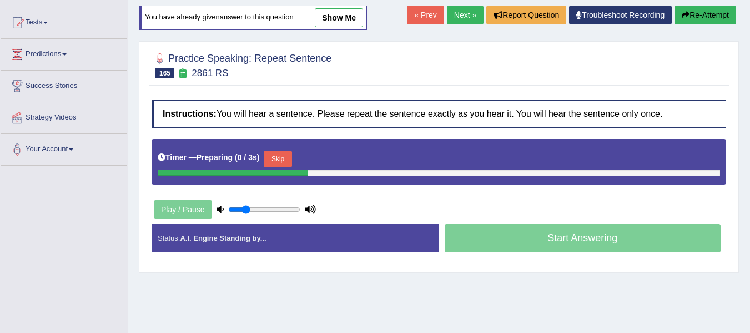
click at [288, 151] on button "Skip" at bounding box center [278, 159] width 28 height 17
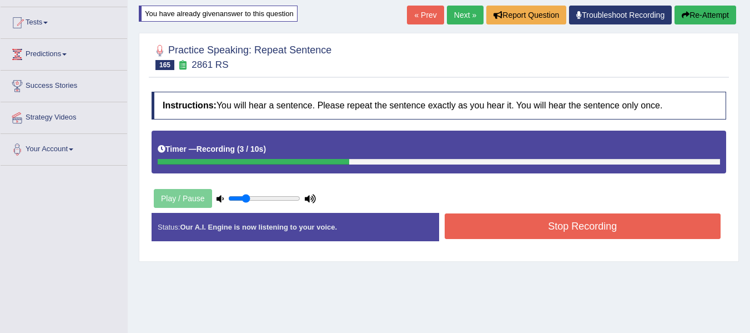
click at [498, 230] on button "Stop Recording" at bounding box center [583, 226] width 277 height 26
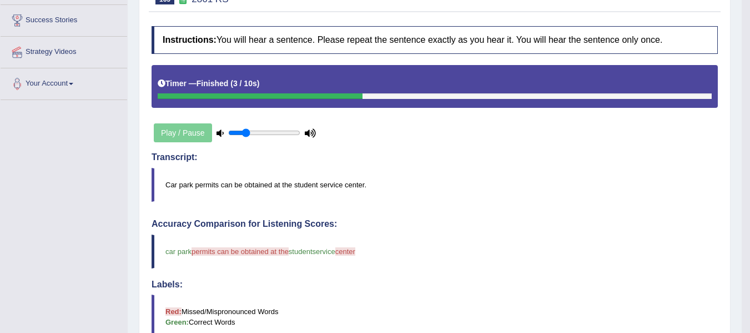
scroll to position [74, 0]
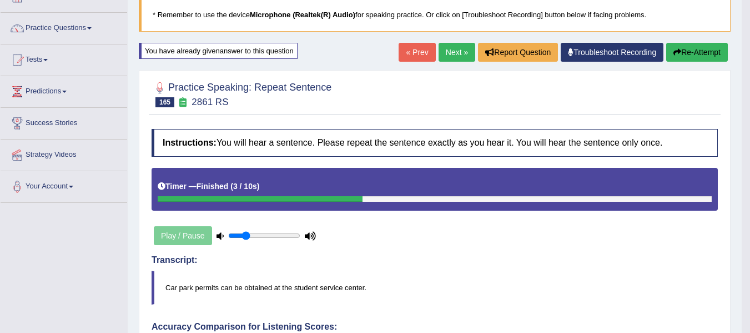
click at [707, 51] on button "Re-Attempt" at bounding box center [697, 52] width 62 height 19
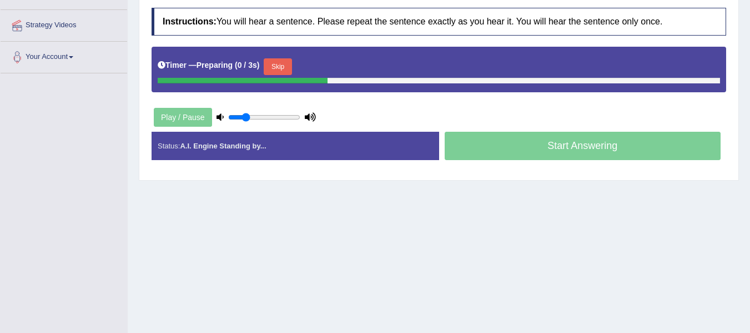
click at [276, 66] on button "Skip" at bounding box center [278, 66] width 28 height 17
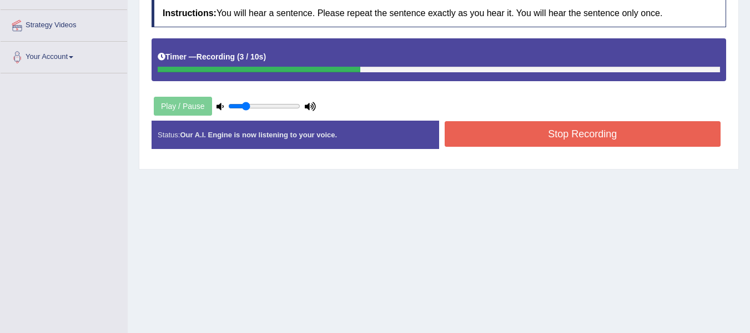
click at [470, 137] on button "Stop Recording" at bounding box center [583, 134] width 277 height 26
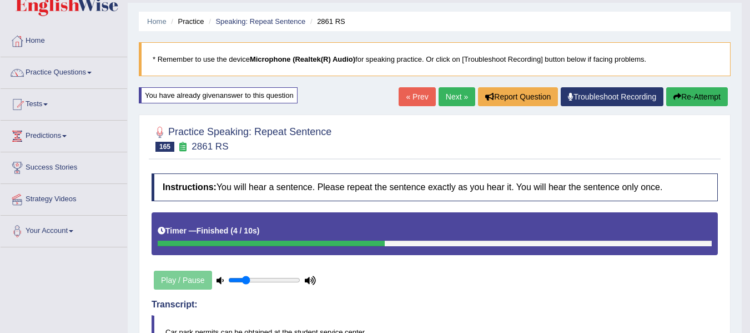
scroll to position [18, 0]
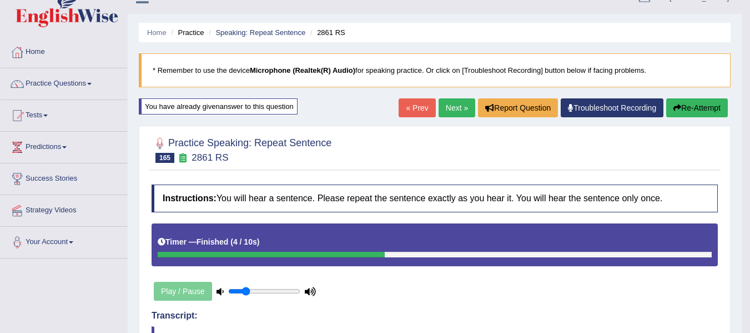
click at [453, 101] on link "Next »" at bounding box center [457, 107] width 37 height 19
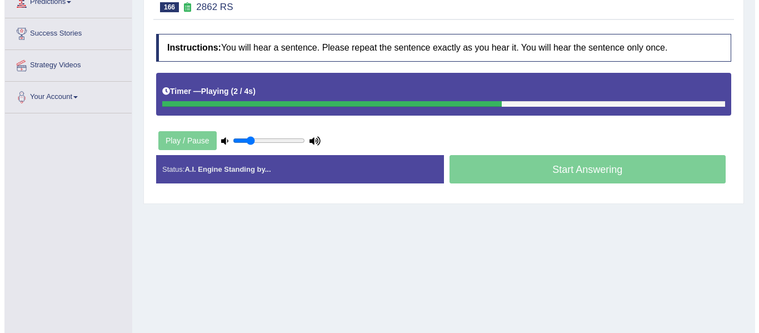
scroll to position [167, 0]
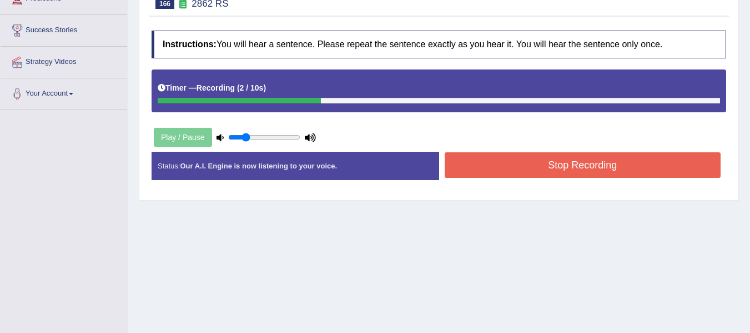
click at [639, 156] on button "Stop Recording" at bounding box center [583, 165] width 277 height 26
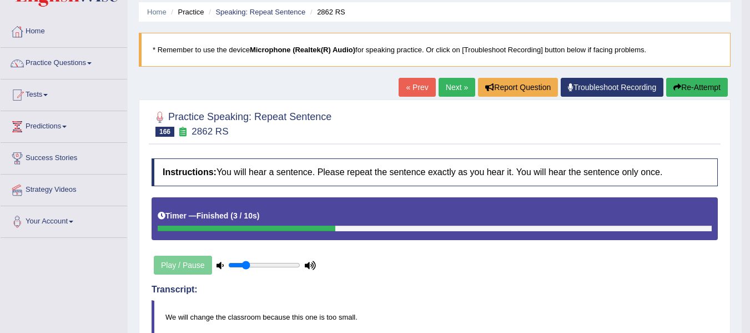
scroll to position [37, 0]
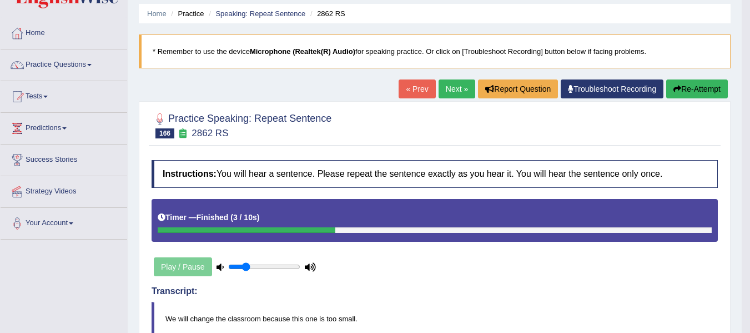
click at [695, 84] on button "Re-Attempt" at bounding box center [697, 88] width 62 height 19
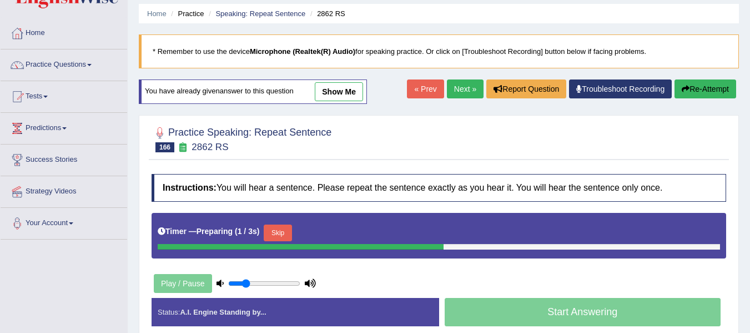
click at [283, 235] on button "Skip" at bounding box center [278, 232] width 28 height 17
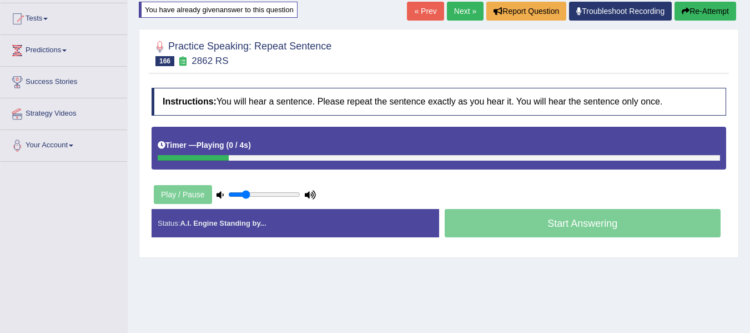
scroll to position [130, 0]
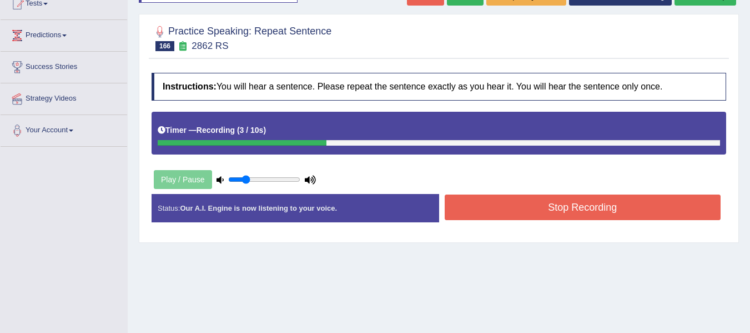
click at [530, 202] on button "Stop Recording" at bounding box center [583, 207] width 277 height 26
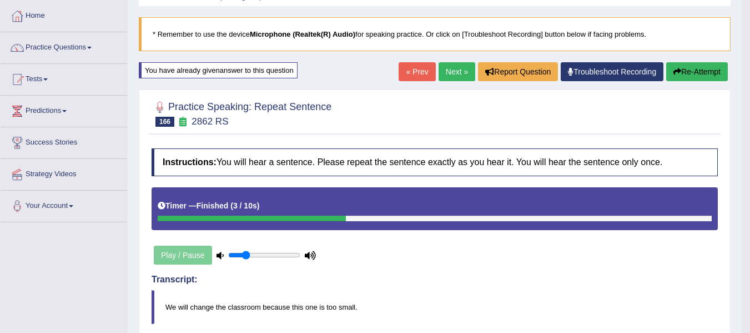
scroll to position [37, 0]
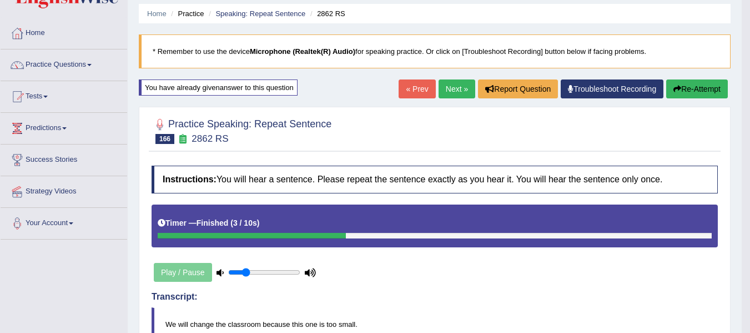
click at [708, 84] on button "Re-Attempt" at bounding box center [697, 88] width 62 height 19
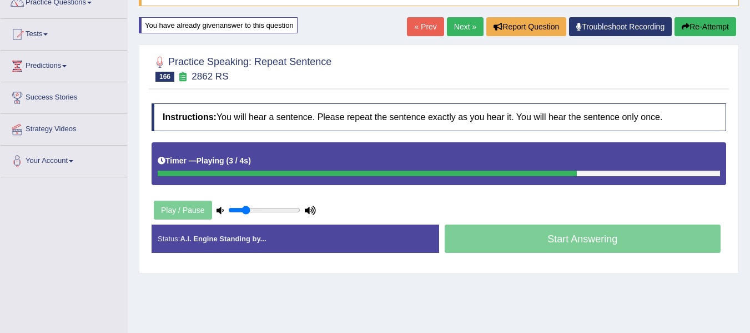
scroll to position [111, 0]
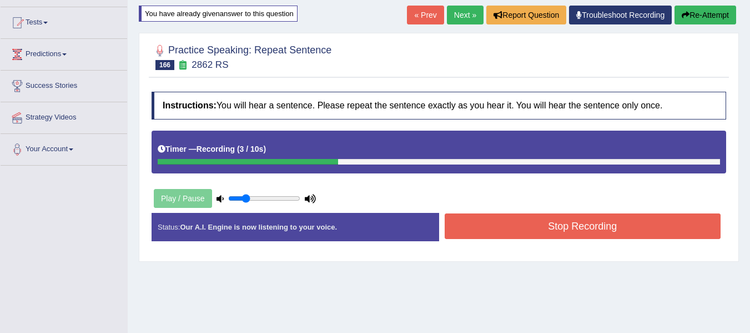
click at [489, 232] on button "Stop Recording" at bounding box center [583, 226] width 277 height 26
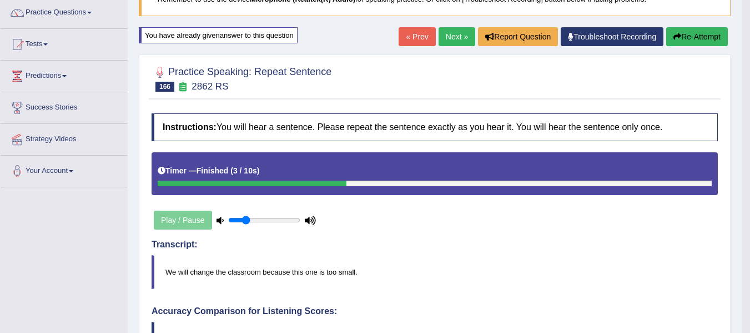
scroll to position [74, 0]
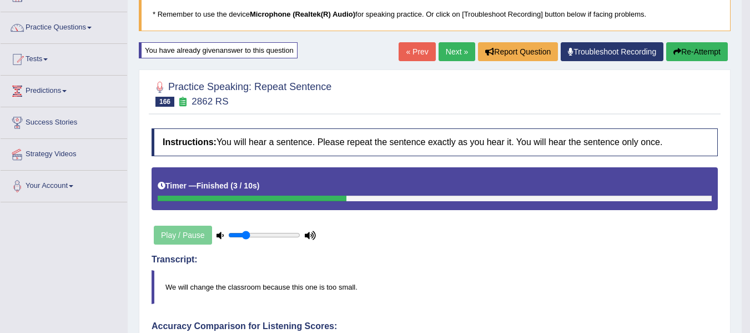
click at [352, 264] on h4 "Transcript:" at bounding box center [435, 259] width 566 height 10
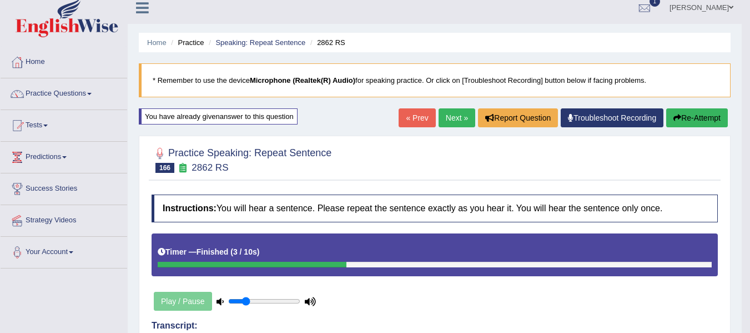
scroll to position [0, 0]
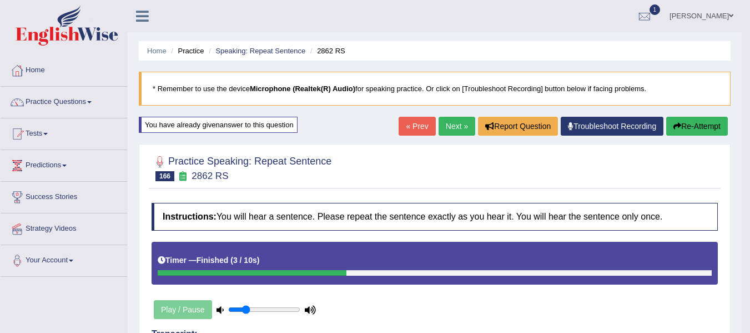
click at [675, 129] on icon "button" at bounding box center [678, 126] width 8 height 8
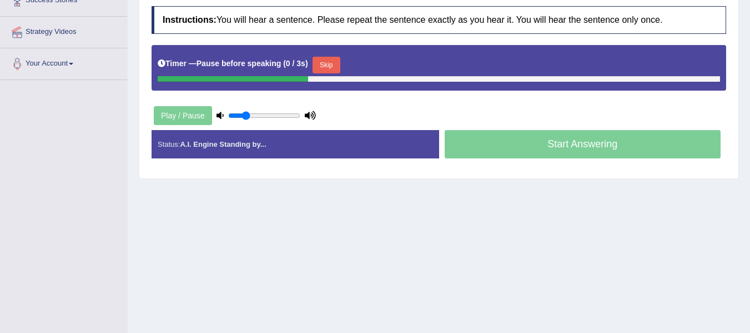
scroll to position [204, 0]
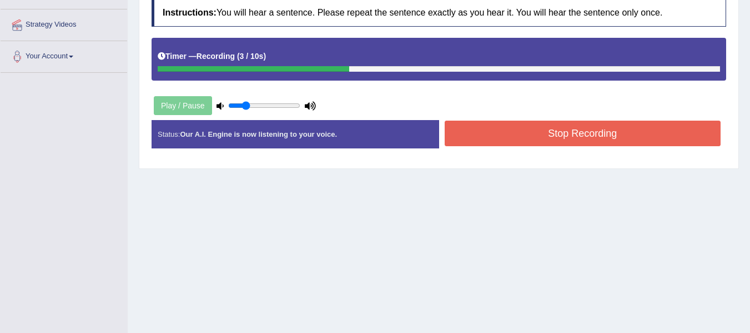
click at [546, 145] on button "Stop Recording" at bounding box center [583, 134] width 277 height 26
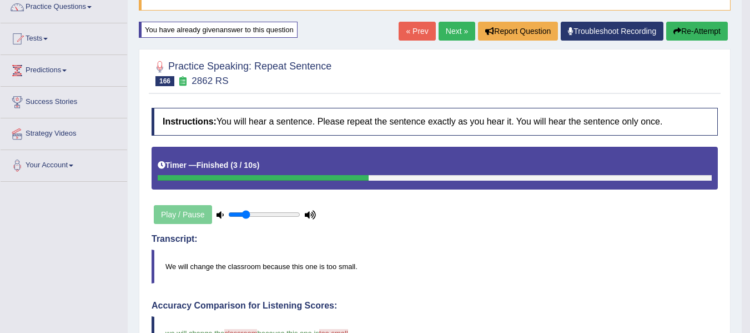
scroll to position [93, 0]
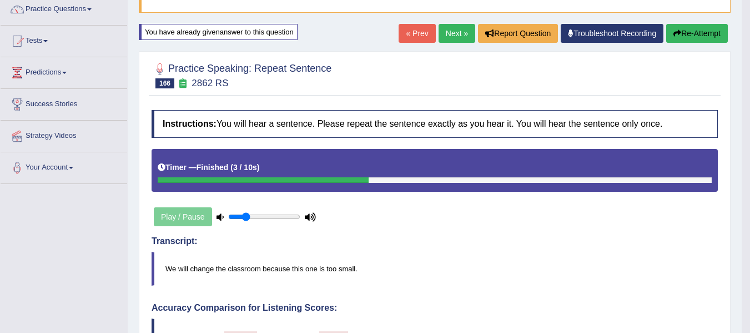
click at [677, 37] on icon "button" at bounding box center [678, 33] width 8 height 8
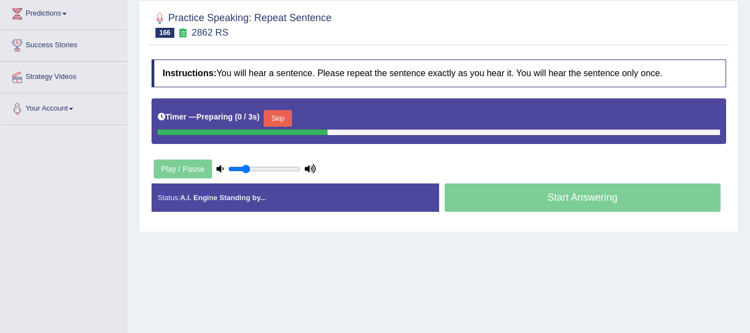
click at [280, 118] on button "Skip" at bounding box center [278, 118] width 28 height 17
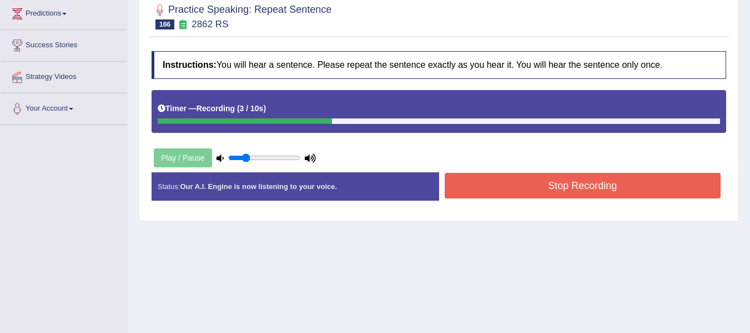
click at [570, 192] on button "Stop Recording" at bounding box center [583, 186] width 277 height 26
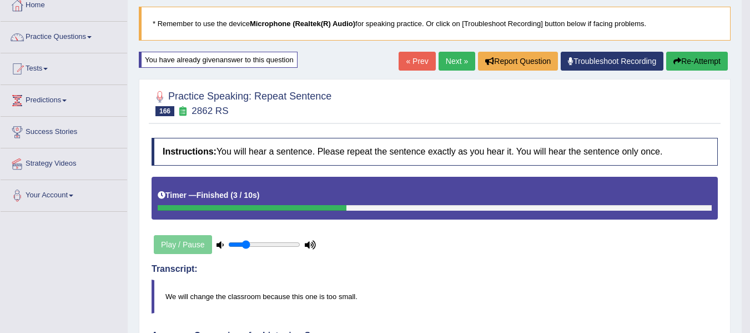
scroll to position [41, 0]
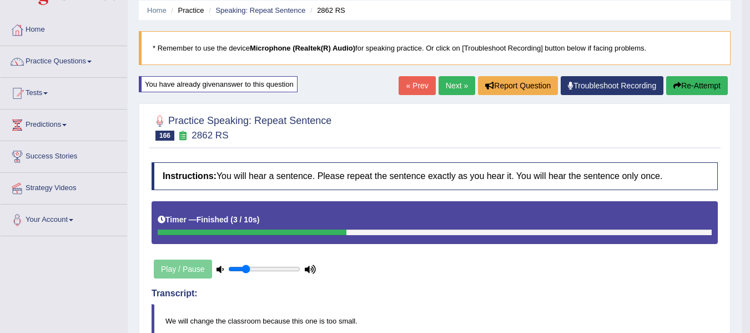
click at [454, 91] on link "Next »" at bounding box center [457, 85] width 37 height 19
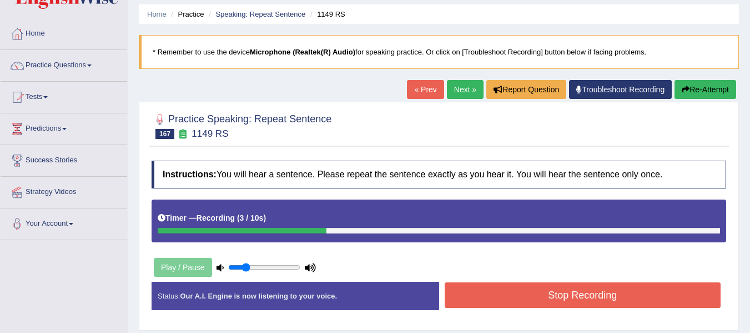
scroll to position [37, 0]
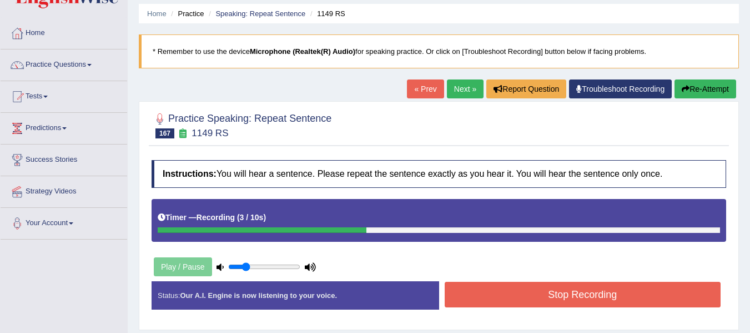
click at [493, 290] on button "Stop Recording" at bounding box center [583, 295] width 277 height 26
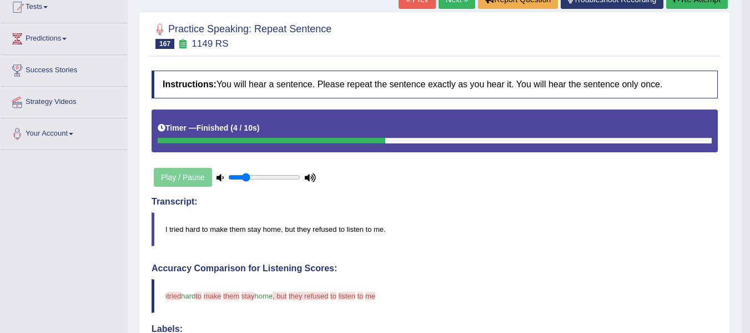
scroll to position [56, 0]
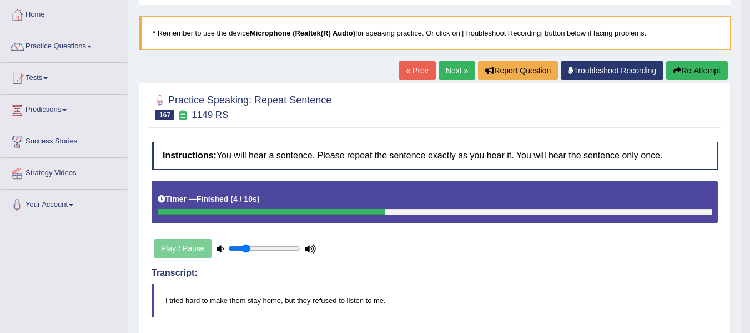
click at [695, 68] on button "Re-Attempt" at bounding box center [697, 70] width 62 height 19
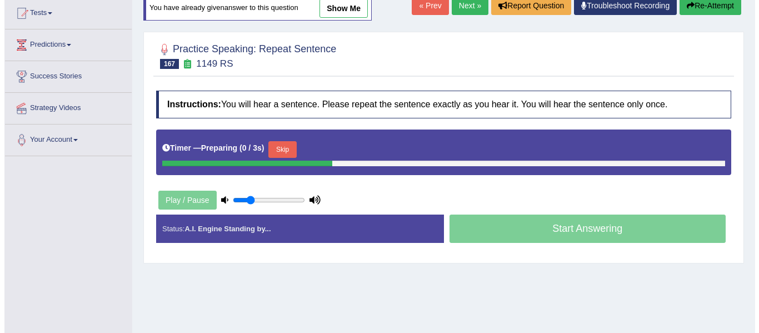
scroll to position [129, 0]
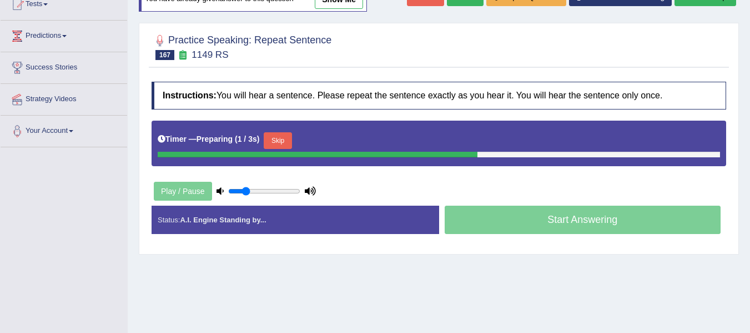
click at [283, 136] on button "Skip" at bounding box center [278, 140] width 28 height 17
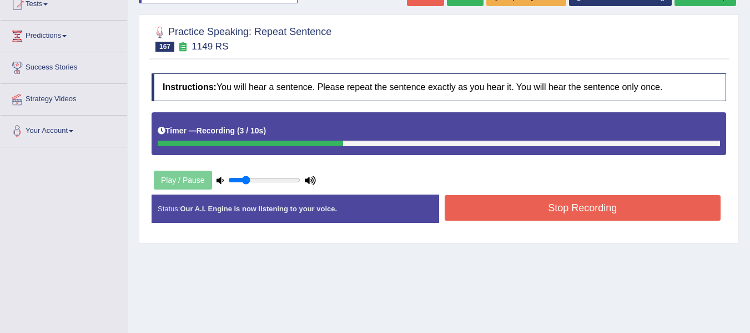
click at [487, 209] on button "Stop Recording" at bounding box center [583, 208] width 277 height 26
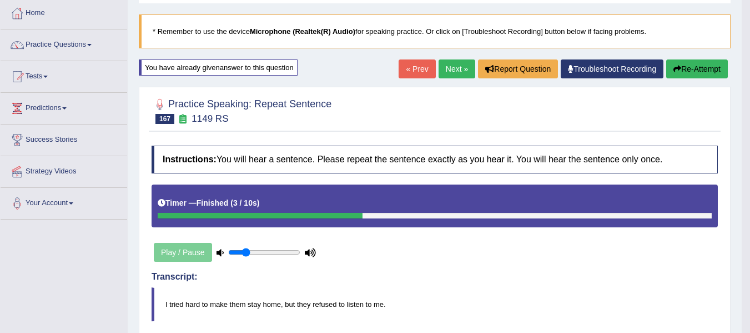
scroll to position [56, 0]
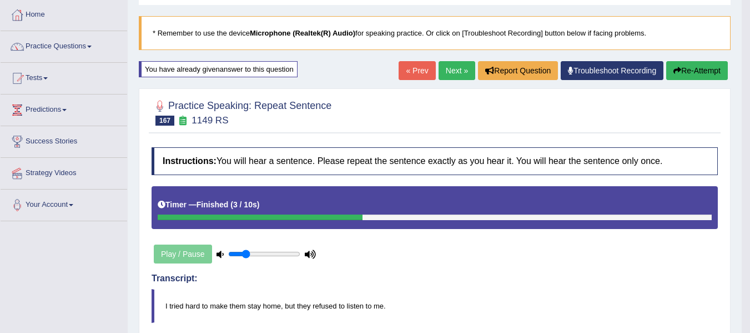
click at [699, 72] on button "Re-Attempt" at bounding box center [697, 70] width 62 height 19
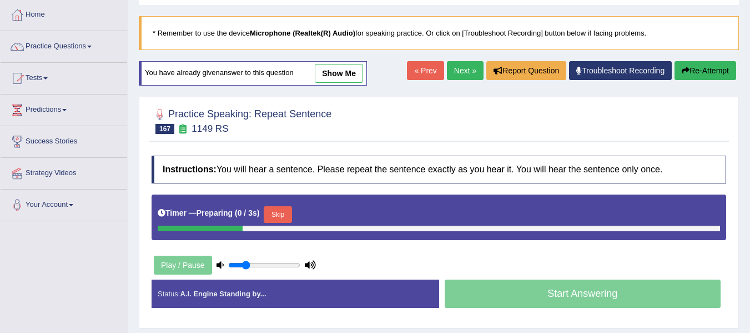
scroll to position [56, 0]
click at [288, 215] on button "Skip" at bounding box center [278, 214] width 28 height 17
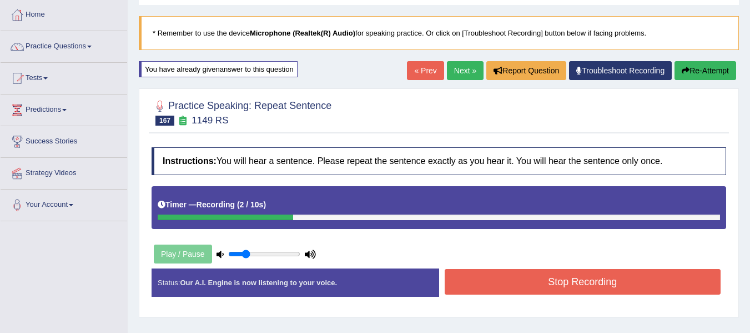
click at [473, 277] on button "Stop Recording" at bounding box center [583, 282] width 277 height 26
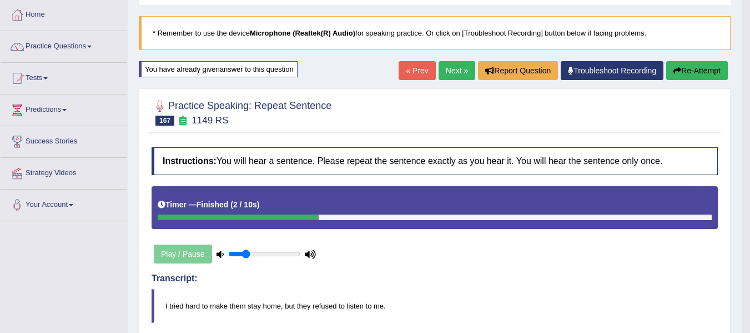
click at [697, 72] on button "Re-Attempt" at bounding box center [697, 70] width 62 height 19
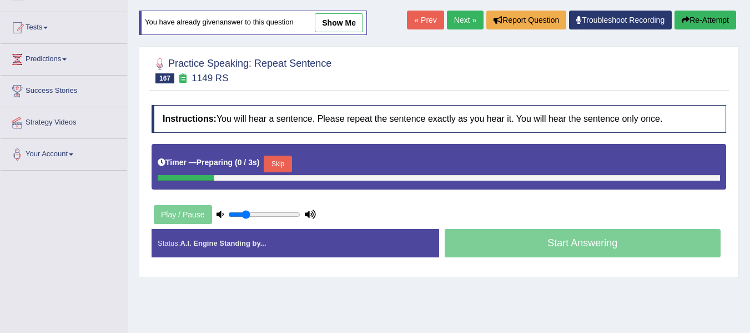
scroll to position [129, 0]
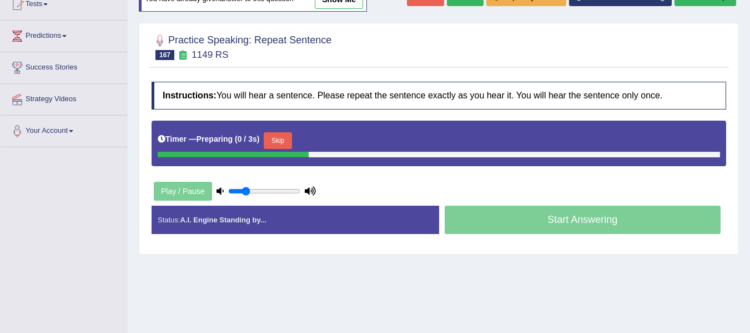
click at [288, 142] on button "Skip" at bounding box center [278, 140] width 28 height 17
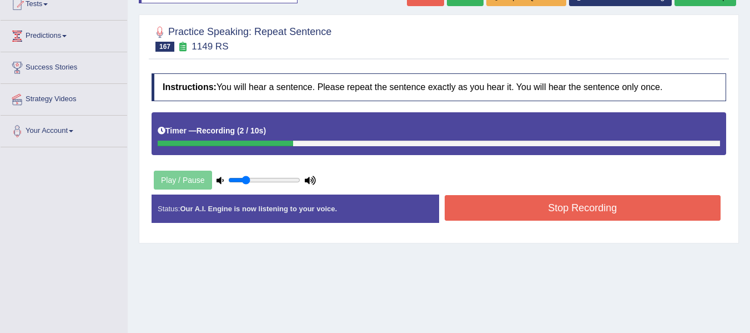
click at [524, 196] on button "Stop Recording" at bounding box center [583, 208] width 277 height 26
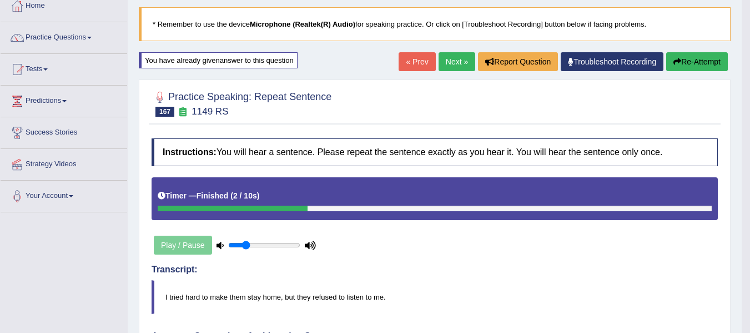
scroll to position [56, 0]
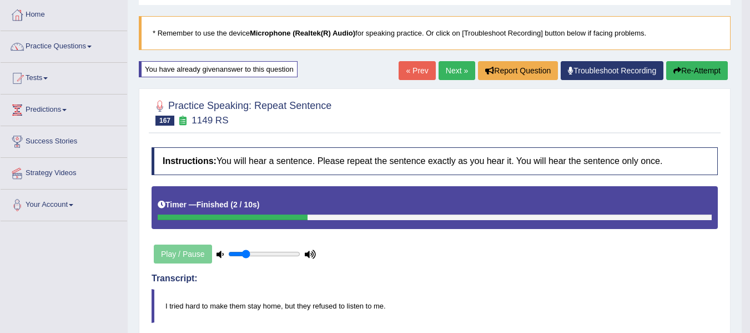
click at [681, 73] on button "Re-Attempt" at bounding box center [697, 70] width 62 height 19
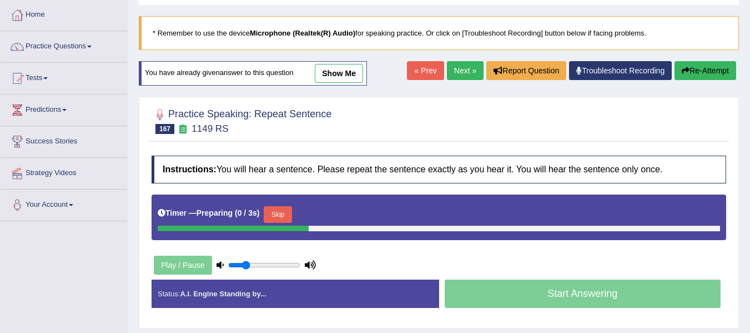
click at [276, 209] on button "Skip" at bounding box center [278, 214] width 28 height 17
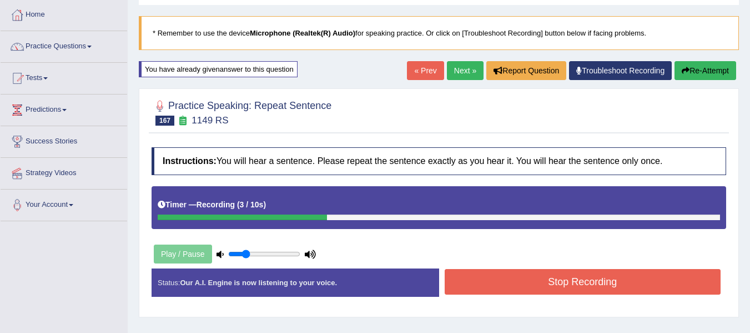
click at [536, 280] on button "Stop Recording" at bounding box center [583, 282] width 277 height 26
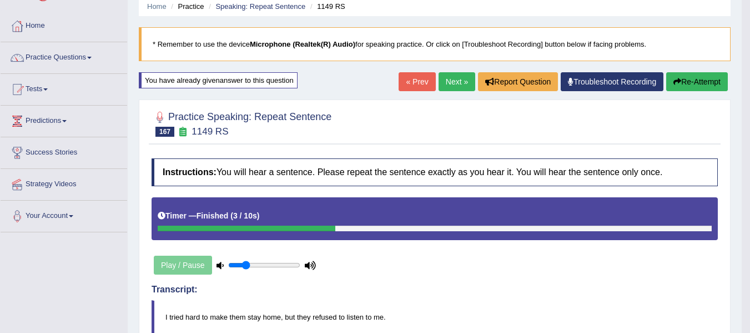
scroll to position [44, 0]
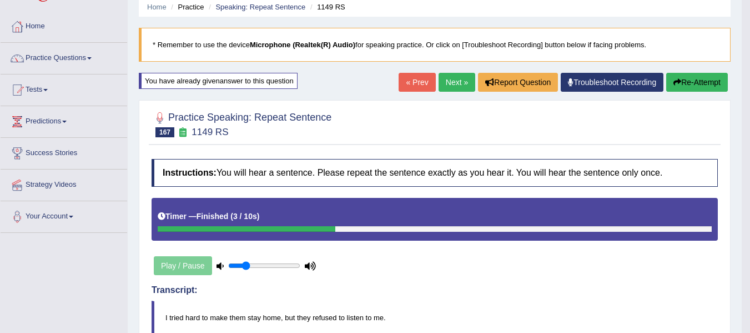
click at [451, 83] on link "Next »" at bounding box center [457, 82] width 37 height 19
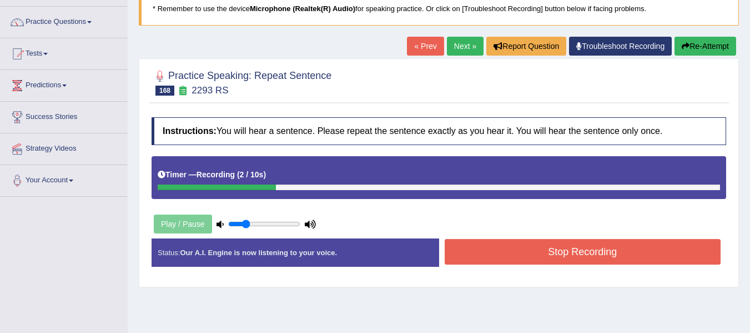
scroll to position [93, 0]
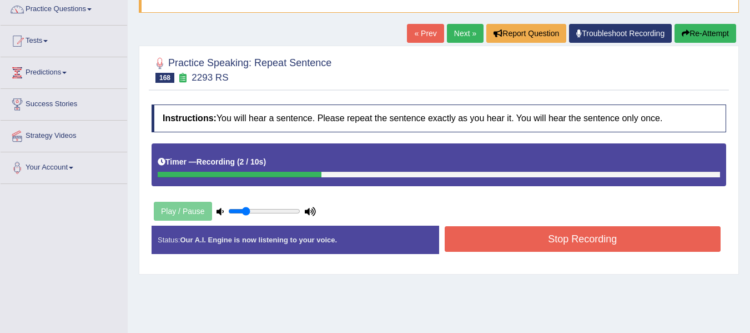
click at [537, 234] on button "Stop Recording" at bounding box center [583, 239] width 277 height 26
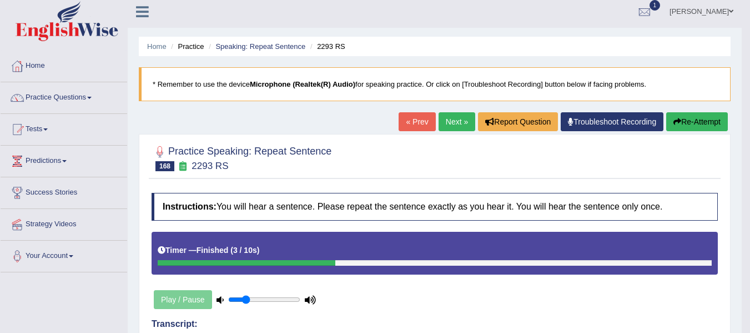
scroll to position [0, 0]
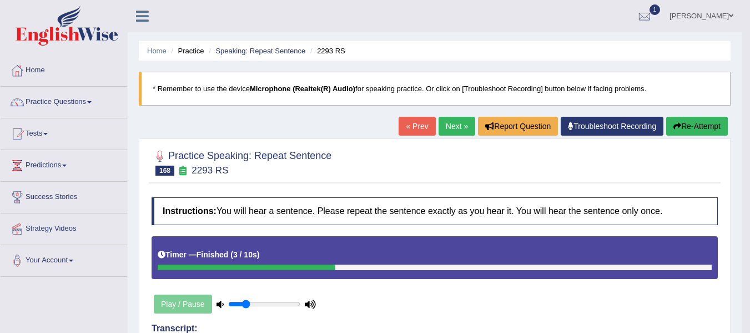
click at [706, 127] on button "Re-Attempt" at bounding box center [697, 126] width 62 height 19
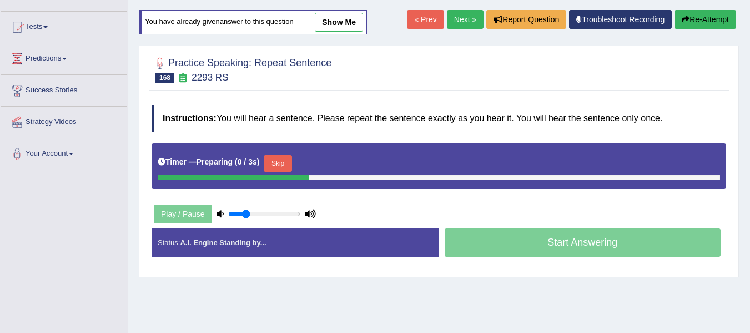
scroll to position [111, 0]
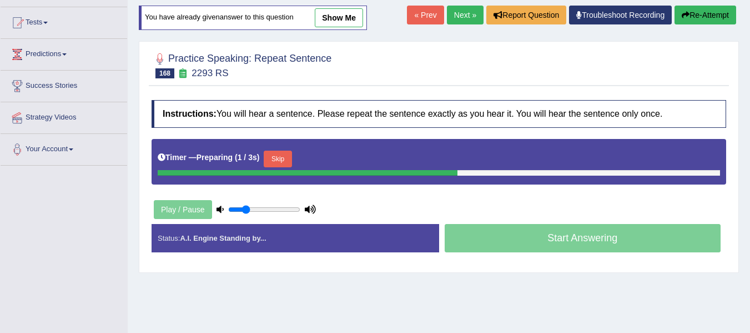
click at [282, 157] on button "Skip" at bounding box center [278, 159] width 28 height 17
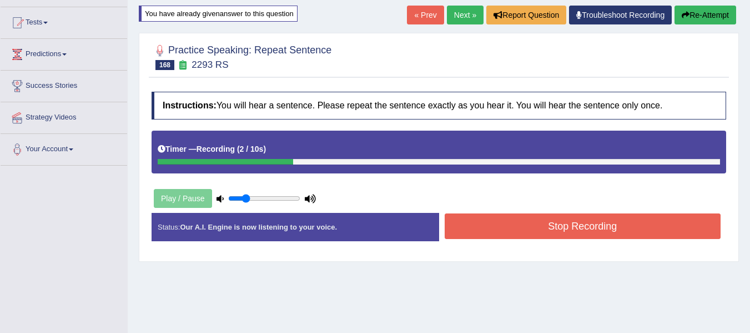
click at [531, 222] on button "Stop Recording" at bounding box center [583, 226] width 277 height 26
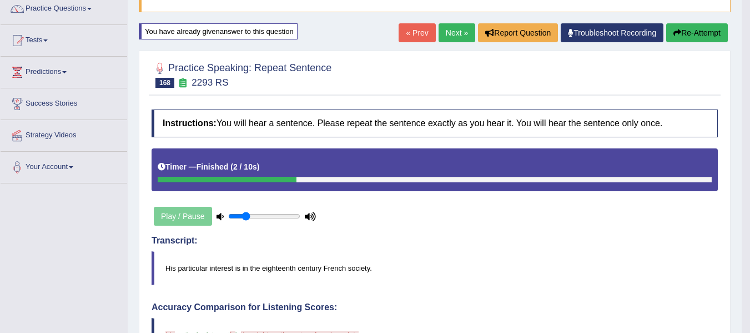
scroll to position [93, 0]
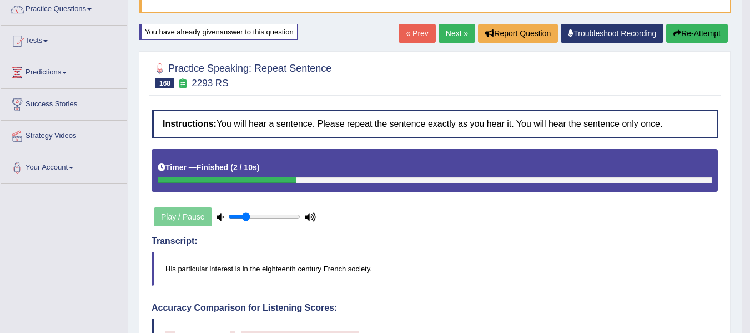
click at [679, 34] on icon "button" at bounding box center [678, 33] width 8 height 8
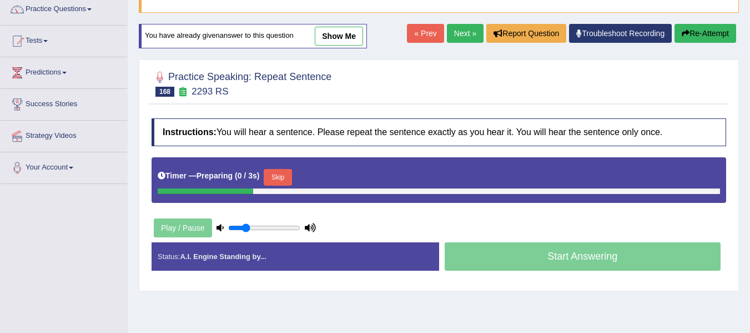
click at [285, 165] on div "Timer — Preparing ( 0 / 3s ) Skip" at bounding box center [439, 180] width 575 height 46
click at [283, 174] on button "Skip" at bounding box center [278, 177] width 28 height 17
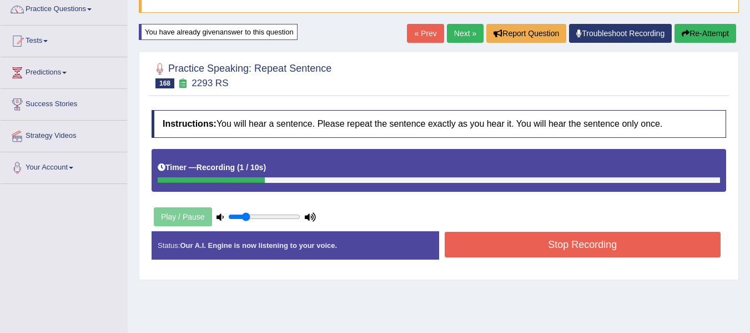
click at [505, 251] on button "Stop Recording" at bounding box center [583, 245] width 277 height 26
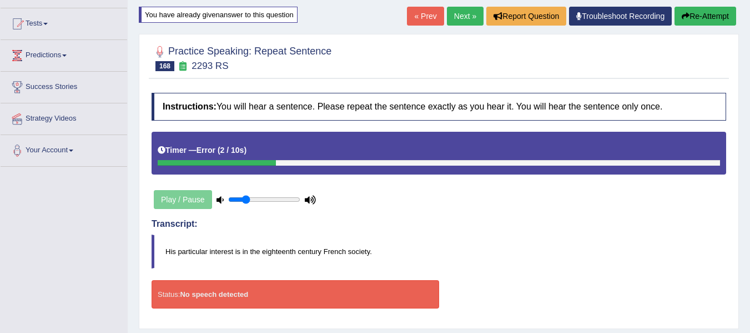
scroll to position [111, 0]
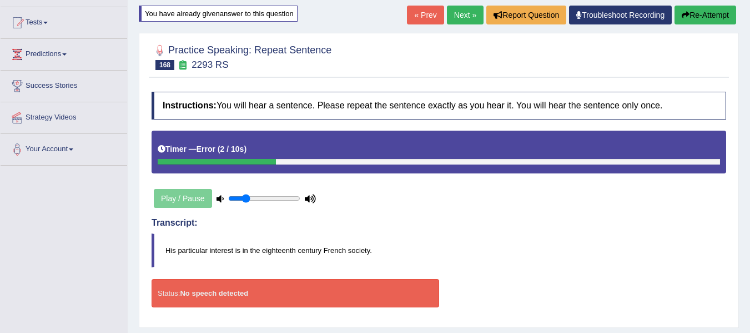
click at [695, 17] on button "Re-Attempt" at bounding box center [706, 15] width 62 height 19
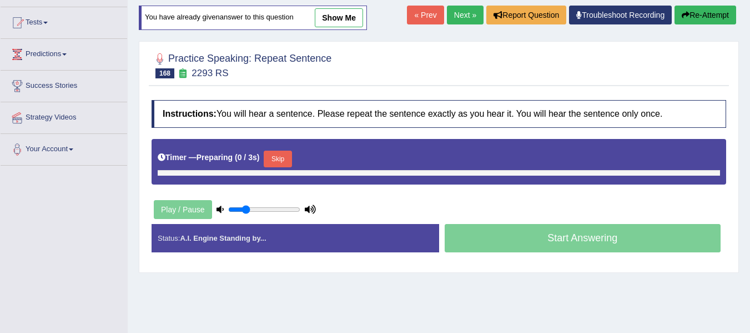
scroll to position [111, 0]
click at [283, 157] on button "Skip" at bounding box center [278, 159] width 28 height 17
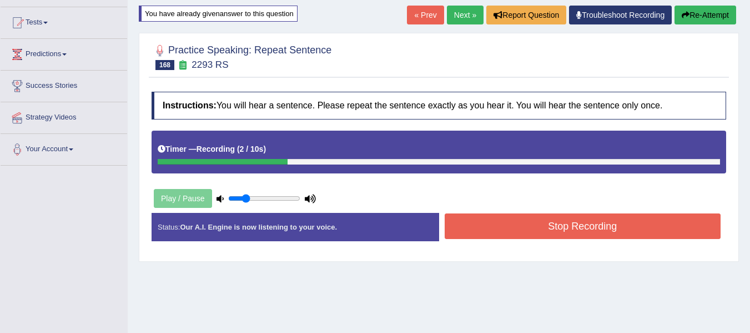
click at [544, 234] on button "Stop Recording" at bounding box center [583, 226] width 277 height 26
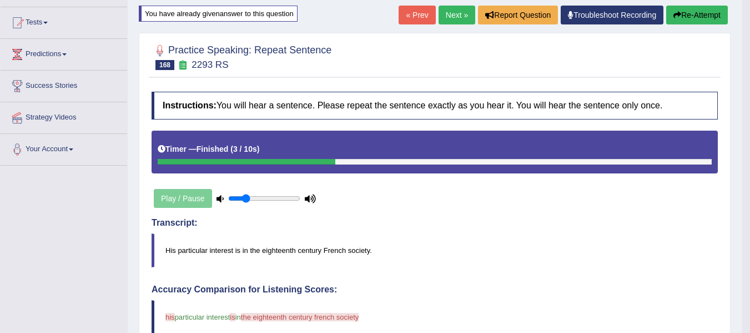
click at [689, 16] on button "Re-Attempt" at bounding box center [697, 15] width 62 height 19
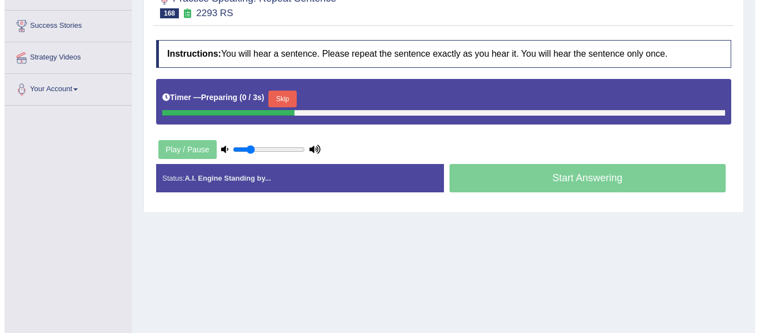
scroll to position [185, 0]
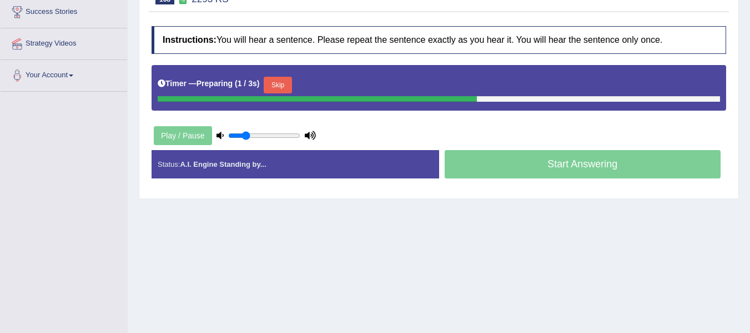
click at [277, 79] on button "Skip" at bounding box center [278, 85] width 28 height 17
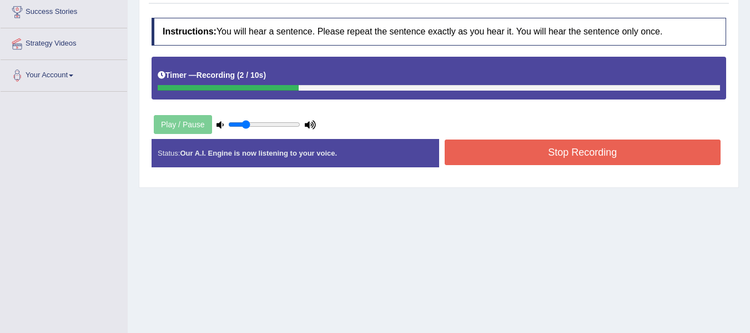
click at [557, 155] on button "Stop Recording" at bounding box center [583, 152] width 277 height 26
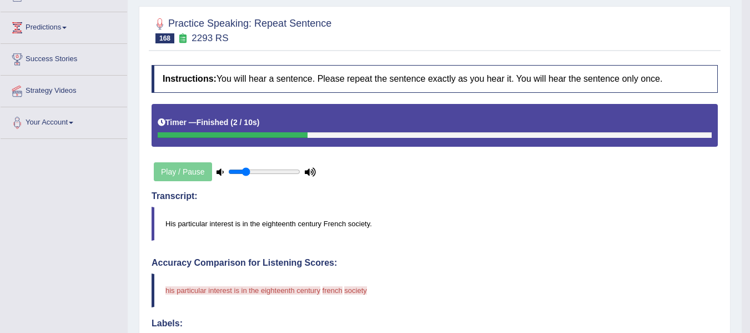
scroll to position [56, 0]
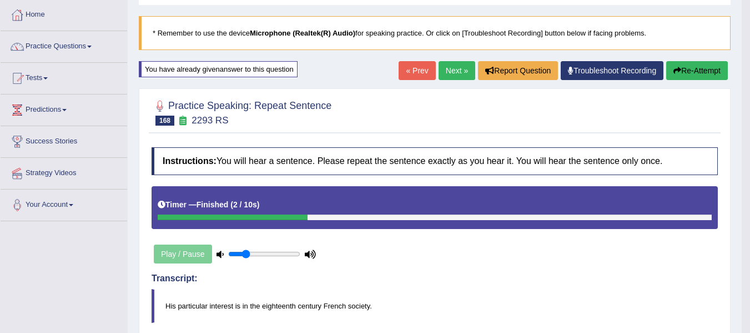
click at [674, 74] on button "Re-Attempt" at bounding box center [697, 70] width 62 height 19
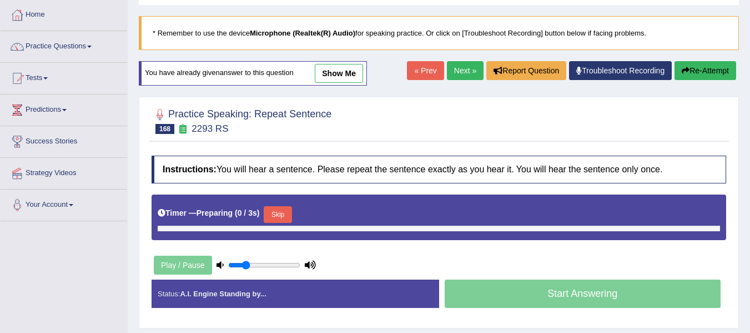
scroll to position [56, 0]
click at [289, 209] on button "Skip" at bounding box center [278, 214] width 28 height 17
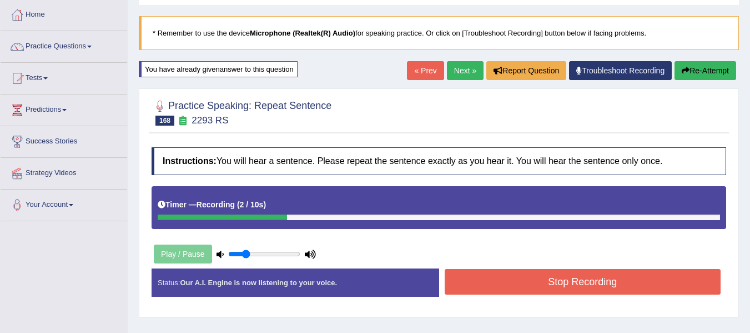
click at [455, 272] on button "Stop Recording" at bounding box center [583, 282] width 277 height 26
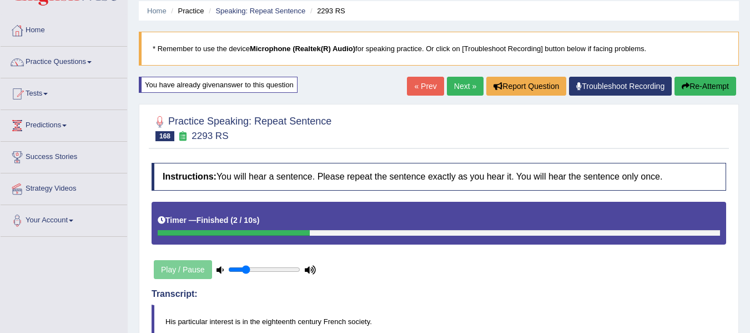
scroll to position [37, 0]
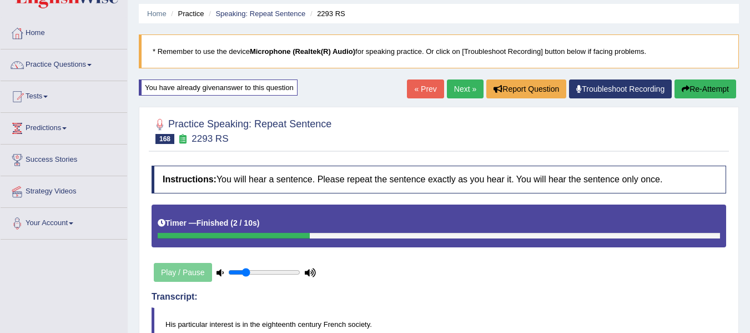
click at [687, 93] on button "Re-Attempt" at bounding box center [706, 88] width 62 height 19
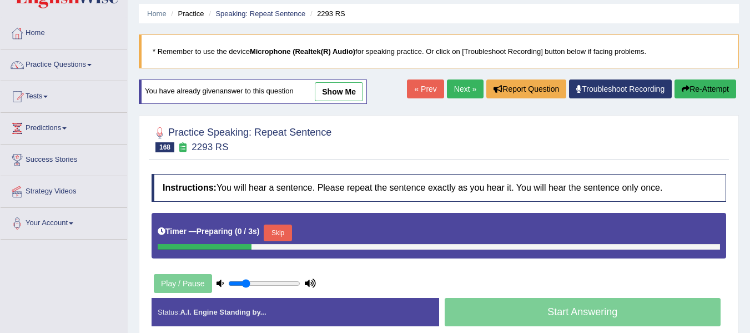
click at [284, 229] on button "Skip" at bounding box center [278, 232] width 28 height 17
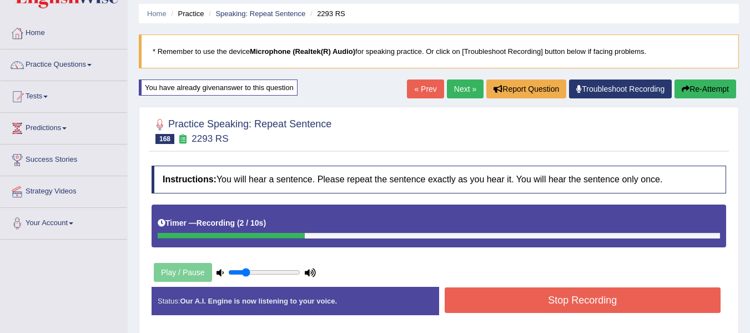
click at [497, 297] on button "Stop Recording" at bounding box center [583, 300] width 277 height 26
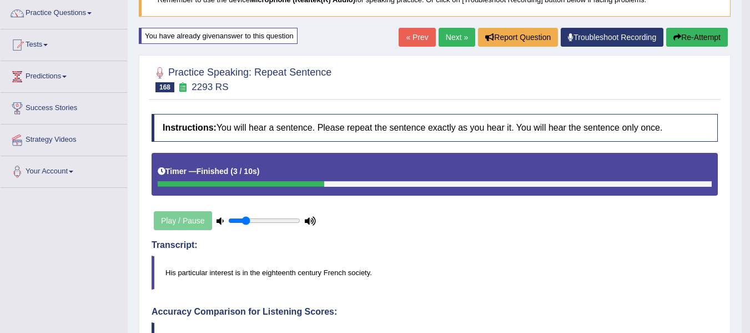
scroll to position [37, 0]
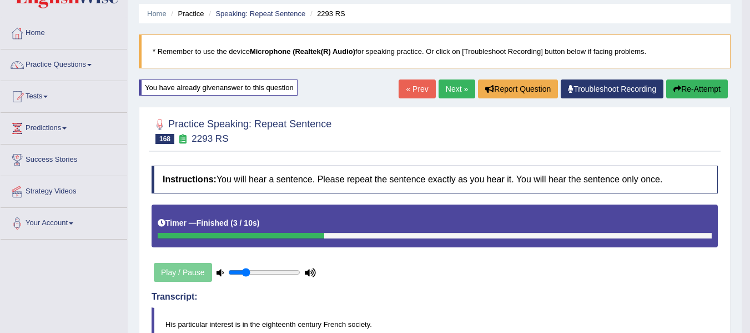
click at [461, 90] on link "Next »" at bounding box center [457, 88] width 37 height 19
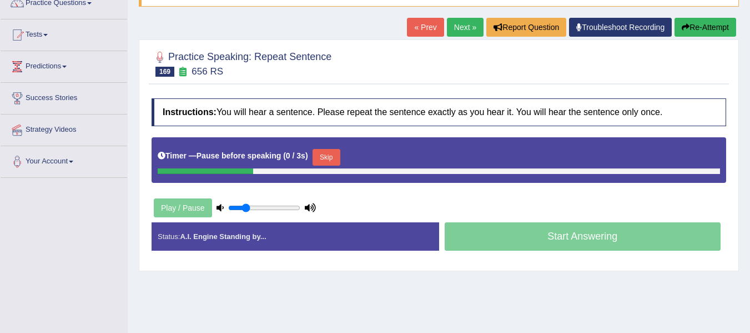
scroll to position [111, 0]
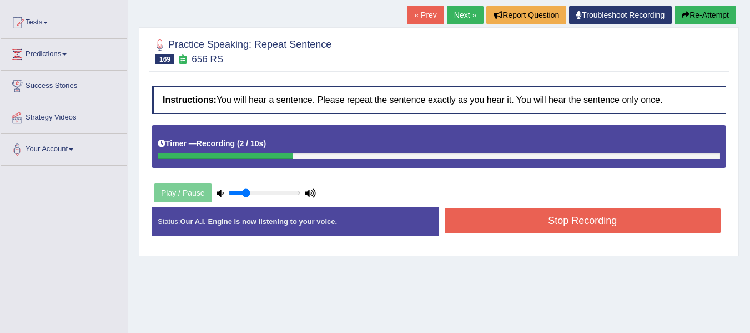
click at [531, 218] on button "Stop Recording" at bounding box center [583, 221] width 277 height 26
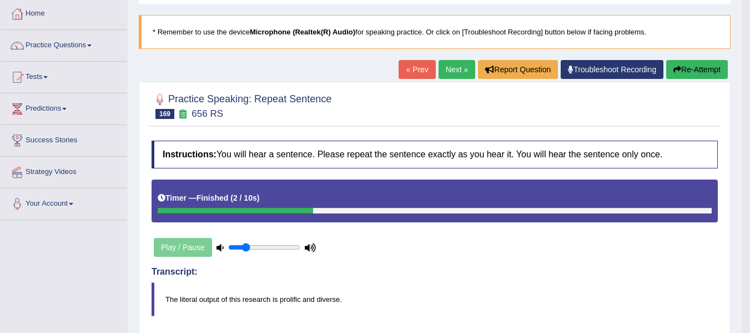
scroll to position [37, 0]
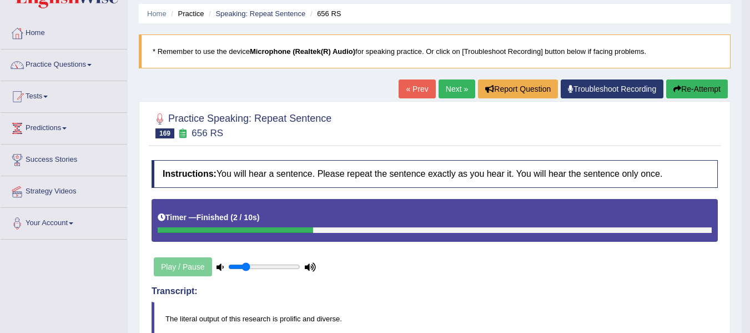
click at [684, 95] on button "Re-Attempt" at bounding box center [697, 88] width 62 height 19
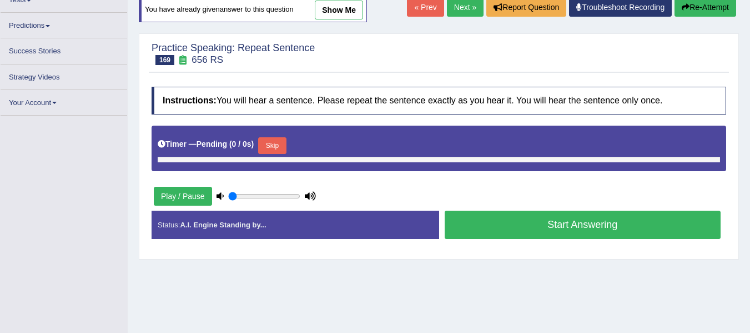
scroll to position [123, 0]
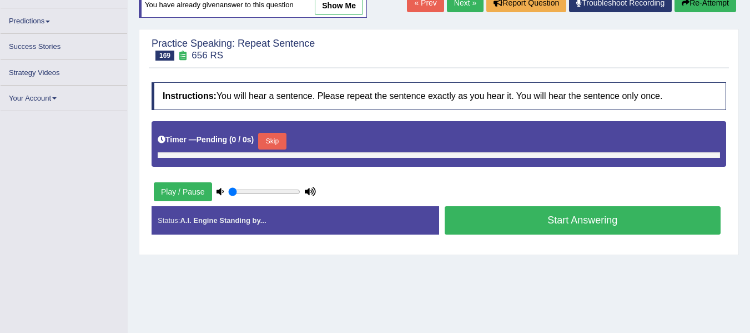
click at [270, 146] on button "Skip" at bounding box center [272, 141] width 28 height 17
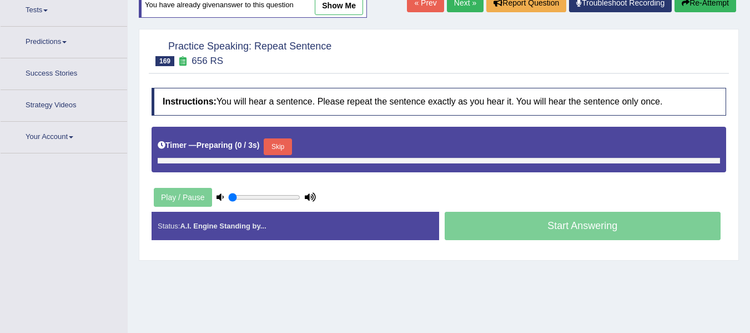
type input "0.25"
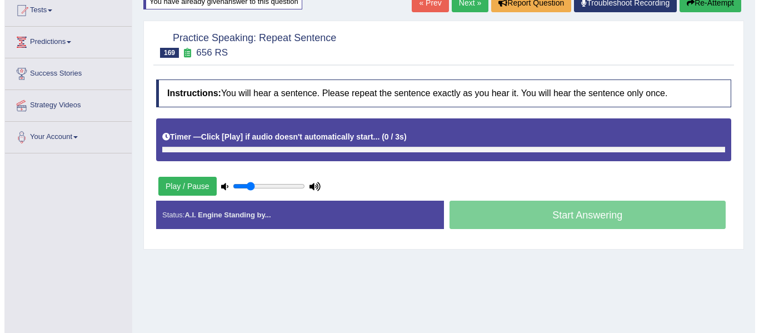
scroll to position [126, 0]
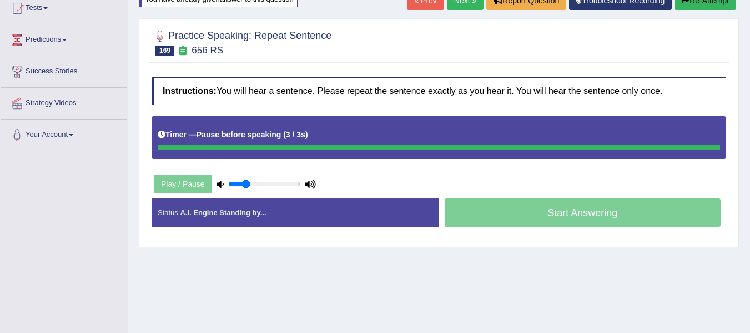
click at [553, 215] on div "Start Answering" at bounding box center [583, 213] width 288 height 31
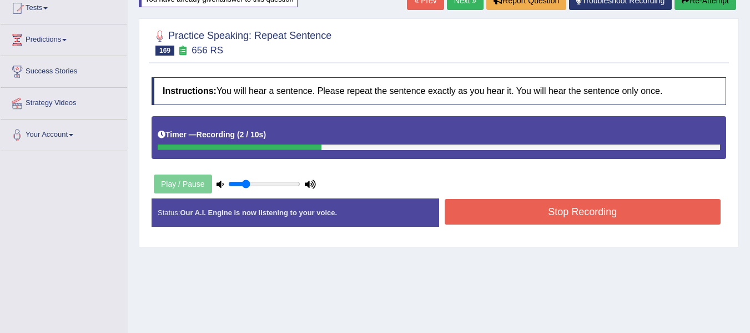
click at [553, 215] on button "Stop Recording" at bounding box center [583, 212] width 277 height 26
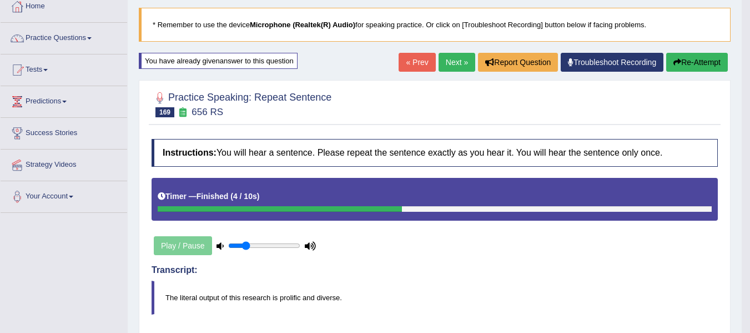
scroll to position [52, 0]
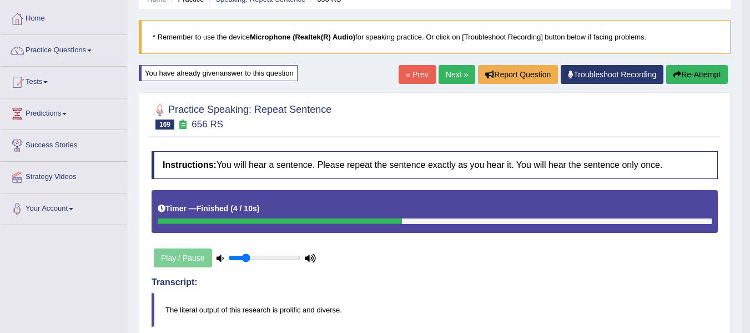
click at [725, 71] on button "Re-Attempt" at bounding box center [697, 74] width 62 height 19
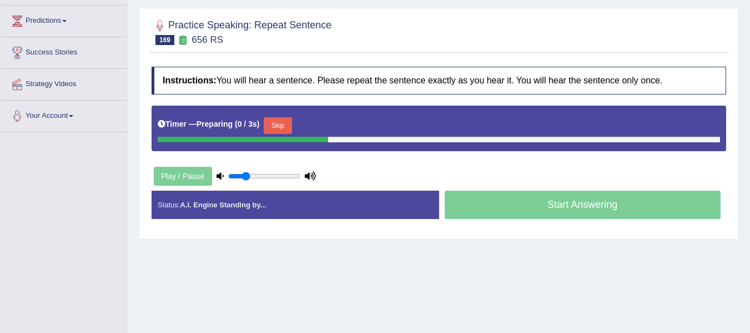
click at [278, 120] on button "Skip" at bounding box center [278, 125] width 28 height 17
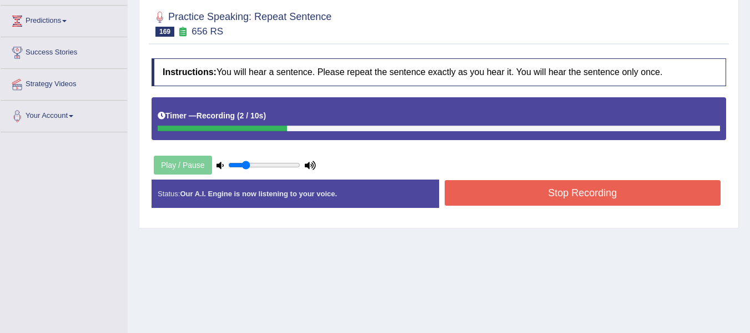
click at [522, 188] on button "Stop Recording" at bounding box center [583, 193] width 277 height 26
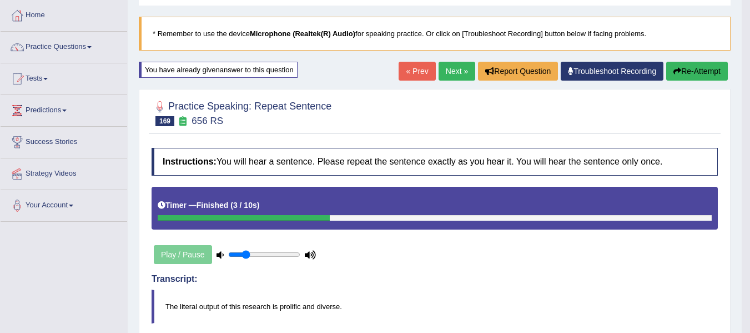
scroll to position [33, 0]
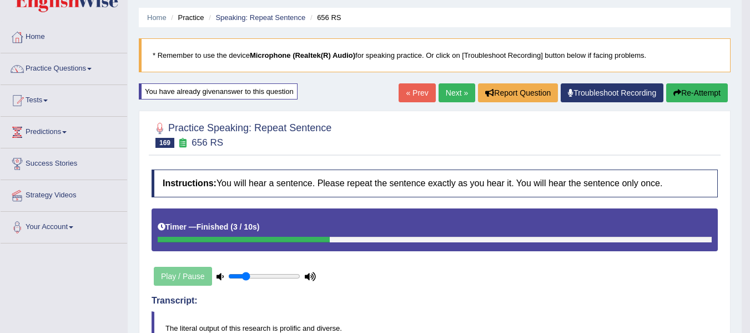
click at [458, 92] on link "Next »" at bounding box center [457, 92] width 37 height 19
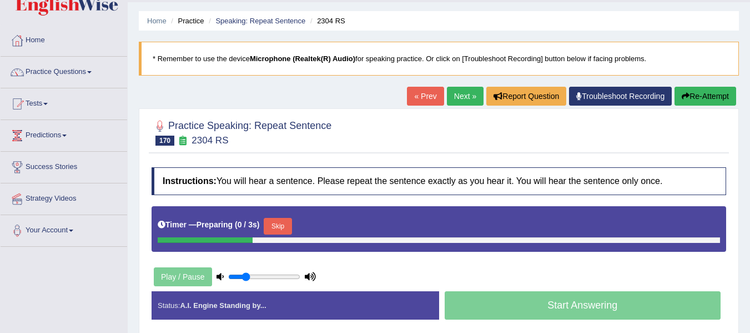
scroll to position [56, 0]
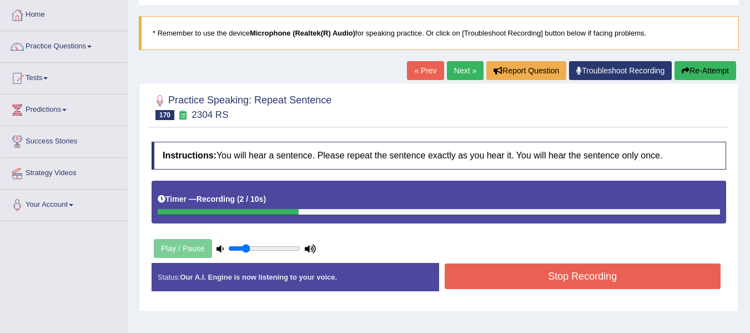
click at [561, 283] on button "Stop Recording" at bounding box center [583, 276] width 277 height 26
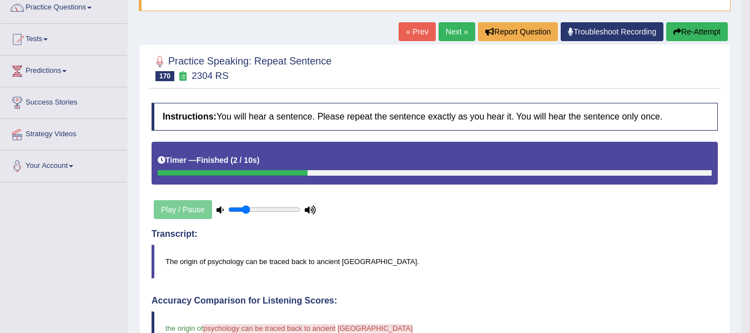
scroll to position [93, 0]
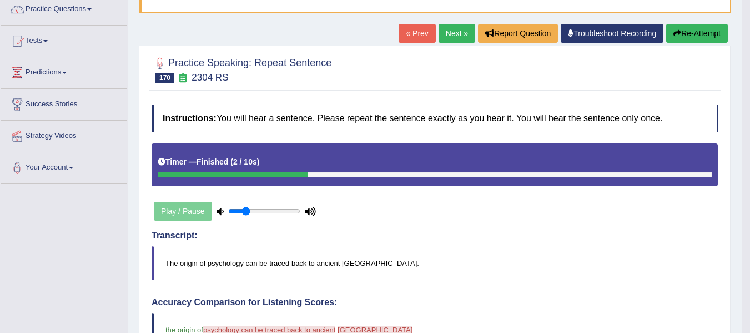
click at [686, 35] on button "Re-Attempt" at bounding box center [697, 33] width 62 height 19
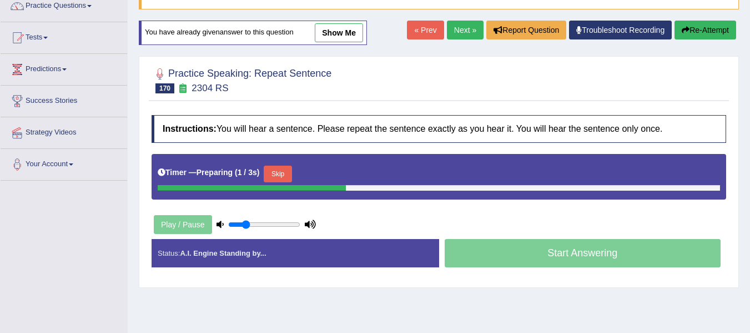
click at [284, 174] on button "Skip" at bounding box center [278, 174] width 28 height 17
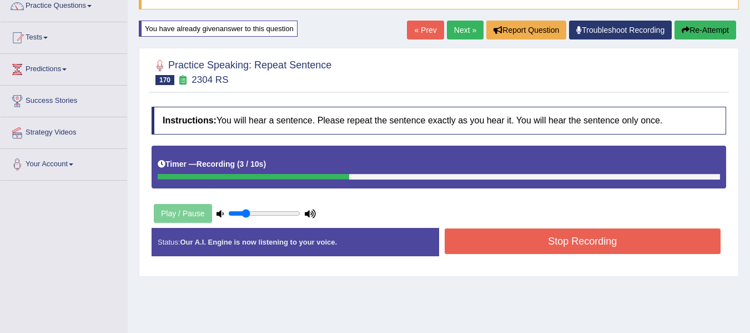
click at [478, 234] on button "Stop Recording" at bounding box center [583, 241] width 277 height 26
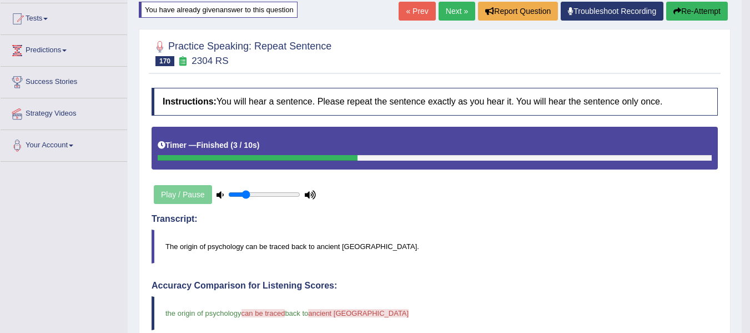
scroll to position [114, 0]
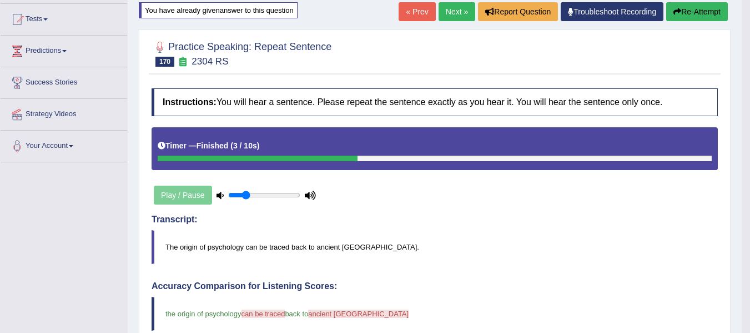
click at [454, 7] on link "Next »" at bounding box center [457, 11] width 37 height 19
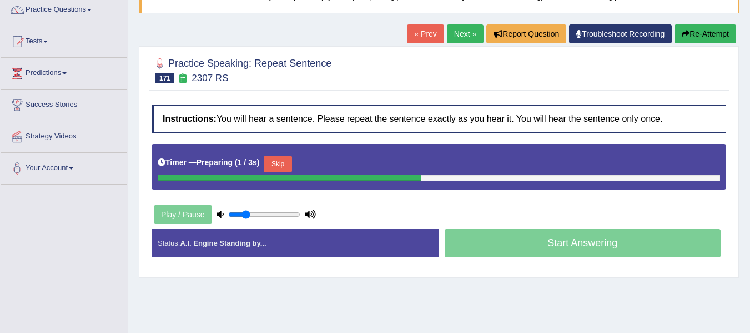
scroll to position [93, 0]
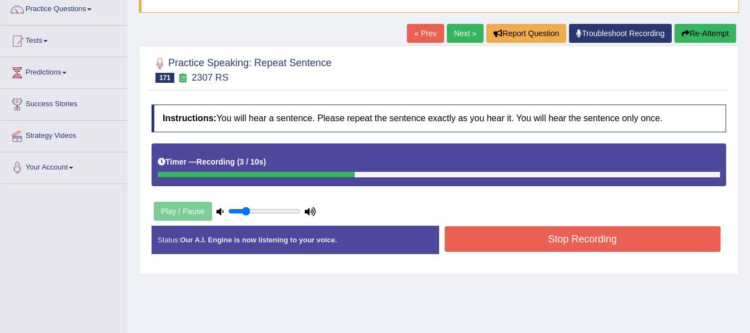
click at [560, 247] on button "Stop Recording" at bounding box center [583, 239] width 277 height 26
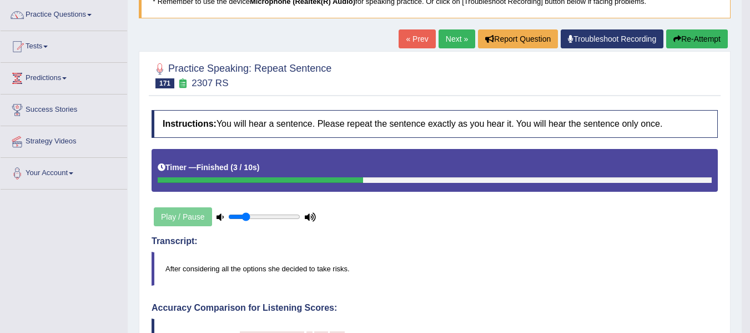
scroll to position [74, 0]
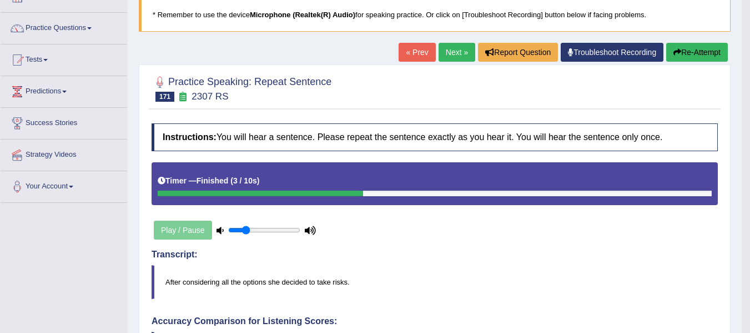
click at [448, 53] on link "Next »" at bounding box center [457, 52] width 37 height 19
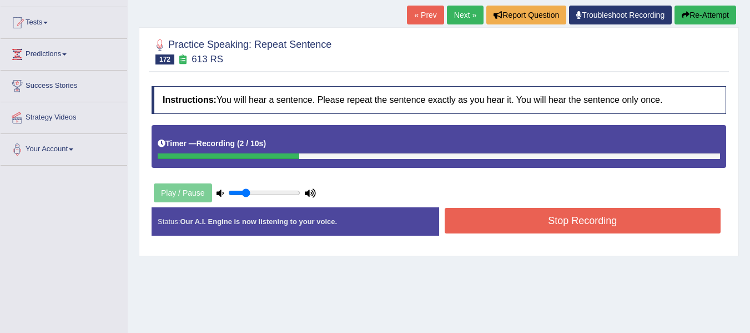
click at [475, 220] on button "Stop Recording" at bounding box center [583, 221] width 277 height 26
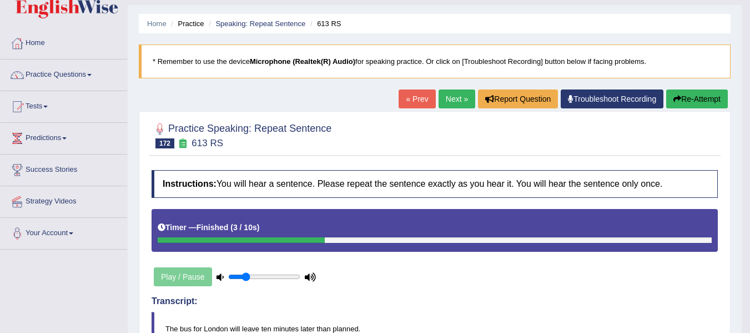
scroll to position [18, 0]
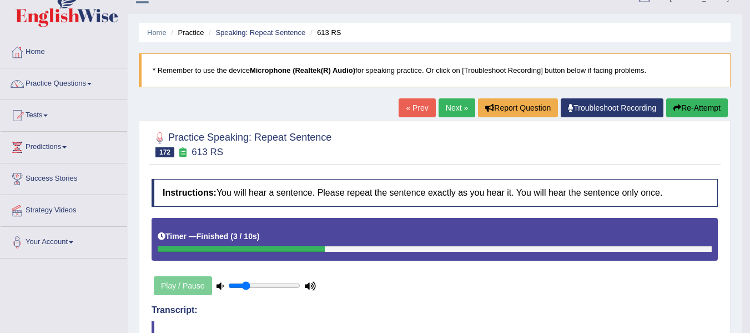
click at [709, 102] on button "Re-Attempt" at bounding box center [697, 107] width 62 height 19
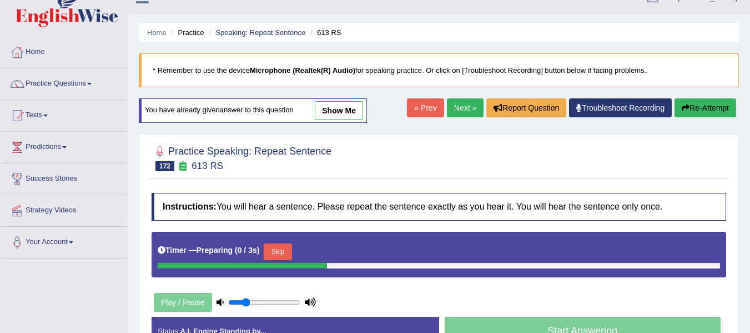
click at [288, 247] on button "Skip" at bounding box center [278, 251] width 28 height 17
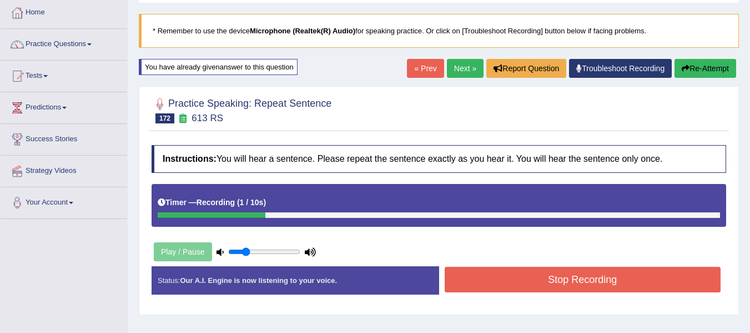
scroll to position [74, 0]
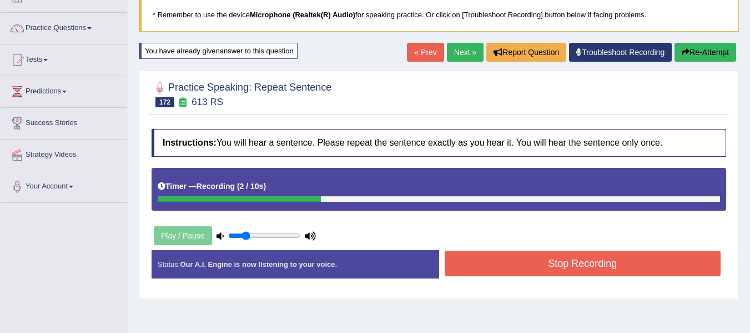
click at [469, 265] on button "Stop Recording" at bounding box center [583, 263] width 277 height 26
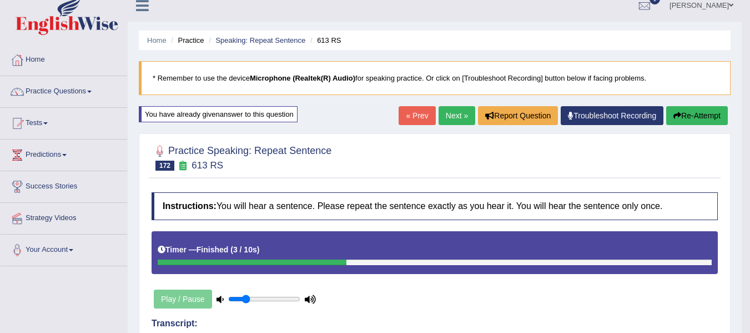
scroll to position [0, 0]
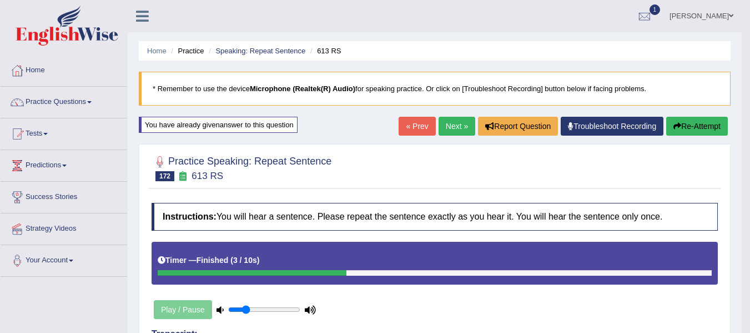
click at [700, 119] on button "Re-Attempt" at bounding box center [697, 126] width 62 height 19
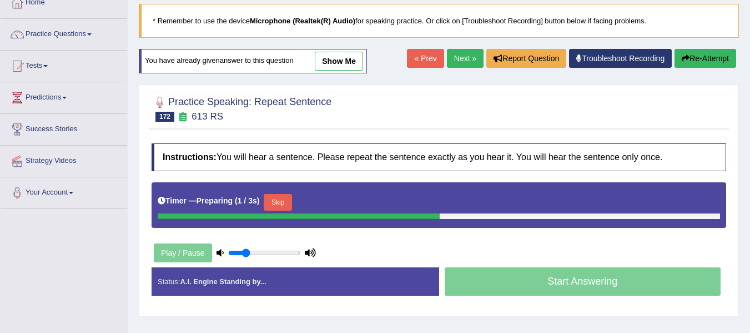
scroll to position [74, 0]
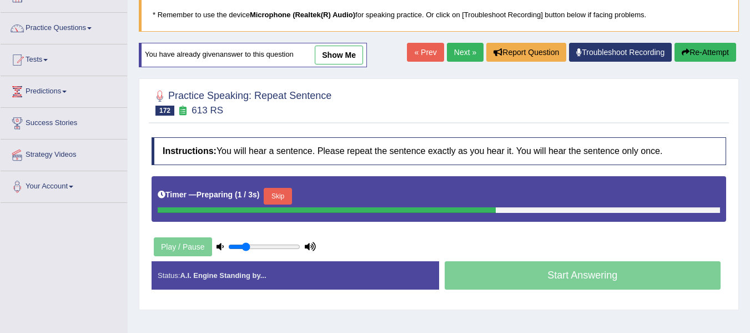
click at [289, 195] on button "Skip" at bounding box center [278, 196] width 28 height 17
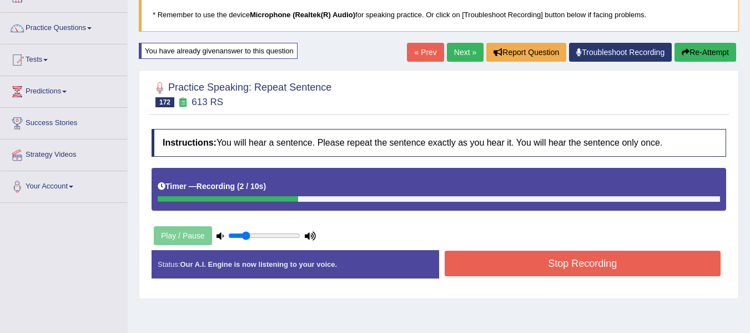
click at [470, 268] on button "Stop Recording" at bounding box center [583, 263] width 277 height 26
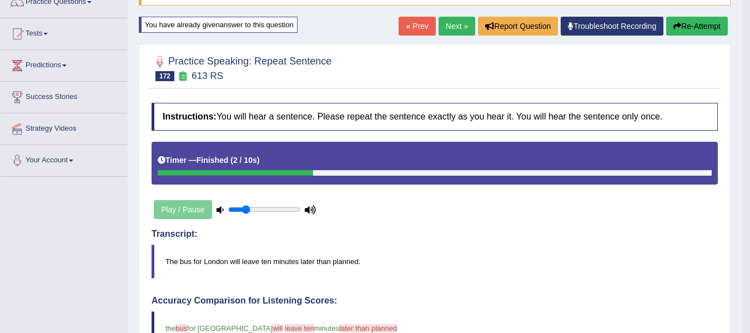
scroll to position [37, 0]
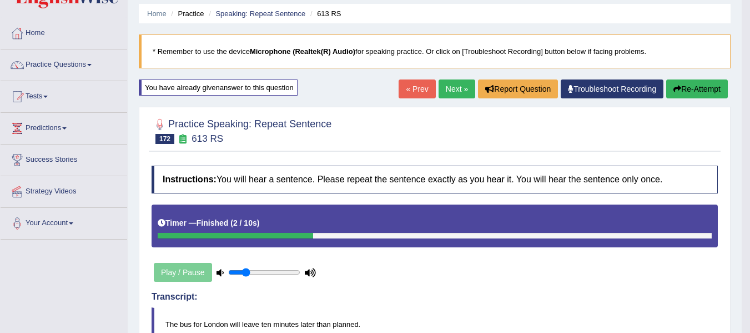
click at [443, 89] on link "Next »" at bounding box center [457, 88] width 37 height 19
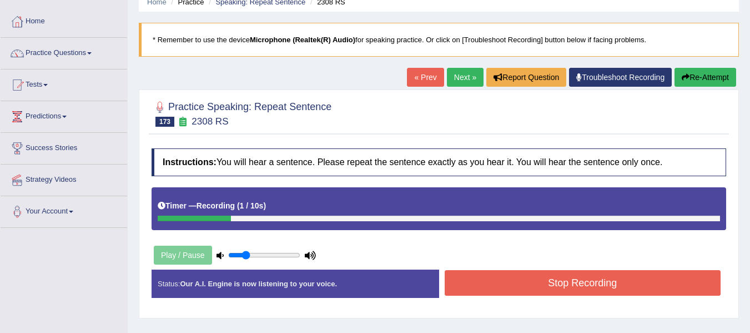
scroll to position [56, 0]
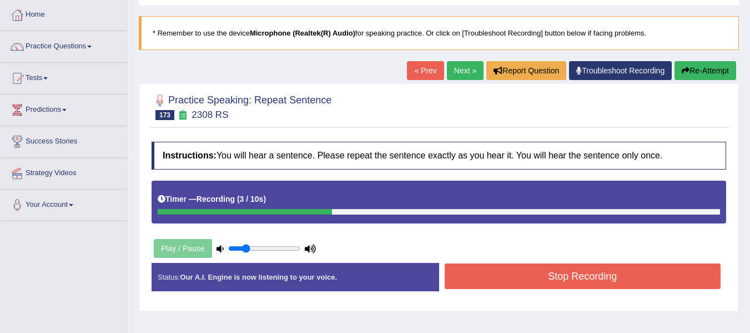
click at [540, 269] on button "Stop Recording" at bounding box center [583, 276] width 277 height 26
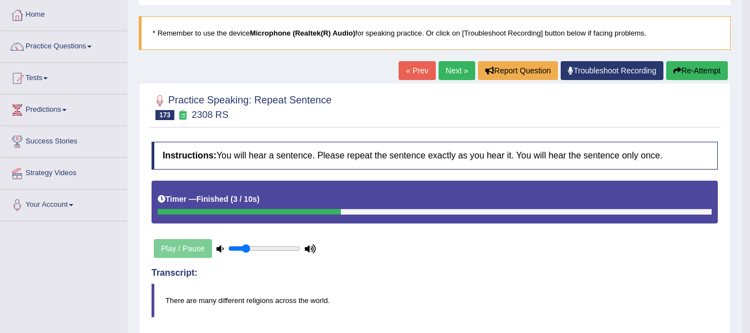
click at [699, 72] on button "Re-Attempt" at bounding box center [697, 70] width 62 height 19
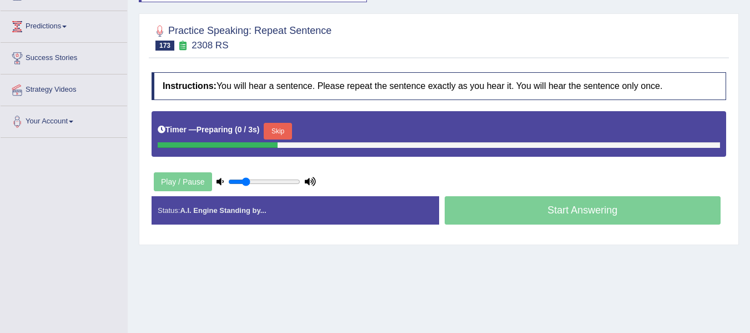
scroll to position [148, 0]
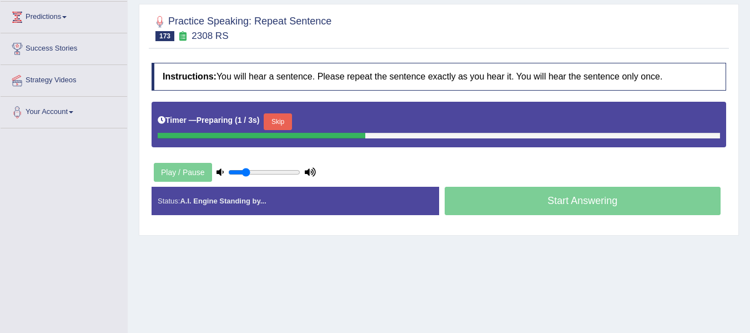
click at [281, 124] on button "Skip" at bounding box center [278, 121] width 28 height 17
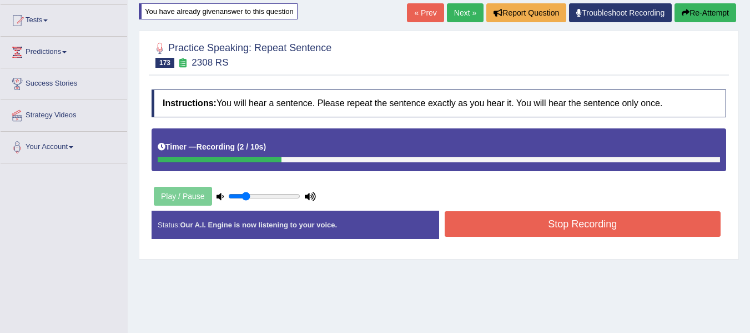
scroll to position [111, 0]
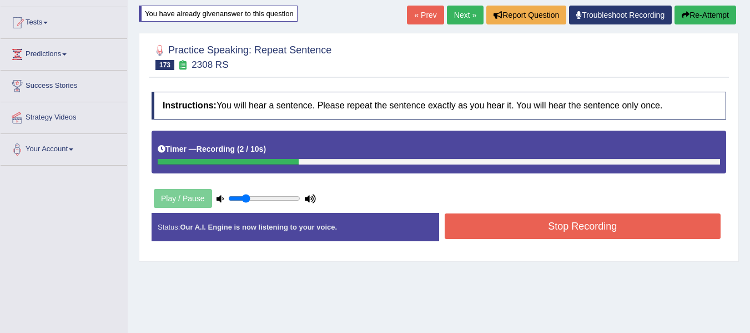
click at [484, 218] on button "Stop Recording" at bounding box center [583, 226] width 277 height 26
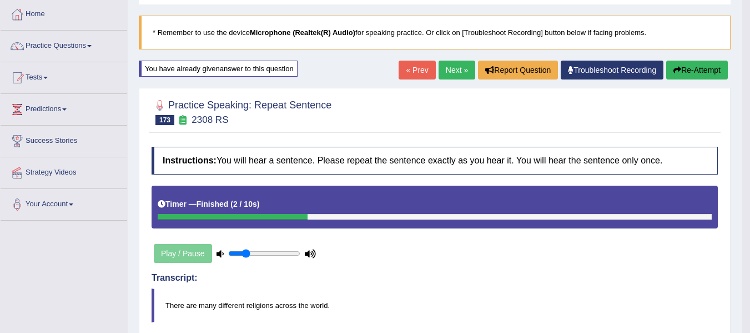
scroll to position [18, 0]
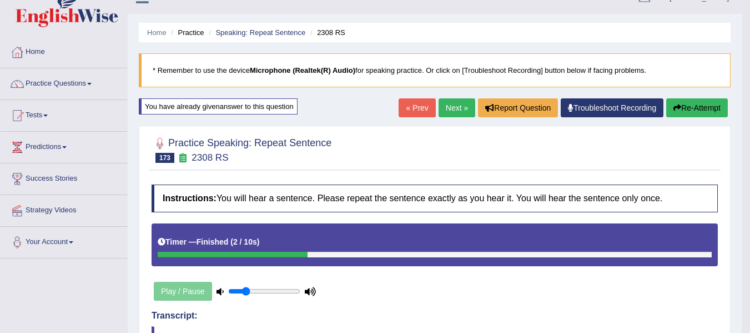
click at [709, 111] on button "Re-Attempt" at bounding box center [697, 107] width 62 height 19
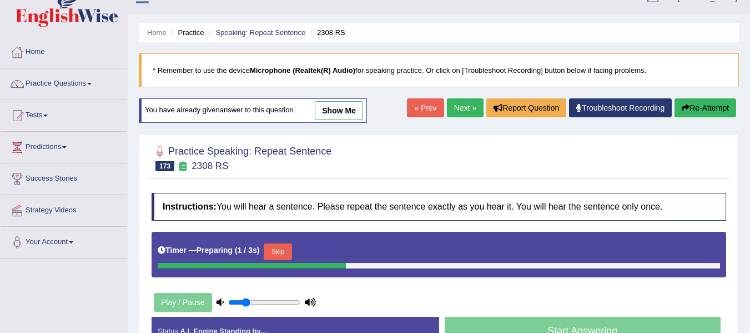
click at [285, 253] on button "Skip" at bounding box center [278, 251] width 28 height 17
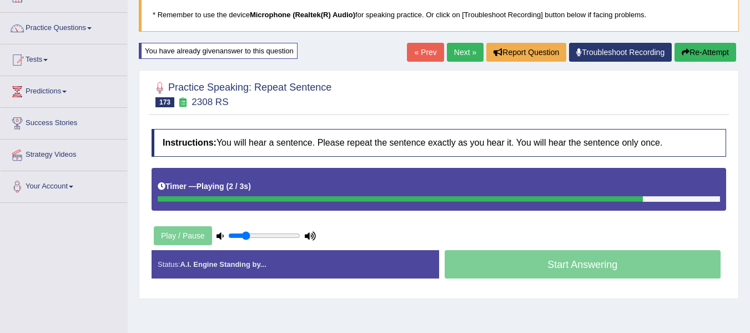
scroll to position [92, 0]
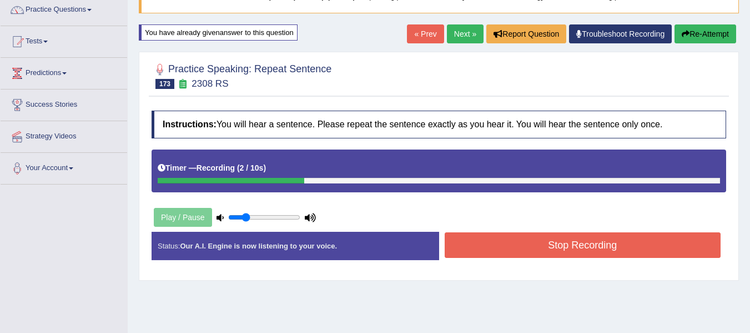
click at [483, 248] on button "Stop Recording" at bounding box center [583, 245] width 277 height 26
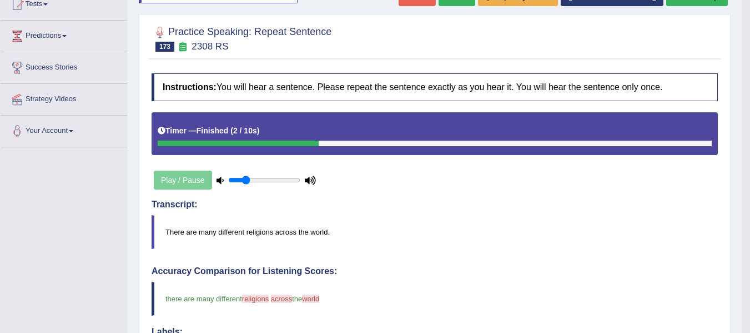
scroll to position [56, 0]
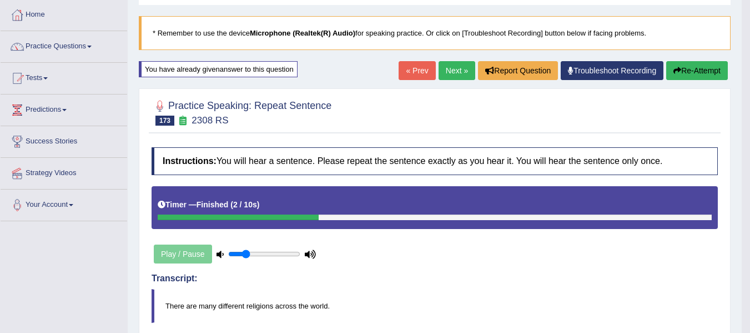
click at [447, 66] on link "Next »" at bounding box center [457, 70] width 37 height 19
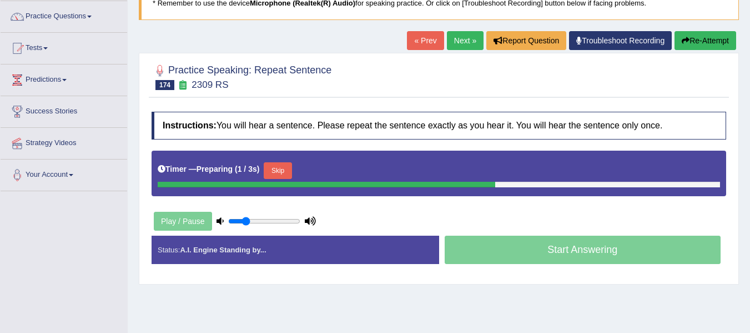
scroll to position [93, 0]
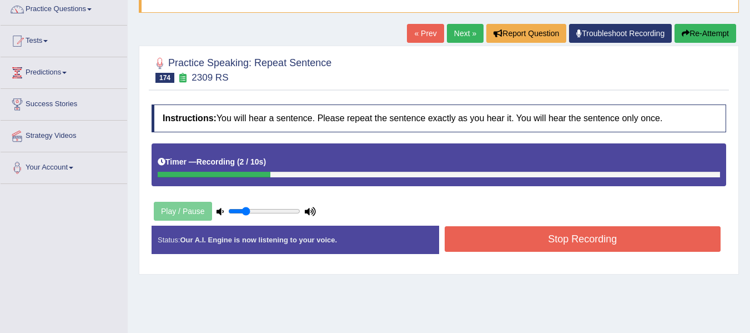
click at [504, 237] on button "Stop Recording" at bounding box center [583, 239] width 277 height 26
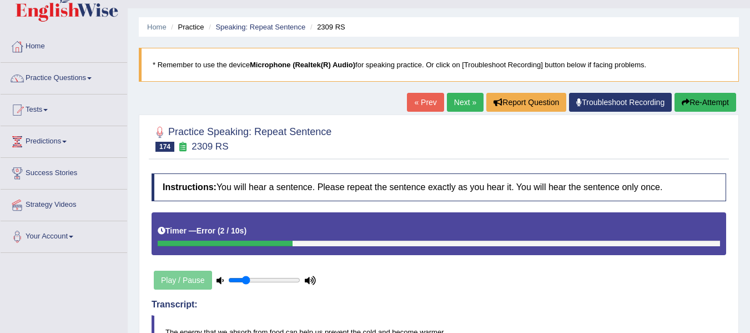
scroll to position [0, 0]
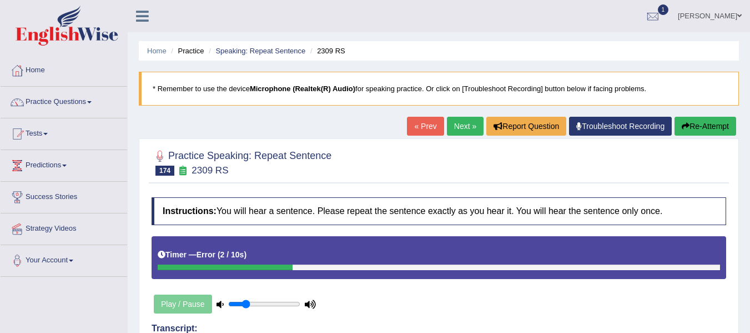
click at [701, 132] on button "Re-Attempt" at bounding box center [706, 126] width 62 height 19
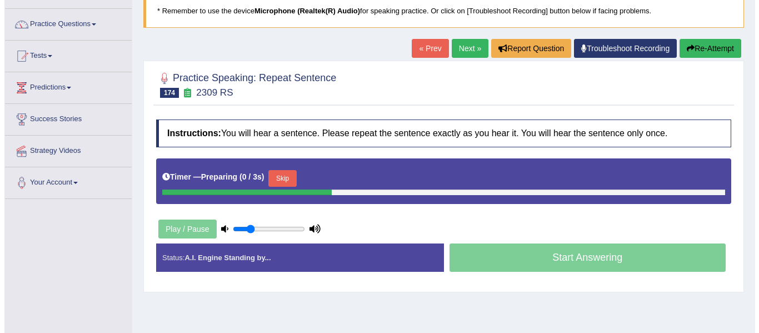
scroll to position [93, 0]
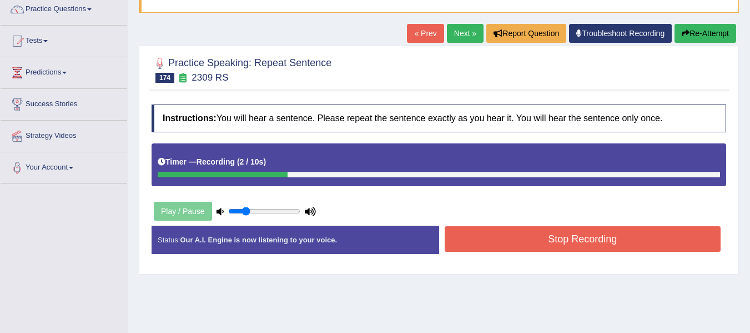
click at [489, 243] on button "Stop Recording" at bounding box center [583, 239] width 277 height 26
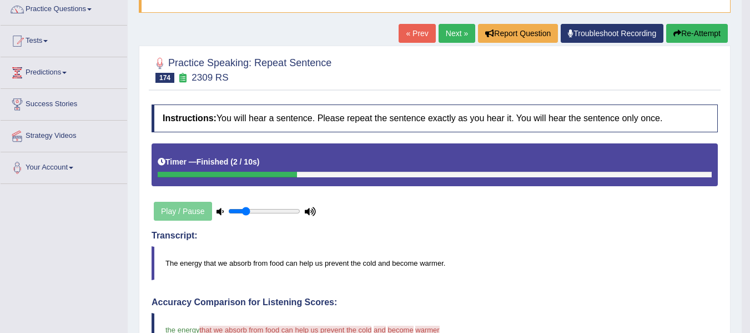
click at [706, 36] on button "Re-Attempt" at bounding box center [697, 33] width 62 height 19
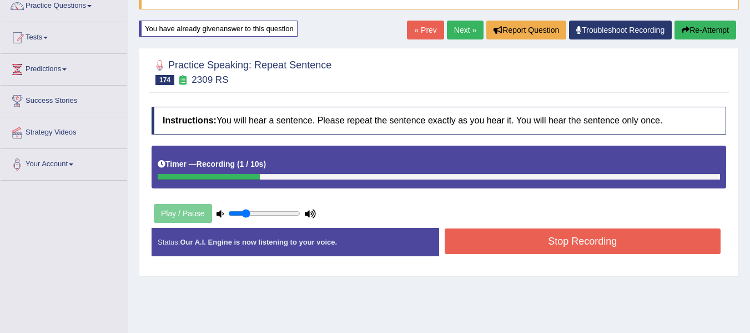
click at [479, 239] on button "Stop Recording" at bounding box center [583, 241] width 277 height 26
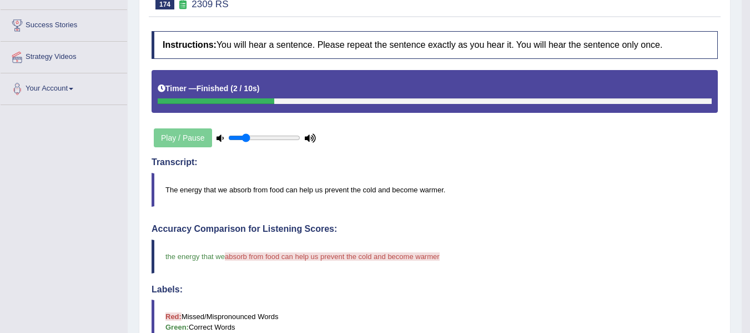
scroll to position [170, 0]
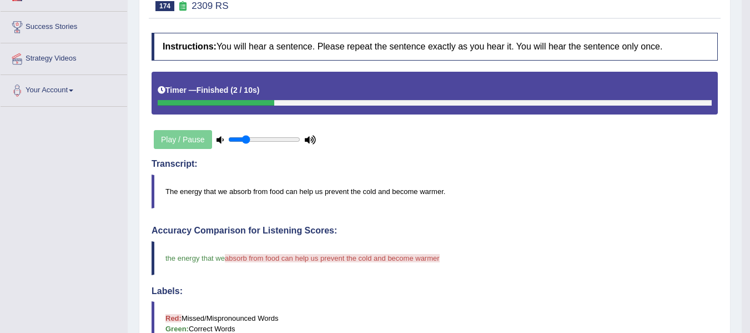
click at [93, 238] on div "Toggle navigation Home Practice Questions Speaking Practice Read Aloud Repeat S…" at bounding box center [371, 228] width 742 height 797
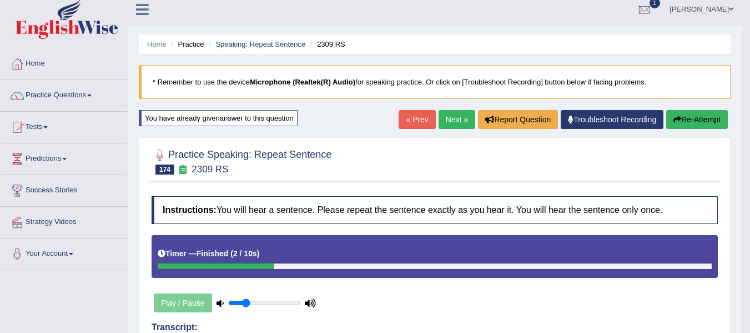
scroll to position [0, 0]
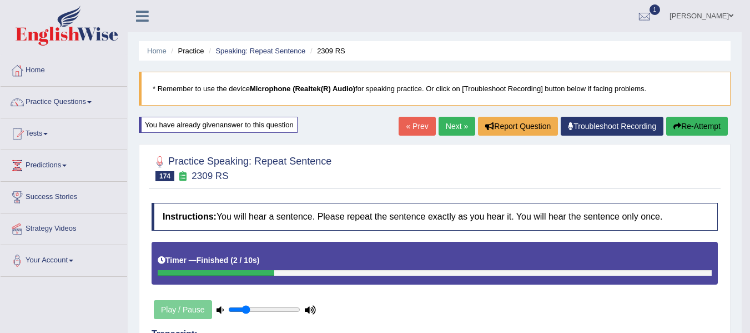
click at [462, 122] on link "Next »" at bounding box center [457, 126] width 37 height 19
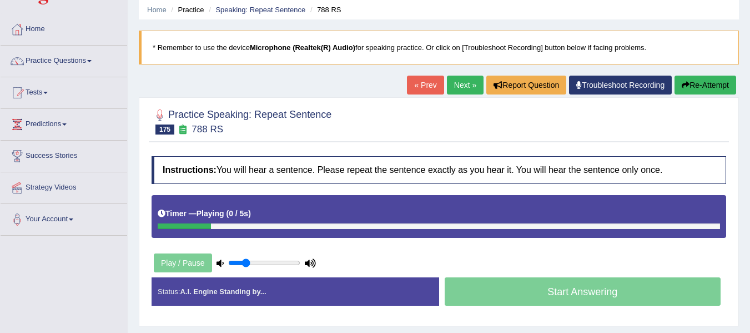
scroll to position [74, 0]
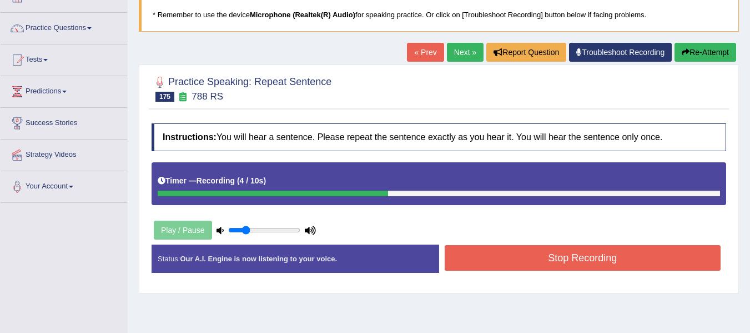
click at [564, 248] on button "Stop Recording" at bounding box center [583, 258] width 277 height 26
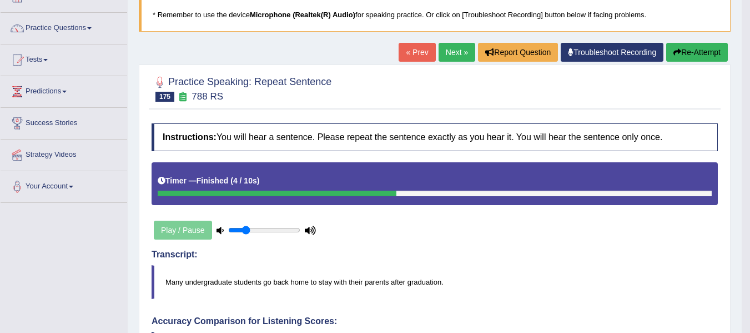
click at [693, 47] on button "Re-Attempt" at bounding box center [697, 52] width 62 height 19
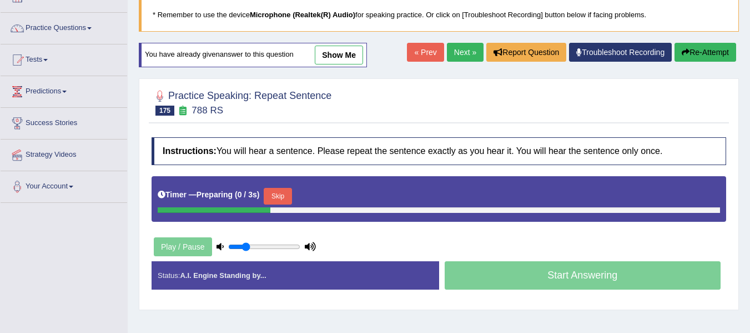
click at [278, 196] on button "Skip" at bounding box center [278, 196] width 28 height 17
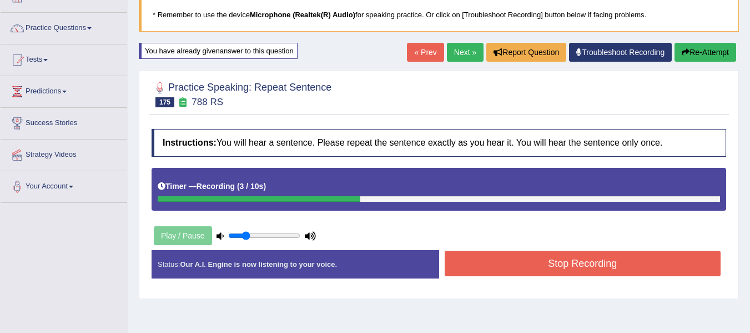
click at [464, 262] on button "Stop Recording" at bounding box center [583, 263] width 277 height 26
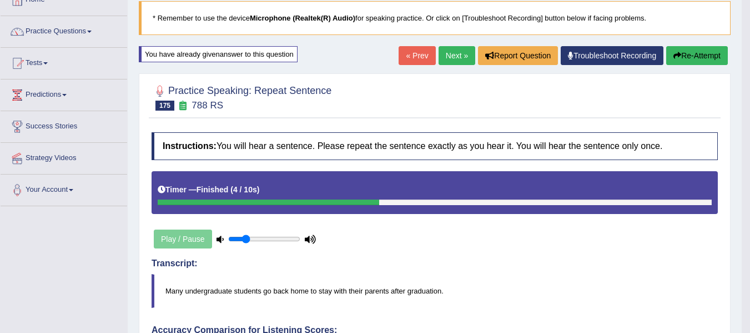
scroll to position [56, 0]
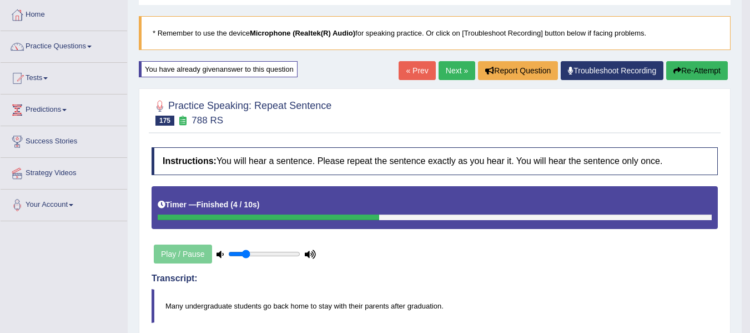
click at [457, 66] on link "Next »" at bounding box center [457, 70] width 37 height 19
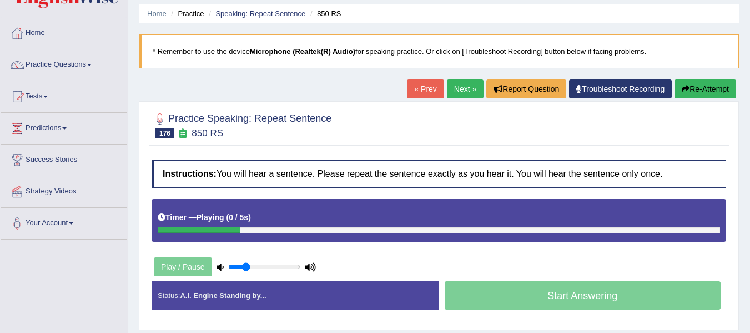
scroll to position [74, 0]
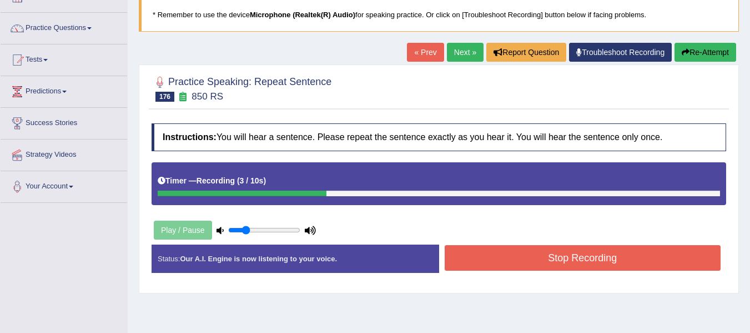
click at [489, 252] on button "Stop Recording" at bounding box center [583, 258] width 277 height 26
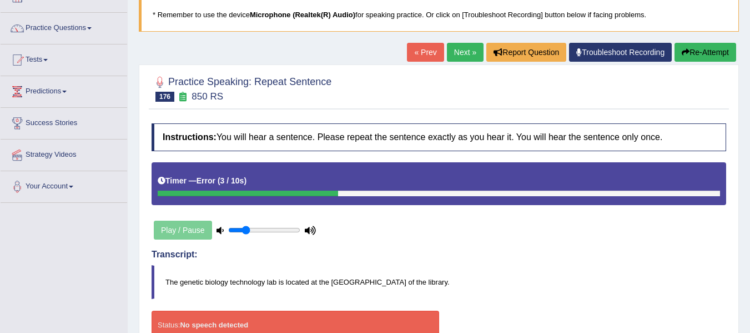
click at [698, 49] on button "Re-Attempt" at bounding box center [706, 52] width 62 height 19
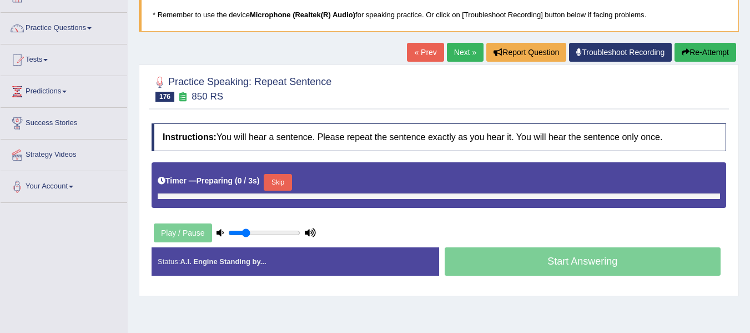
click at [292, 177] on button "Skip" at bounding box center [278, 182] width 28 height 17
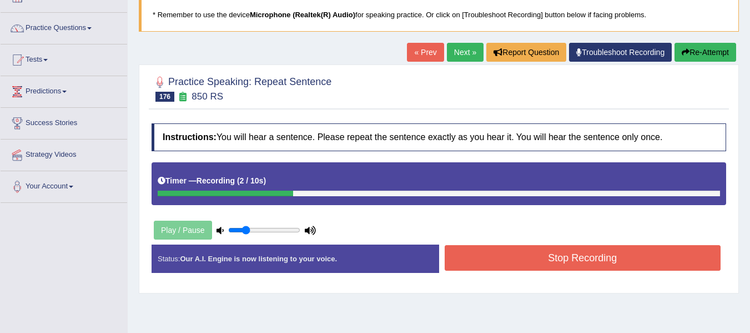
click at [541, 258] on button "Stop Recording" at bounding box center [583, 258] width 277 height 26
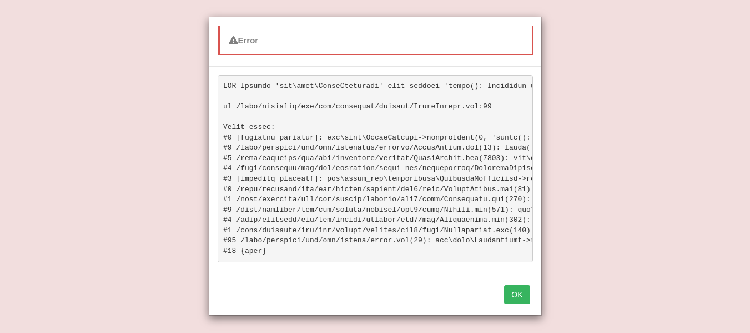
scroll to position [203, 0]
click at [513, 304] on button "OK" at bounding box center [517, 294] width 26 height 19
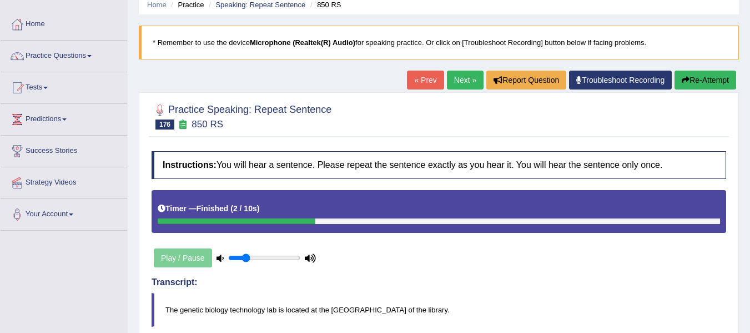
scroll to position [37, 0]
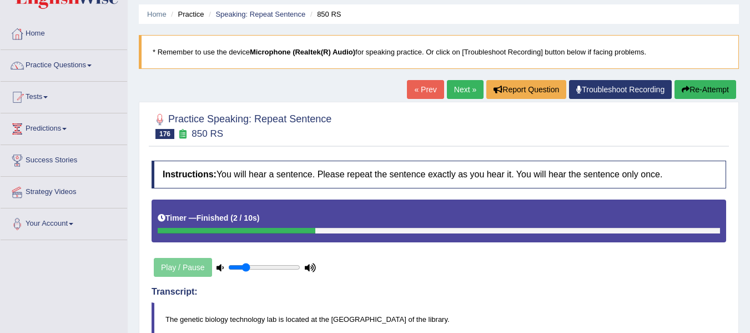
click at [679, 95] on button "Re-Attempt" at bounding box center [706, 89] width 62 height 19
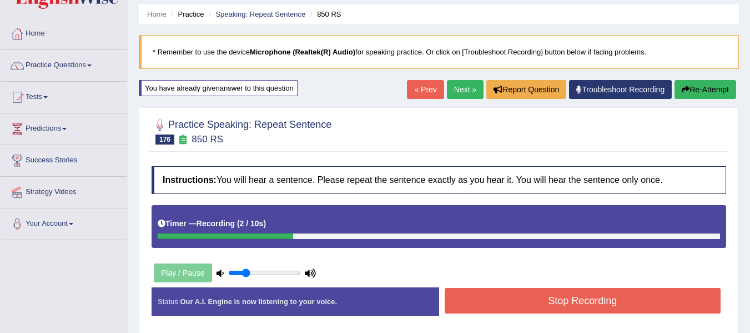
click at [553, 293] on button "Stop Recording" at bounding box center [583, 301] width 277 height 26
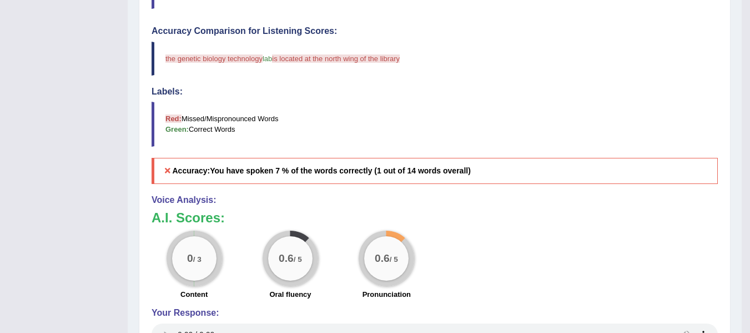
scroll to position [370, 0]
drag, startPoint x: 80, startPoint y: 247, endPoint x: 91, endPoint y: 223, distance: 26.3
click at [81, 245] on div "Toggle navigation Home Practice Questions Speaking Practice Read Aloud Repeat S…" at bounding box center [371, 28] width 742 height 797
click at [116, 250] on div "Toggle navigation Home Practice Questions Speaking Practice Read Aloud Repeat S…" at bounding box center [371, 28] width 742 height 797
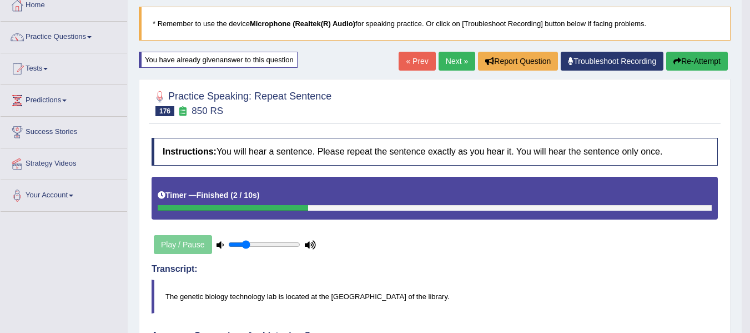
scroll to position [55, 0]
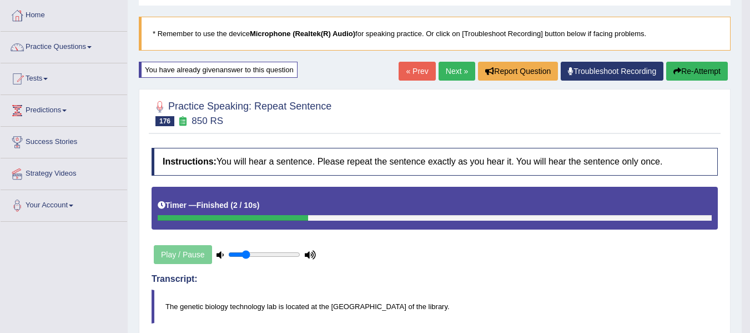
click at [694, 71] on button "Re-Attempt" at bounding box center [697, 71] width 62 height 19
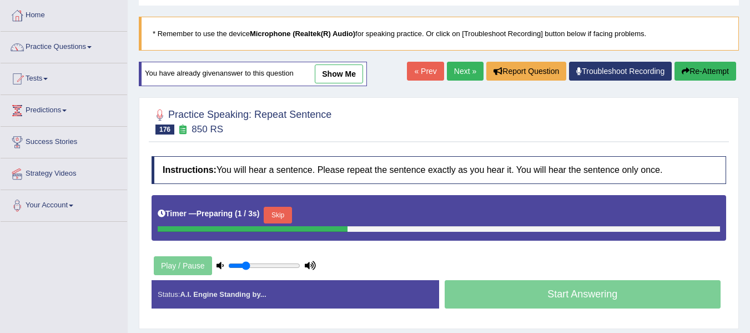
click at [286, 214] on button "Skip" at bounding box center [278, 215] width 28 height 17
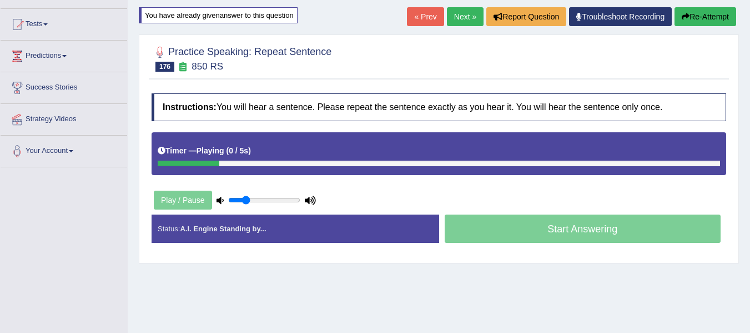
scroll to position [111, 0]
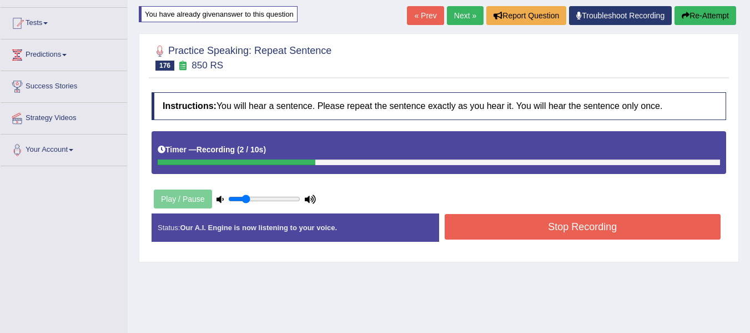
click at [419, 278] on div "Home Practice Speaking: Repeat Sentence 850 RS * Remember to use the device Mic…" at bounding box center [439, 166] width 623 height 555
click at [465, 232] on button "Stop Recording" at bounding box center [583, 227] width 277 height 26
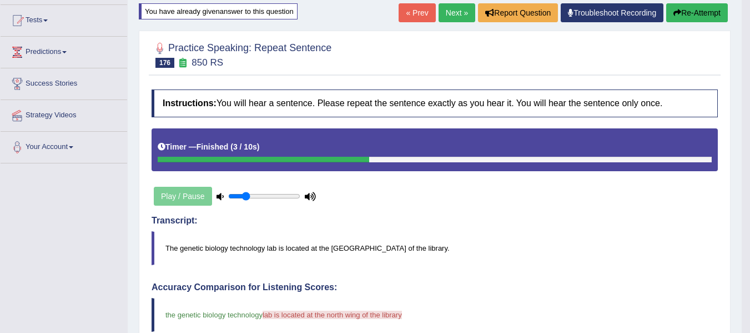
scroll to position [55, 0]
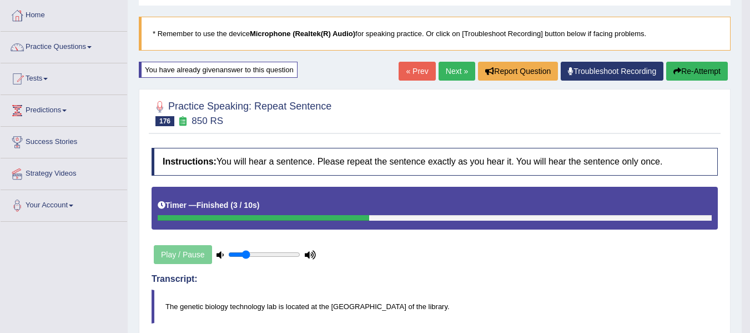
click at [703, 67] on button "Re-Attempt" at bounding box center [697, 71] width 62 height 19
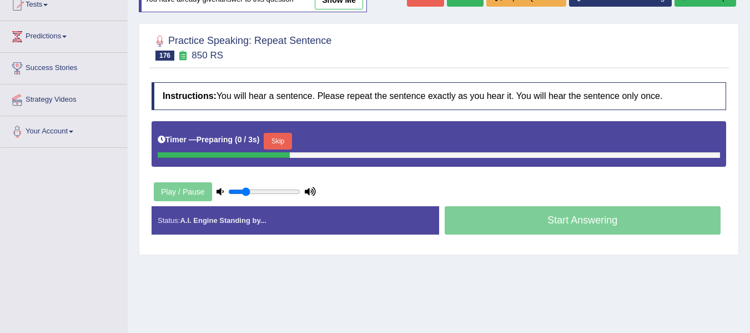
click at [285, 141] on button "Skip" at bounding box center [278, 141] width 28 height 17
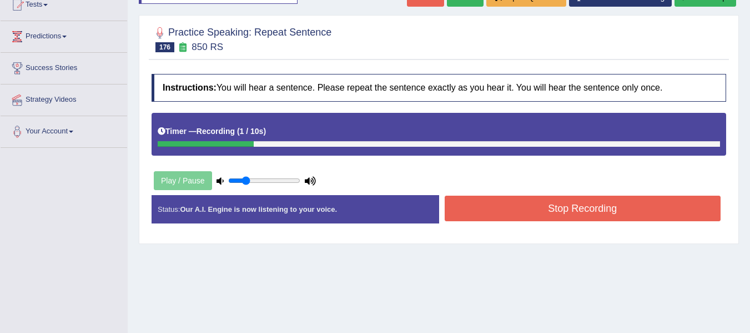
click at [232, 270] on div "Home Practice Speaking: Repeat Sentence 850 RS * Remember to use the device Mic…" at bounding box center [439, 148] width 623 height 555
click at [525, 210] on button "Stop Recording" at bounding box center [583, 208] width 277 height 26
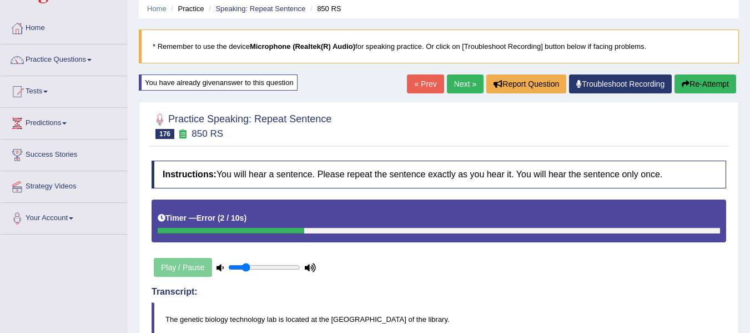
scroll to position [37, 0]
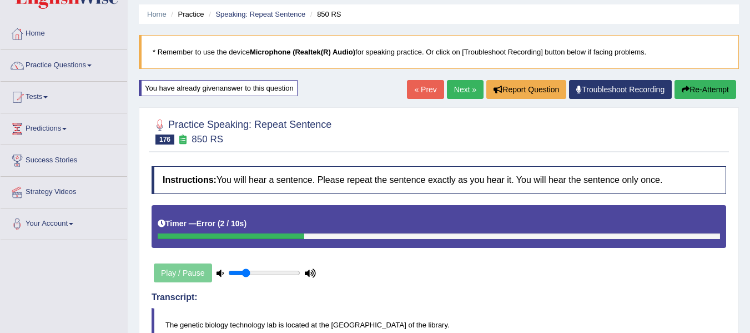
click at [453, 98] on link "Next »" at bounding box center [465, 89] width 37 height 19
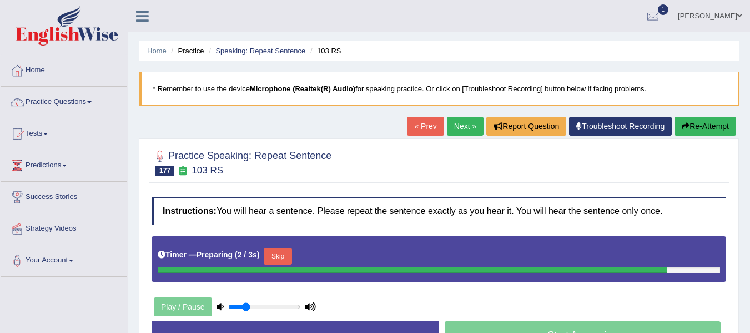
click at [418, 129] on link "« Prev" at bounding box center [425, 126] width 37 height 19
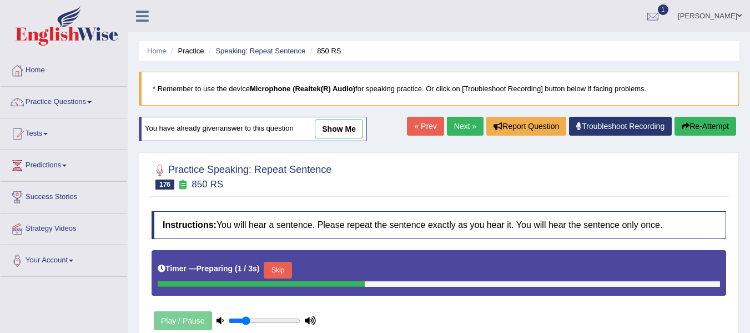
drag, startPoint x: 229, startPoint y: 191, endPoint x: 194, endPoint y: 183, distance: 36.0
click at [194, 183] on div "Practice Speaking: Repeat Sentence 176 850 RS" at bounding box center [439, 177] width 580 height 39
drag, startPoint x: 192, startPoint y: 182, endPoint x: 377, endPoint y: 256, distance: 199.1
click at [264, 198] on div "Practice Speaking: Repeat Sentence 176 850 RS Instructions: You will hear a sen…" at bounding box center [439, 268] width 600 height 232
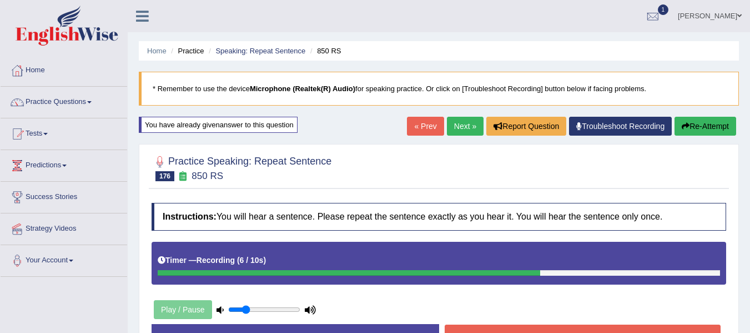
click at [141, 282] on div "Practice Speaking: Repeat Sentence 176 850 RS Instructions: You will hear a sen…" at bounding box center [439, 258] width 600 height 229
click at [462, 124] on link "Next »" at bounding box center [465, 126] width 37 height 19
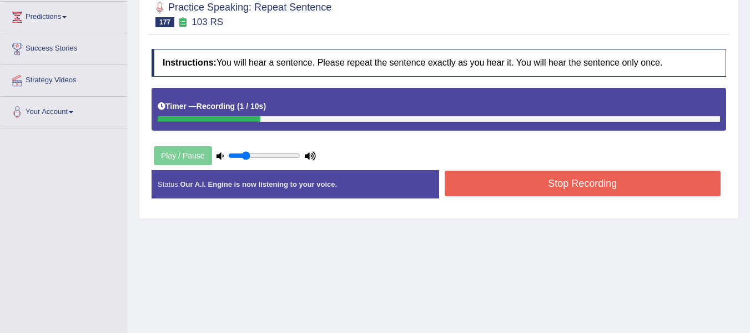
click at [478, 185] on button "Stop Recording" at bounding box center [583, 184] width 277 height 26
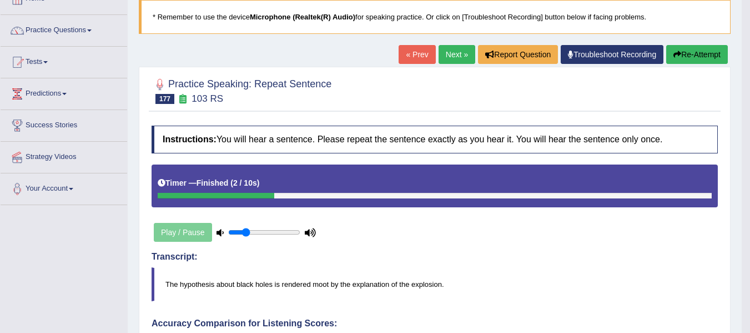
scroll to position [56, 0]
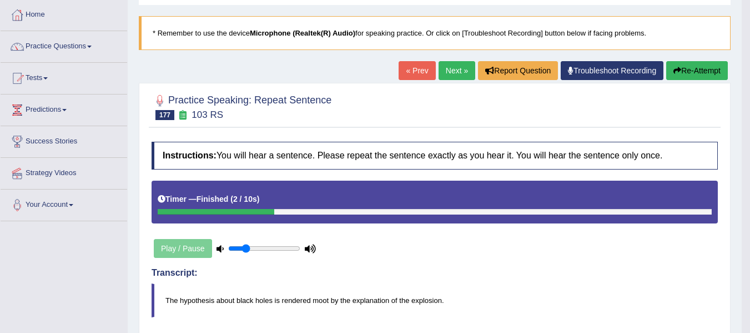
click at [670, 76] on button "Re-Attempt" at bounding box center [697, 70] width 62 height 19
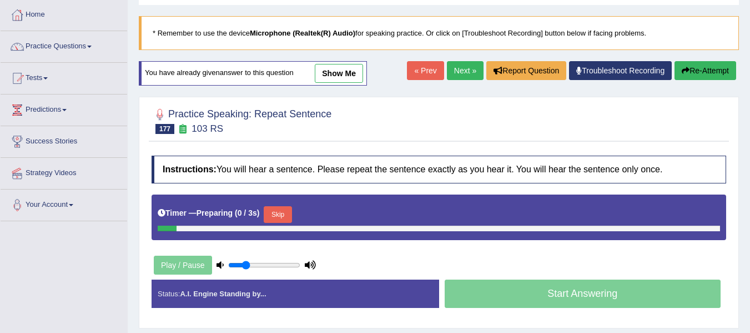
scroll to position [56, 0]
click at [280, 215] on button "Skip" at bounding box center [278, 214] width 28 height 17
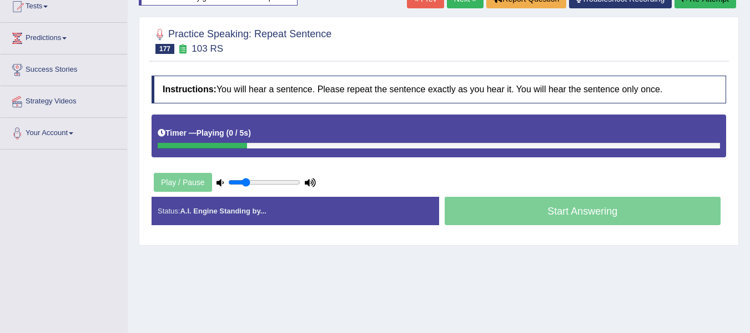
scroll to position [129, 0]
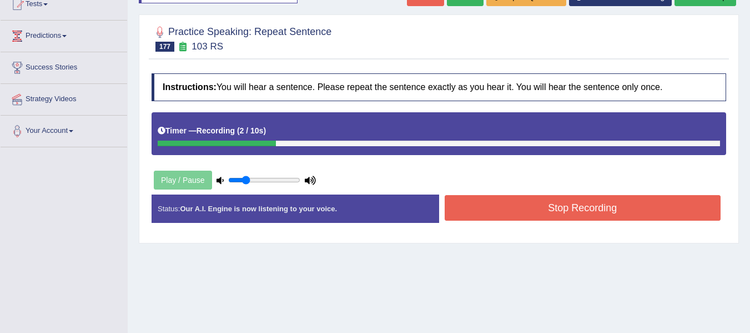
click at [522, 210] on button "Stop Recording" at bounding box center [583, 208] width 277 height 26
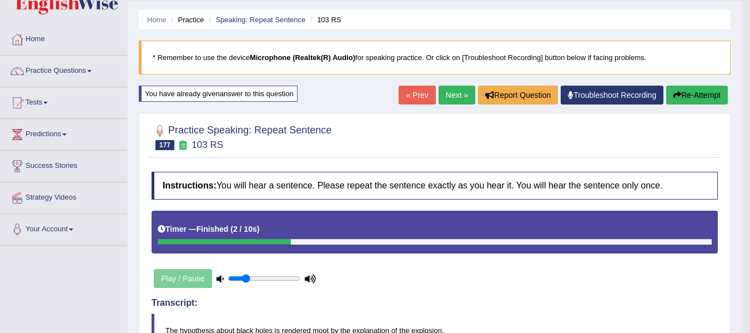
scroll to position [18, 0]
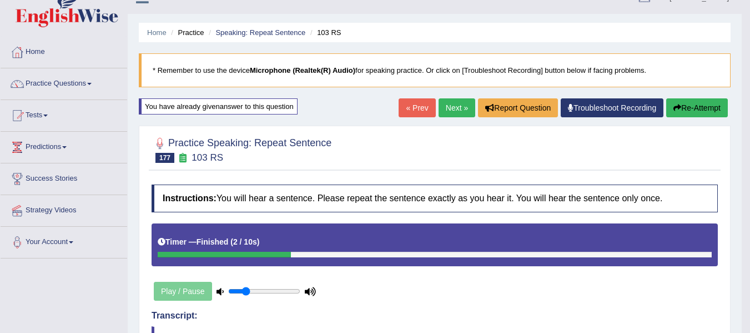
click at [669, 107] on button "Re-Attempt" at bounding box center [697, 107] width 62 height 19
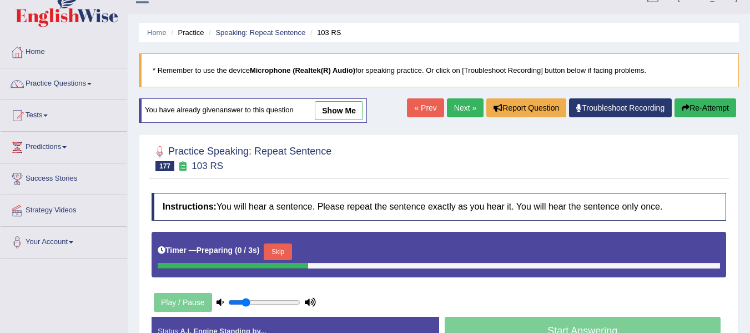
click at [292, 249] on button "Skip" at bounding box center [278, 251] width 28 height 17
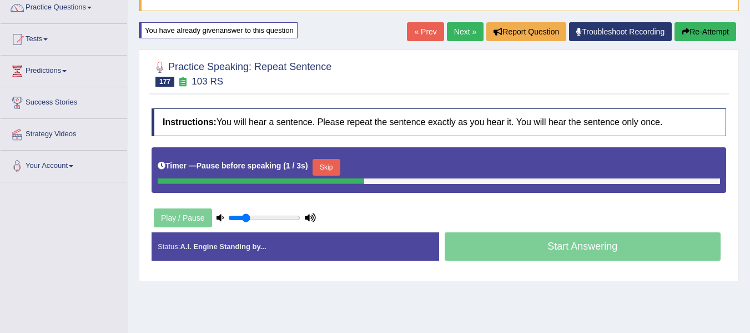
scroll to position [111, 0]
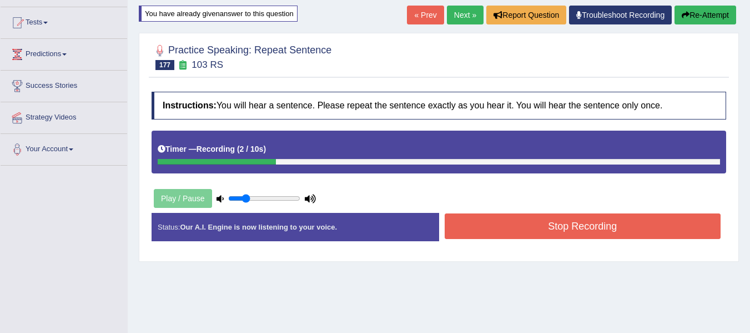
click at [519, 214] on button "Stop Recording" at bounding box center [583, 226] width 277 height 26
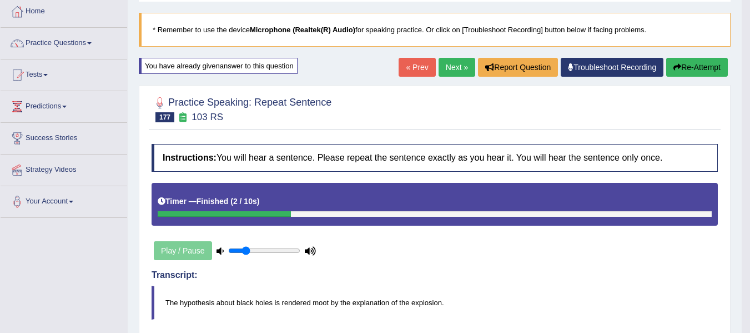
scroll to position [37, 0]
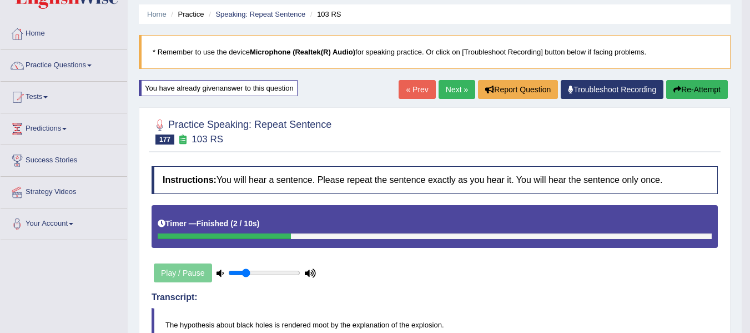
click at [692, 92] on button "Re-Attempt" at bounding box center [697, 89] width 62 height 19
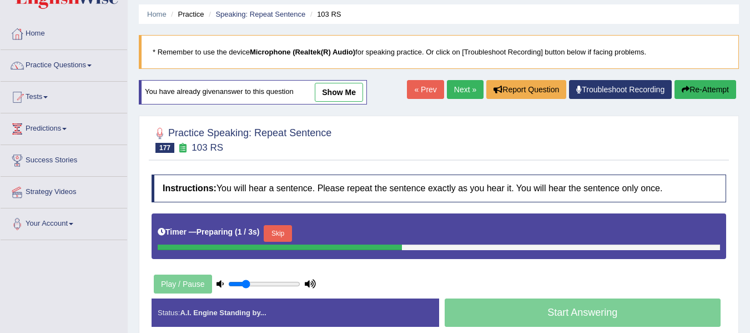
drag, startPoint x: 0, startPoint y: 0, endPoint x: 284, endPoint y: 232, distance: 366.3
click at [284, 232] on button "Skip" at bounding box center [278, 233] width 28 height 17
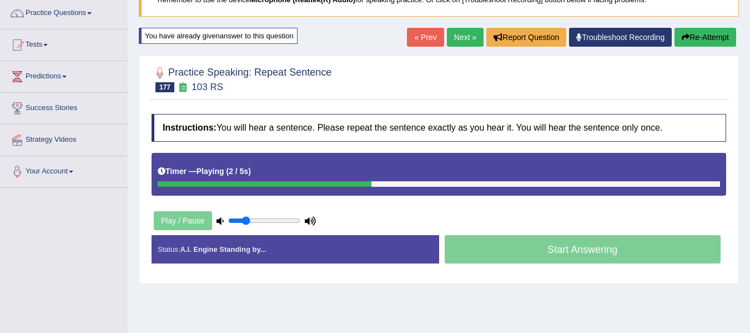
scroll to position [92, 0]
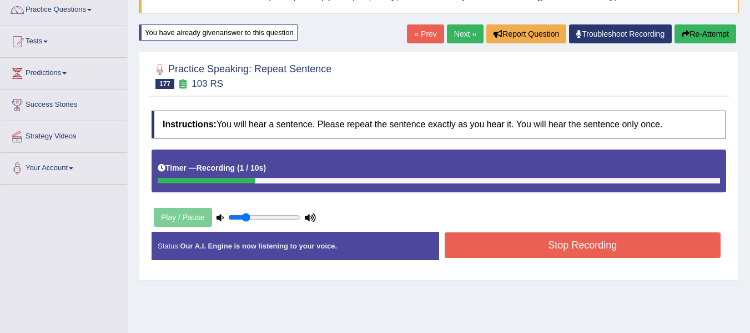
click at [530, 242] on button "Stop Recording" at bounding box center [583, 245] width 277 height 26
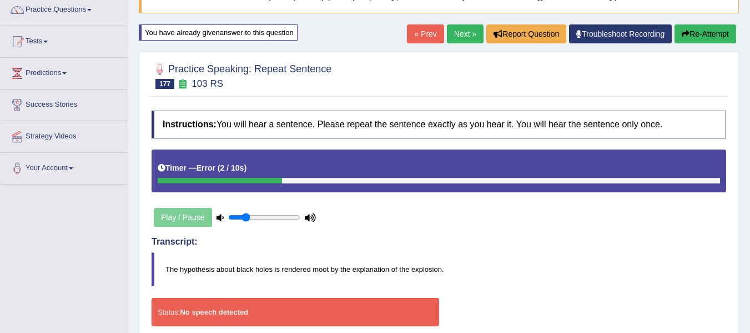
scroll to position [55, 0]
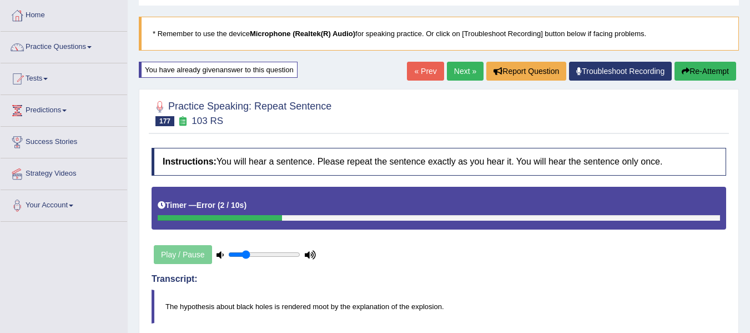
click at [700, 71] on button "Re-Attempt" at bounding box center [706, 71] width 62 height 19
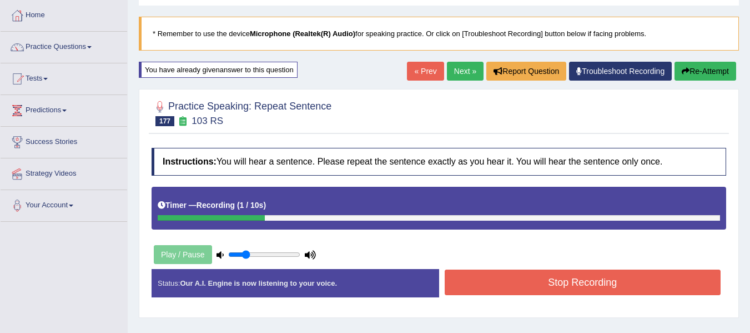
click at [490, 274] on button "Stop Recording" at bounding box center [583, 282] width 277 height 26
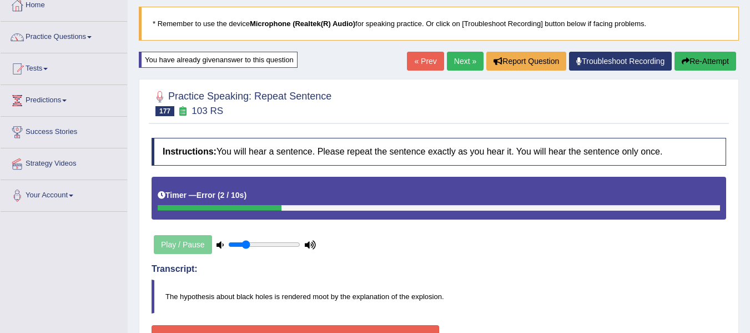
scroll to position [55, 0]
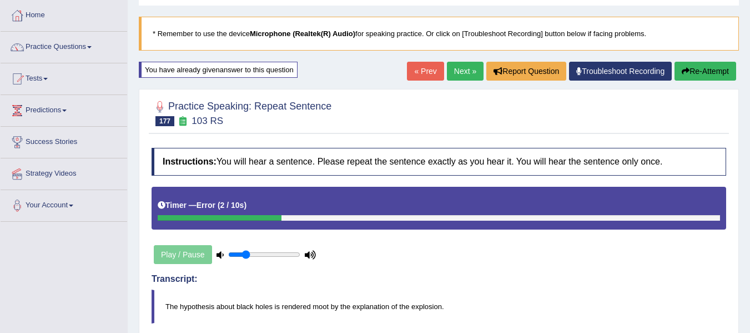
click at [457, 65] on link "Next »" at bounding box center [465, 71] width 37 height 19
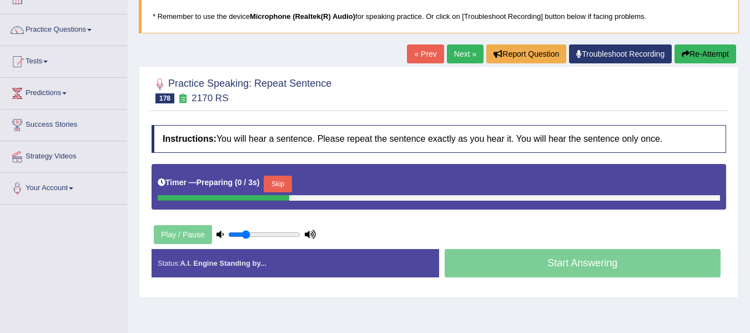
scroll to position [129, 0]
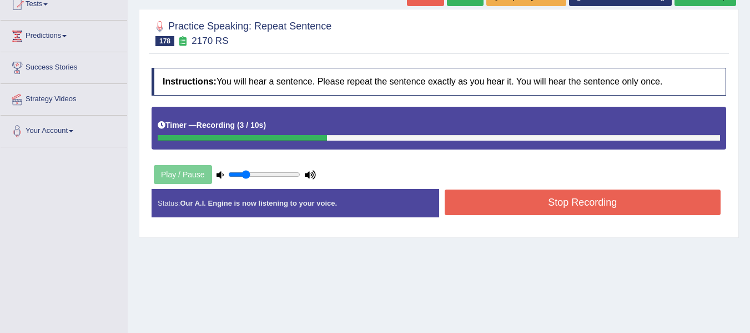
click at [464, 202] on button "Stop Recording" at bounding box center [583, 202] width 277 height 26
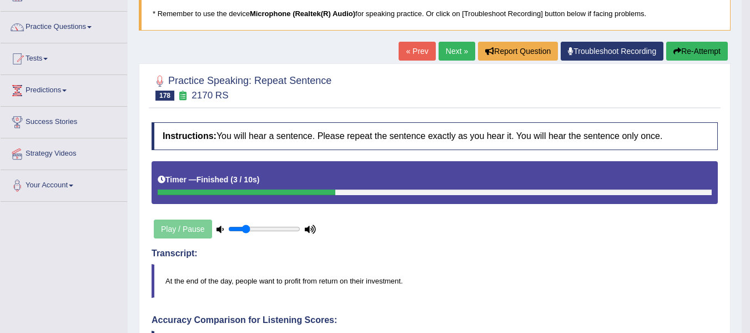
scroll to position [18, 0]
